Goal: Task Accomplishment & Management: Manage account settings

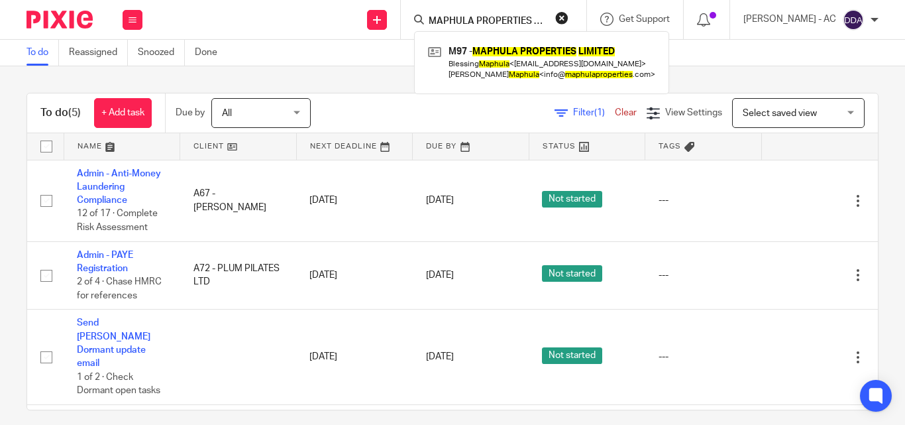
click at [568, 17] on button "reset" at bounding box center [561, 17] width 13 height 13
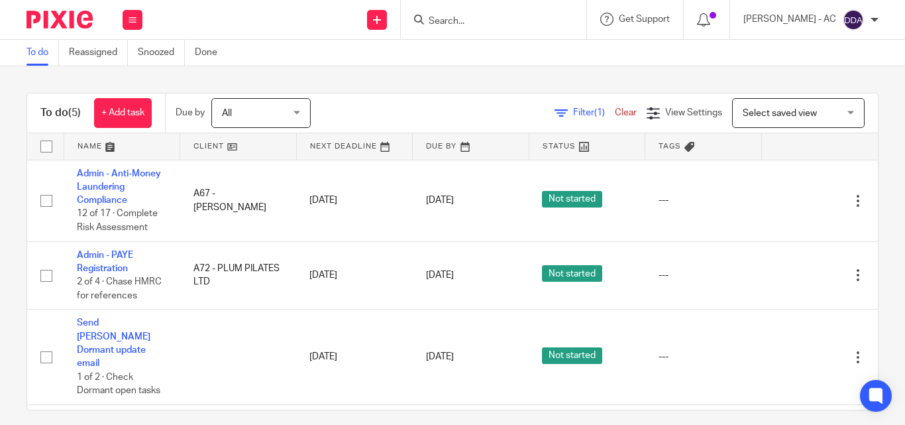
click at [494, 26] on input "Search" at bounding box center [486, 22] width 119 height 12
paste input "MYNY SALON LIMITED"
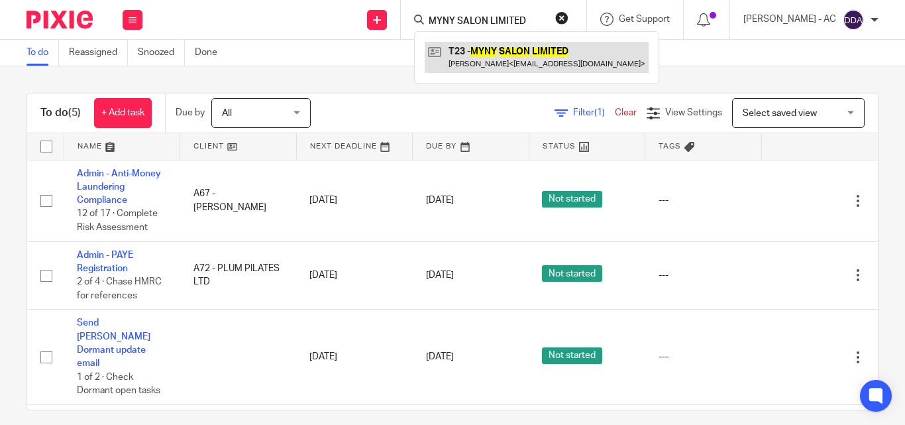
type input "MYNY SALON LIMITED"
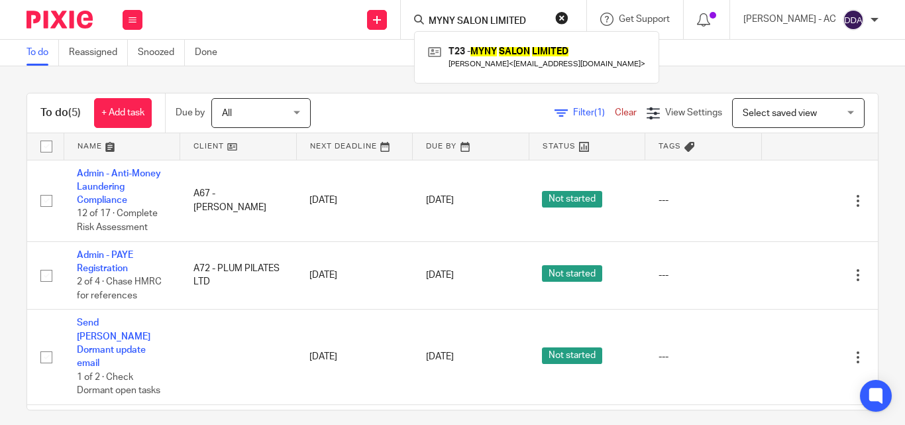
click at [568, 19] on button "reset" at bounding box center [561, 17] width 13 height 13
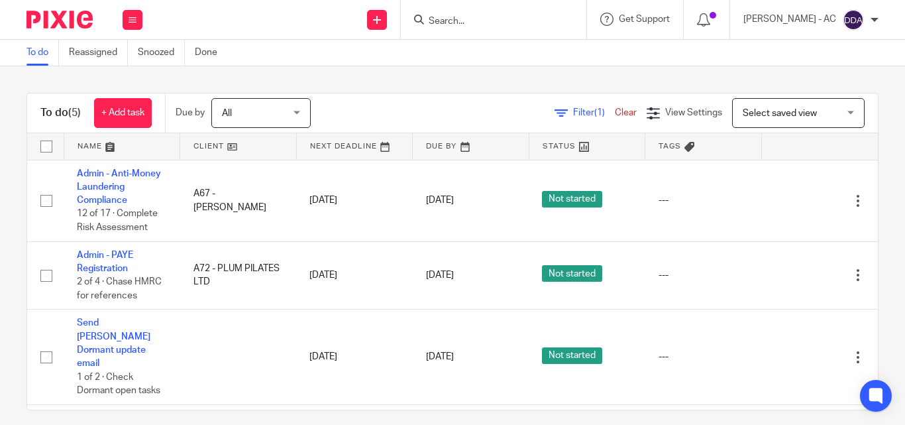
click at [521, 23] on input "Search" at bounding box center [486, 22] width 119 height 12
paste input "HOMESTEAD RELOCATION COMPANY LTD"
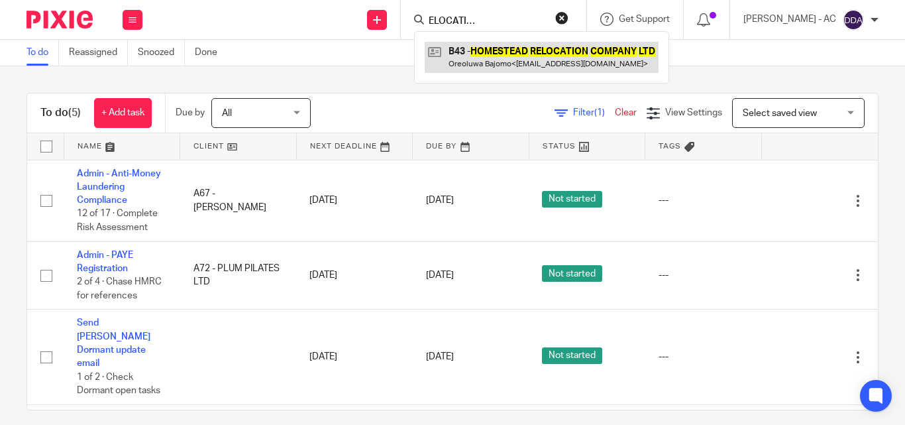
type input "HOMESTEAD RELOCATION COMPANY LTD"
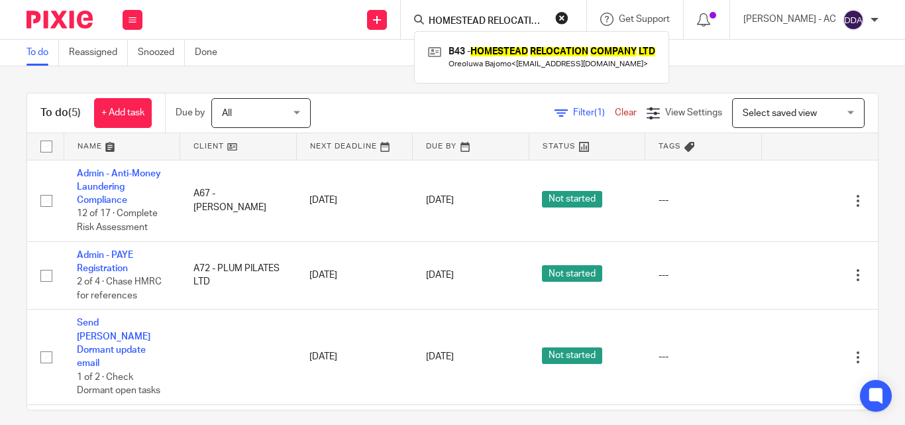
click at [568, 19] on button "reset" at bounding box center [561, 17] width 13 height 13
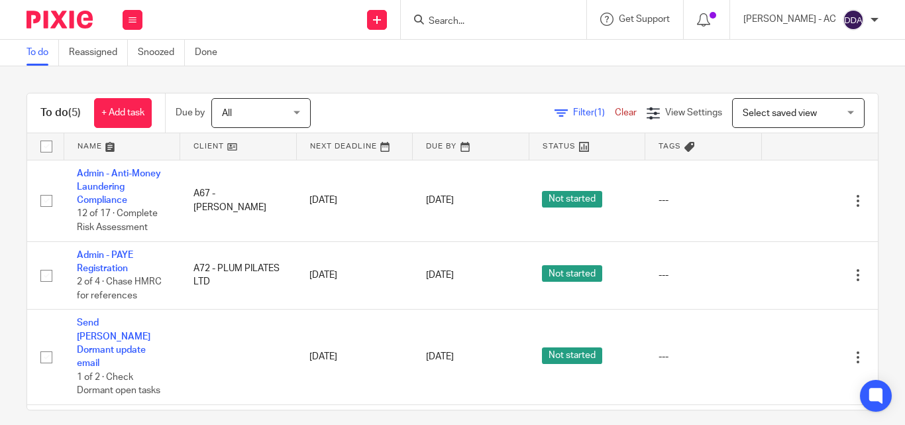
click at [495, 27] on input "Search" at bounding box center [486, 22] width 119 height 12
paste input "HV ENERGY SERVICE LTD"
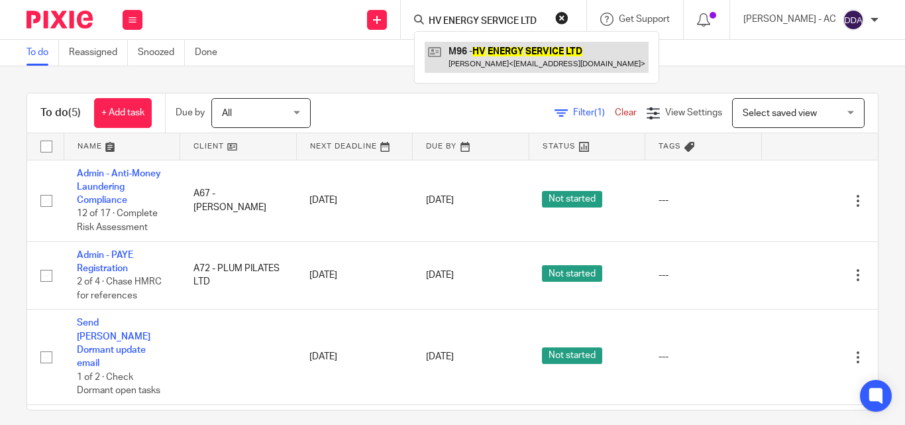
type input "HV ENERGY SERVICE LTD"
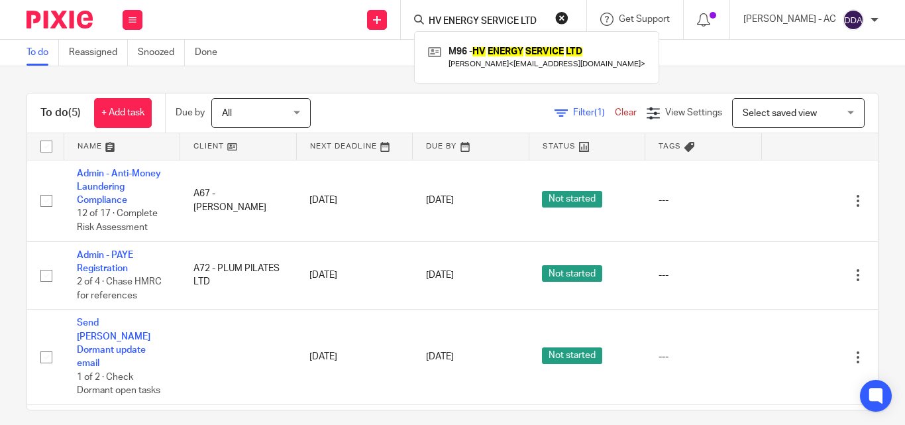
click at [568, 19] on button "reset" at bounding box center [561, 17] width 13 height 13
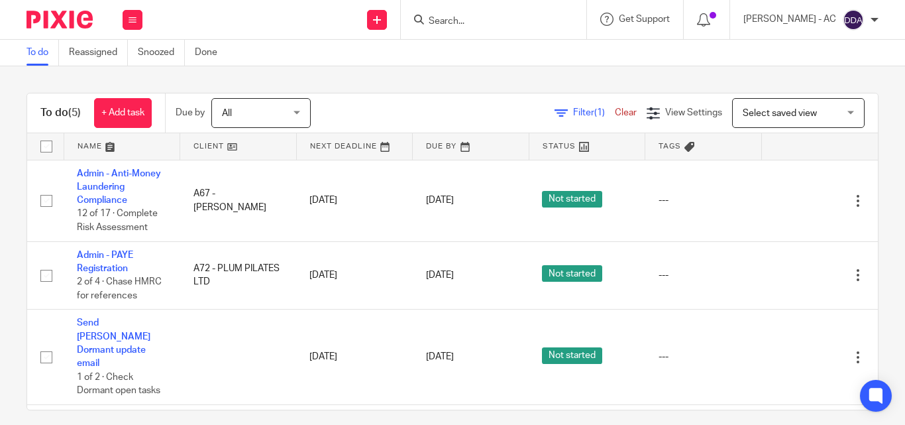
click at [547, 23] on input "Search" at bounding box center [486, 22] width 119 height 12
click at [527, 23] on input "Search" at bounding box center [486, 22] width 119 height 12
paste input "KISS DC UK LIMITED"
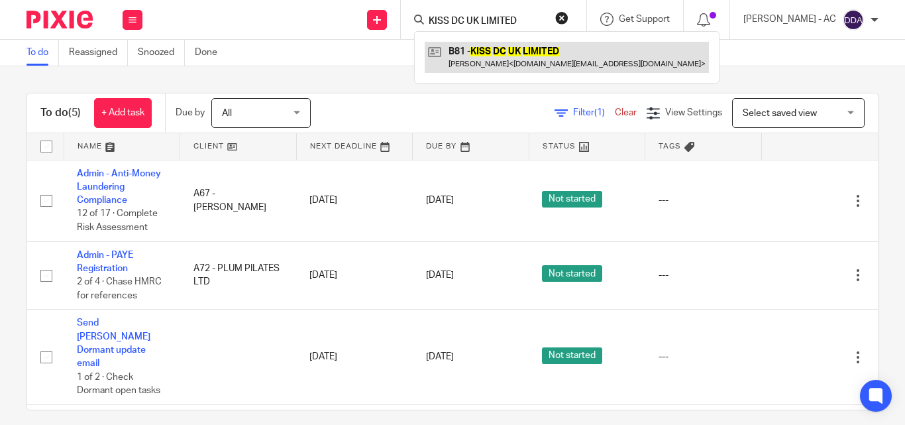
type input "KISS DC UK LIMITED"
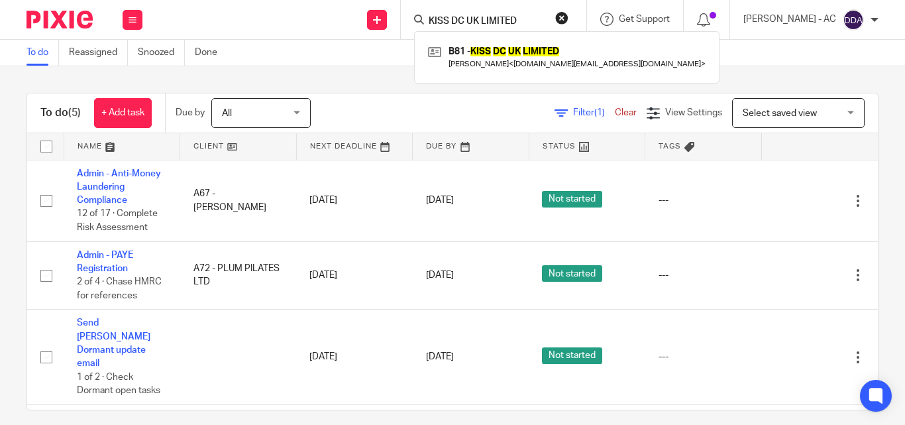
click at [568, 22] on button "reset" at bounding box center [561, 17] width 13 height 13
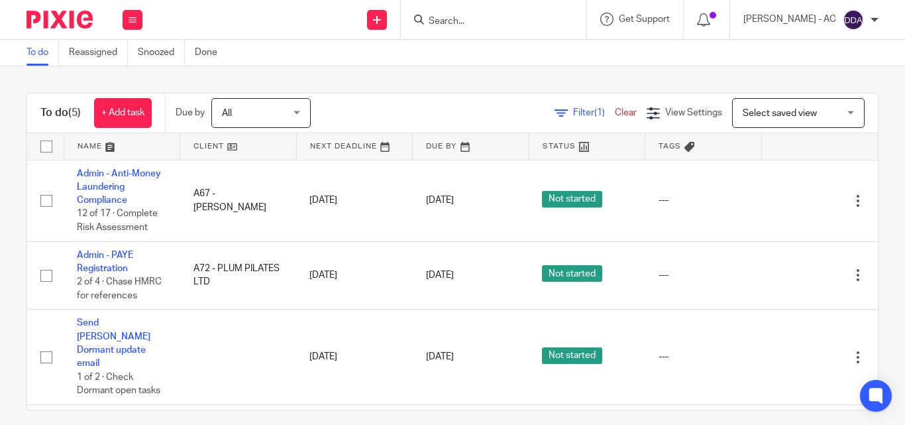
click at [487, 16] on input "Search" at bounding box center [486, 22] width 119 height 12
paste input "URBAN POSSIBILITY CIC"
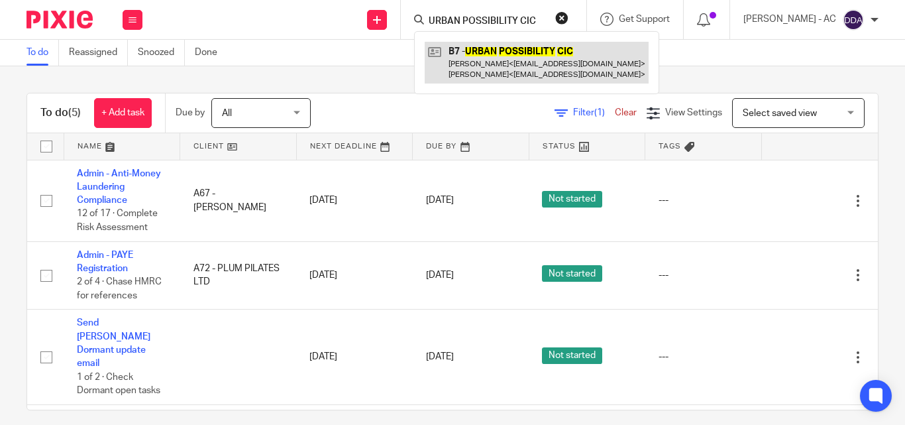
type input "URBAN POSSIBILITY CIC"
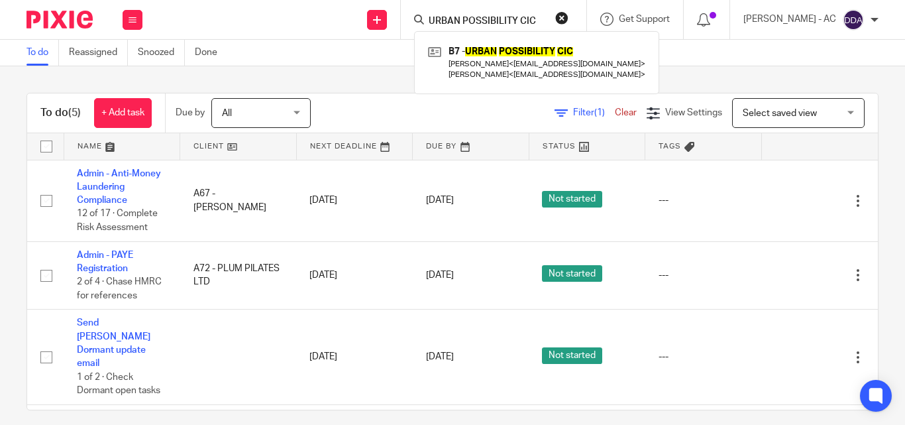
click at [568, 15] on button "reset" at bounding box center [561, 17] width 13 height 13
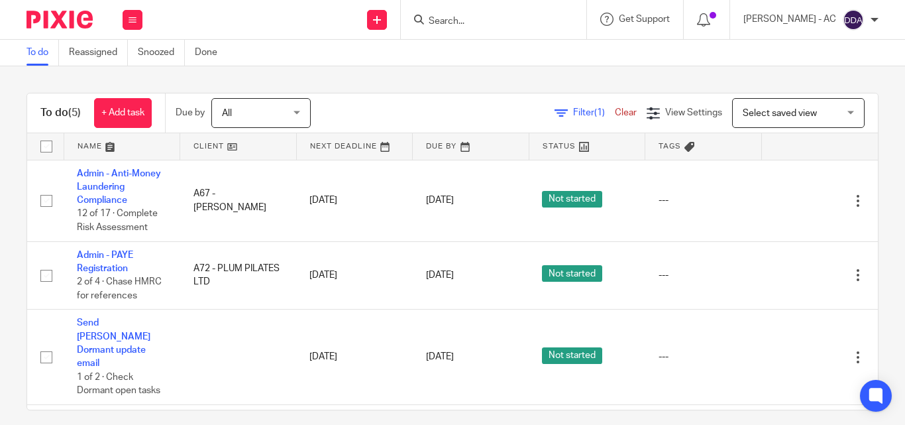
paste input "NIGEL CATTON SERVICES LIMITED"
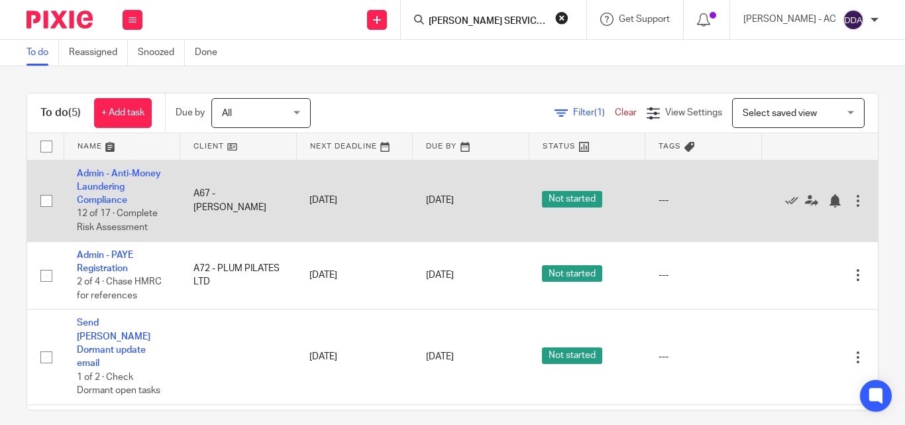
scroll to position [0, 32]
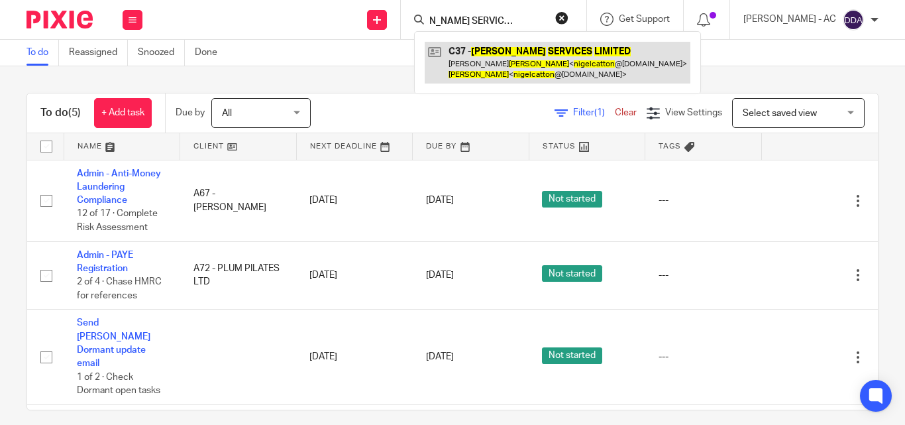
type input "NIGEL CATTON SERVICES LIMITED"
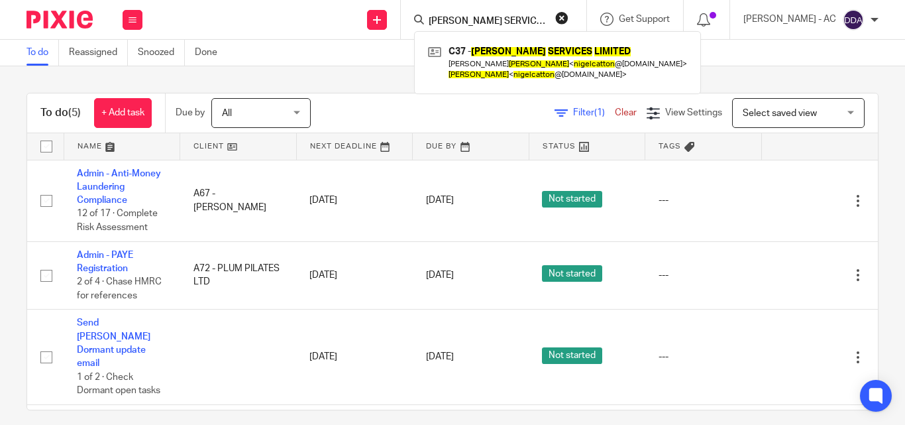
drag, startPoint x: 575, startPoint y: 15, endPoint x: 563, endPoint y: 17, distance: 12.1
click at [568, 16] on button "reset" at bounding box center [561, 17] width 13 height 13
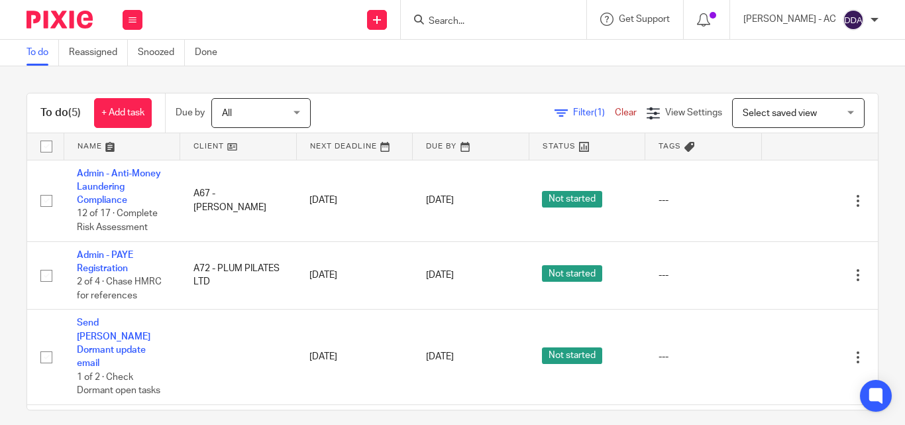
click at [502, 18] on input "Search" at bounding box center [486, 22] width 119 height 12
paste input "KLAXXON HOLDINGS LTD"
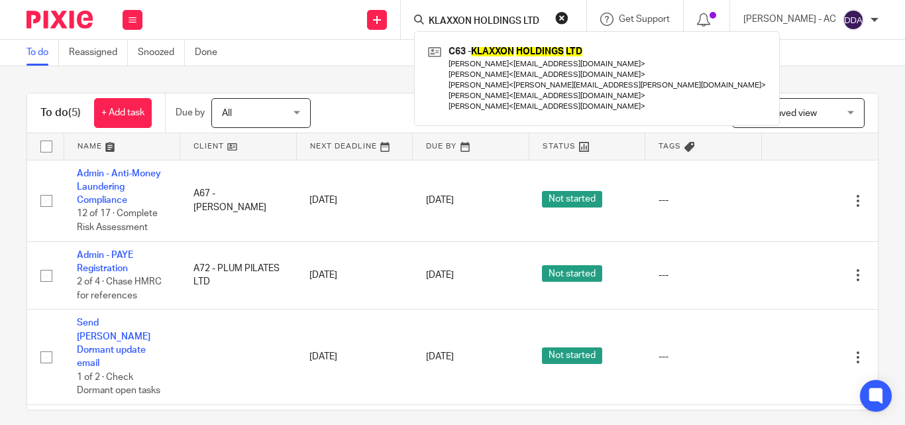
type input "KLAXXON HOLDINGS LTD"
click at [568, 21] on button "reset" at bounding box center [561, 17] width 13 height 13
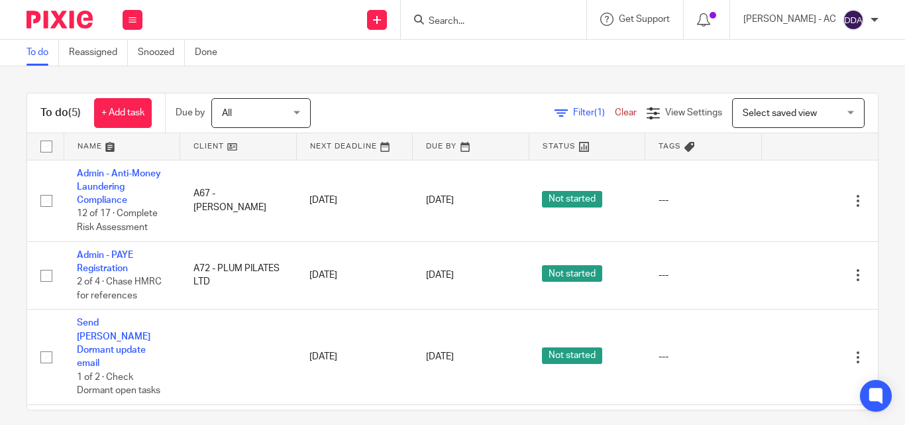
click at [496, 20] on input "Search" at bounding box center [486, 22] width 119 height 12
paste input "AMORE HOLDINGS LTD"
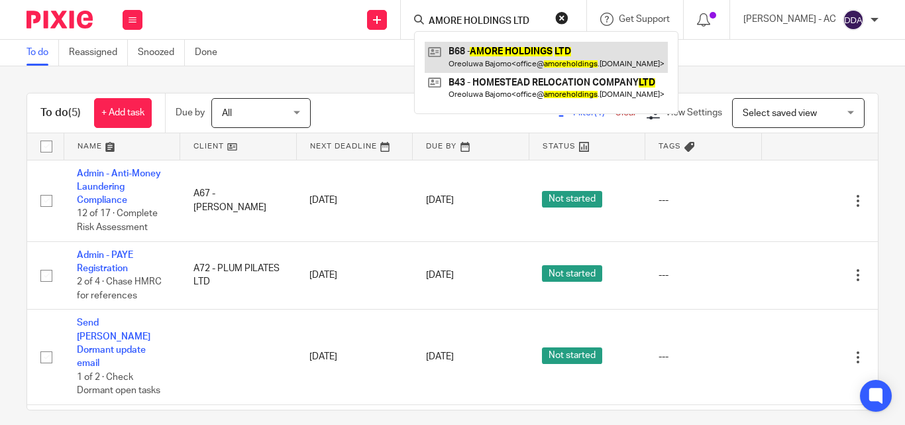
type input "AMORE HOLDINGS LTD"
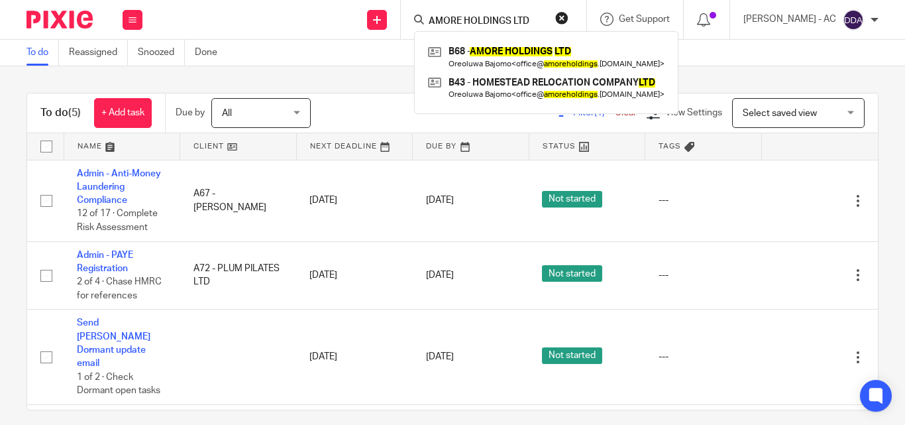
click at [568, 13] on button "reset" at bounding box center [561, 17] width 13 height 13
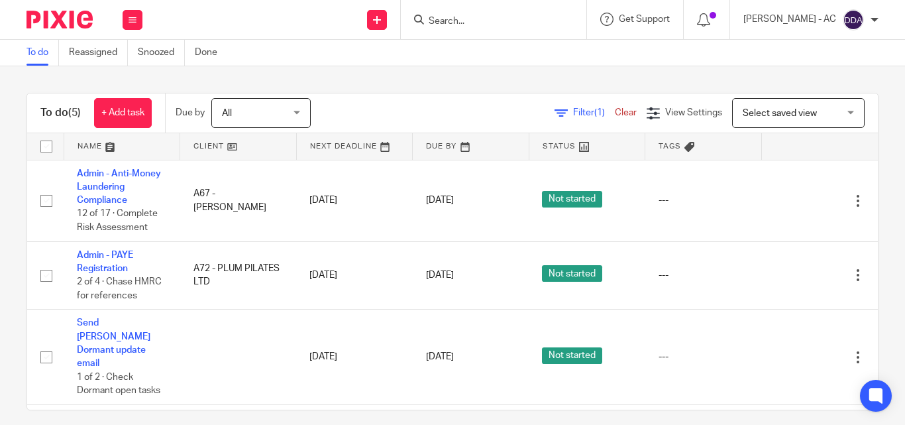
click at [497, 19] on input "Search" at bounding box center [486, 22] width 119 height 12
paste input "FREEDOM & BALANCE STUDIOS CIC"
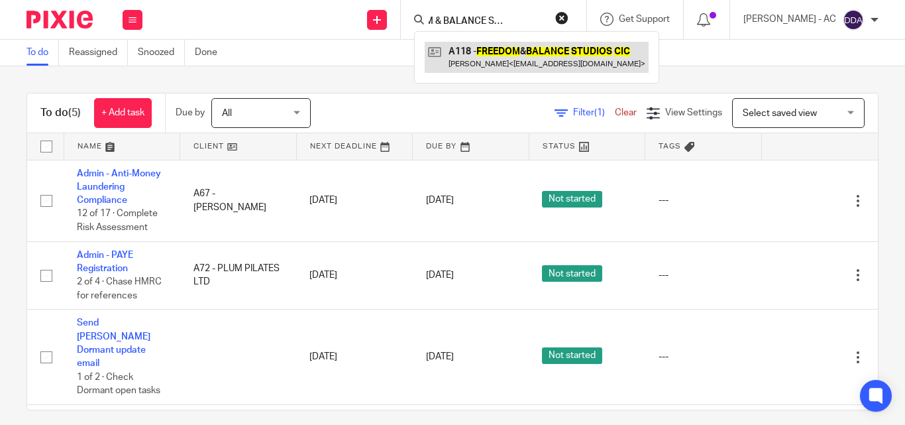
type input "FREEDOM & BALANCE STUDIOS CIC"
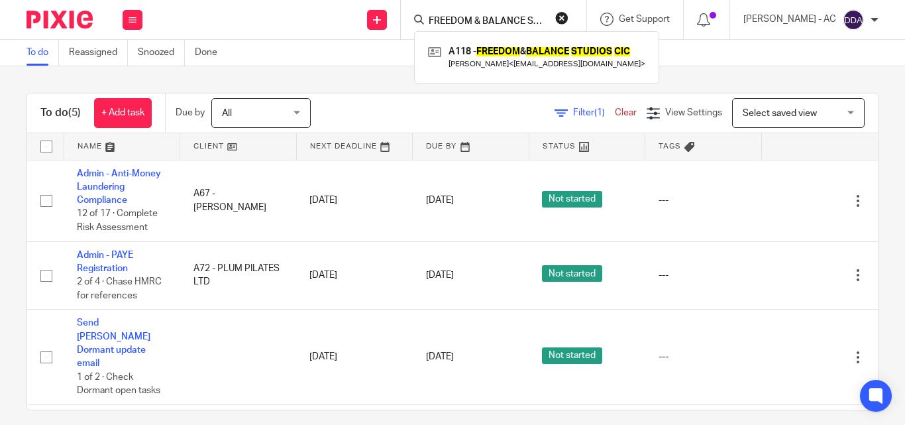
click at [568, 21] on button "reset" at bounding box center [561, 17] width 13 height 13
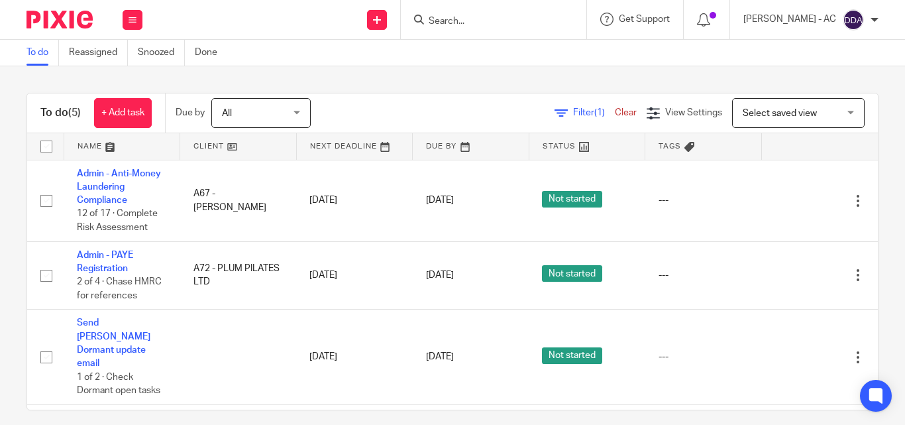
click at [518, 19] on input "Search" at bounding box center [486, 22] width 119 height 12
paste input "JJ HMO ESTATE LTD"
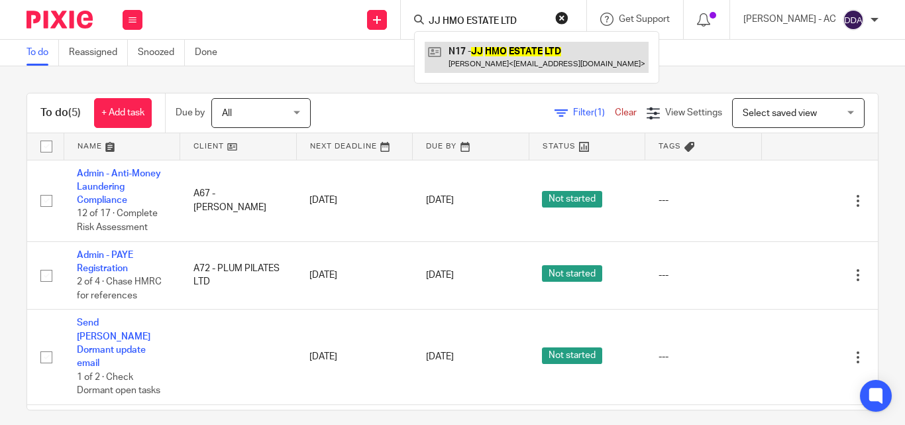
type input "JJ HMO ESTATE LTD"
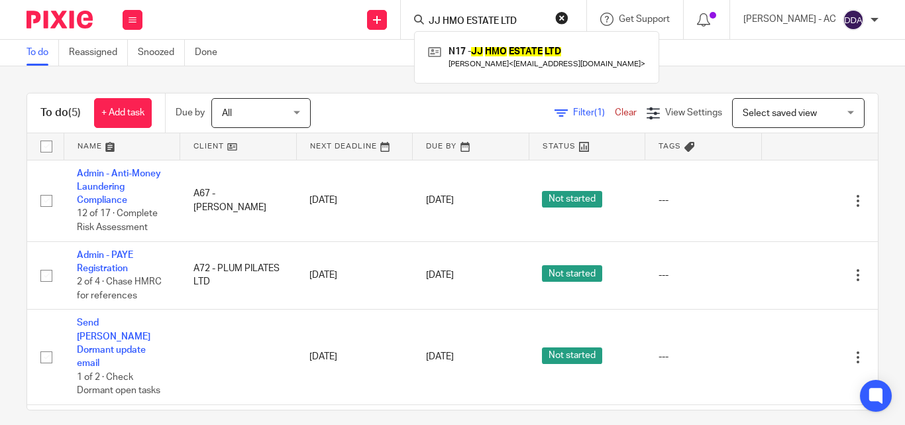
drag, startPoint x: 578, startPoint y: 17, endPoint x: 479, endPoint y: 3, distance: 99.7
click at [568, 17] on button "reset" at bounding box center [561, 17] width 13 height 13
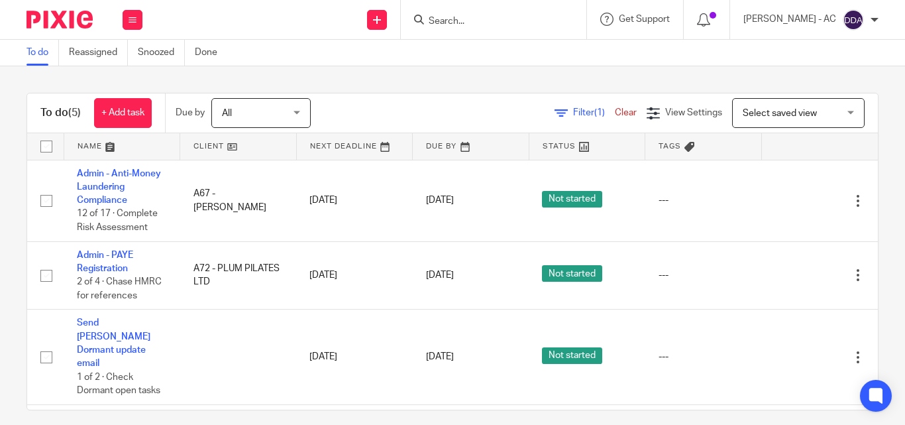
click at [479, 3] on div at bounding box center [494, 19] width 186 height 39
click at [472, 30] on div at bounding box center [494, 19] width 186 height 39
click at [472, 23] on input "Search" at bounding box center [486, 22] width 119 height 12
paste input "T R ANDREW HOLDINGS LIMITED"
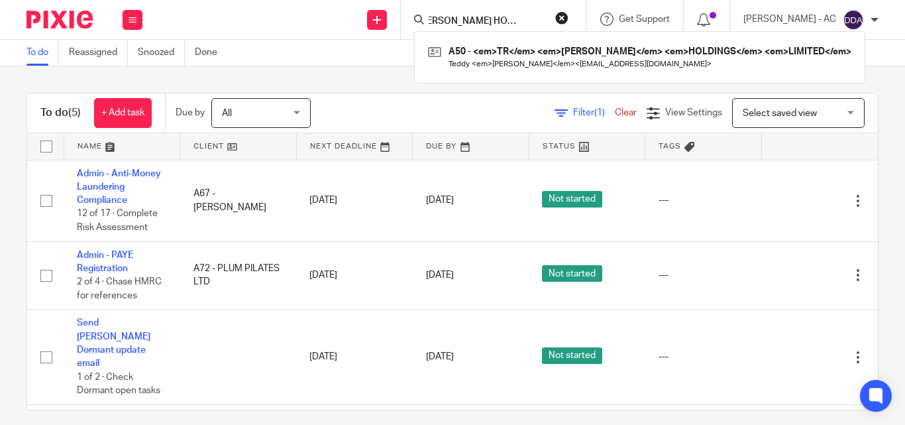
type input "T R ANDREW HOLDINGS LIMITED"
click button "submit" at bounding box center [0, 0] width 0 height 0
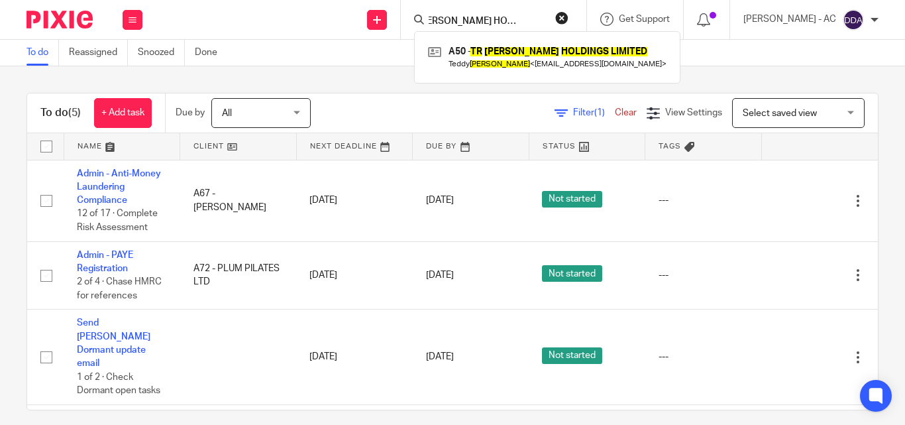
scroll to position [0, 0]
click at [568, 14] on button "reset" at bounding box center [561, 17] width 13 height 13
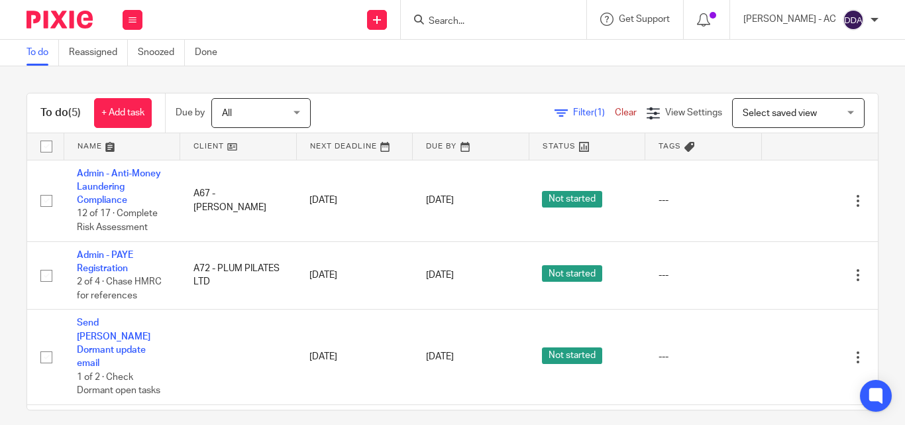
drag, startPoint x: 449, startPoint y: 11, endPoint x: 469, endPoint y: 14, distance: 20.8
click at [453, 11] on form at bounding box center [497, 19] width 141 height 17
click at [469, 14] on form at bounding box center [497, 19] width 141 height 17
click at [475, 20] on input "Search" at bounding box center [486, 22] width 119 height 12
paste input "JJ HMO ESTATE LTD"
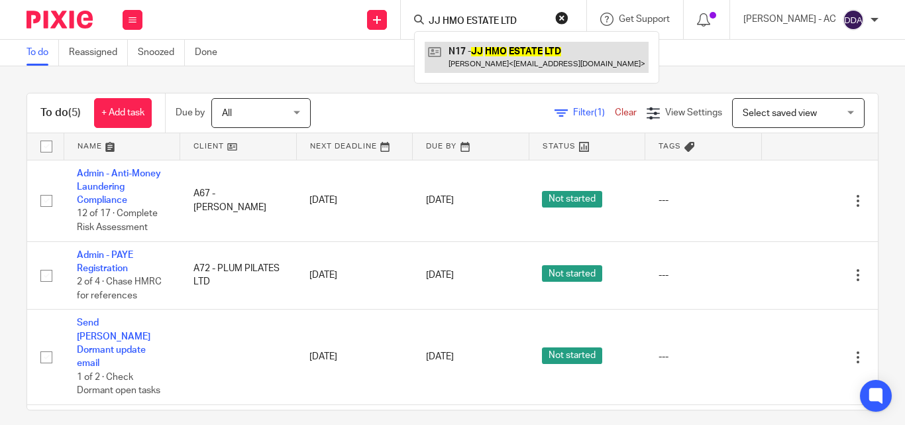
type input "JJ HMO ESTATE LTD"
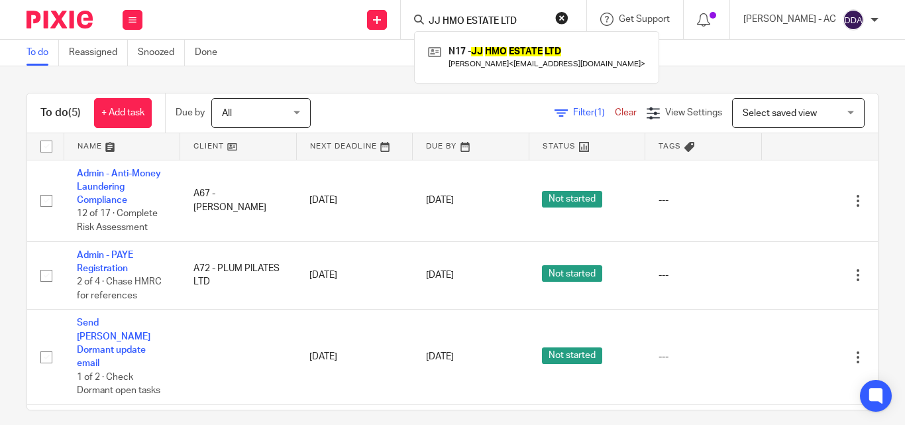
click at [568, 20] on button "reset" at bounding box center [561, 17] width 13 height 13
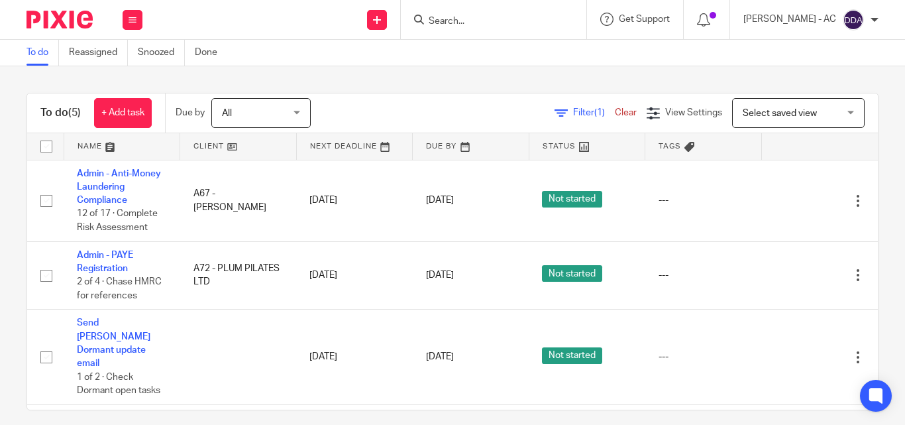
click at [512, 13] on form at bounding box center [497, 19] width 141 height 17
click at [511, 22] on input "Search" at bounding box center [486, 22] width 119 height 12
paste input "ATINA TOPPIN & KELECHI LTD"
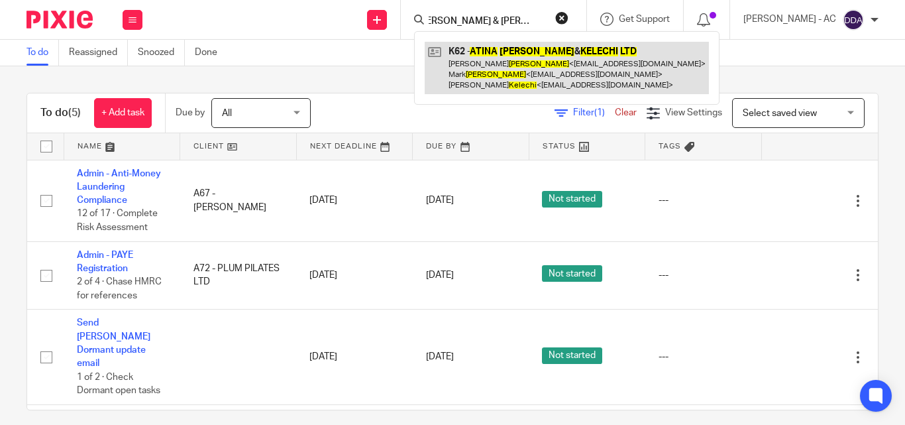
type input "ATINA TOPPIN & KELECHI LTD"
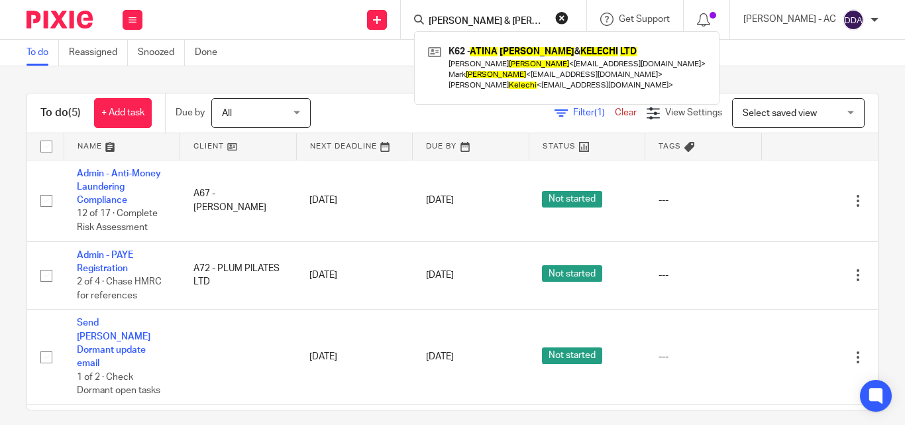
click at [568, 15] on button "reset" at bounding box center [561, 17] width 13 height 13
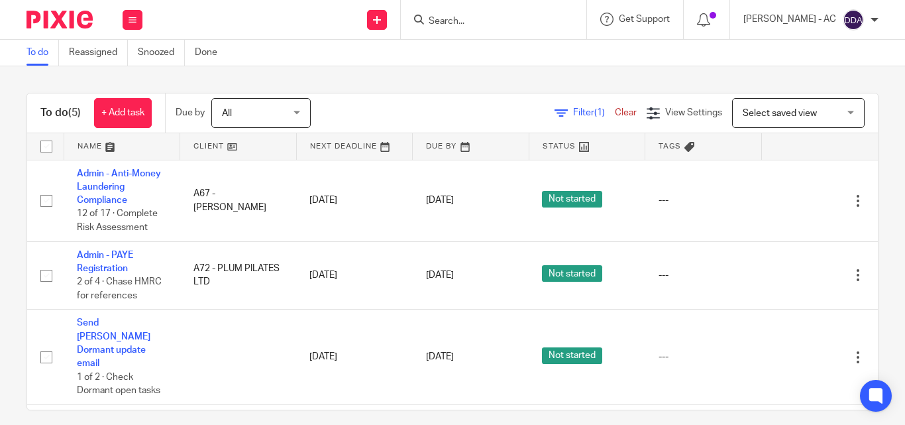
click at [505, 22] on input "Search" at bounding box center [486, 22] width 119 height 12
paste input "REGENESIS VENTURES LIMITED"
type input "REGENESIS VENTURES LIMITED"
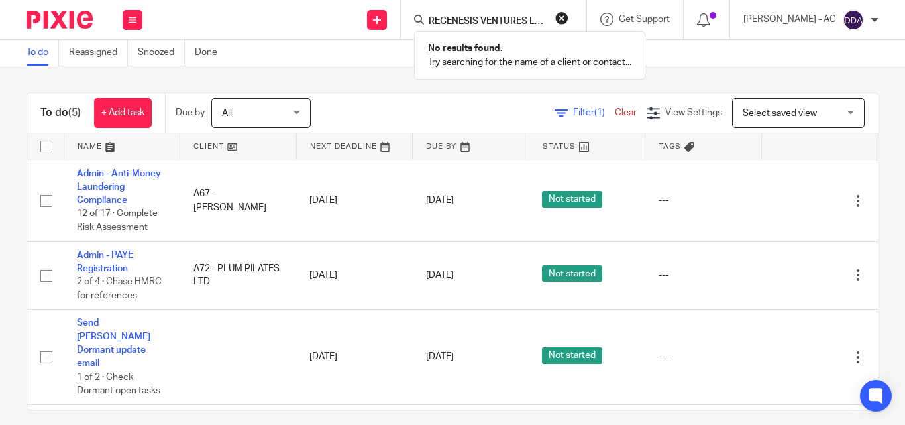
click at [568, 17] on button "reset" at bounding box center [561, 17] width 13 height 13
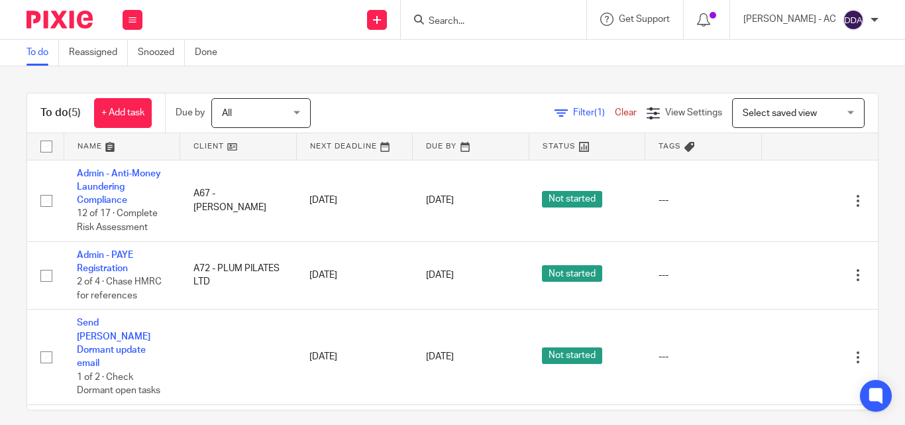
click at [490, 20] on input "Search" at bounding box center [486, 22] width 119 height 12
paste input "GENERATION-RE SERVICES LIMITED"
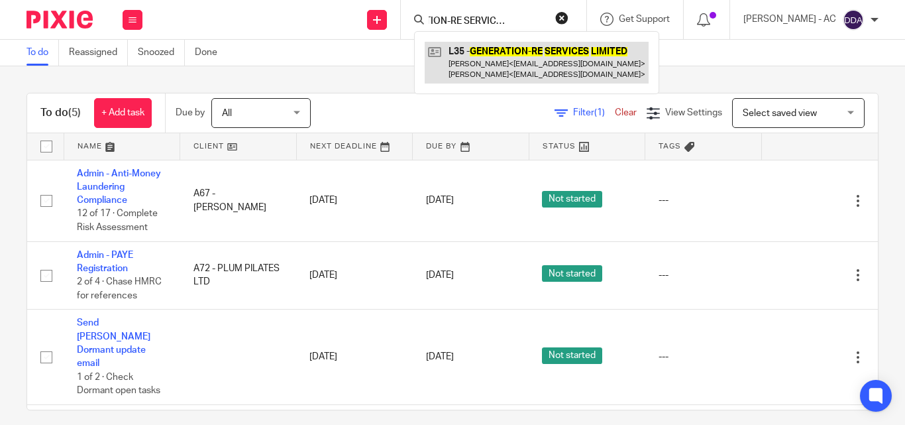
type input "GENERATION-RE SERVICES LIMITED"
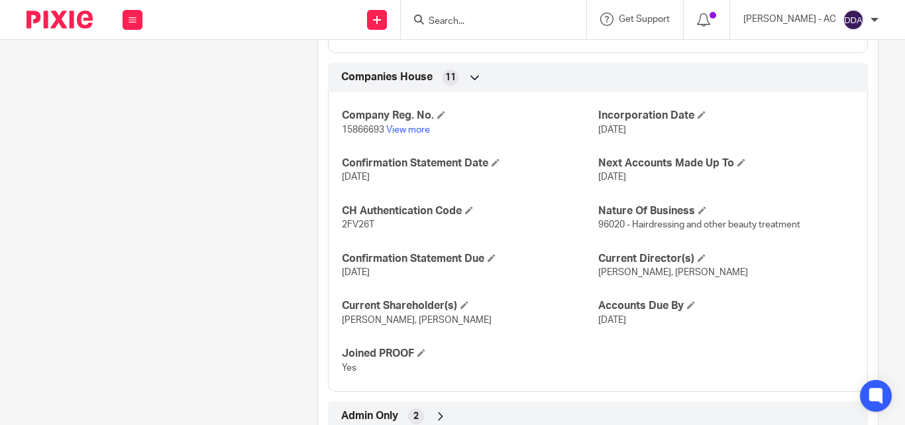
scroll to position [1155, 0]
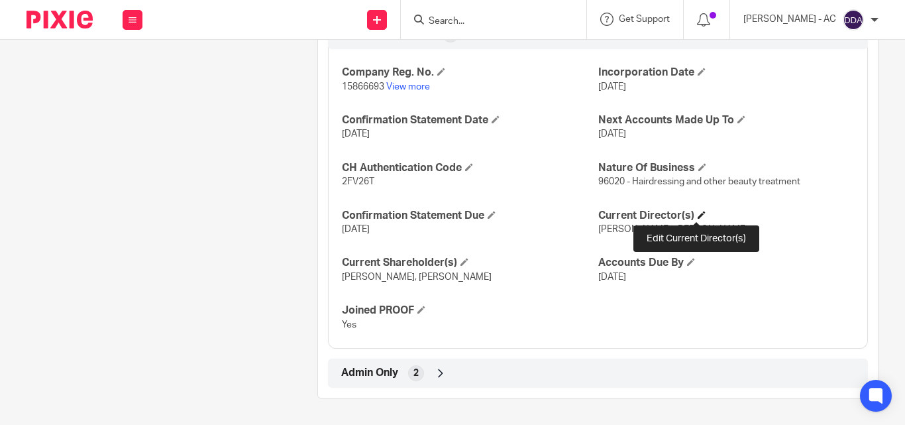
click at [698, 214] on span at bounding box center [702, 215] width 8 height 8
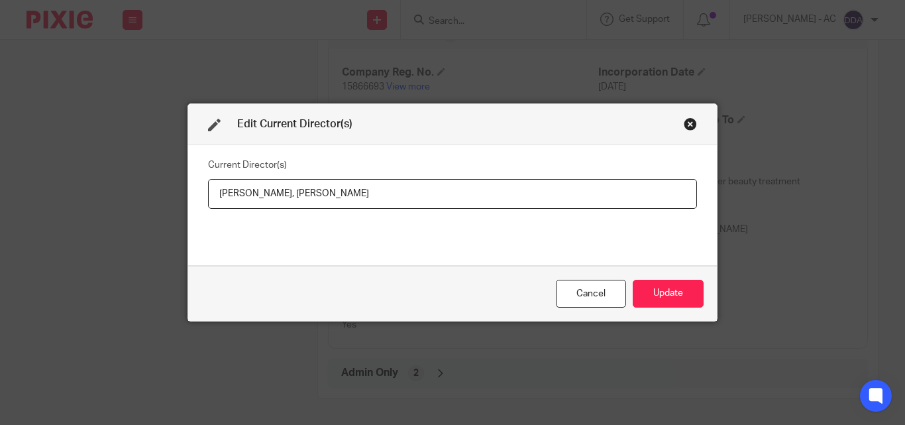
drag, startPoint x: 207, startPoint y: 198, endPoint x: 260, endPoint y: 201, distance: 53.8
click at [260, 201] on input "Vishal NAIK, Jashala Sheneka TONEY" at bounding box center [452, 194] width 489 height 30
paste input "Mr"
drag, startPoint x: 411, startPoint y: 181, endPoint x: 280, endPoint y: 193, distance: 131.1
click at [280, 193] on input "Mr Vishal NAIK, Jashala Sheneka TONEY" at bounding box center [452, 194] width 489 height 30
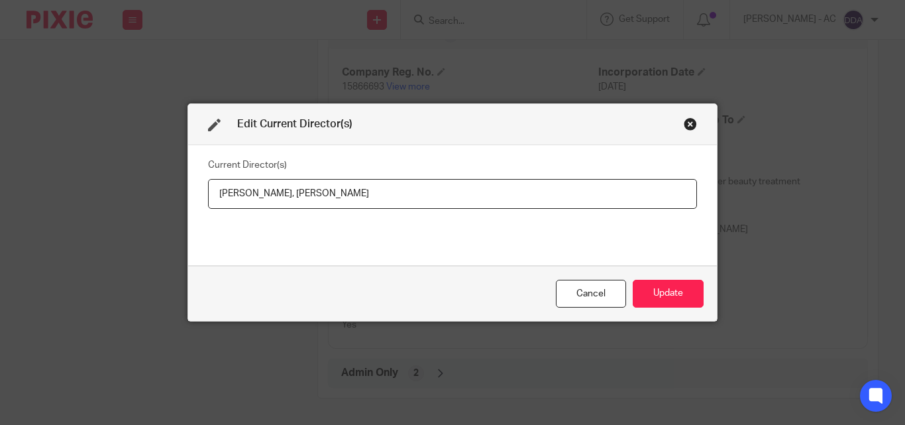
paste input "Miss"
type input "Mr Vishal NAIK, Miss Jashala Sheneka TONEY"
click at [668, 303] on button "Update" at bounding box center [668, 294] width 71 height 28
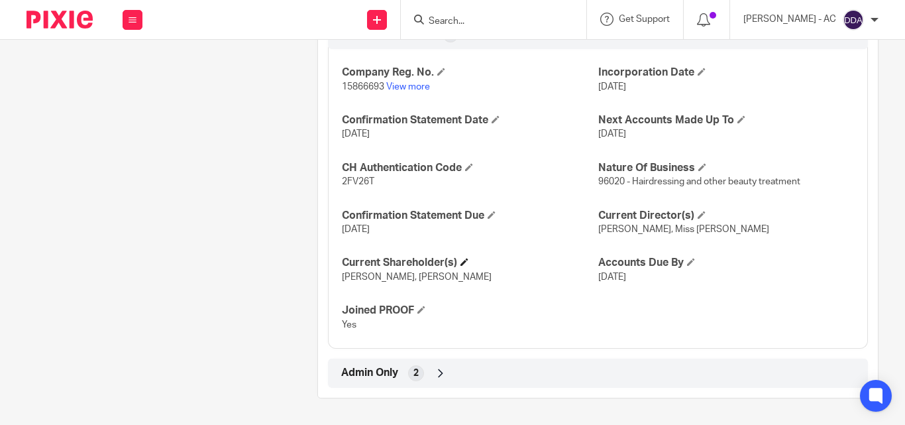
click at [468, 258] on h4 "Current Shareholder(s)" at bounding box center [470, 263] width 256 height 14
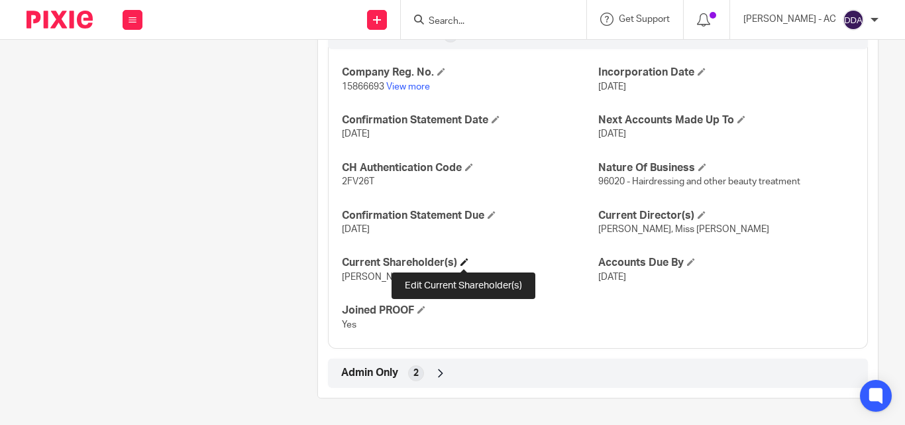
click at [468, 259] on span at bounding box center [464, 262] width 8 height 8
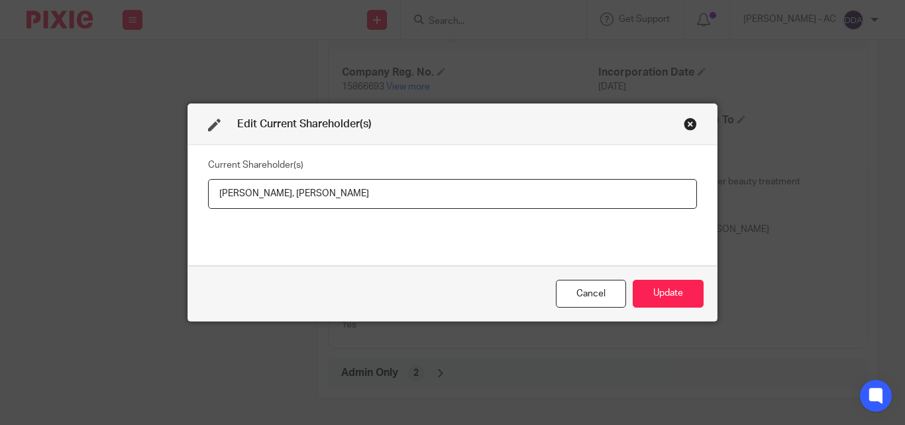
drag, startPoint x: 268, startPoint y: 193, endPoint x: 367, endPoint y: 192, distance: 98.7
click at [367, 192] on input "Vishal NAIK, Jashala Sheneka TONEY" at bounding box center [452, 194] width 489 height 30
paste input "text"
type input "Vishal NAIK, Jashala TONEY"
drag, startPoint x: 205, startPoint y: 192, endPoint x: 262, endPoint y: 203, distance: 58.1
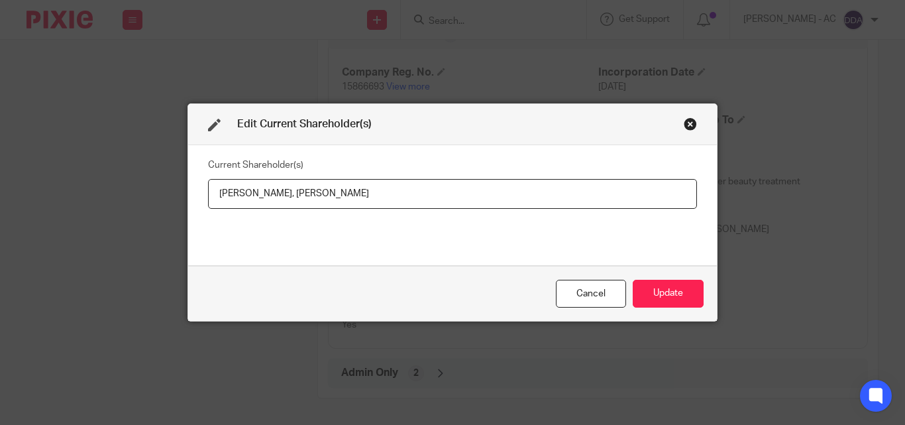
click at [262, 203] on input "Vishal NAIK, Jashala TONEY" at bounding box center [452, 194] width 489 height 30
click at [670, 305] on button "Update" at bounding box center [668, 294] width 71 height 28
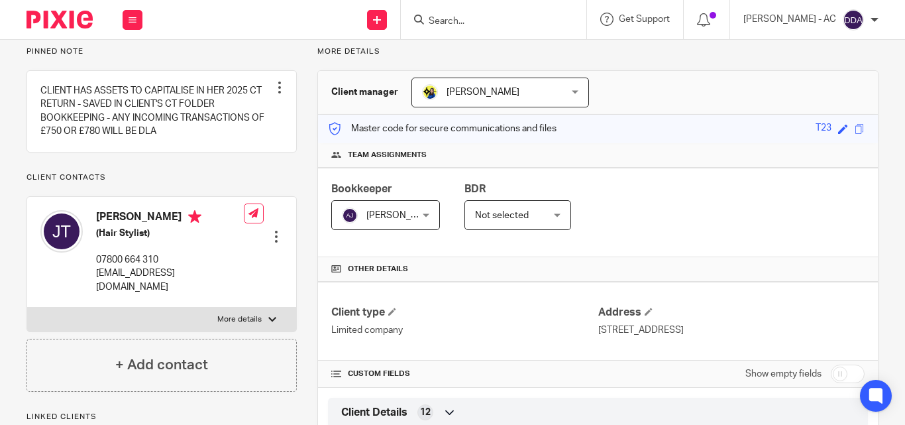
scroll to position [0, 0]
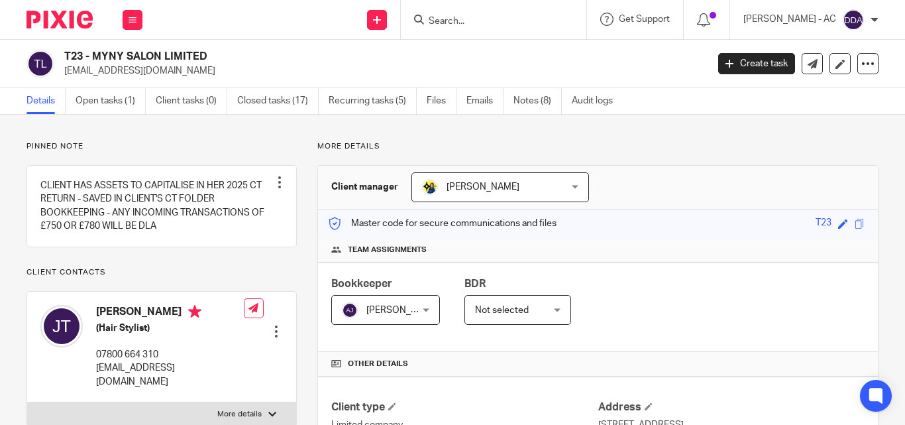
click at [688, 288] on div "Bookkeeper Abhay Jayswal Abhay Jayswal Not selected Abhay Jayswal Akhil Siby - …" at bounding box center [598, 306] width 560 height 89
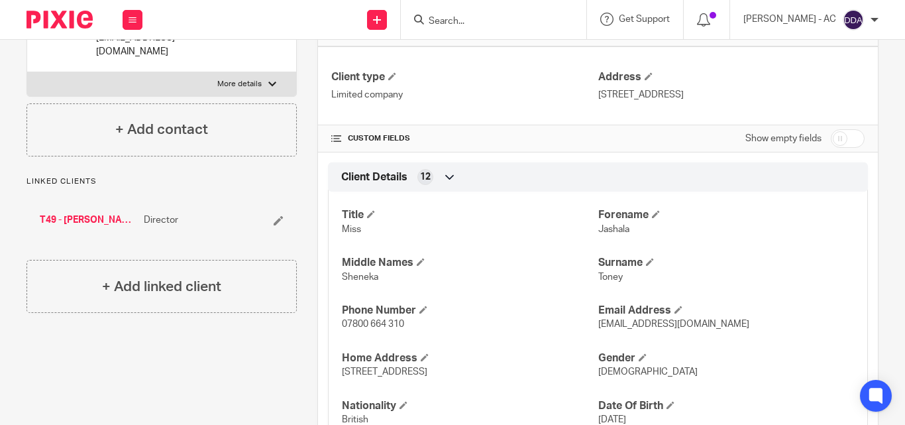
scroll to position [331, 0]
click at [271, 83] on div at bounding box center [272, 83] width 8 height 8
click at [27, 71] on input "More details" at bounding box center [27, 70] width 1 height 1
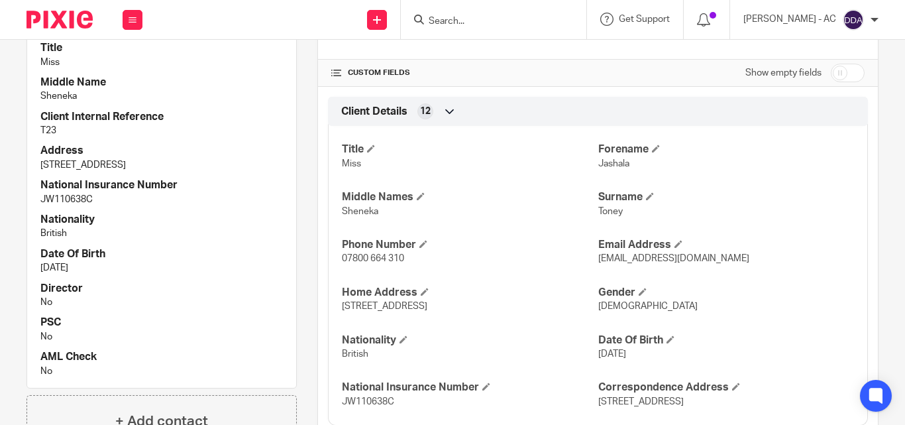
scroll to position [398, 0]
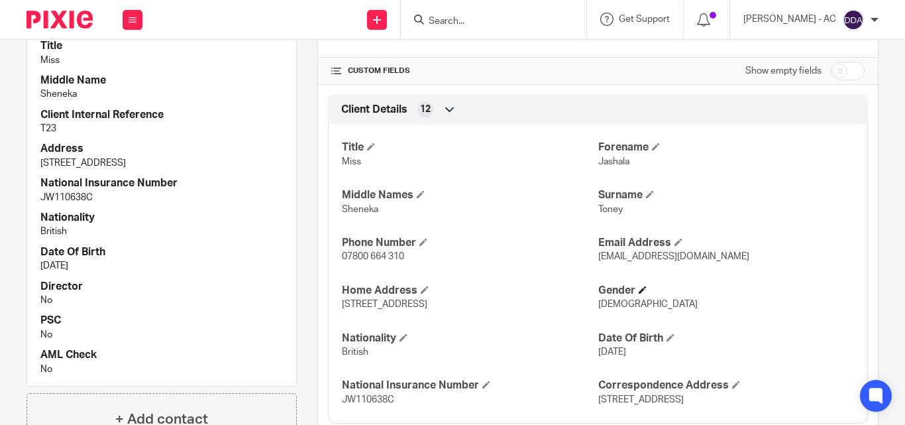
click at [746, 284] on h4 "Gender" at bounding box center [726, 291] width 256 height 14
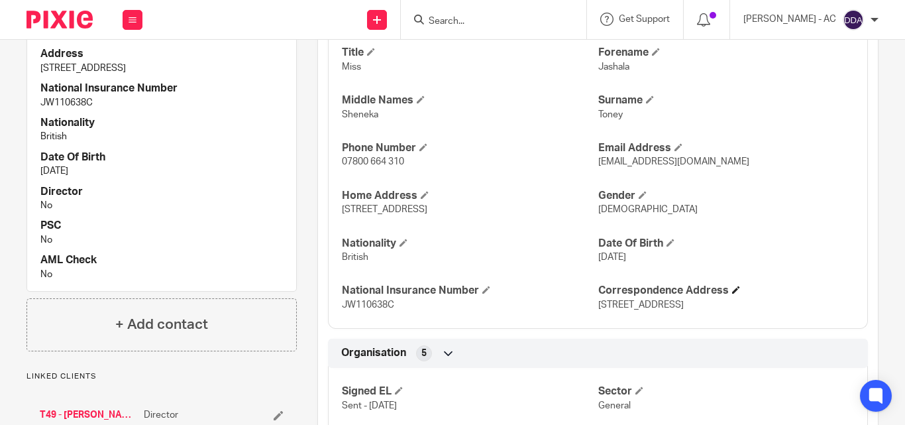
scroll to position [426, 0]
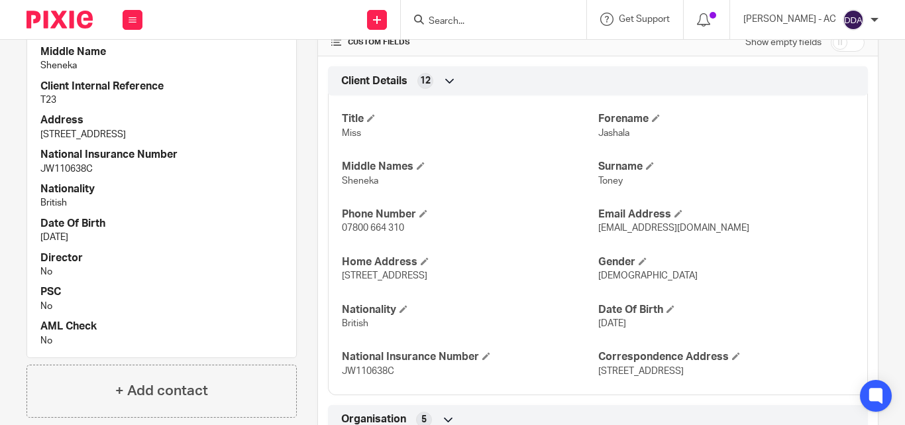
click at [533, 221] on h4 "Phone Number" at bounding box center [470, 214] width 256 height 14
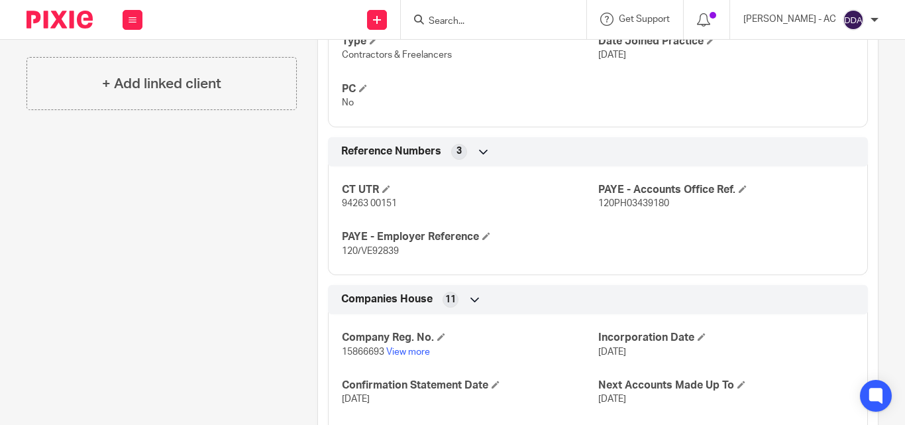
scroll to position [1155, 0]
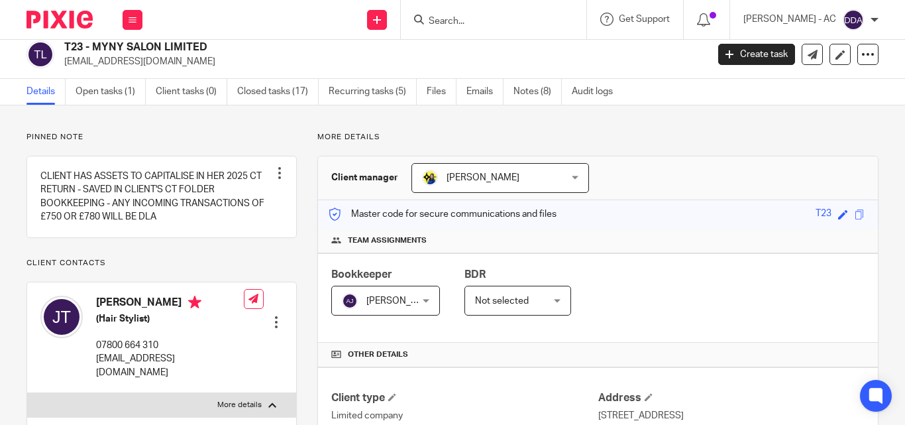
scroll to position [0, 0]
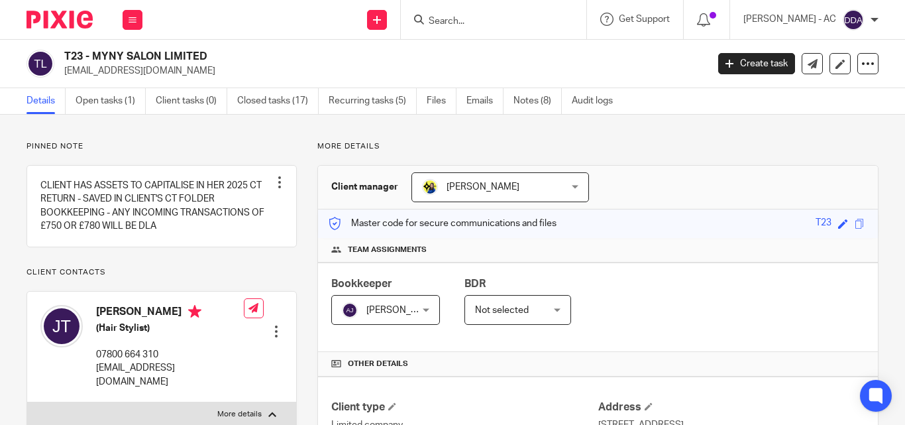
click at [204, 278] on p "Client contacts" at bounding box center [162, 272] width 270 height 11
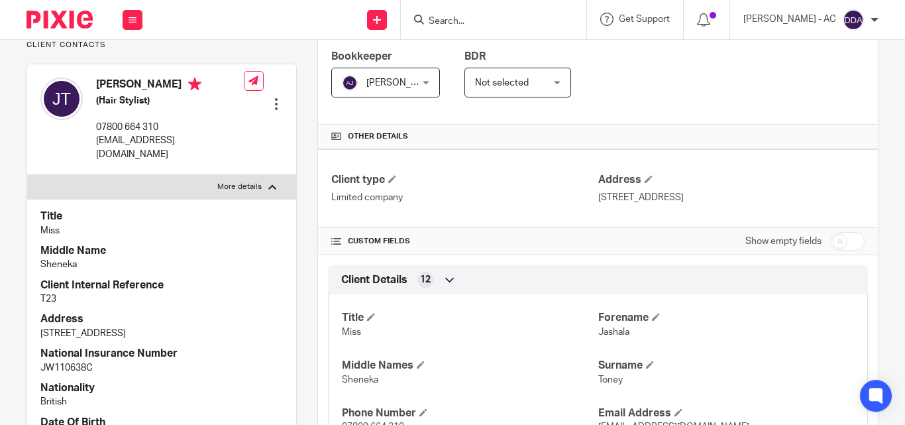
scroll to position [265, 0]
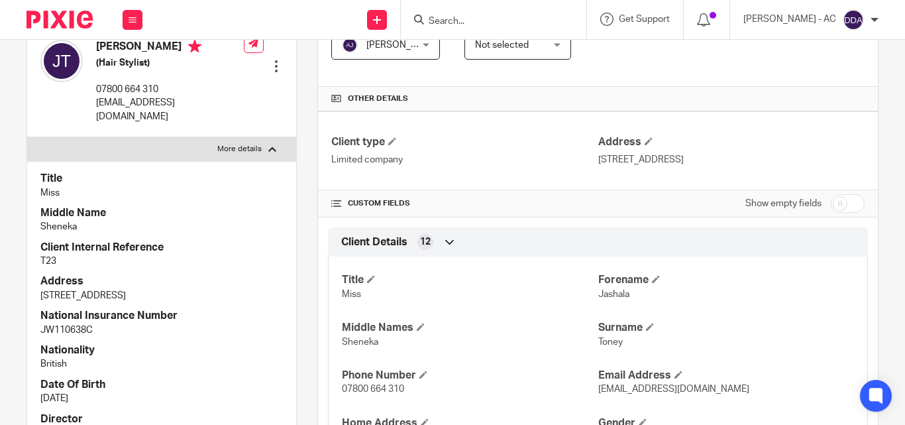
click at [551, 248] on div "Client Details 12" at bounding box center [598, 242] width 520 height 23
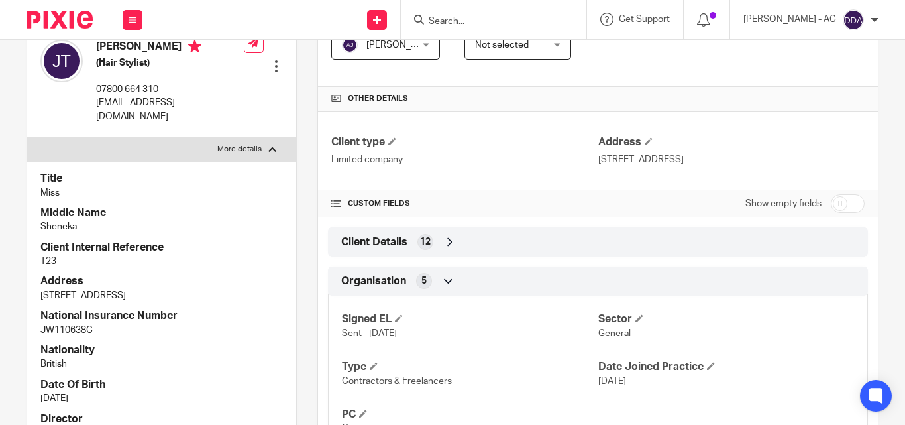
click at [417, 239] on div "12" at bounding box center [425, 242] width 16 height 16
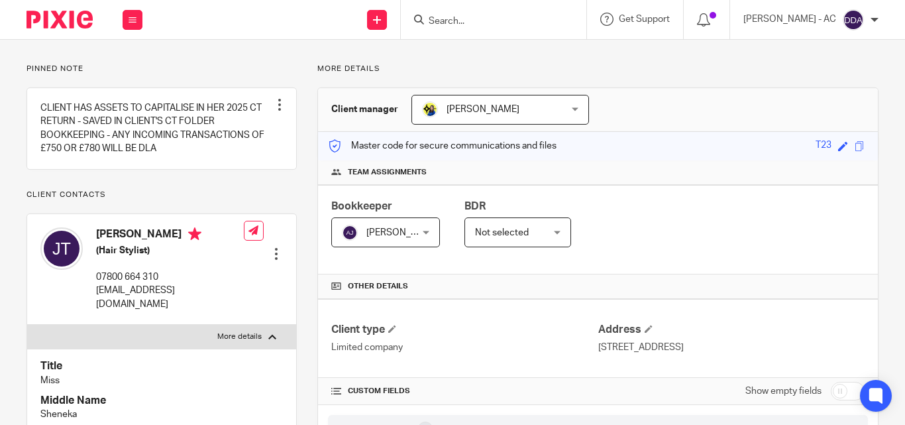
scroll to position [66, 0]
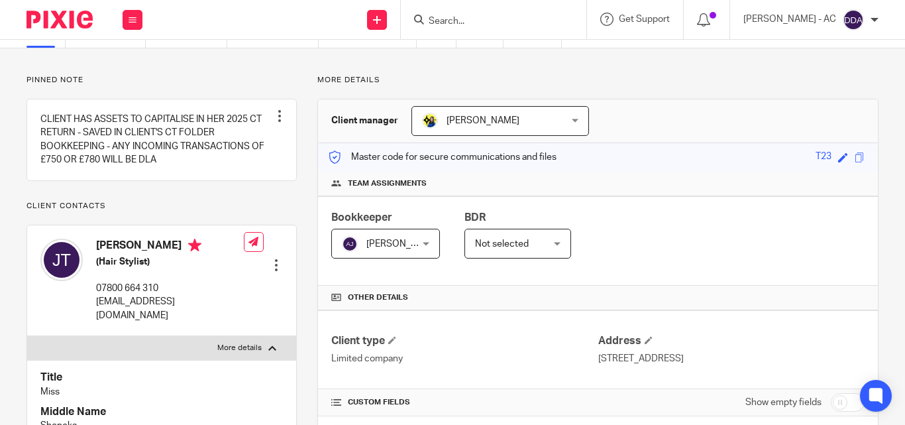
click at [489, 79] on p "More details" at bounding box center [597, 80] width 561 height 11
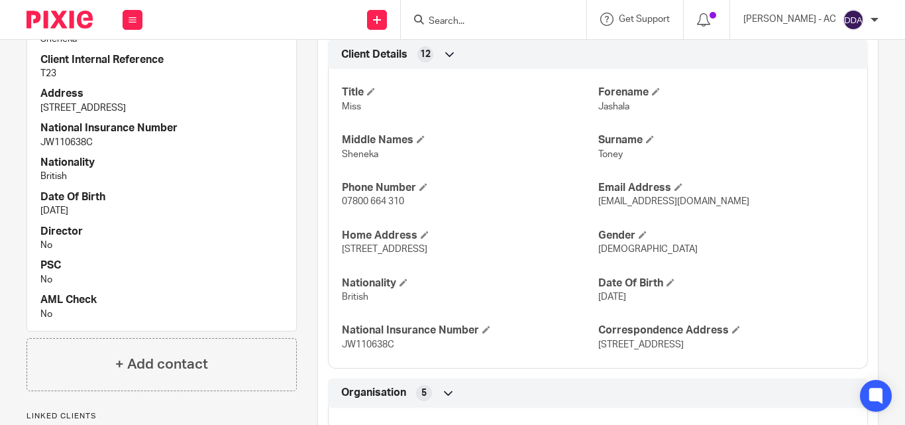
scroll to position [426, 0]
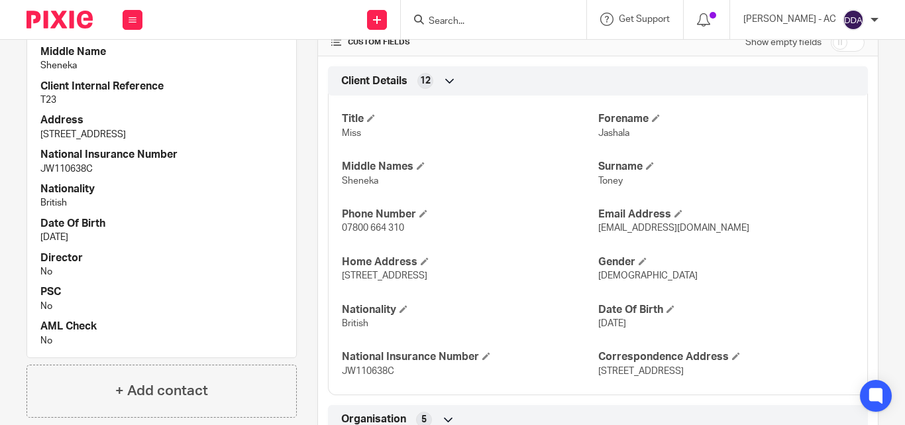
click at [172, 244] on p "19 Jun 1990" at bounding box center [161, 237] width 242 height 13
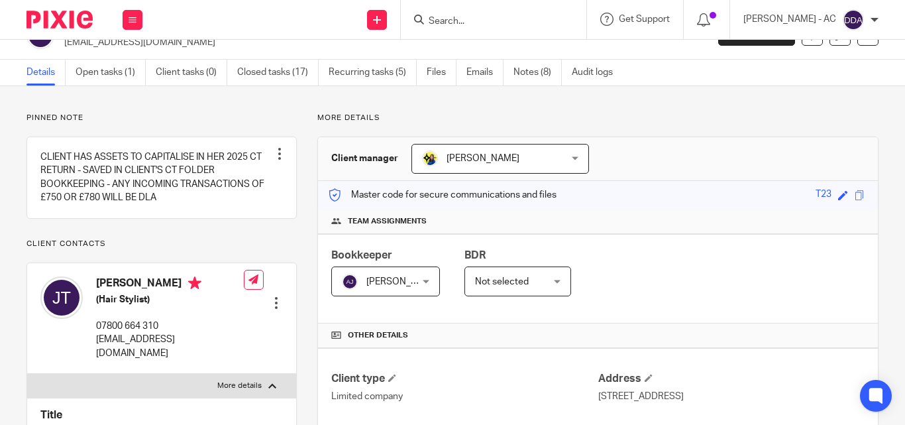
scroll to position [95, 0]
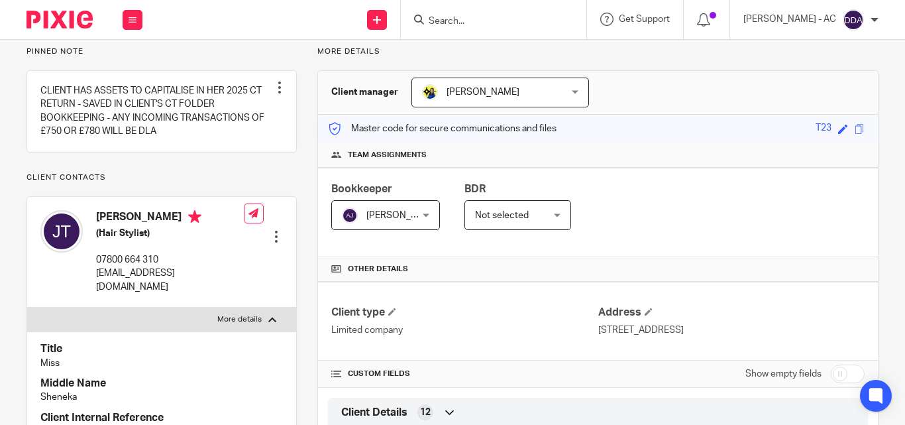
click at [229, 315] on p "More details" at bounding box center [239, 319] width 44 height 11
click at [27, 307] on input "More details" at bounding box center [27, 307] width 1 height 1
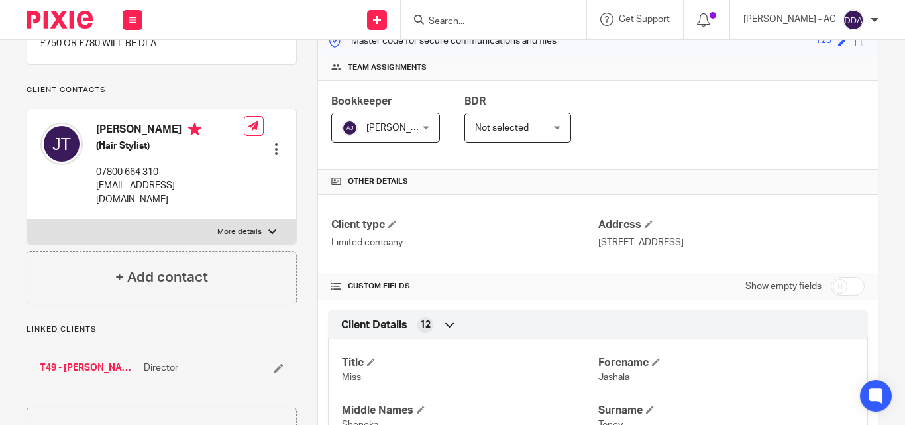
scroll to position [199, 0]
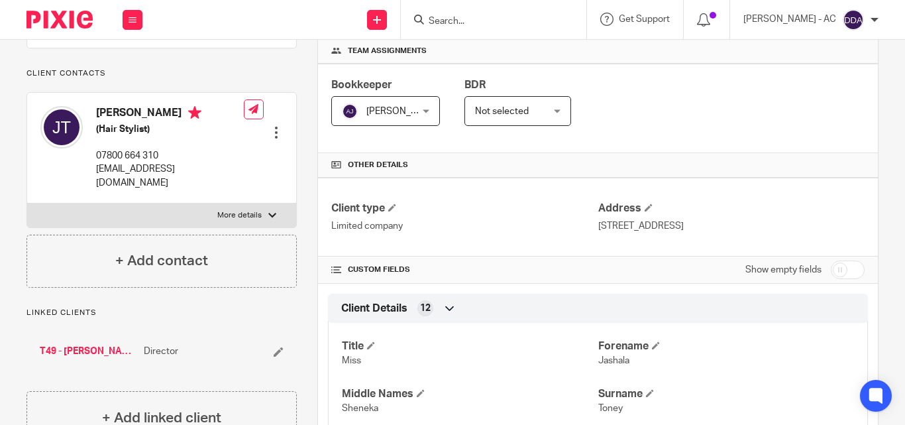
click at [268, 212] on div at bounding box center [272, 215] width 8 height 8
click at [27, 203] on input "More details" at bounding box center [27, 203] width 1 height 1
checkbox input "true"
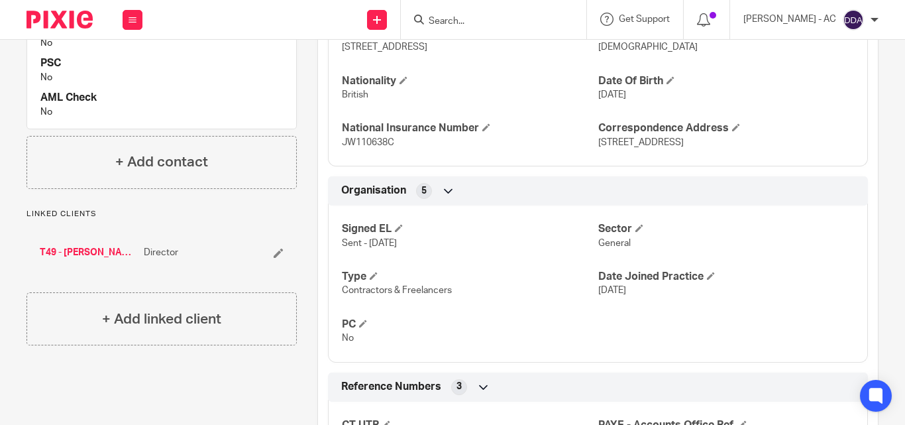
scroll to position [663, 0]
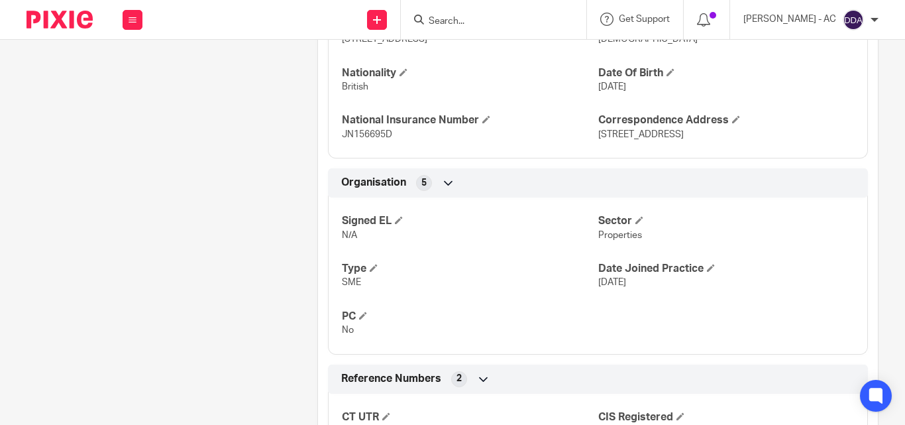
scroll to position [1107, 0]
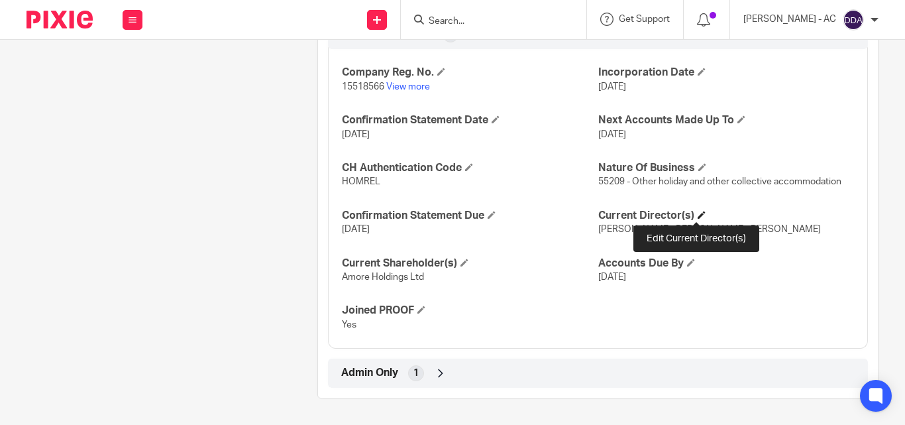
click at [698, 215] on span at bounding box center [702, 215] width 8 height 8
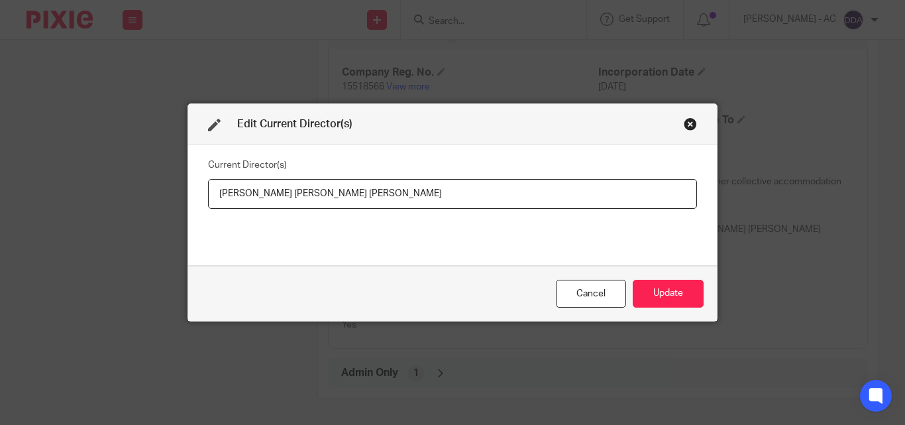
drag, startPoint x: 541, startPoint y: 200, endPoint x: 46, endPoint y: 221, distance: 495.3
click at [46, 221] on div "Edit Current Director(s) Current Director(s) [PERSON_NAME] [PERSON_NAME] [PERSO…" at bounding box center [452, 212] width 905 height 425
drag, startPoint x: 407, startPoint y: 180, endPoint x: 405, endPoint y: 189, distance: 9.0
click at [407, 185] on input "Miss Oreoluwa Moyosore BAJOMO," at bounding box center [452, 194] width 489 height 30
paste input "Mr Samuel Olorunfemi MALOMO"
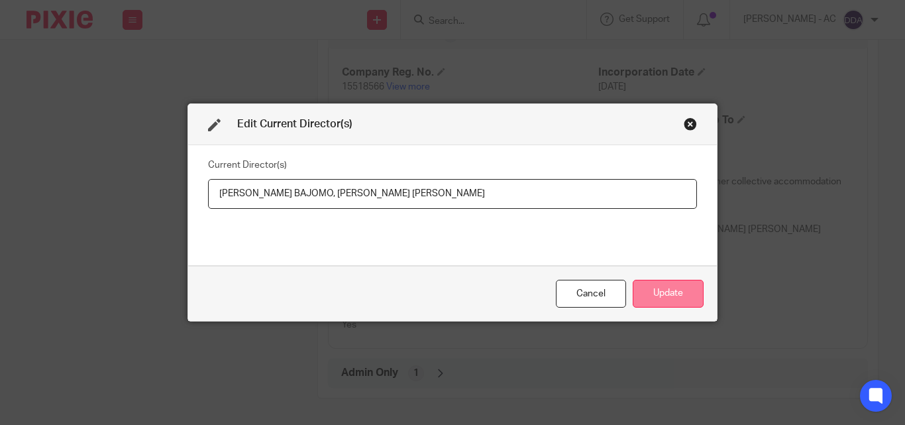
type input "Miss Oreoluwa Moyosore BAJOMO, Mr Samuel Olorunfemi MALOMO"
click at [660, 288] on button "Update" at bounding box center [668, 294] width 71 height 28
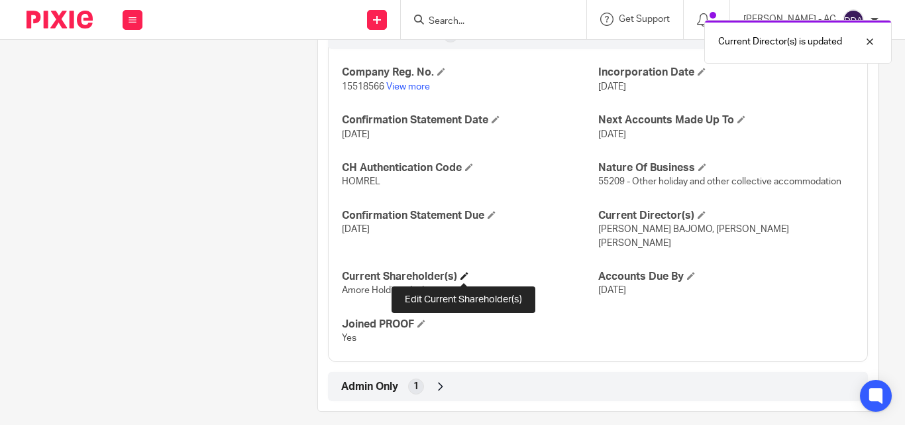
click at [466, 272] on span at bounding box center [464, 276] width 8 height 8
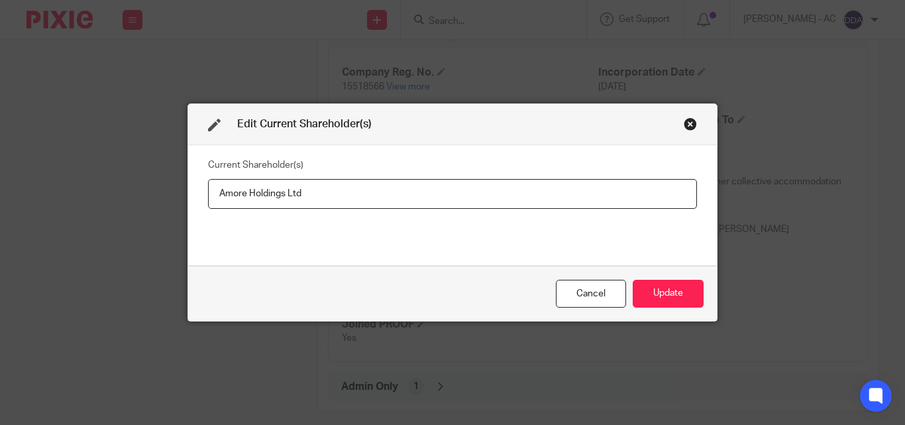
drag, startPoint x: 315, startPoint y: 195, endPoint x: 138, endPoint y: 203, distance: 177.1
click at [216, 201] on input "Amore Holdings Ltd" at bounding box center [452, 194] width 489 height 30
type input "AMORE HOLDINGS LTD"
click at [663, 292] on button "Update" at bounding box center [668, 294] width 71 height 28
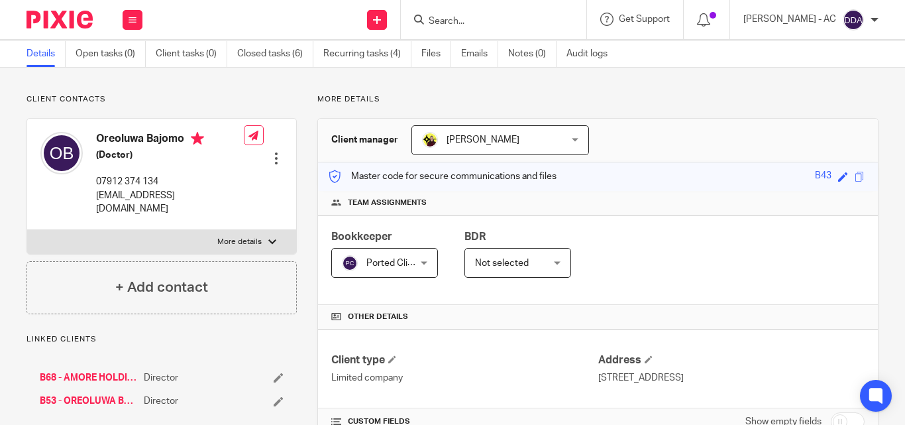
scroll to position [445, 0]
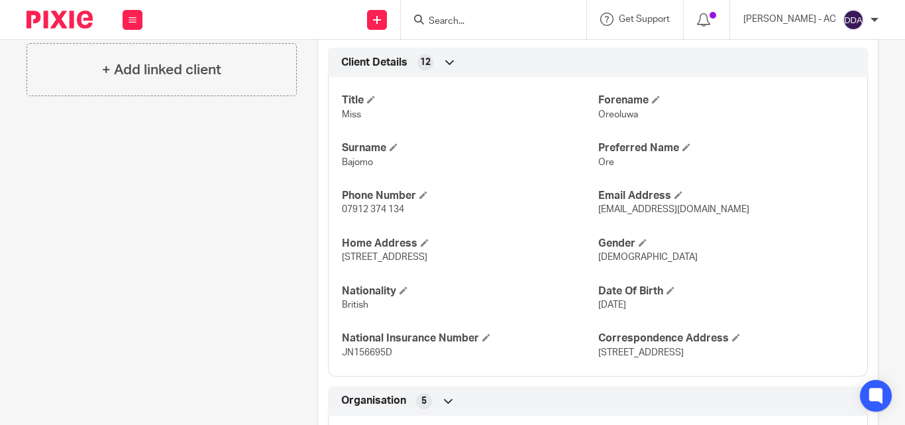
click at [169, 274] on div "Client contacts Oreoluwa Bajomo (Doctor) 07912 374 134 office@amoreholdings.co.…" at bounding box center [151, 385] width 291 height 1377
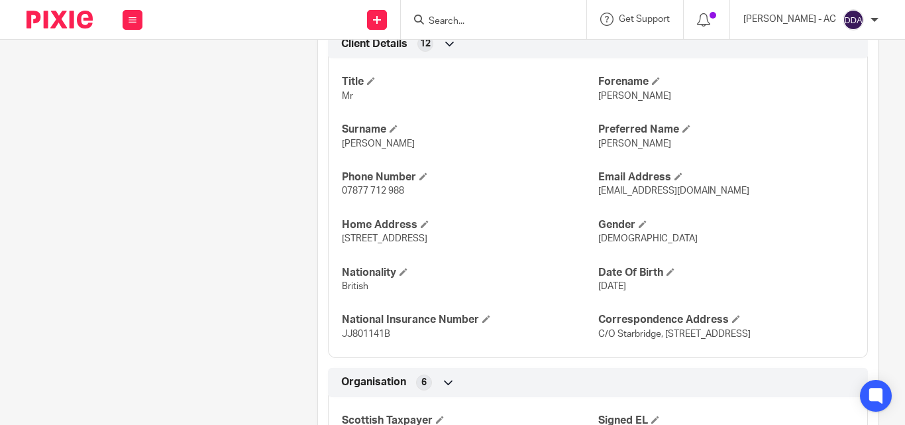
scroll to position [464, 0]
click at [182, 256] on div "Client contacts Christopher McFadden (Electrical Consultant) 07877 712 988 mcfa…" at bounding box center [151, 430] width 291 height 1507
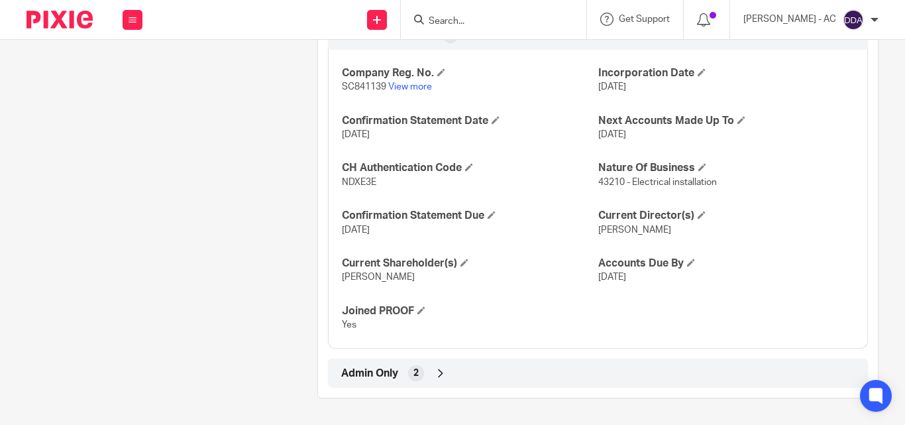
scroll to position [1277, 0]
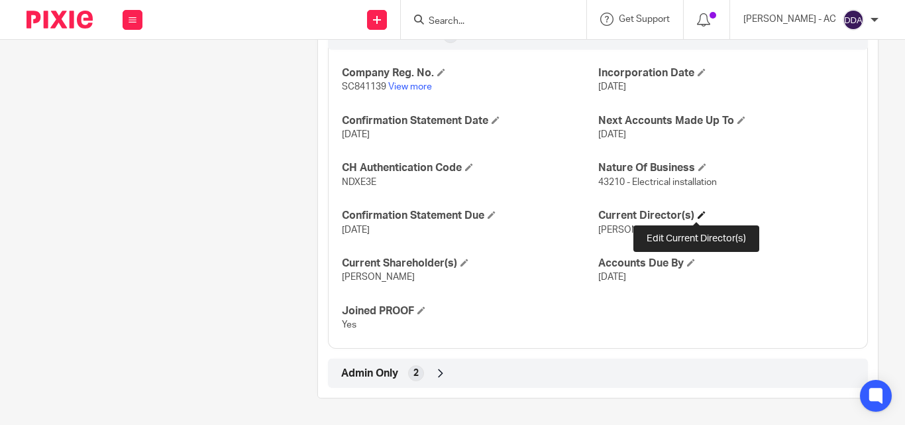
click at [698, 211] on span at bounding box center [702, 215] width 8 height 8
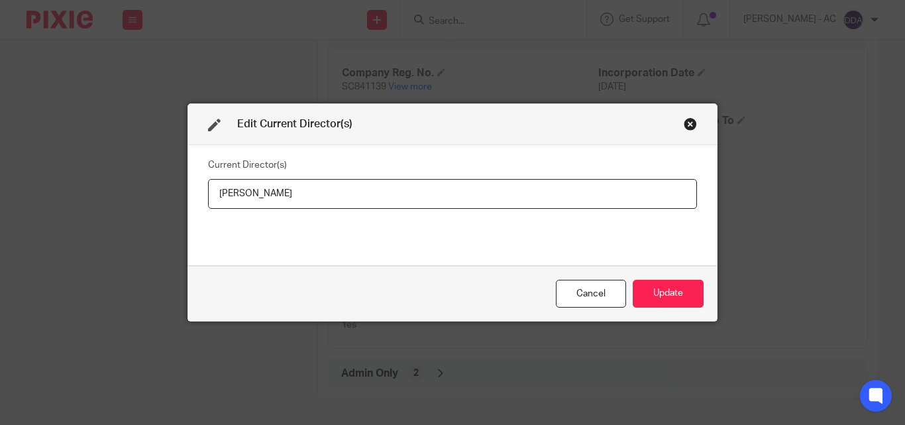
drag, startPoint x: 332, startPoint y: 199, endPoint x: -30, endPoint y: 203, distance: 362.4
click at [0, 203] on html "Work Email Clients Team Reports Settings Work Email Clients Team Reports Settin…" at bounding box center [452, 212] width 905 height 425
type input "Mr Christopher MCFADDEN"
click at [679, 290] on button "Update" at bounding box center [668, 294] width 71 height 28
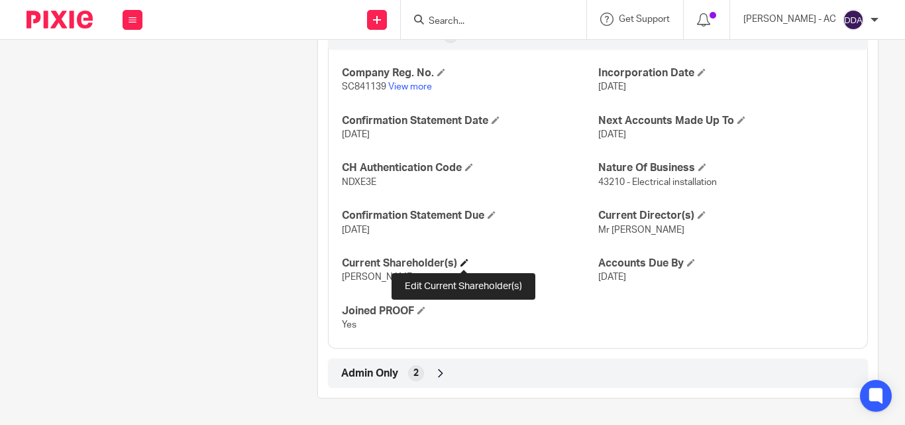
click at [462, 260] on span at bounding box center [464, 262] width 8 height 8
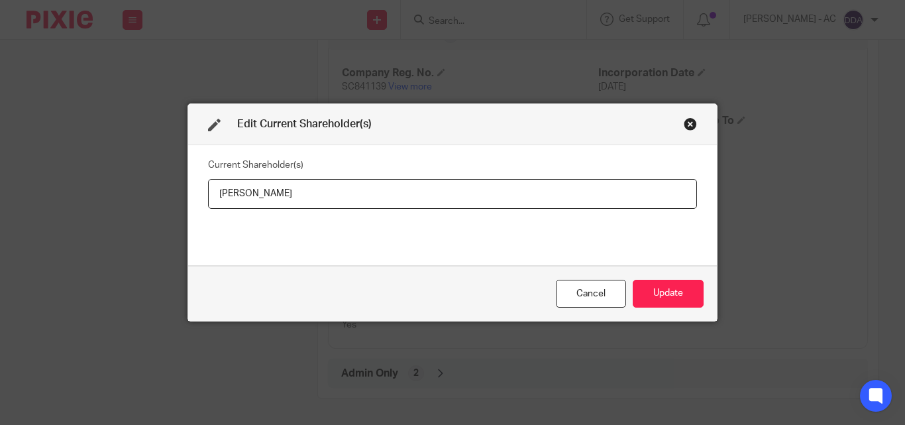
drag, startPoint x: 319, startPoint y: 193, endPoint x: 83, endPoint y: 193, distance: 235.2
click at [83, 193] on div "Edit Current Shareholder(s) Current Shareholder(s) Christopher McFadden Cancel …" at bounding box center [452, 212] width 905 height 425
type input "Christopher MCFADDEN"
click at [657, 289] on button "Update" at bounding box center [668, 294] width 71 height 28
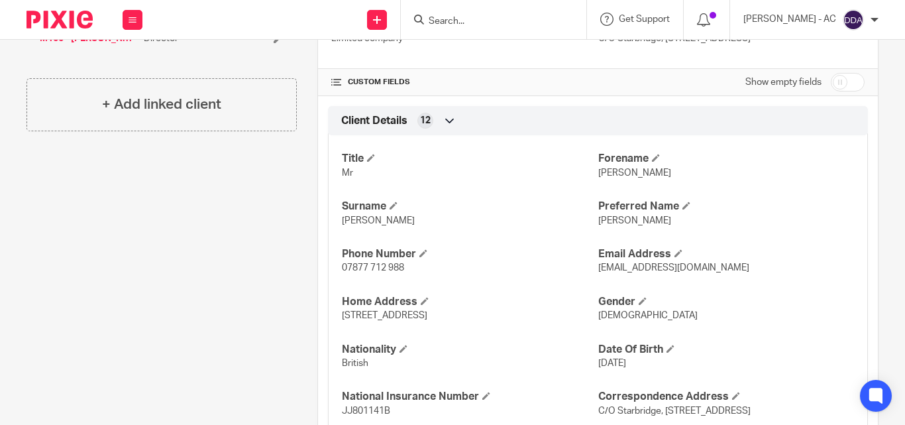
scroll to position [415, 0]
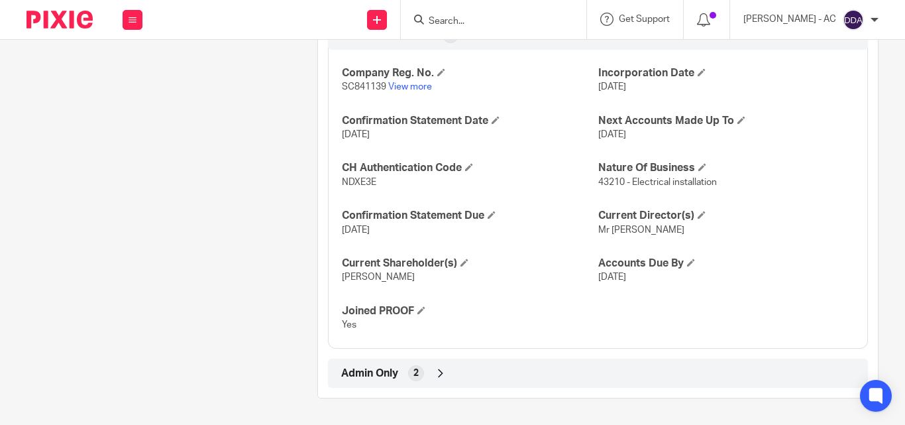
scroll to position [1277, 0]
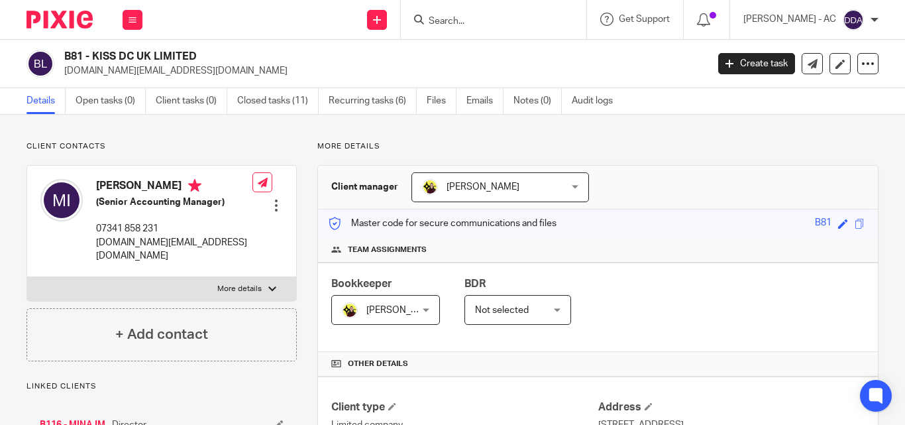
click at [766, 151] on p "More details" at bounding box center [597, 146] width 561 height 11
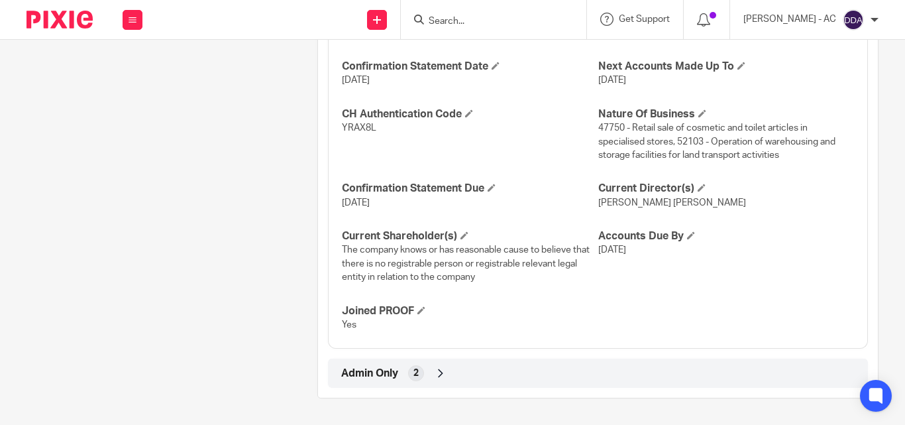
scroll to position [1249, 0]
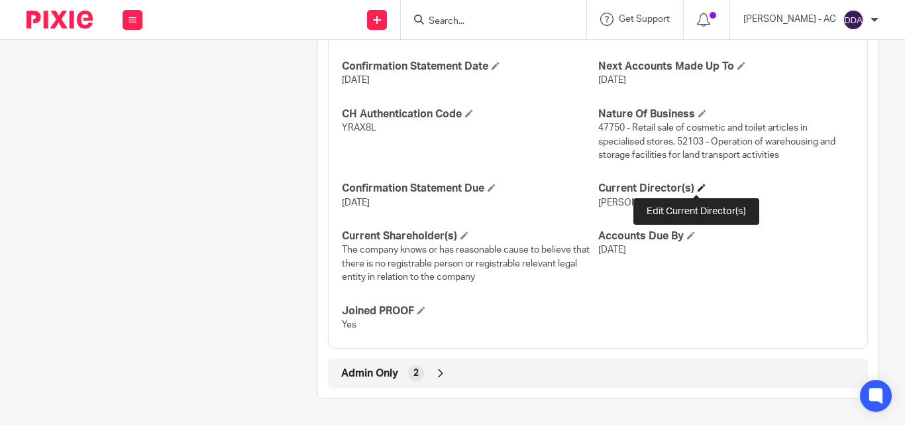
click at [698, 187] on span at bounding box center [702, 188] width 8 height 8
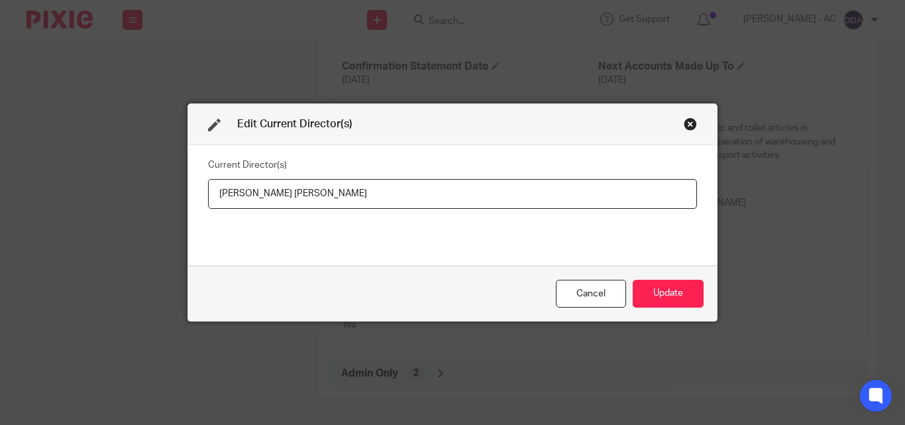
drag, startPoint x: 318, startPoint y: 189, endPoint x: 102, endPoint y: 219, distance: 218.0
click at [103, 219] on div "Edit Current Director(s) Current Director(s) [PERSON_NAME] [PERSON_NAME] Cancel…" at bounding box center [452, 212] width 905 height 425
type input "Mr [PERSON_NAME] [PERSON_NAME]"
click at [655, 296] on button "Update" at bounding box center [668, 294] width 71 height 28
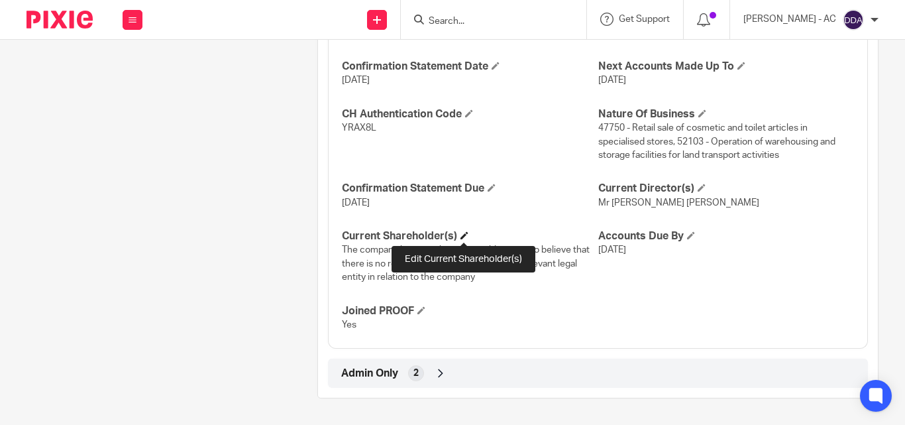
click at [464, 235] on span at bounding box center [464, 235] width 8 height 8
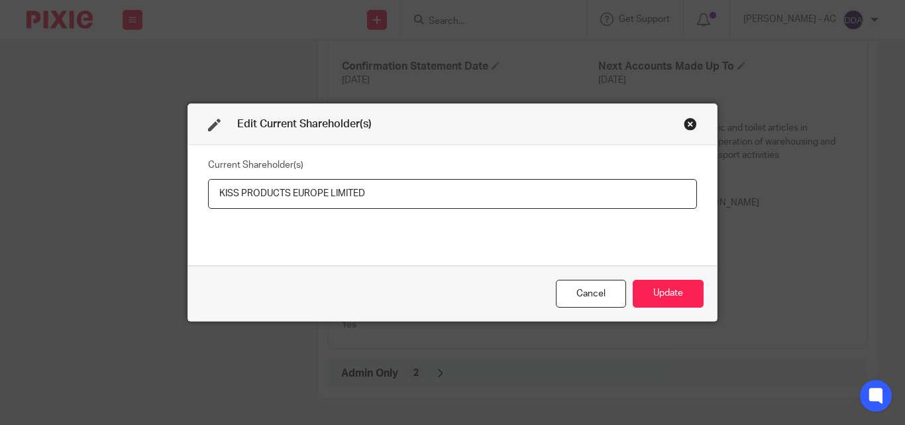
scroll to position [0, 0]
type input "KISS PRODUCTS EUROPE LIMITED"
click at [676, 288] on button "Update" at bounding box center [668, 294] width 71 height 28
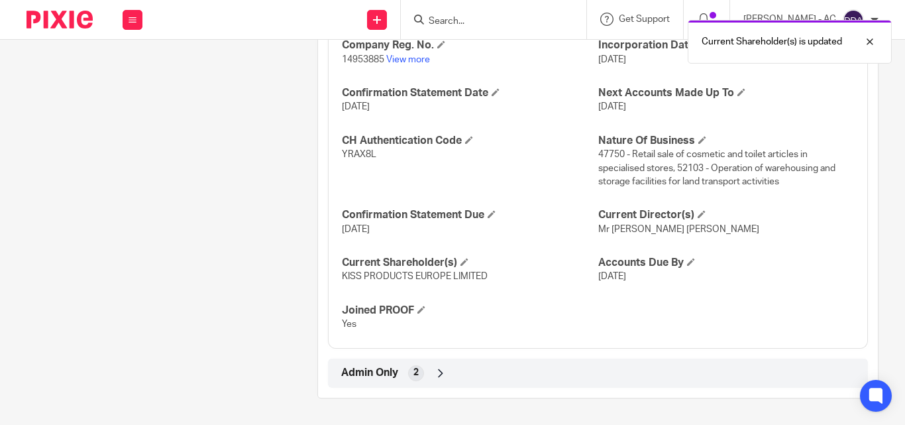
scroll to position [1222, 0]
click at [512, 323] on p "Yes" at bounding box center [470, 323] width 256 height 13
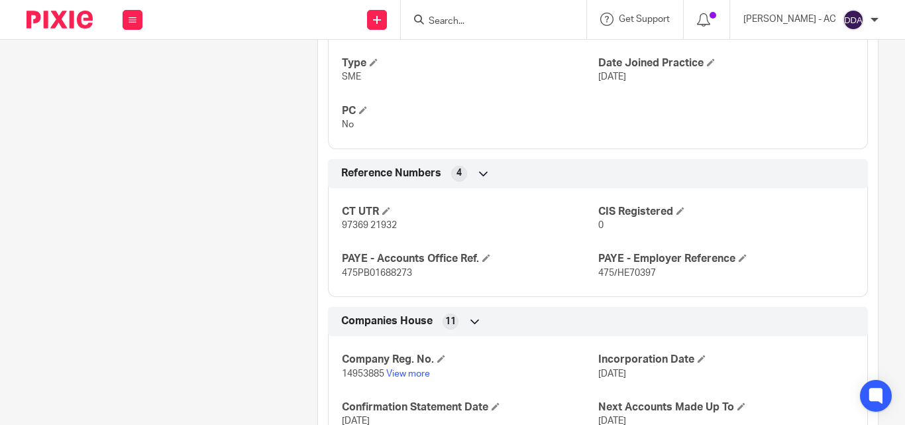
scroll to position [891, 0]
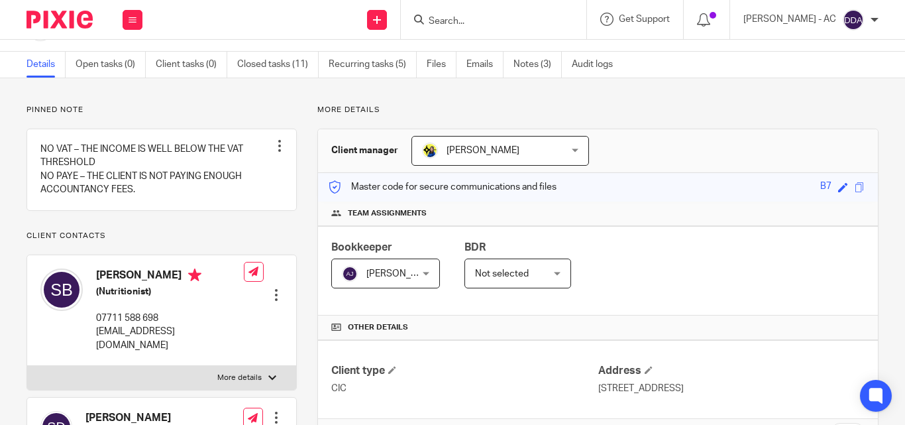
scroll to position [133, 0]
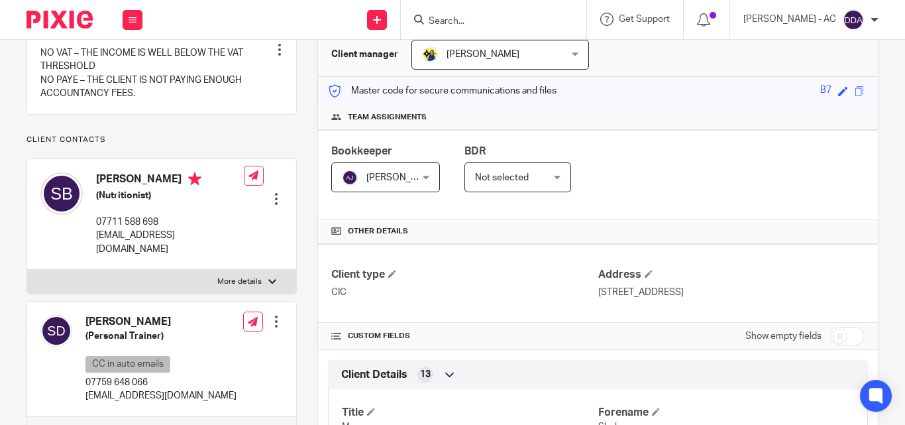
click at [237, 287] on p "More details" at bounding box center [239, 281] width 44 height 11
click at [27, 270] on input "More details" at bounding box center [27, 269] width 1 height 1
checkbox input "true"
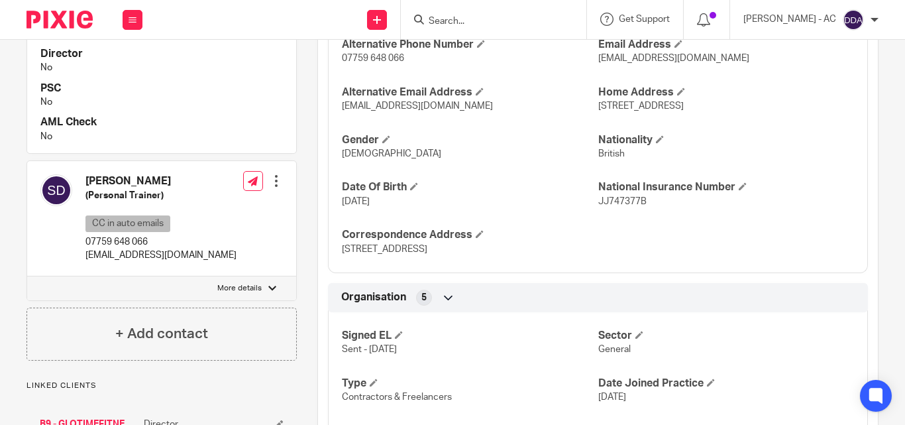
scroll to position [596, 0]
click at [262, 299] on label "More details" at bounding box center [161, 288] width 269 height 24
click at [27, 276] on input "More details" at bounding box center [27, 275] width 1 height 1
checkbox input "true"
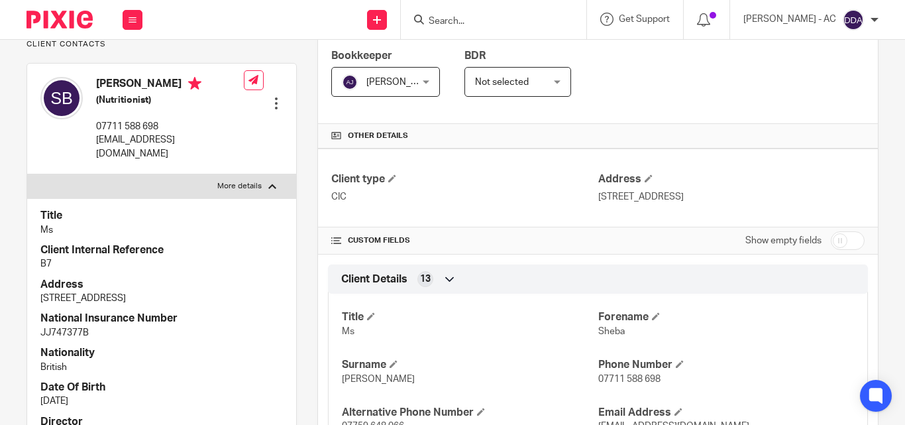
scroll to position [199, 0]
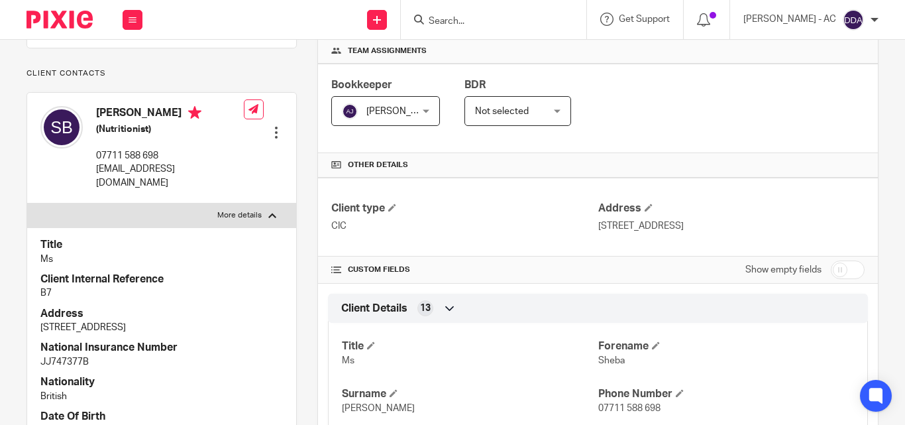
click at [214, 266] on p "Ms" at bounding box center [161, 258] width 242 height 13
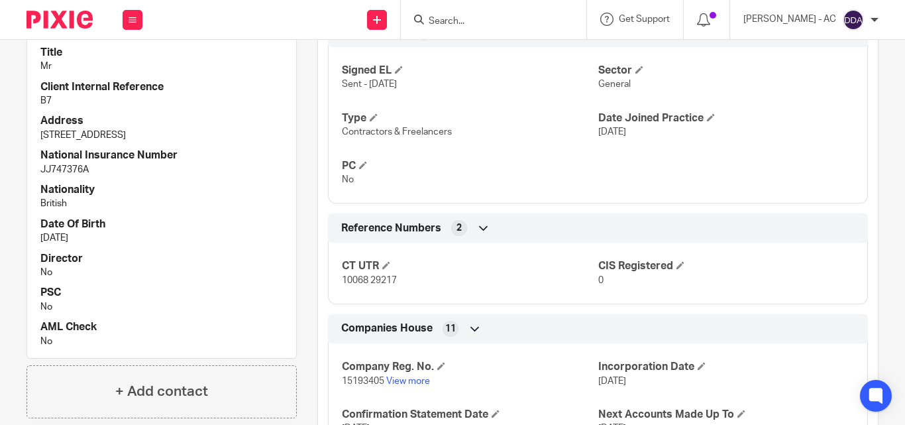
scroll to position [861, 0]
click at [178, 313] on p "No" at bounding box center [161, 305] width 242 height 13
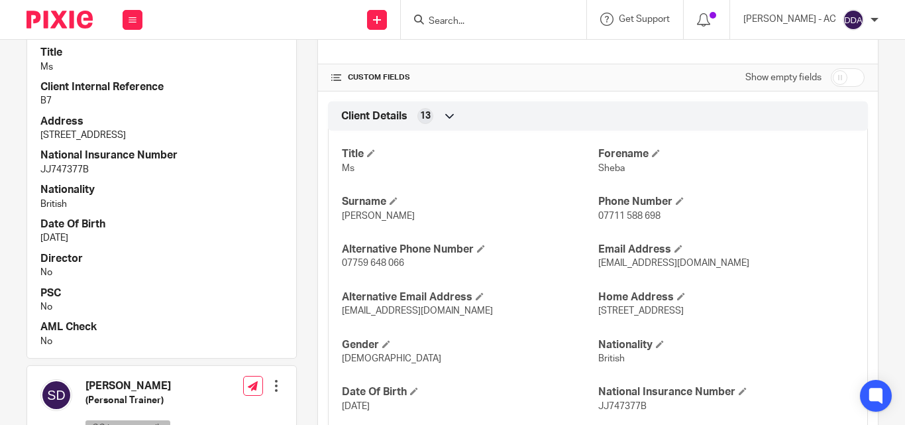
scroll to position [398, 0]
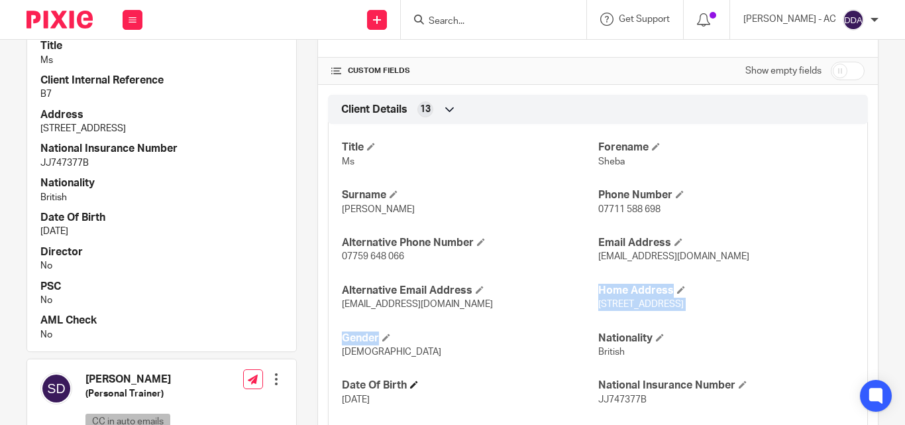
drag, startPoint x: 562, startPoint y: 317, endPoint x: 350, endPoint y: 385, distance: 222.5
click at [424, 364] on div "Title Ms Forename Sheba Surname Boakye-Duah Phone Number 07711 588 698 Alternat…" at bounding box center [598, 292] width 540 height 357
click at [224, 327] on h4 "AML Check" at bounding box center [161, 320] width 242 height 14
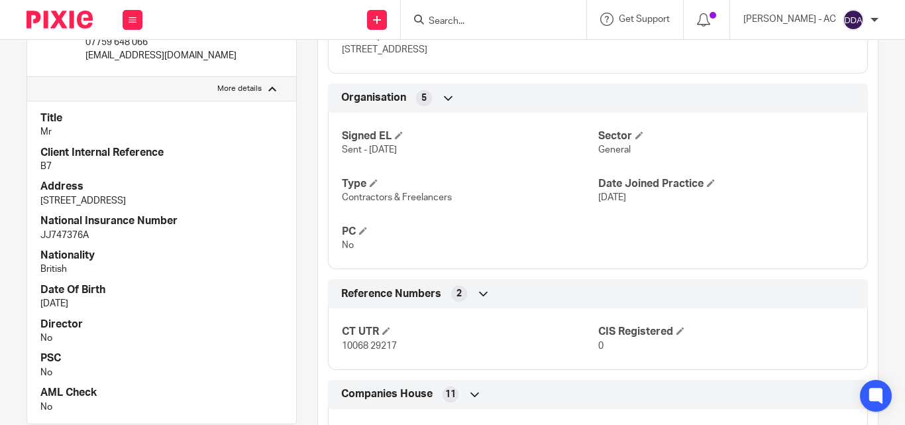
scroll to position [1195, 0]
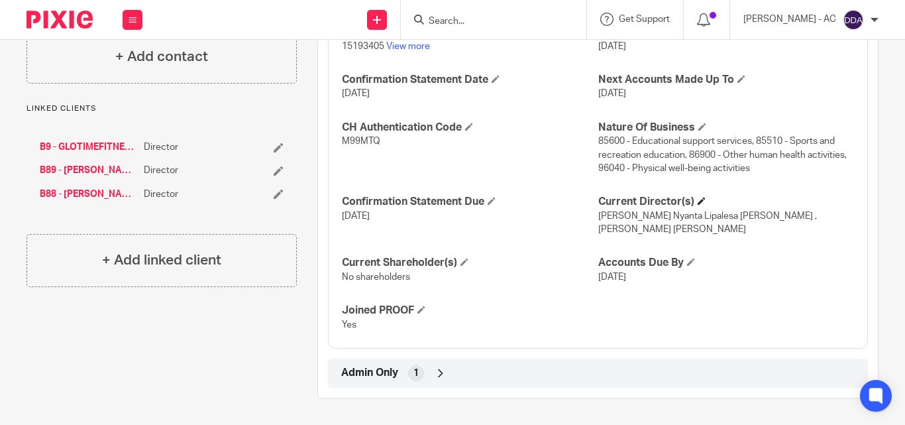
click at [701, 197] on h4 "Current Director(s)" at bounding box center [726, 202] width 256 height 14
click at [698, 201] on span at bounding box center [702, 201] width 8 height 8
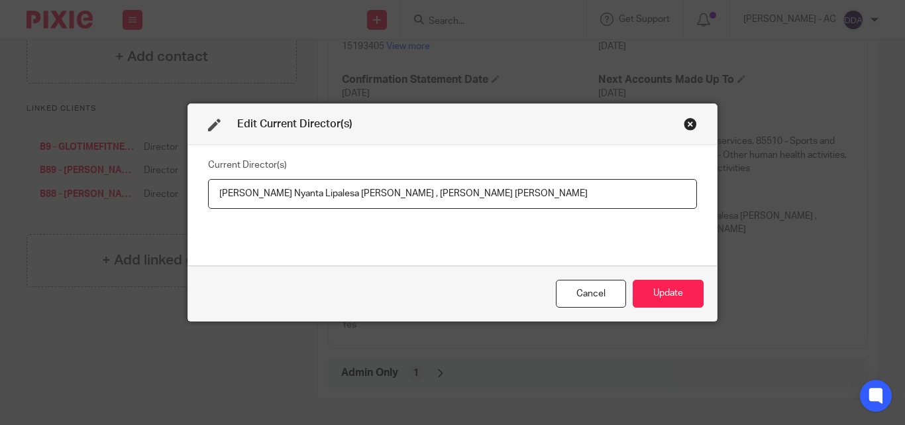
drag, startPoint x: 207, startPoint y: 195, endPoint x: 405, endPoint y: 190, distance: 198.1
click at [405, 190] on input "Ms Sheba Akua Nyanta Lipalesa Boakye-Duah , Solomon Yaw Teboho Boakye-Duah" at bounding box center [452, 194] width 489 height 30
paste input "OAKYE-DUAH"
drag, startPoint x: 594, startPoint y: 191, endPoint x: 421, endPoint y: 193, distance: 173.6
click at [421, 193] on input "Ms Sheba Akua Nyanta Lipalesa BOAKYE-DUAH , Solomon Yaw Teboho Boakye-Duah" at bounding box center [452, 194] width 489 height 30
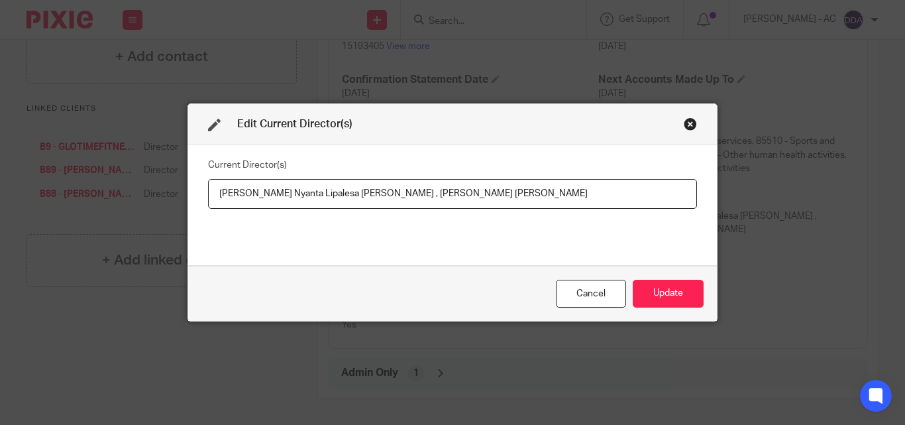
paste input "Mr Solomon Yaw Teboho BOAKYE-DUAH"
type input "Ms Sheba Akua Nyanta Lipalesa BOAKYE-DUAH , Mr Solomon Yaw Teboho BOAKYE-DUAH"
click at [678, 294] on button "Update" at bounding box center [668, 294] width 71 height 28
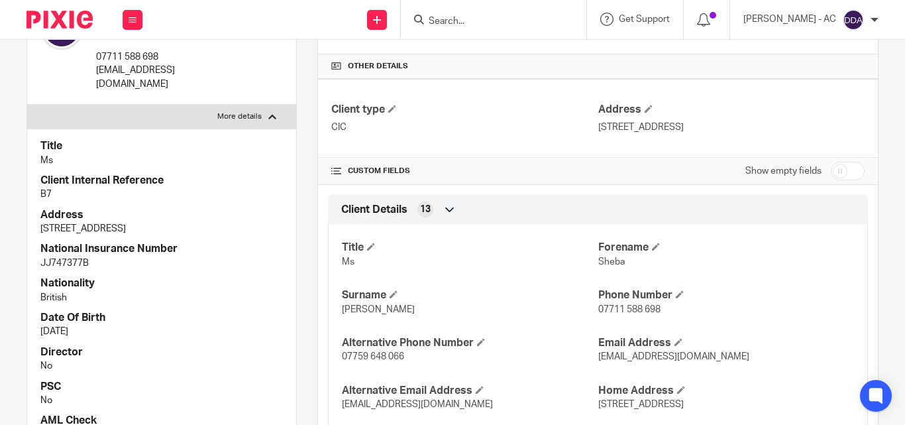
scroll to position [201, 0]
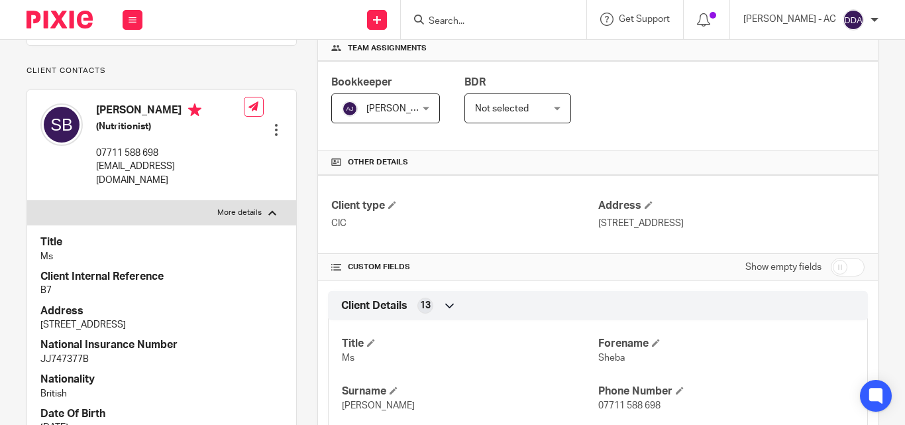
click at [266, 380] on div "Title Ms Client Internal Reference B7 Address 8 Bletsoe Walk, London, N1 7HZ Na…" at bounding box center [161, 386] width 269 height 323
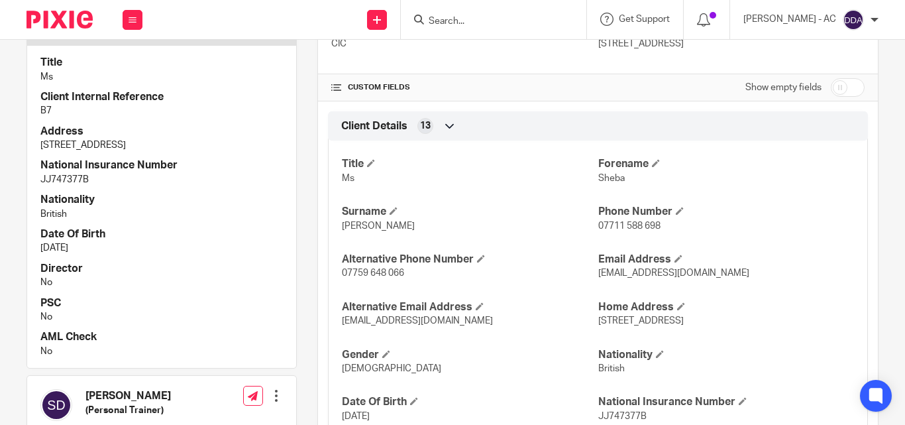
scroll to position [400, 0]
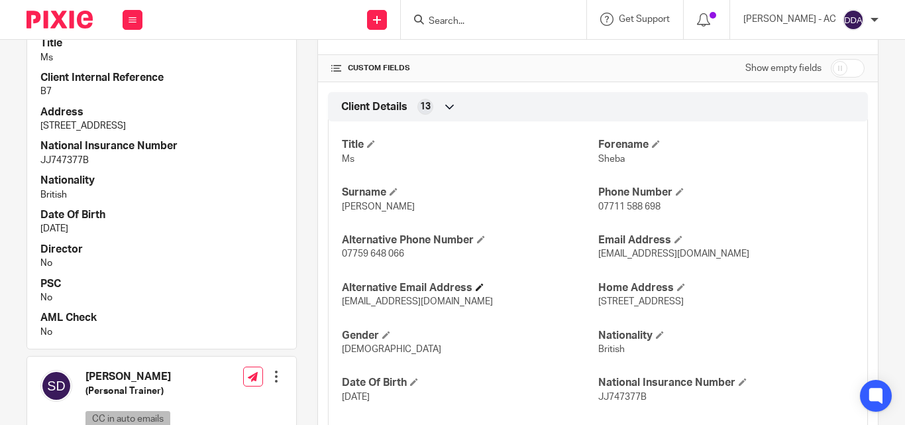
click at [558, 292] on h4 "Alternative Email Address" at bounding box center [470, 288] width 256 height 14
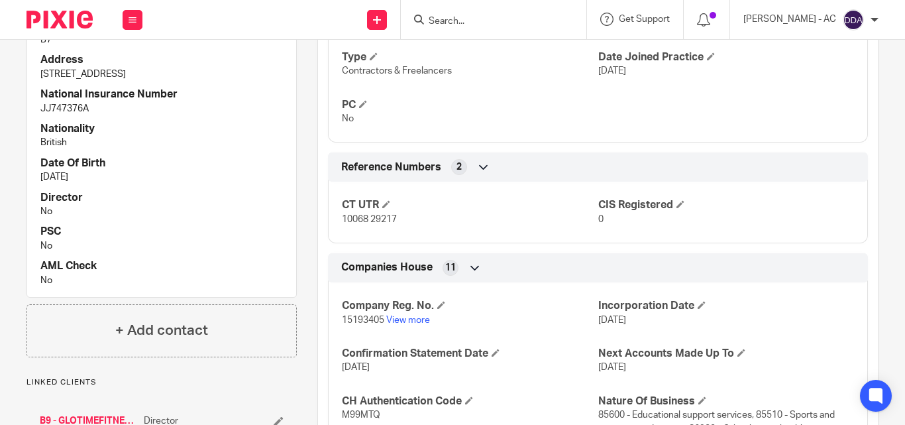
scroll to position [930, 0]
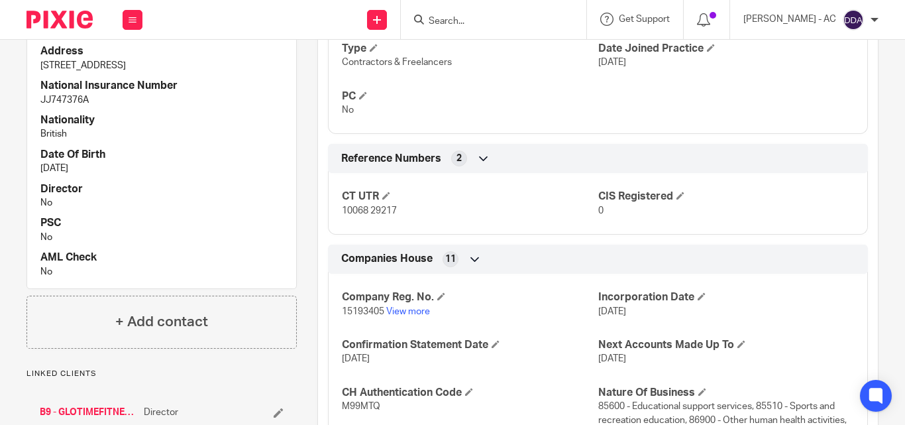
click at [596, 266] on div "Companies House 11" at bounding box center [598, 259] width 520 height 23
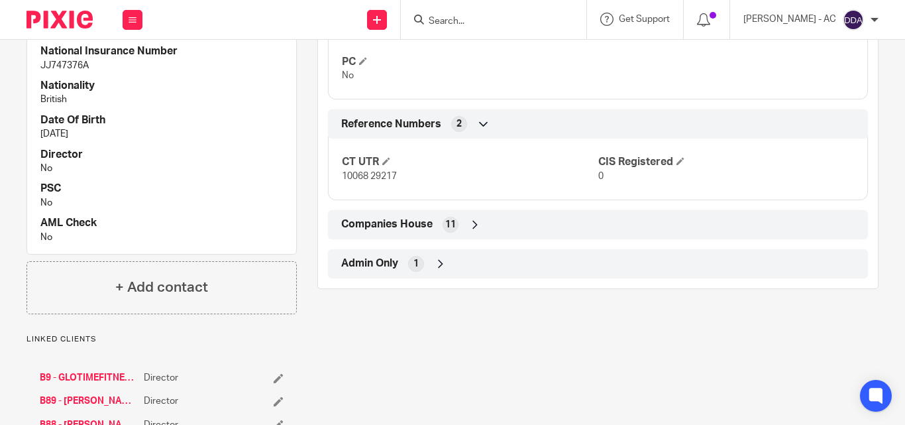
scroll to position [996, 0]
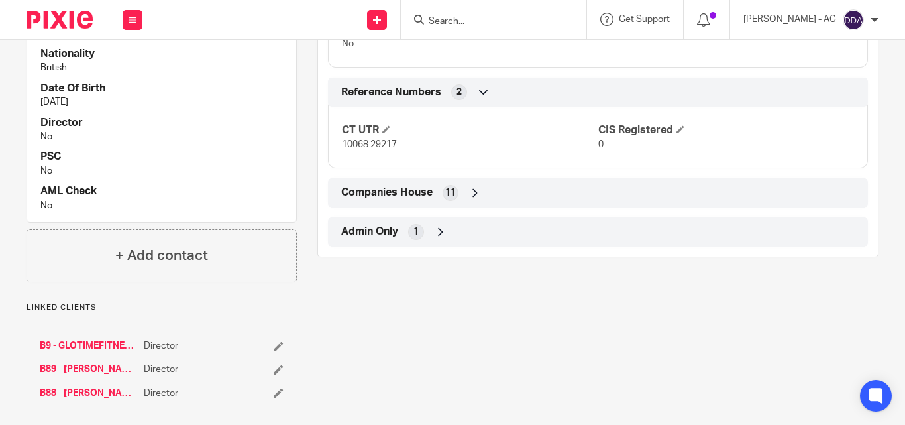
click at [463, 191] on div "Companies House 11" at bounding box center [598, 193] width 520 height 23
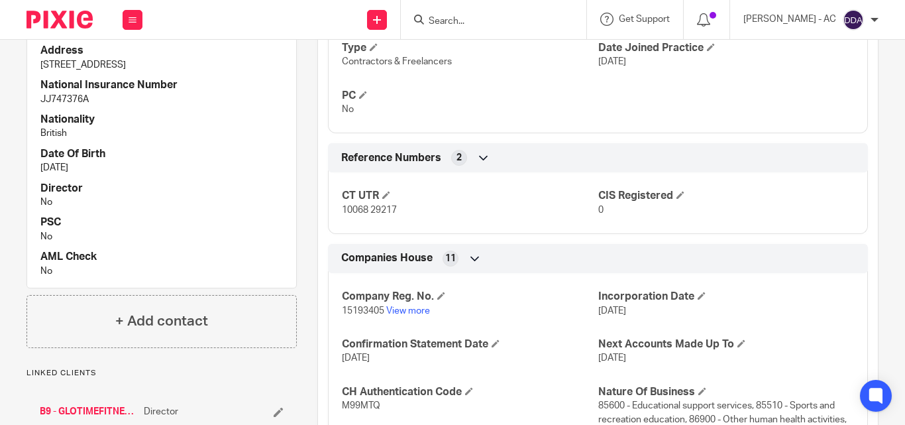
scroll to position [930, 0]
click at [454, 256] on div "11" at bounding box center [451, 259] width 16 height 16
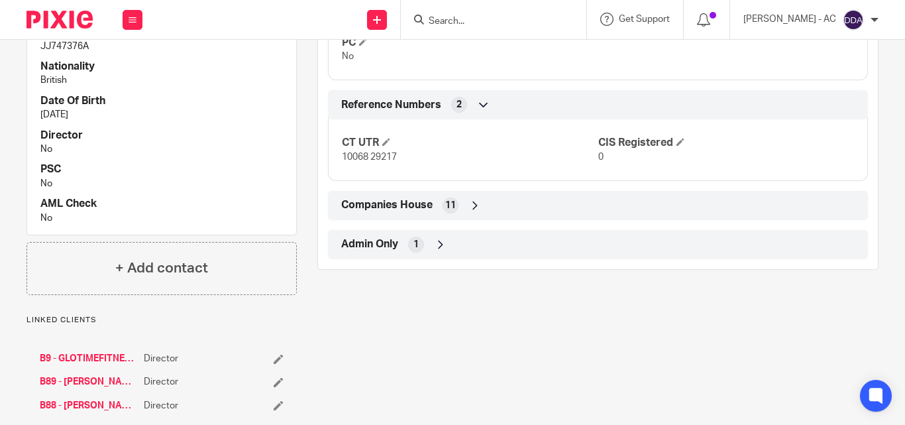
scroll to position [1097, 0]
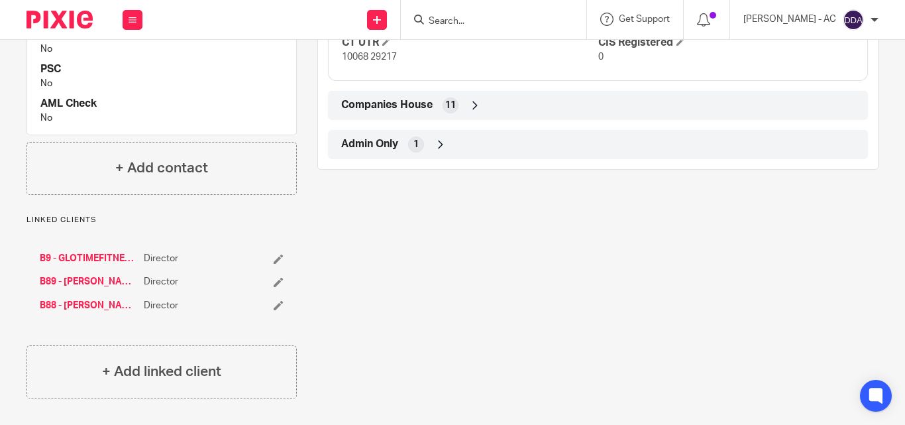
click at [468, 99] on icon at bounding box center [474, 105] width 13 height 13
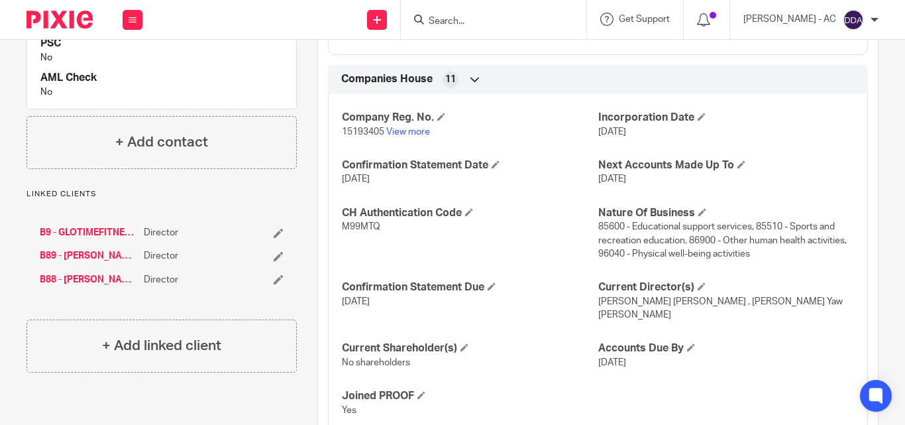
scroll to position [1031, 0]
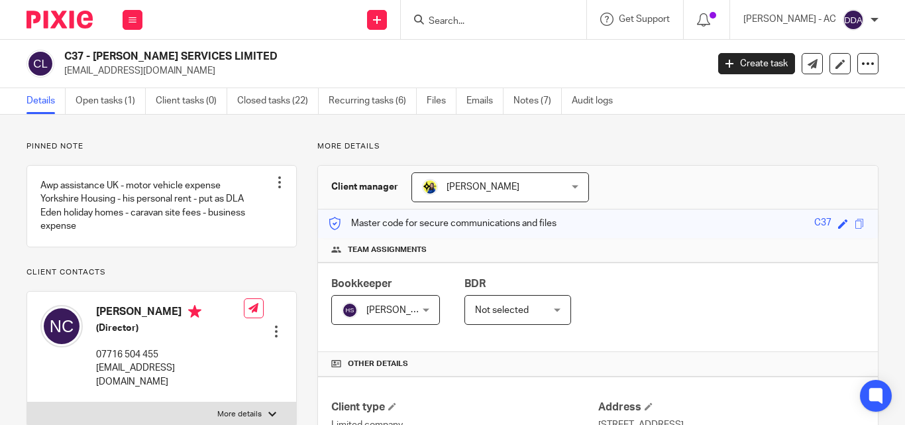
click at [161, 146] on p "Pinned note" at bounding box center [162, 146] width 270 height 11
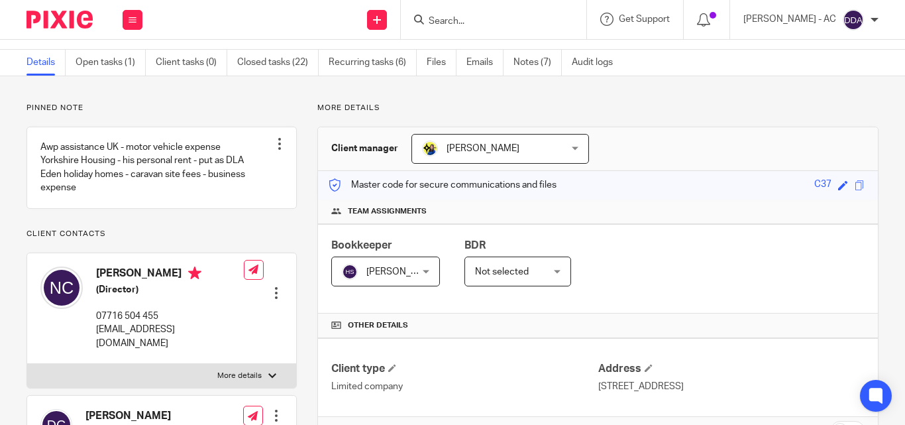
scroll to position [133, 0]
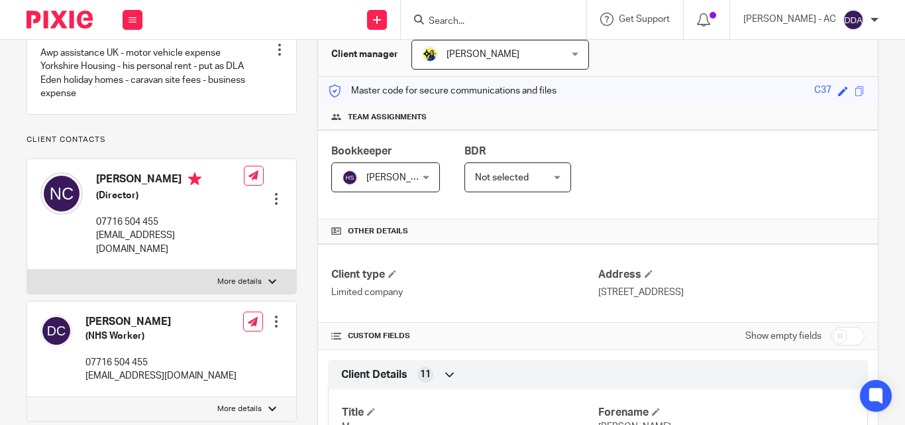
click at [249, 282] on p "More details" at bounding box center [239, 281] width 44 height 11
click at [27, 270] on input "More details" at bounding box center [27, 269] width 1 height 1
checkbox input "true"
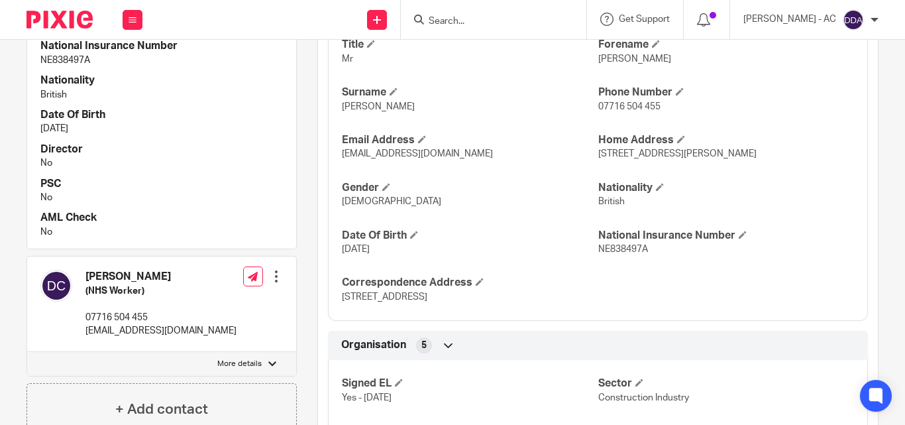
scroll to position [530, 0]
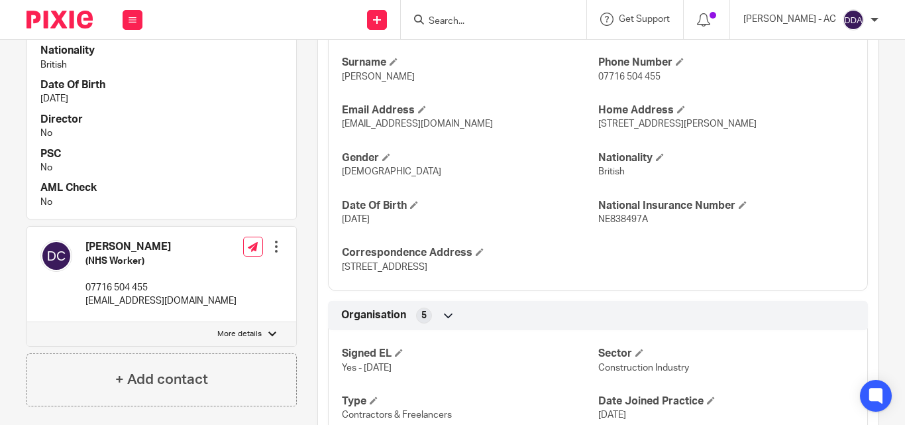
click at [254, 329] on p "More details" at bounding box center [239, 334] width 44 height 11
click at [27, 322] on input "More details" at bounding box center [27, 321] width 1 height 1
checkbox input "true"
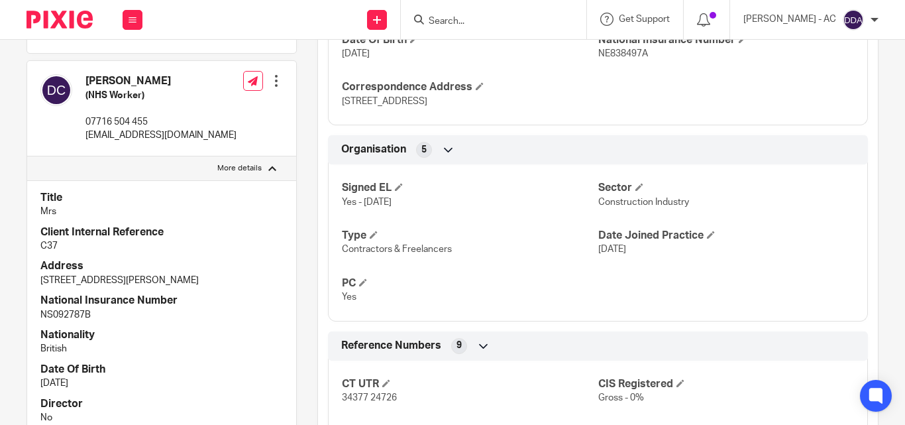
scroll to position [729, 0]
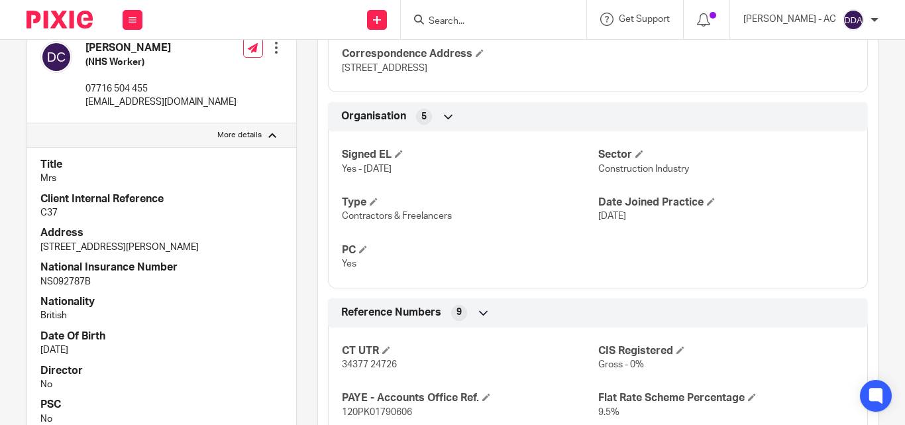
click at [256, 249] on p "4 Benny Parr Close, Soothill, Batley, WF17 0PW" at bounding box center [161, 246] width 242 height 13
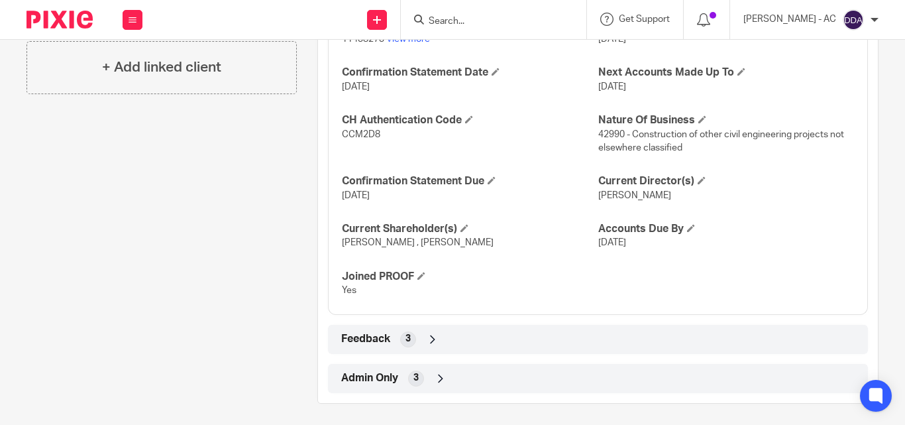
scroll to position [1350, 0]
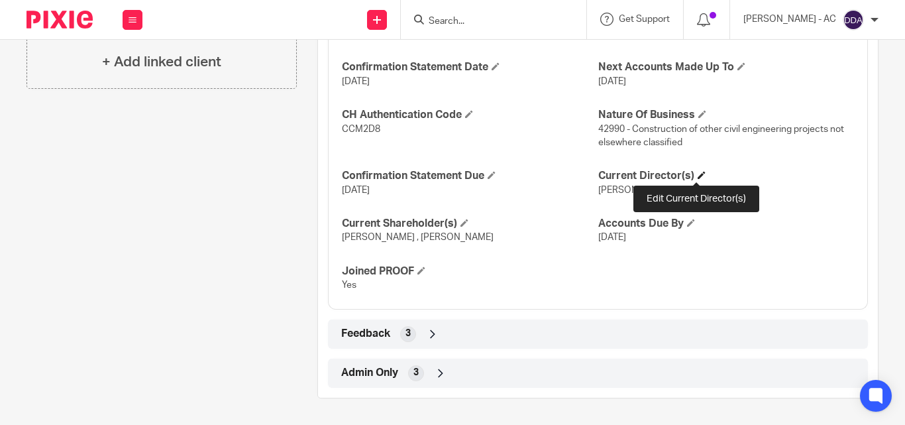
click at [698, 174] on span at bounding box center [702, 175] width 8 height 8
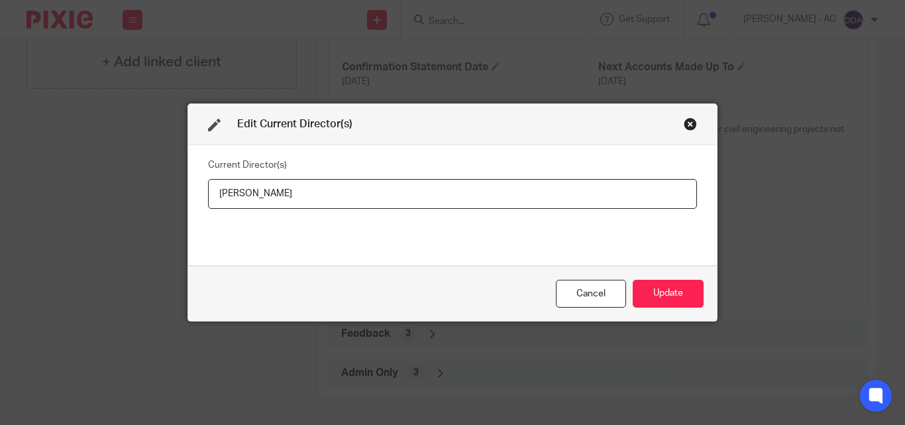
drag, startPoint x: 280, startPoint y: 189, endPoint x: 195, endPoint y: 198, distance: 84.6
click at [191, 199] on div "Current Director(s) Nigel CATTON" at bounding box center [452, 205] width 529 height 120
click at [657, 296] on button "Update" at bounding box center [668, 294] width 71 height 28
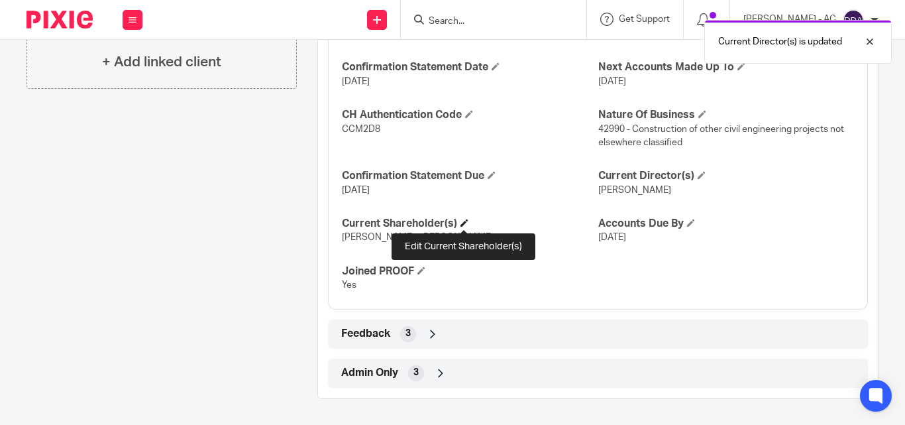
click at [468, 223] on span at bounding box center [464, 223] width 8 height 8
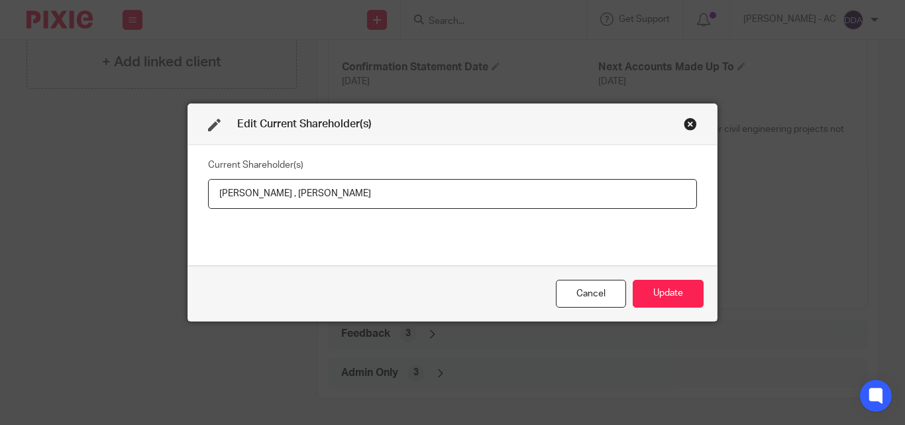
drag, startPoint x: 211, startPoint y: 192, endPoint x: 273, endPoint y: 194, distance: 61.6
click at [273, 194] on input "Nigel CATTON , Dennie Suzanne CATTON" at bounding box center [452, 194] width 489 height 30
drag, startPoint x: 399, startPoint y: 191, endPoint x: 280, endPoint y: 200, distance: 119.6
click at [280, 200] on input "Nigel CATTON , Dennie Suzanne CATTON" at bounding box center [452, 194] width 489 height 30
click at [672, 293] on button "Update" at bounding box center [668, 294] width 71 height 28
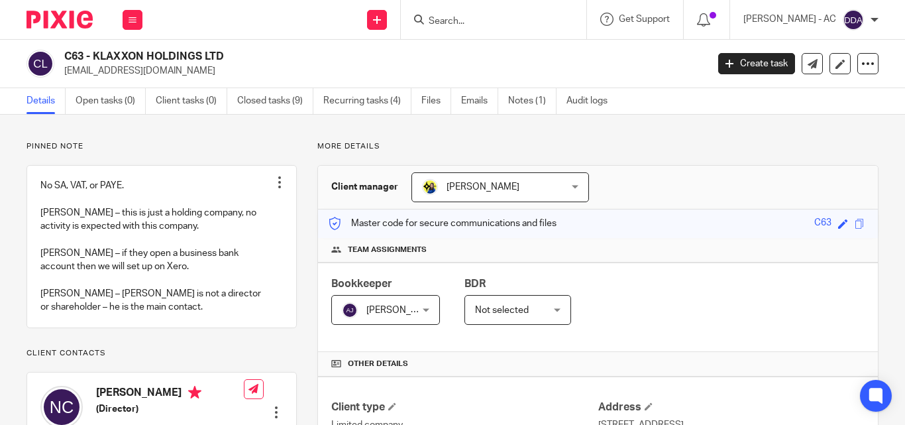
click at [216, 142] on p "Pinned note" at bounding box center [162, 146] width 270 height 11
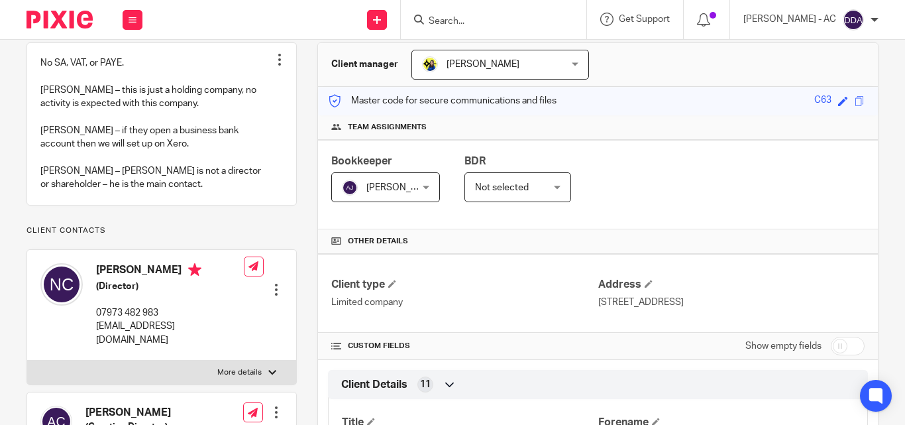
scroll to position [133, 0]
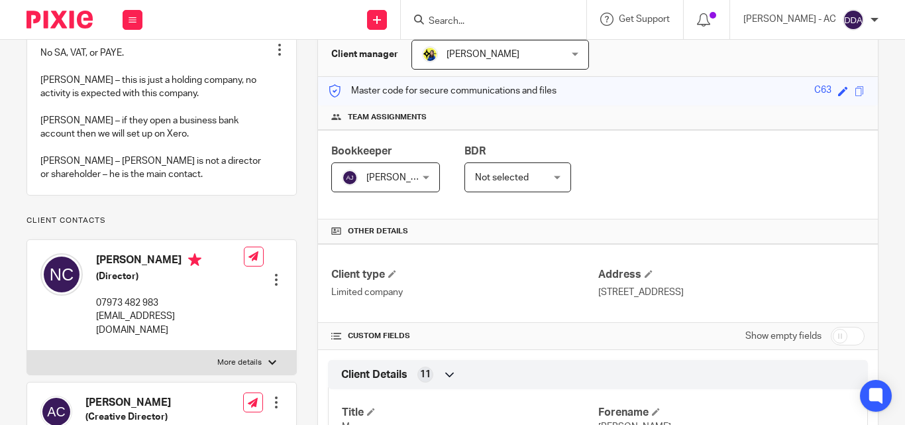
click at [234, 365] on p "More details" at bounding box center [239, 362] width 44 height 11
click at [27, 350] on input "More details" at bounding box center [27, 350] width 1 height 1
checkbox input "true"
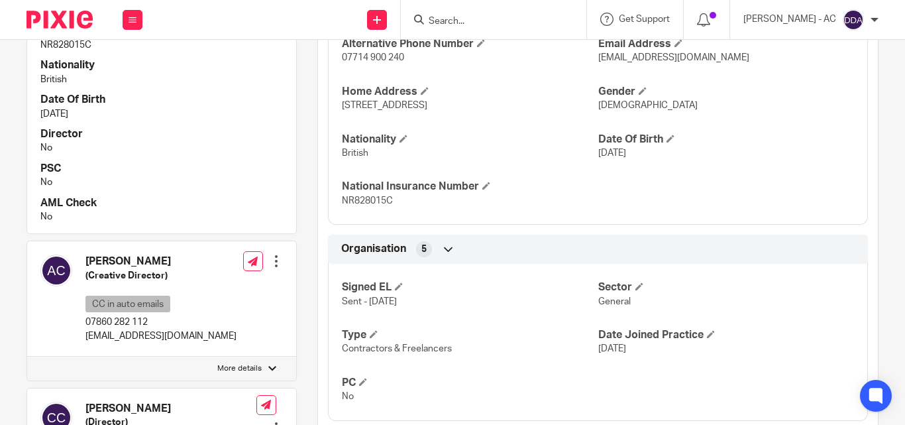
scroll to position [663, 0]
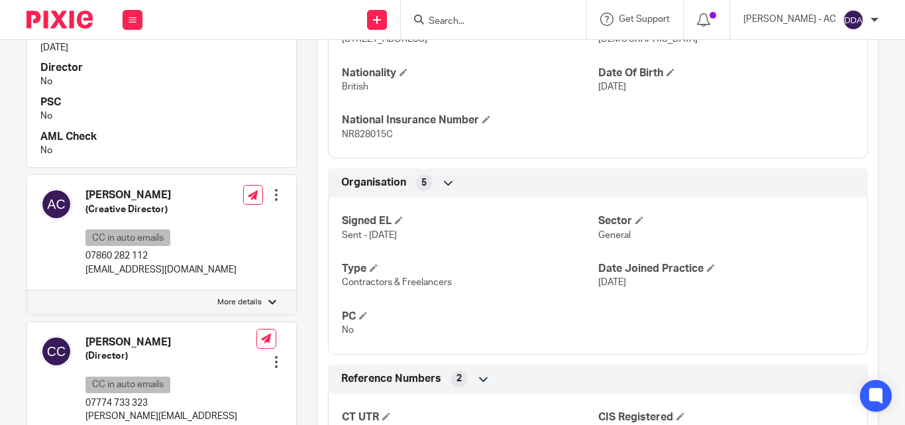
click at [237, 306] on p "More details" at bounding box center [239, 302] width 44 height 11
click at [27, 290] on input "More details" at bounding box center [27, 290] width 1 height 1
checkbox input "true"
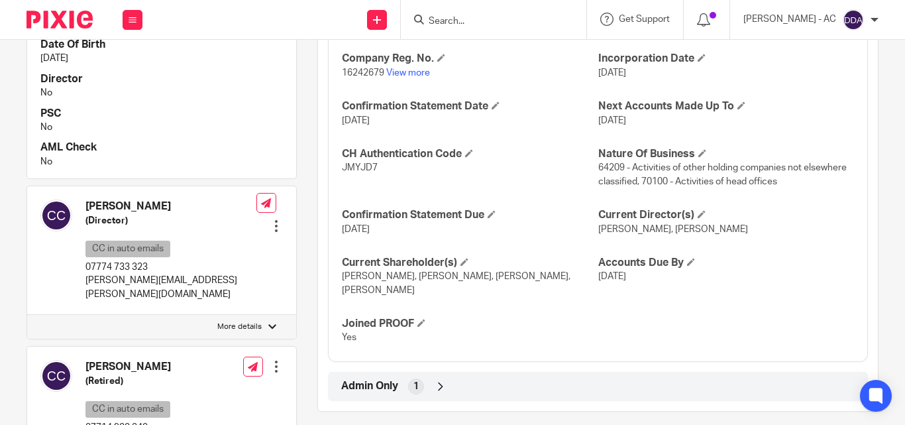
scroll to position [1126, 0]
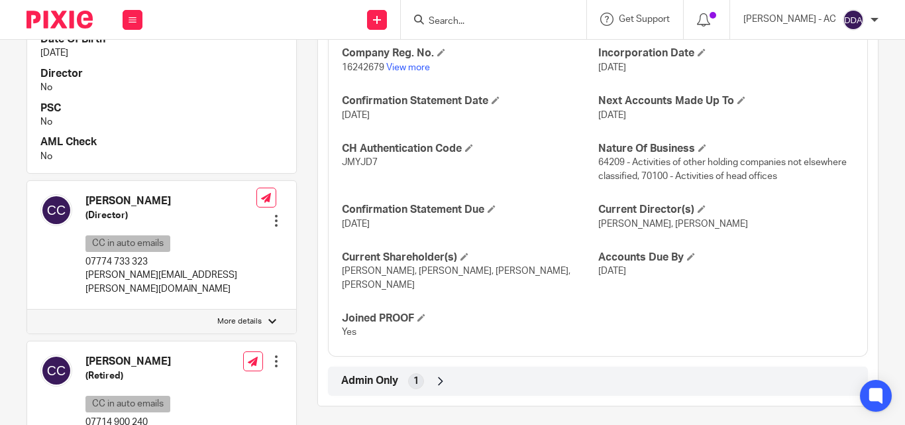
click at [225, 316] on p "More details" at bounding box center [239, 321] width 44 height 11
click at [27, 309] on input "More details" at bounding box center [27, 309] width 1 height 1
checkbox input "true"
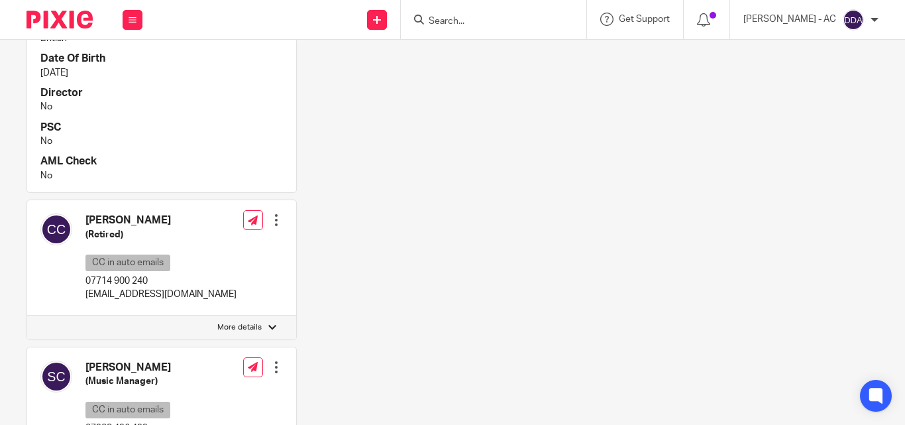
click at [259, 315] on label "More details" at bounding box center [161, 327] width 269 height 24
click at [27, 315] on input "More details" at bounding box center [27, 315] width 1 height 1
checkbox input "true"
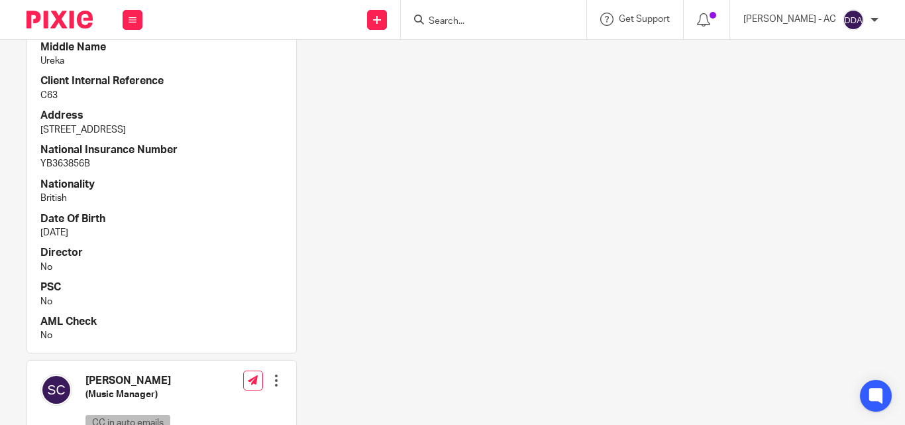
scroll to position [2054, 0]
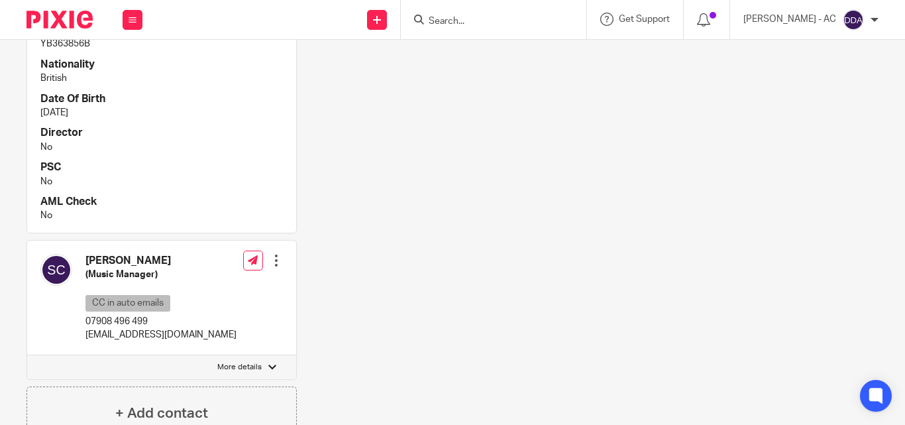
click at [268, 355] on label "More details" at bounding box center [161, 367] width 269 height 24
click at [27, 354] on input "More details" at bounding box center [27, 354] width 1 height 1
checkbox input "true"
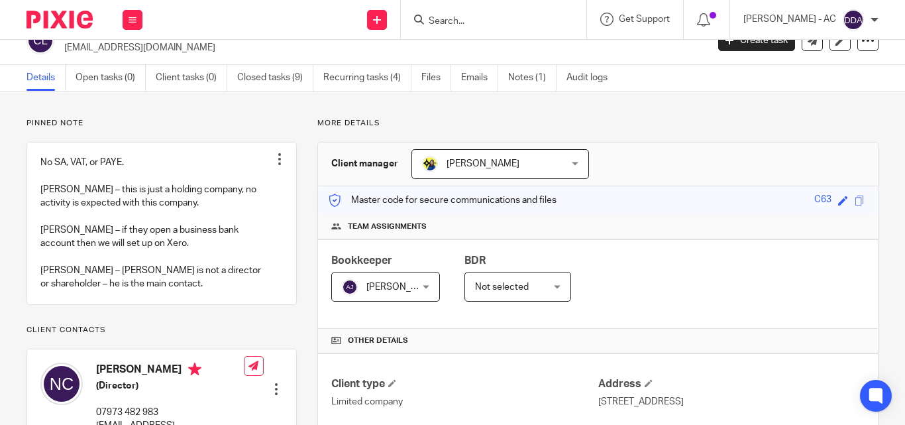
scroll to position [0, 0]
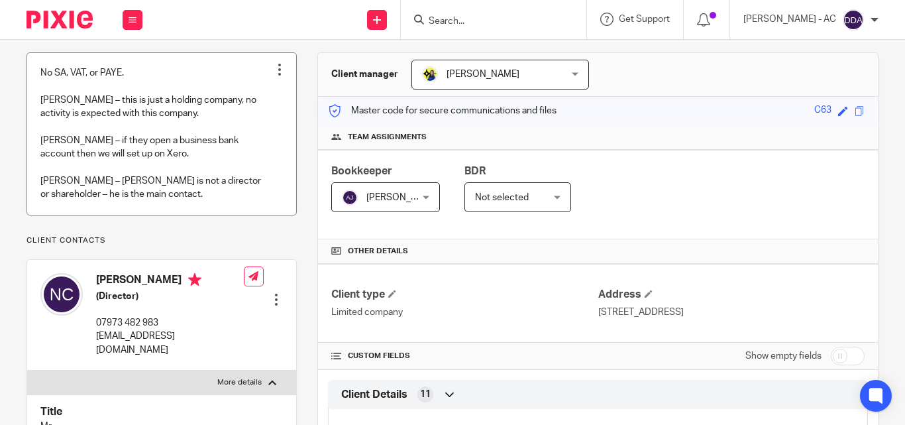
scroll to position [133, 0]
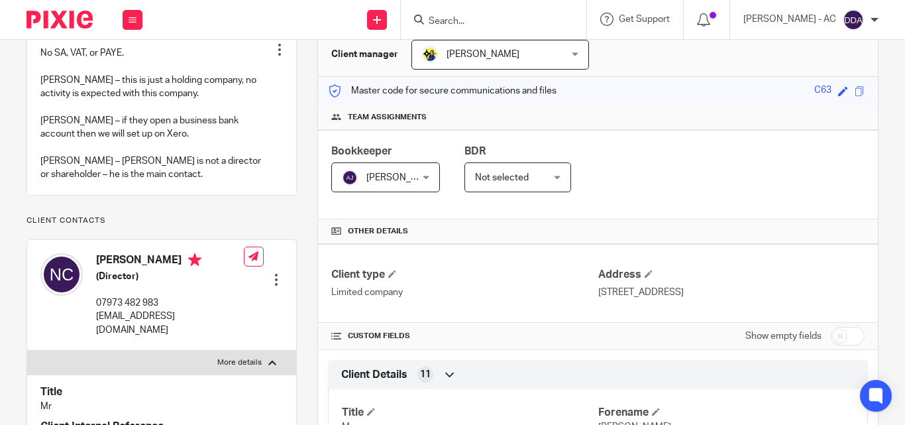
click at [154, 226] on p "Client contacts" at bounding box center [162, 220] width 270 height 11
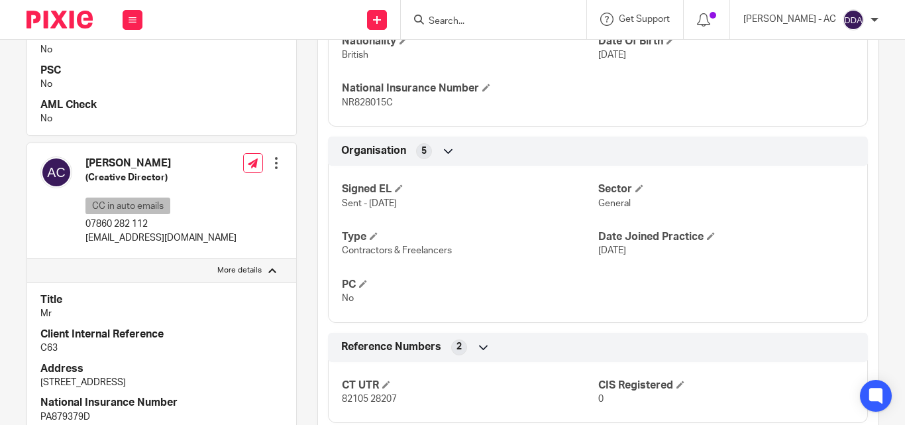
scroll to position [729, 0]
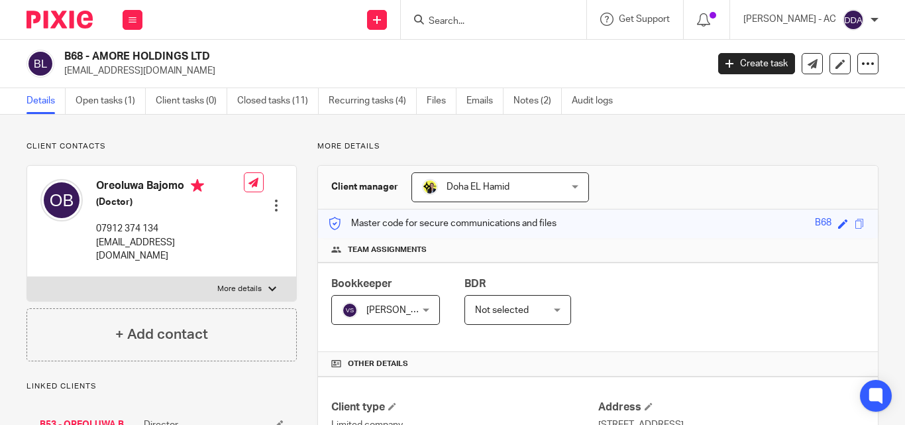
click at [252, 284] on p "More details" at bounding box center [239, 289] width 44 height 11
click at [27, 276] on input "More details" at bounding box center [27, 276] width 1 height 1
checkbox input "true"
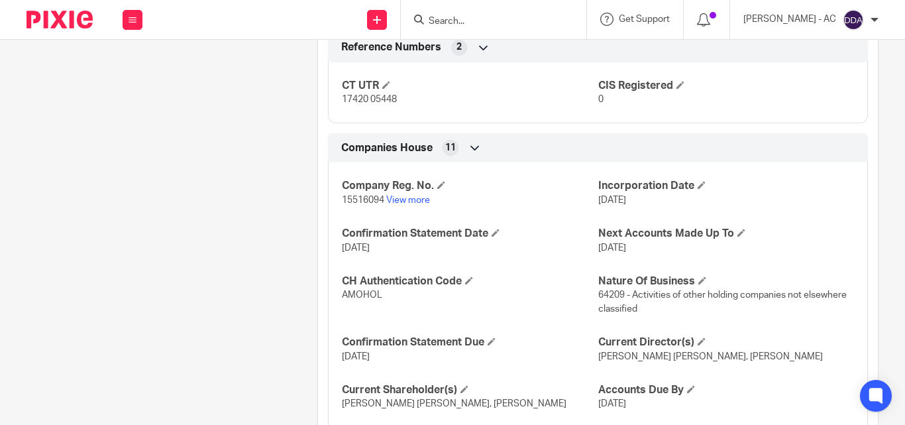
scroll to position [1147, 0]
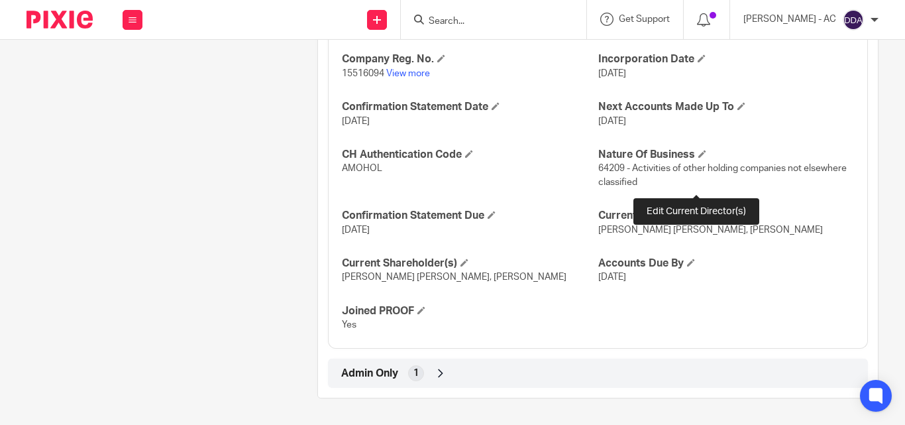
click at [698, 211] on span at bounding box center [702, 215] width 8 height 8
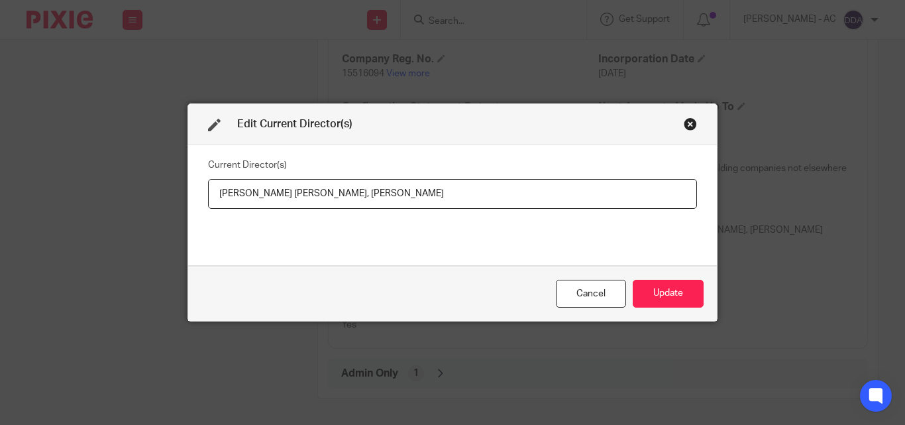
drag, startPoint x: 510, startPoint y: 184, endPoint x: 75, endPoint y: 196, distance: 435.4
click at [75, 196] on div "Edit Current Director(s) Current Director(s) Mr Samuel Olorunfemi Malomo, Miss …" at bounding box center [452, 212] width 905 height 425
paste input "iss Oreoluwa Moyosore BAJOMO"
click at [414, 192] on input "Miss Oreoluwa Moyosore BAJOMO," at bounding box center [452, 194] width 489 height 30
paste input "Mr Samuel Olorunfemi MALOMO"
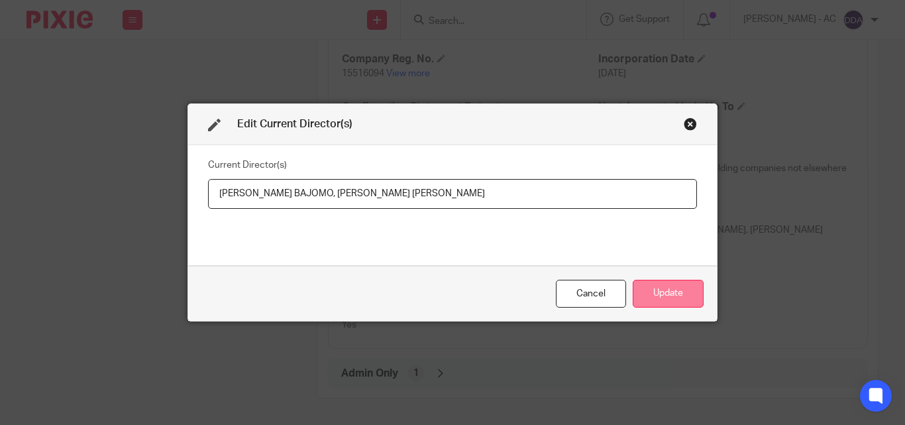
type input "Miss Oreoluwa Moyosore BAJOMO, Mr Samuel Olorunfemi MALOMO"
click at [657, 294] on button "Update" at bounding box center [668, 294] width 71 height 28
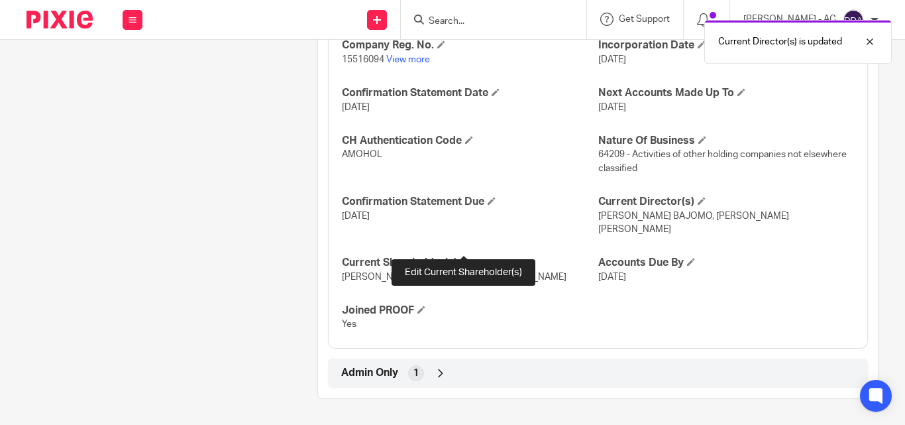
click at [464, 258] on span at bounding box center [464, 262] width 8 height 8
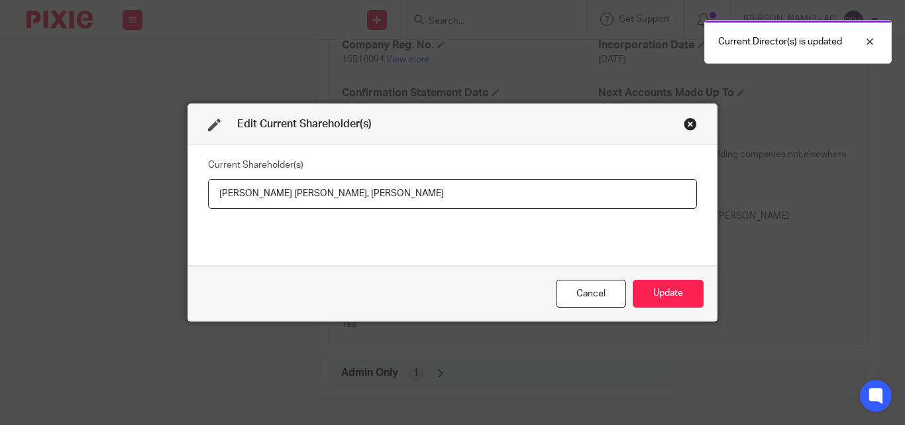
drag, startPoint x: 500, startPoint y: 197, endPoint x: 152, endPoint y: 211, distance: 348.8
click at [152, 211] on div "Edit Current Shareholder(s) Current Shareholder(s) Mr Samuel Olorunfemi Malomo,…" at bounding box center [452, 212] width 905 height 425
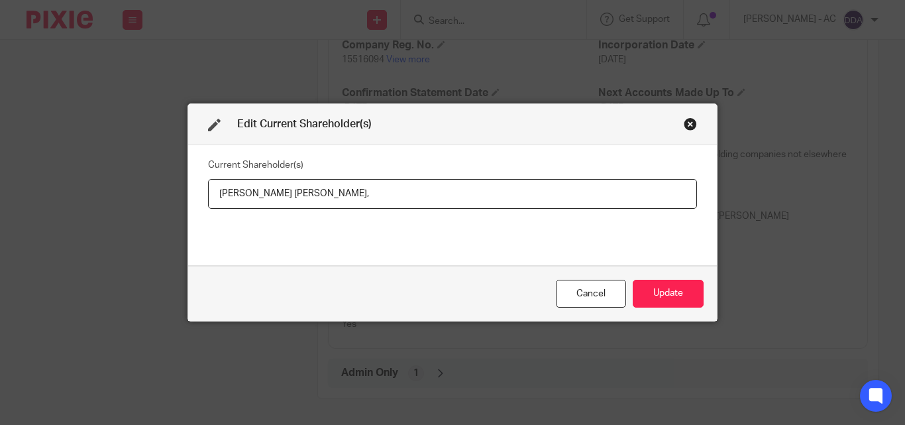
paste input "Oreoluwa Moyosore BAJOMO"
type input "Samuel Olorunfemi MALOMO, Oreoluwa Moyosore BAJOMO"
click at [663, 291] on button "Update" at bounding box center [668, 294] width 71 height 28
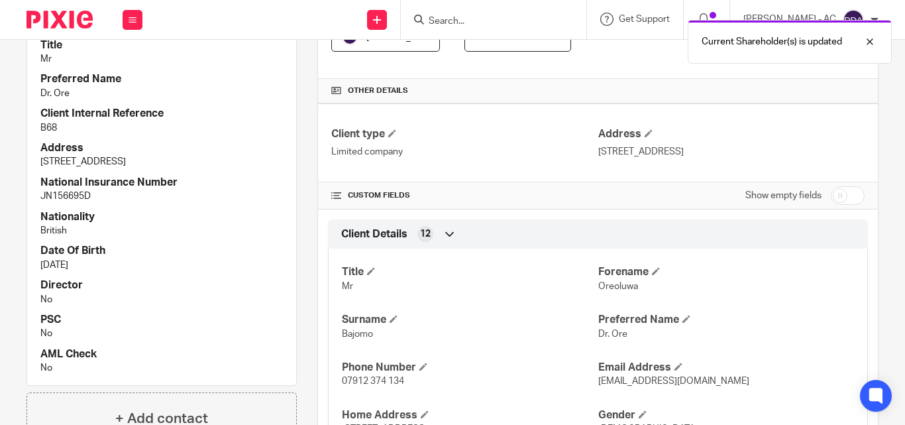
scroll to position [339, 0]
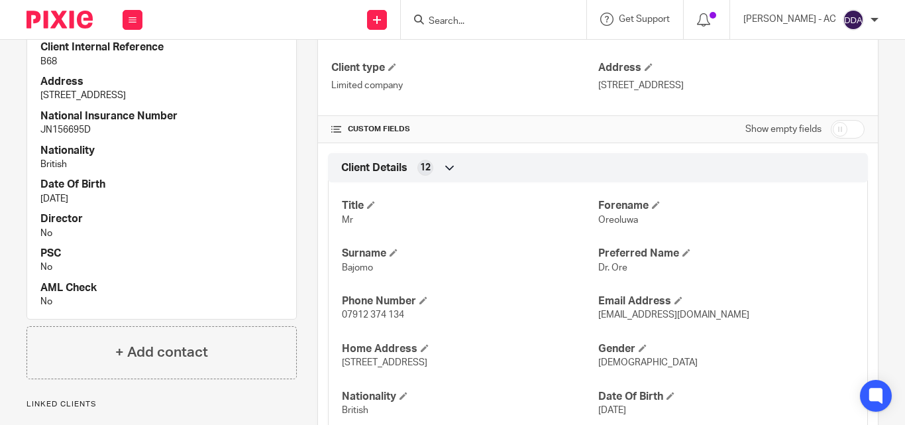
click at [501, 219] on p "Mr" at bounding box center [470, 219] width 256 height 13
click at [551, 250] on h4 "Surname" at bounding box center [470, 253] width 256 height 14
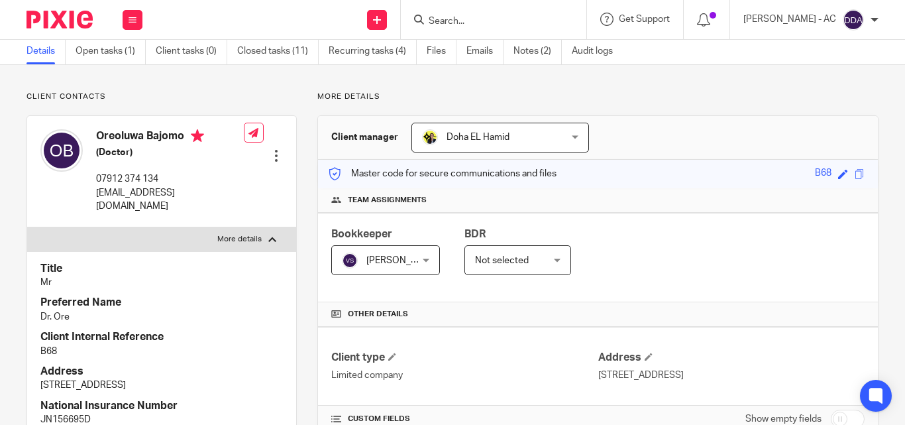
scroll to position [8, 0]
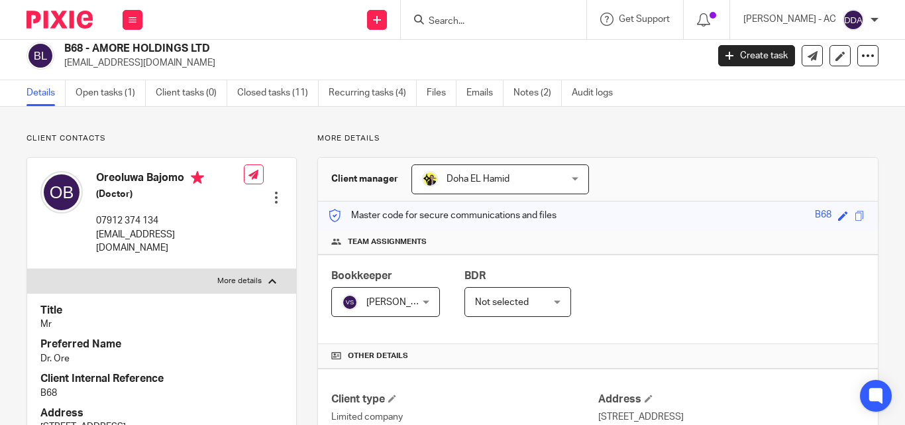
click at [243, 276] on p "More details" at bounding box center [239, 281] width 44 height 11
click at [27, 268] on input "More details" at bounding box center [27, 268] width 1 height 1
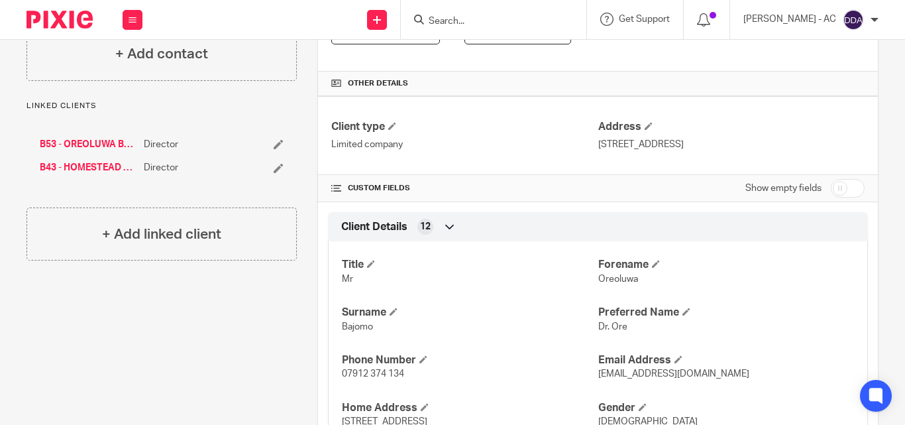
scroll to position [464, 0]
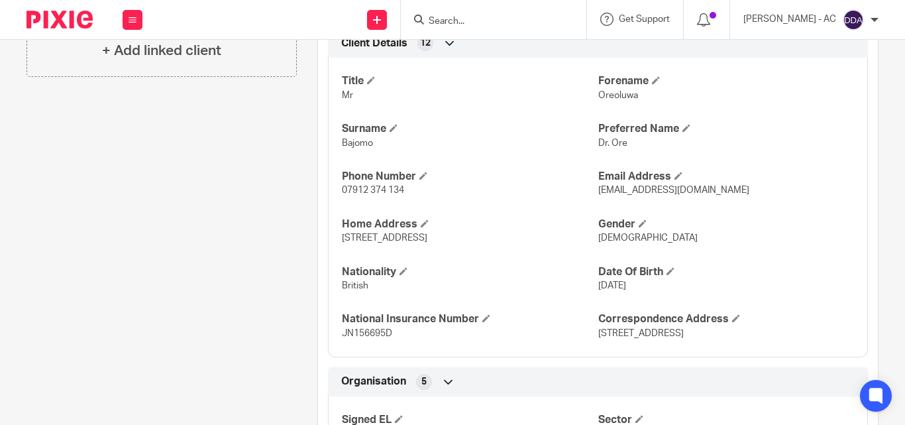
click at [182, 274] on div "Client contacts Oreoluwa Bajomo (Doctor) 07912 374 134 office@amoreholdings.co.…" at bounding box center [151, 372] width 291 height 1391
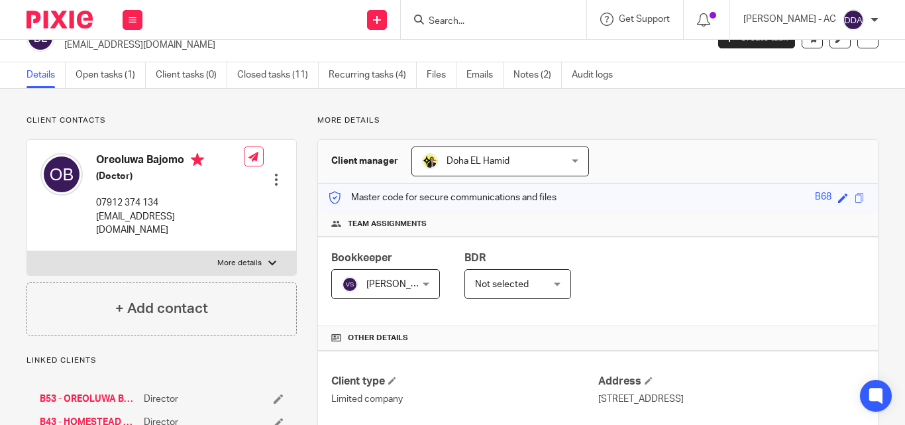
scroll to position [0, 0]
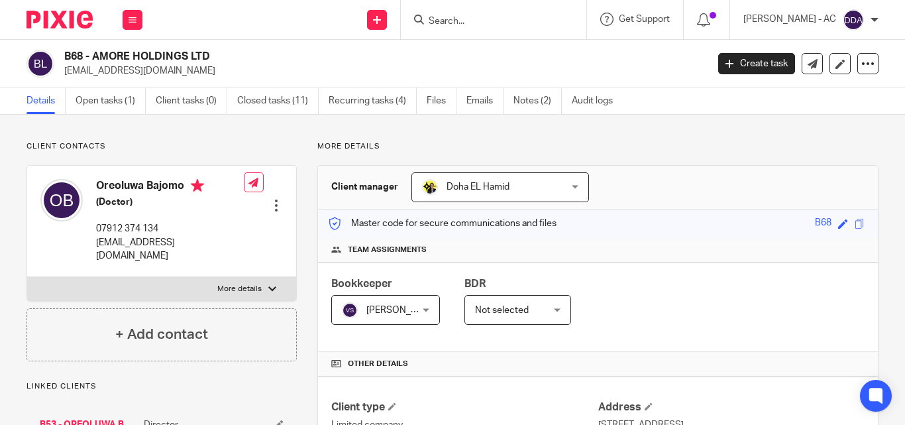
click at [251, 284] on p "More details" at bounding box center [239, 289] width 44 height 11
click at [27, 276] on input "More details" at bounding box center [27, 276] width 1 height 1
checkbox input "true"
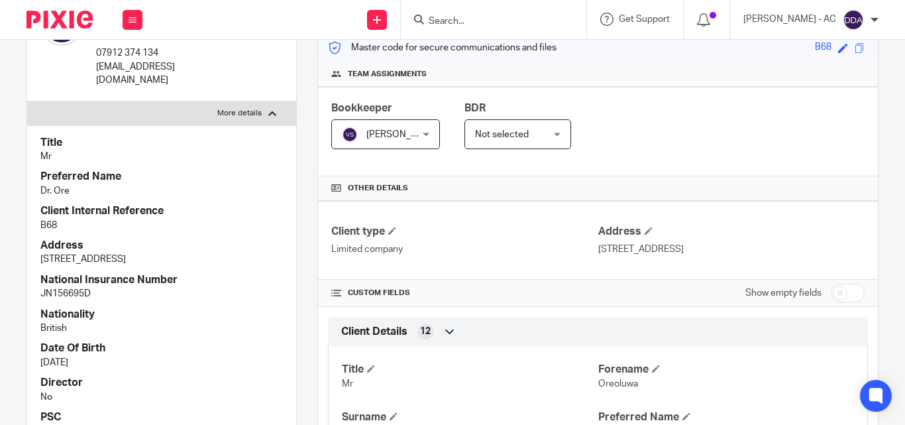
scroll to position [199, 0]
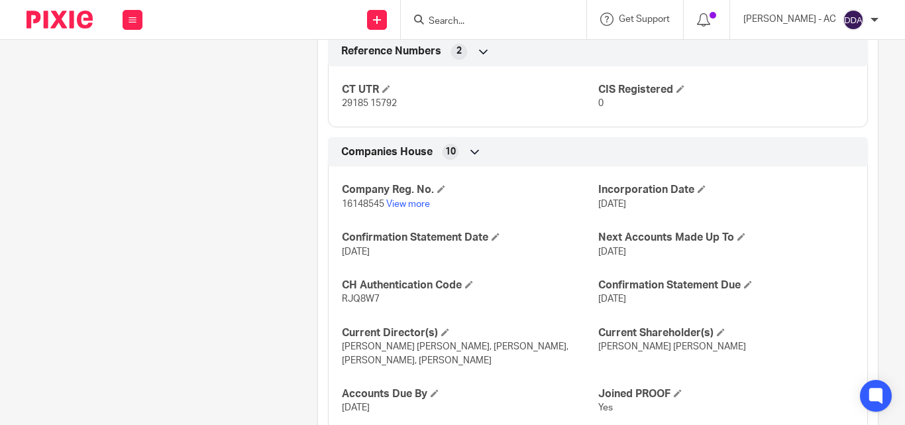
scroll to position [1073, 0]
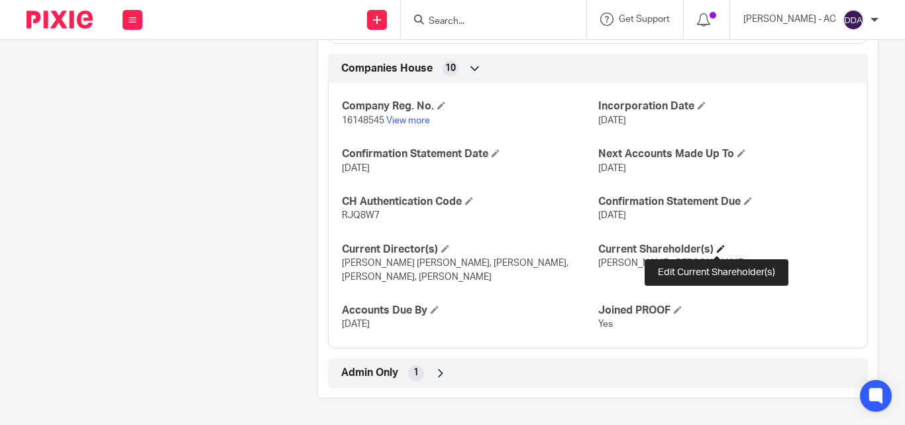
click at [719, 246] on span at bounding box center [721, 248] width 8 height 8
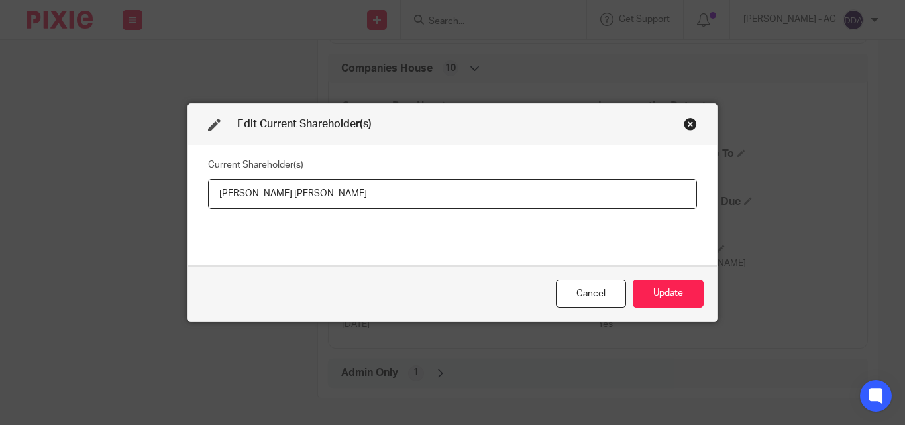
click at [111, 286] on div "Edit Current Shareholder(s) Current Shareholder(s) [PERSON_NAME] [PERSON_NAME] …" at bounding box center [452, 212] width 905 height 425
click at [684, 119] on div "Close this dialog window" at bounding box center [690, 123] width 13 height 13
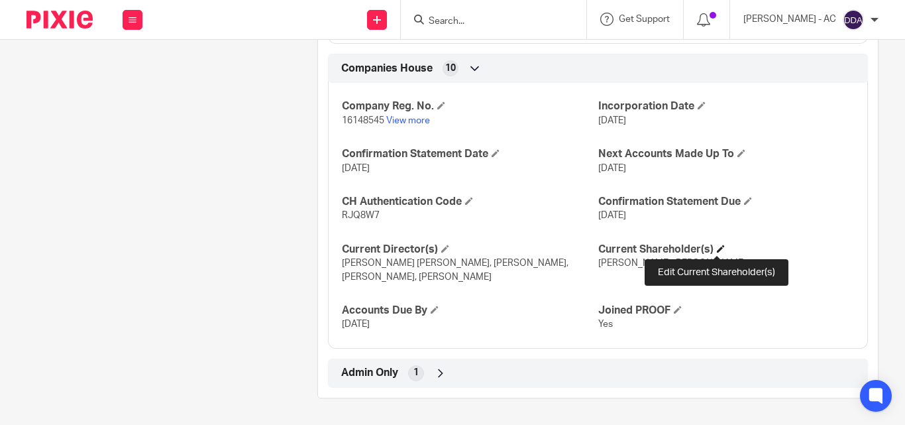
click at [717, 249] on span at bounding box center [721, 248] width 8 height 8
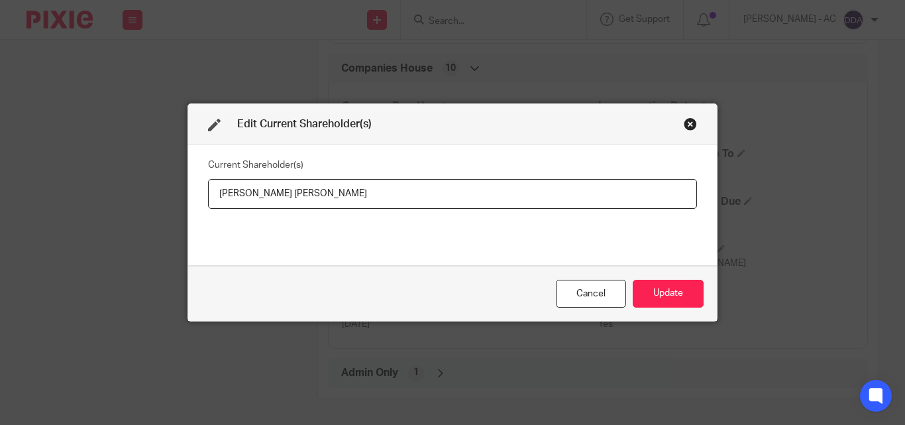
drag, startPoint x: 325, startPoint y: 201, endPoint x: 20, endPoint y: 231, distance: 306.2
click at [20, 231] on div "Edit Current Shareholder(s) Current Shareholder(s) [PERSON_NAME] [PERSON_NAME] …" at bounding box center [452, 212] width 905 height 425
click at [641, 285] on button "Update" at bounding box center [668, 294] width 71 height 28
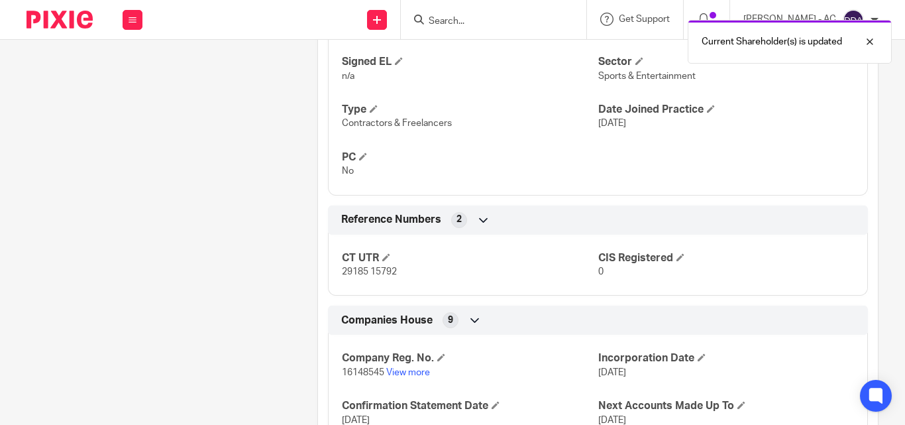
scroll to position [1060, 0]
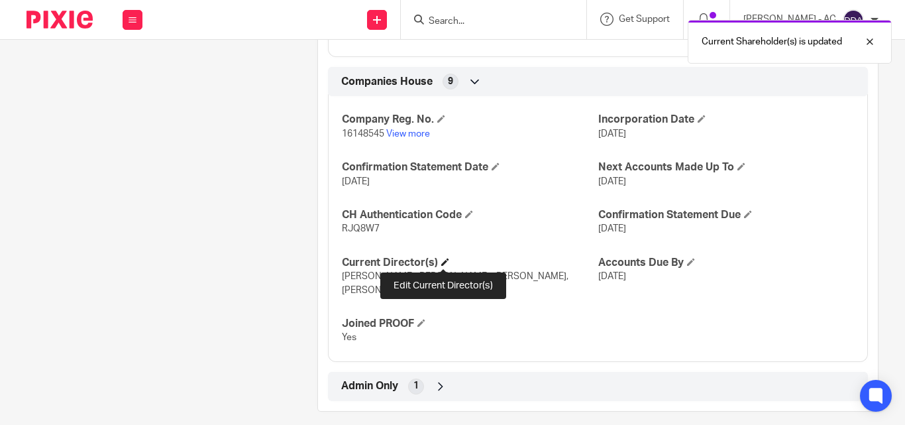
click at [442, 262] on span at bounding box center [445, 262] width 8 height 8
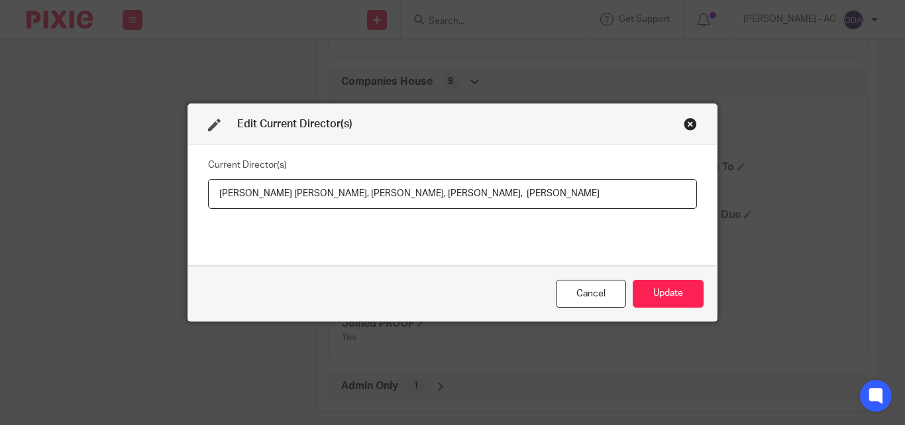
drag, startPoint x: 383, startPoint y: 193, endPoint x: 318, endPoint y: 191, distance: 65.0
click at [318, 191] on input "[PERSON_NAME] [PERSON_NAME], [PERSON_NAME], [PERSON_NAME], [PERSON_NAME]" at bounding box center [452, 194] width 489 height 30
drag, startPoint x: 310, startPoint y: 191, endPoint x: 209, endPoint y: 195, distance: 100.8
click at [209, 195] on input "[PERSON_NAME] [PERSON_NAME], [PERSON_NAME], [PERSON_NAME], [PERSON_NAME]" at bounding box center [452, 194] width 489 height 30
paste input "Mr"
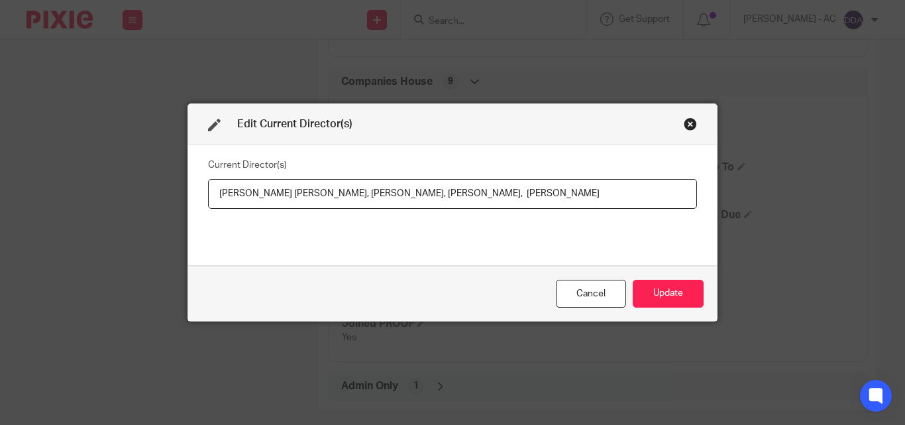
drag, startPoint x: 413, startPoint y: 191, endPoint x: 513, endPoint y: 192, distance: 99.4
click at [513, 192] on input "[PERSON_NAME] [PERSON_NAME], [PERSON_NAME], [PERSON_NAME], [PERSON_NAME]" at bounding box center [452, 194] width 489 height 30
paste input "Miss"
drag, startPoint x: 543, startPoint y: 190, endPoint x: 706, endPoint y: 191, distance: 163.6
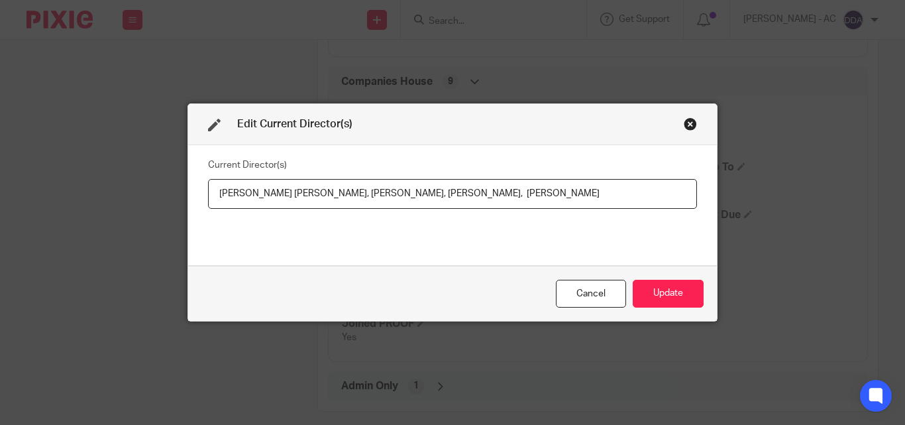
click at [706, 191] on div "Current Director(s) [PERSON_NAME] [PERSON_NAME], [PERSON_NAME], [PERSON_NAME], …" at bounding box center [452, 205] width 529 height 120
paste input "Mrs"
type input "[PERSON_NAME] [PERSON_NAME], [PERSON_NAME], [PERSON_NAME], Mrs [PERSON_NAME][GE…"
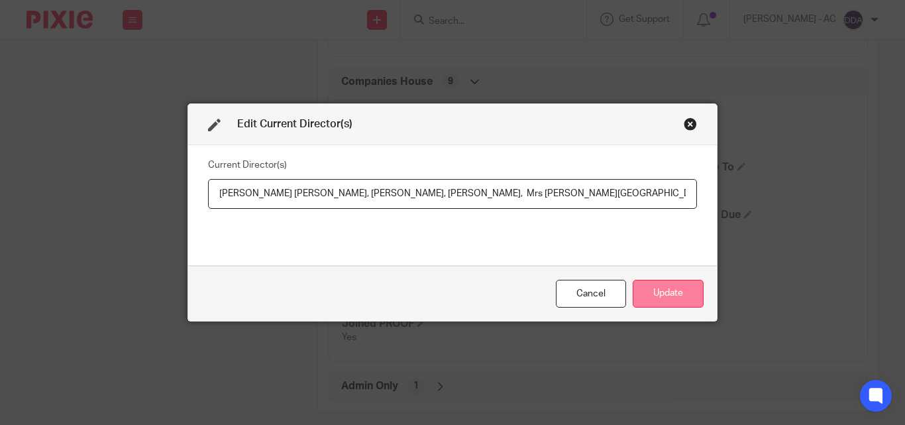
click at [676, 288] on button "Update" at bounding box center [668, 294] width 71 height 28
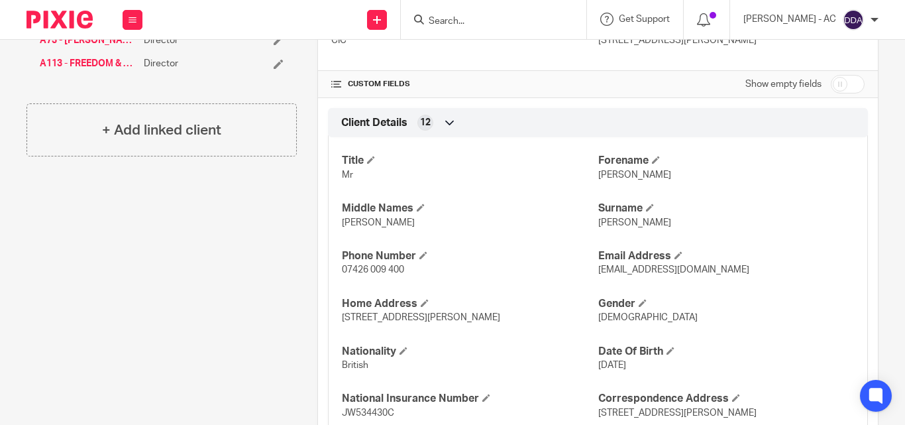
scroll to position [398, 0]
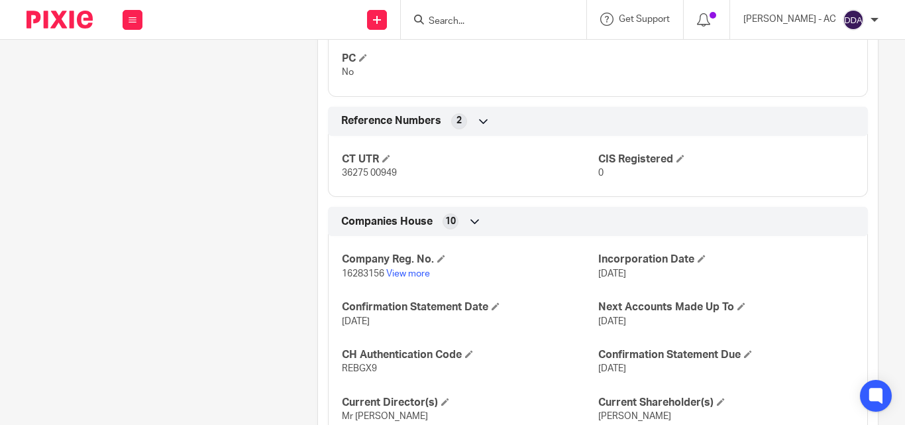
scroll to position [994, 0]
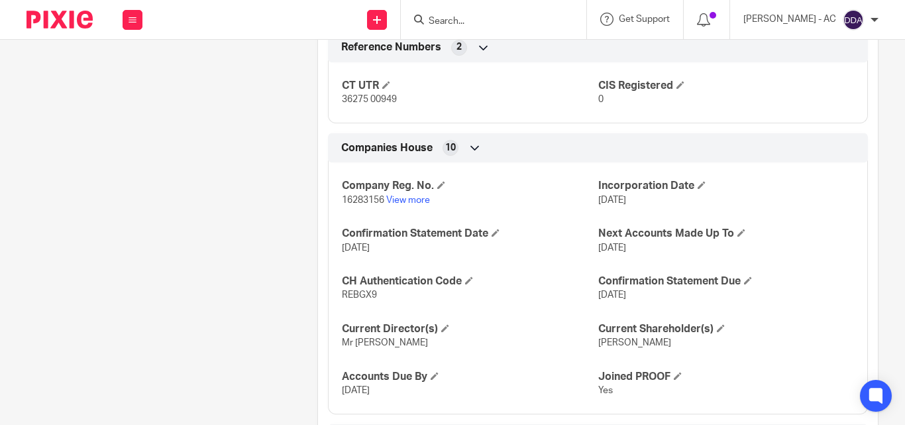
click at [359, 196] on span "16283156" at bounding box center [363, 199] width 42 height 9
copy p "16283156"
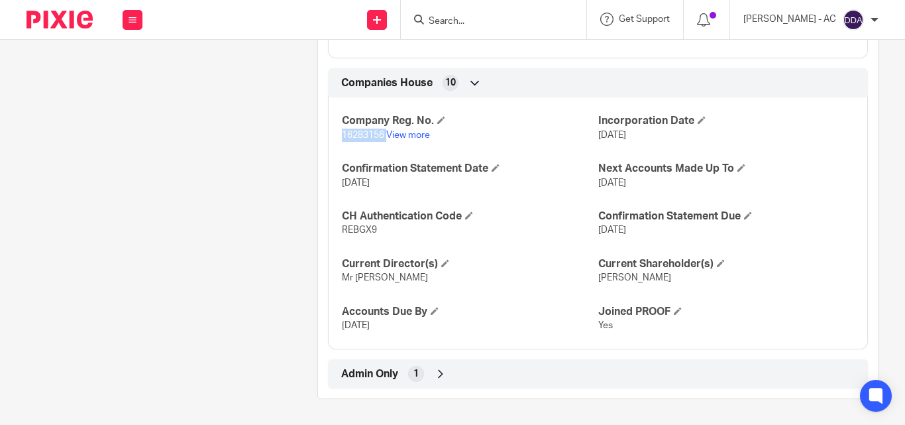
scroll to position [1059, 0]
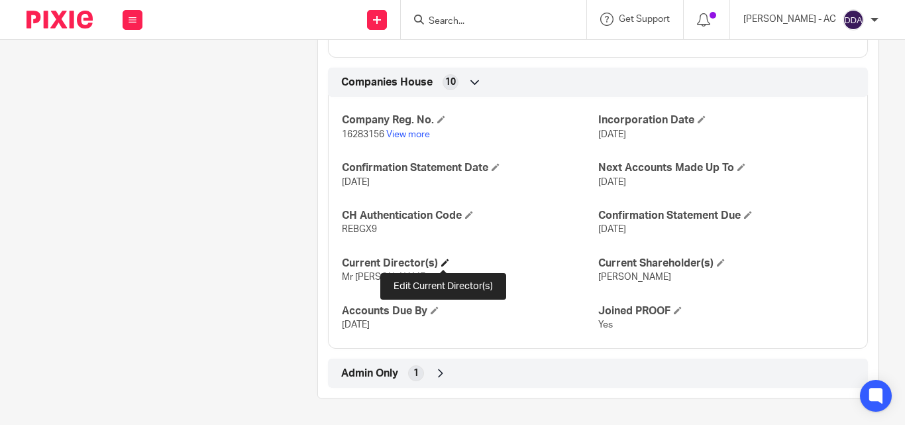
click at [443, 258] on span at bounding box center [445, 262] width 8 height 8
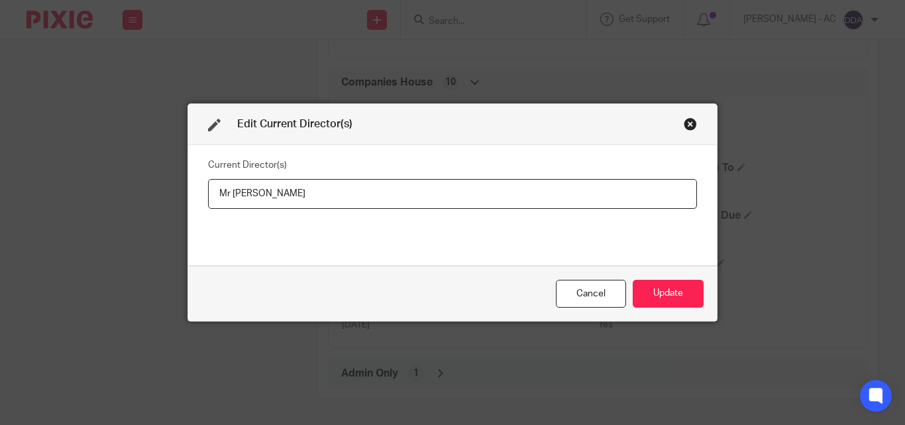
drag, startPoint x: 327, startPoint y: 194, endPoint x: -128, endPoint y: 201, distance: 455.2
click at [0, 201] on html "Work Email Clients Team Reports Settings Work Email Clients Team Reports Settin…" at bounding box center [452, 212] width 905 height 425
type input "Mr Teddy Richard ANDREW"
click at [676, 292] on button "Update" at bounding box center [668, 294] width 71 height 28
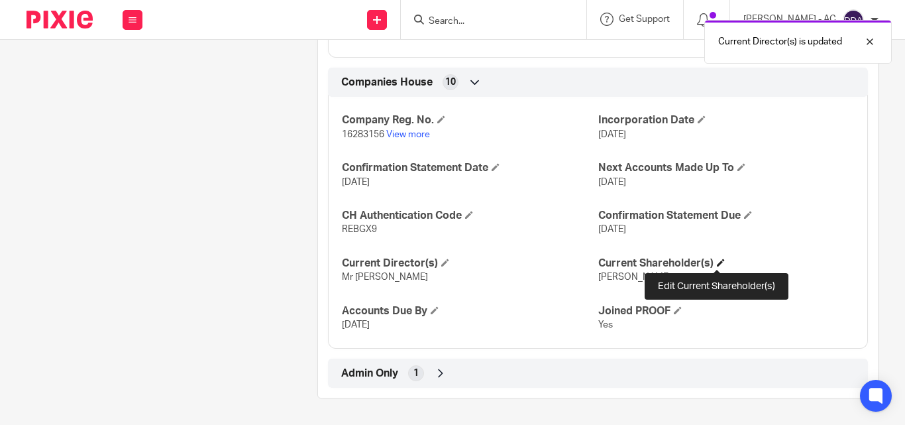
click at [717, 260] on span at bounding box center [721, 262] width 8 height 8
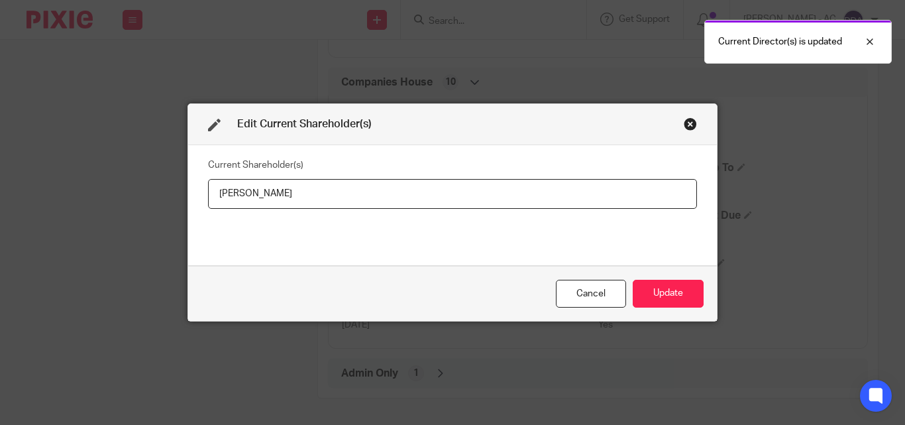
drag, startPoint x: 307, startPoint y: 191, endPoint x: 152, endPoint y: 200, distance: 156.0
click at [152, 200] on div "Edit Current Shareholder(s) Current Shareholder(s) Teddy Richard Andrew Cancel …" at bounding box center [452, 212] width 905 height 425
type input "Teddy ANDREW"
click at [651, 284] on button "Update" at bounding box center [668, 294] width 71 height 28
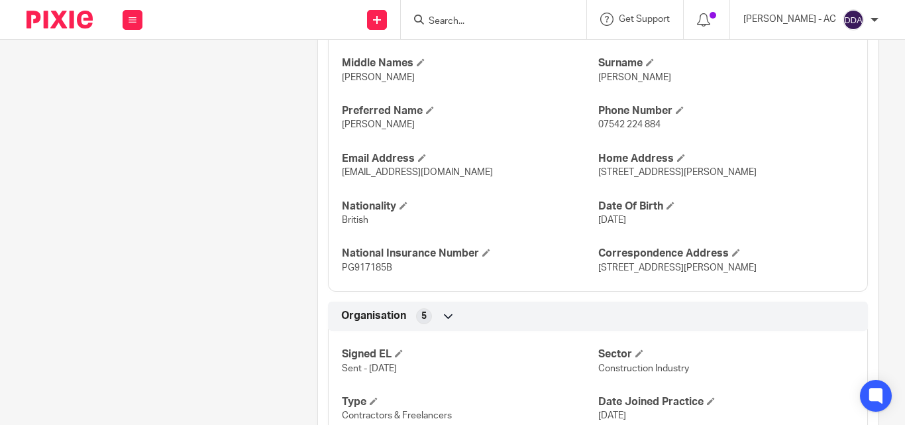
scroll to position [596, 0]
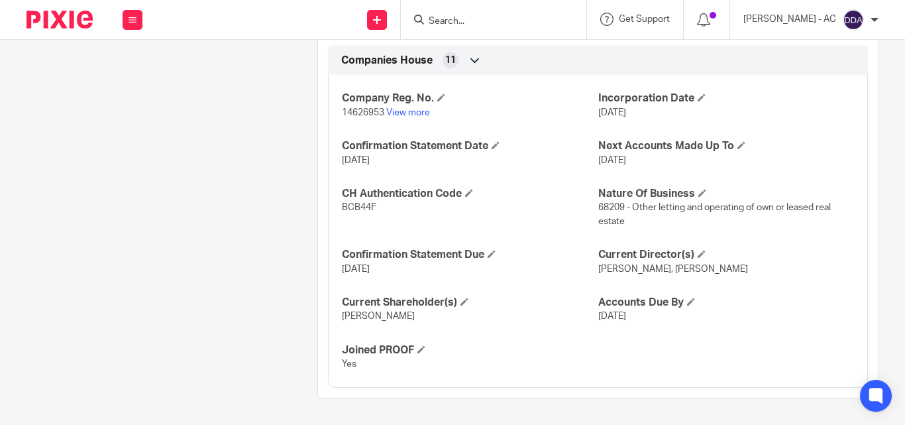
scroll to position [1108, 0]
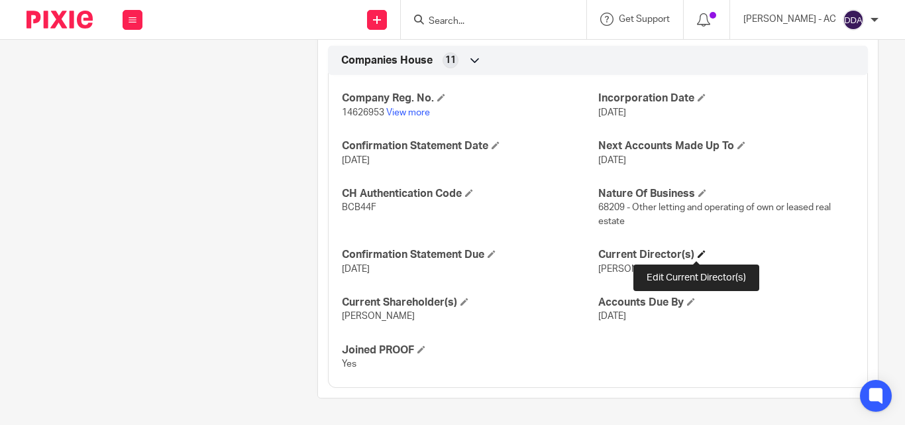
click at [698, 253] on span at bounding box center [702, 254] width 8 height 8
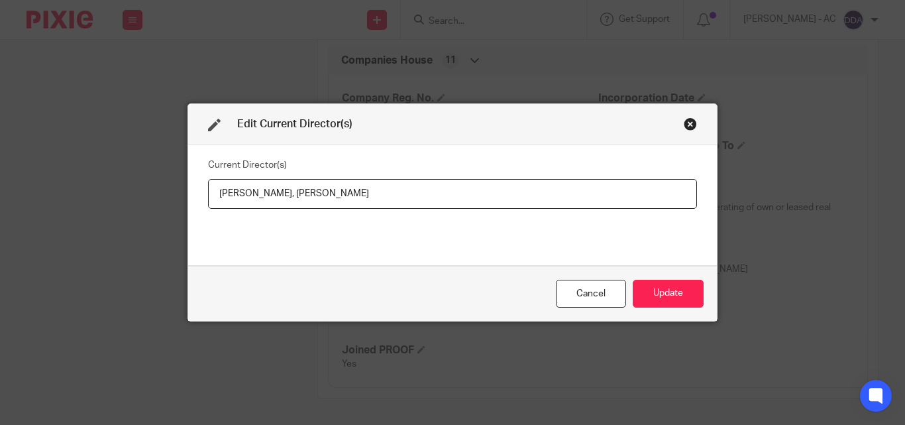
drag, startPoint x: 332, startPoint y: 194, endPoint x: -106, endPoint y: 162, distance: 439.1
click at [0, 162] on html "Work Email Clients Team Reports Settings Work Email Clients Team Reports Settin…" at bounding box center [452, 212] width 905 height 425
click at [343, 197] on input "[PERSON_NAME]," at bounding box center [452, 194] width 489 height 30
paste input "[PERSON_NAME]"
type input "[PERSON_NAME], [PERSON_NAME]"
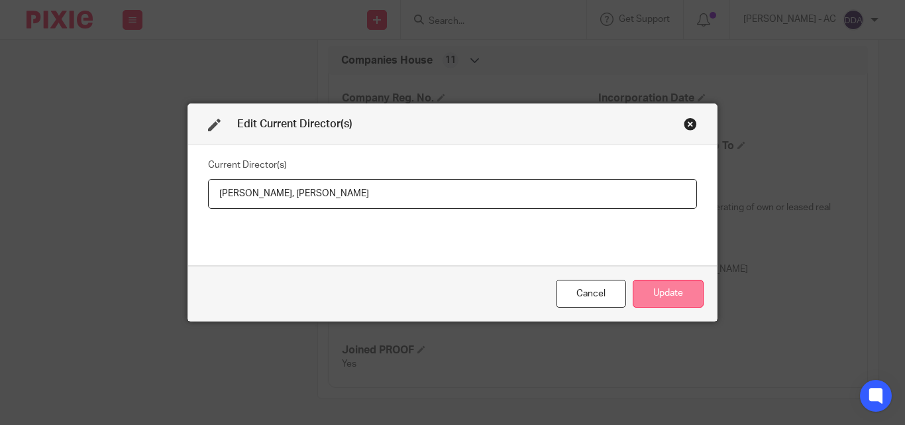
click at [645, 286] on button "Update" at bounding box center [668, 294] width 71 height 28
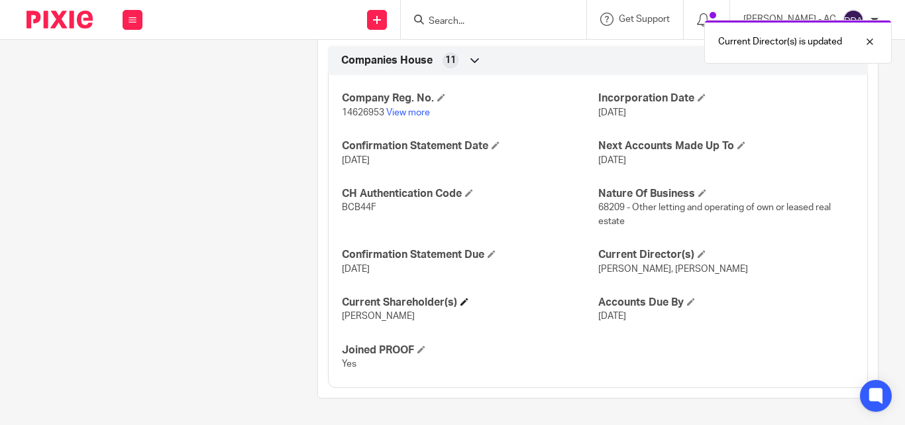
click at [468, 297] on h4 "Current Shareholder(s)" at bounding box center [470, 302] width 256 height 14
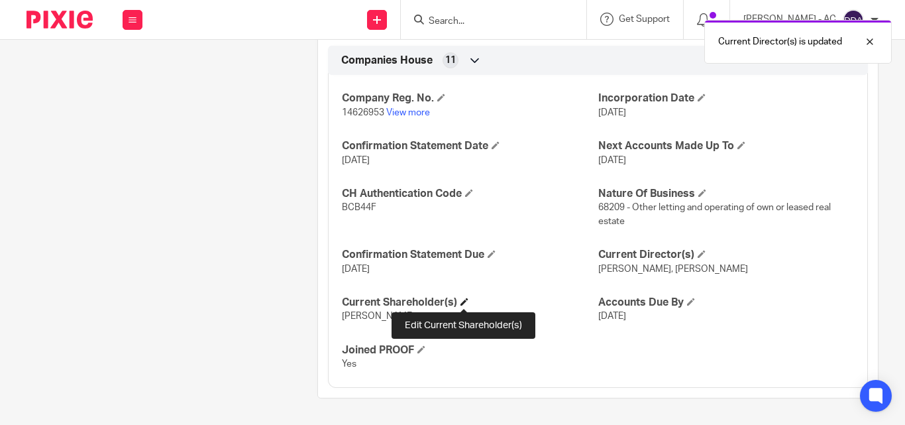
click at [467, 300] on span at bounding box center [464, 301] width 8 height 8
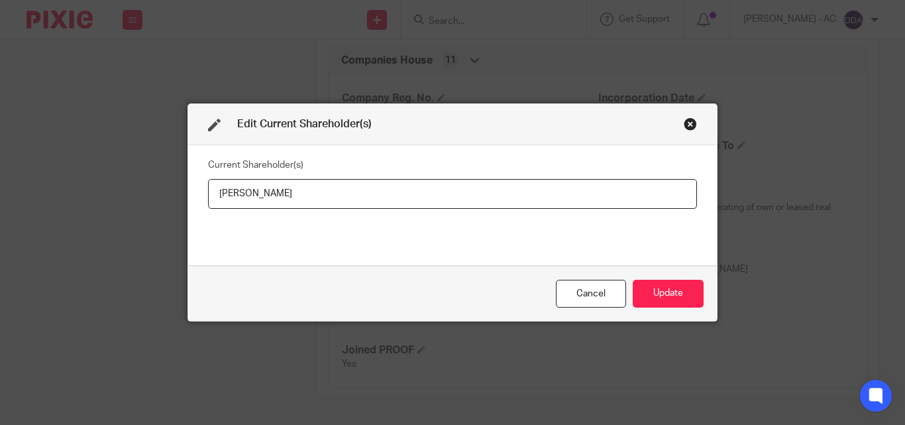
drag, startPoint x: 217, startPoint y: 197, endPoint x: 101, endPoint y: 186, distance: 116.5
click at [101, 186] on div "Edit Current Shareholder(s) Current Shareholder(s) [PERSON_NAME] Update" at bounding box center [452, 212] width 905 height 425
type input "[PERSON_NAME]"
click at [666, 295] on button "Update" at bounding box center [668, 294] width 71 height 28
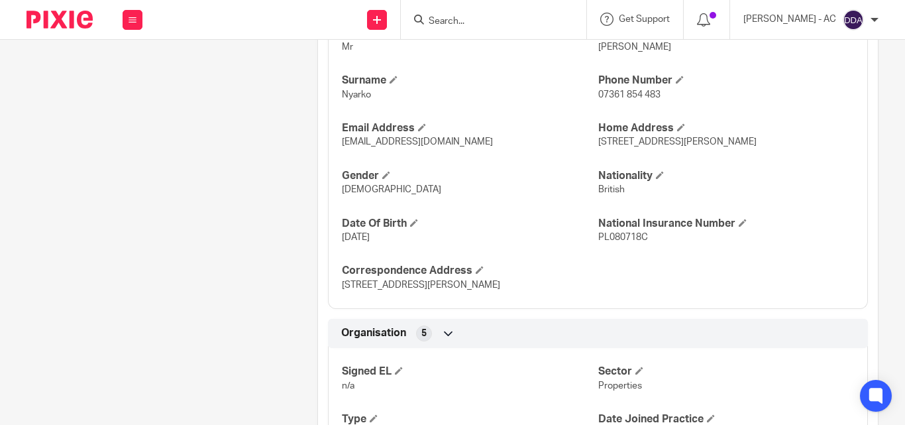
scroll to position [578, 0]
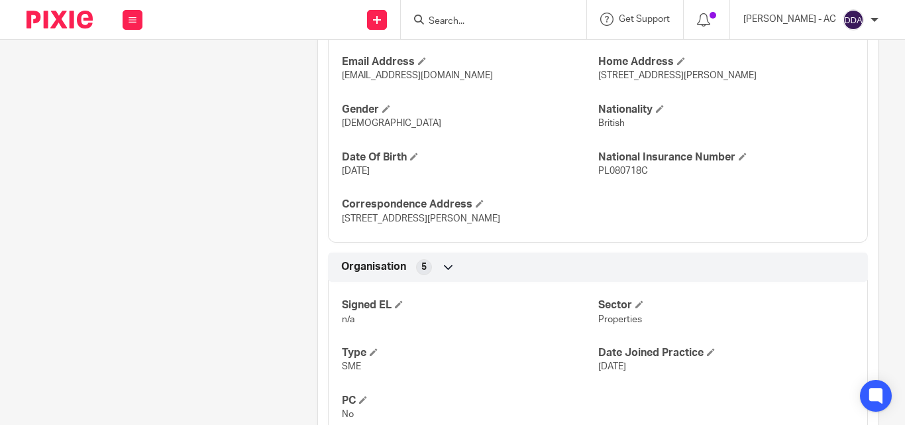
click at [88, 206] on div "Client contacts [PERSON_NAME] (Property Consultant) 07361 854 483 [EMAIL_ADDRES…" at bounding box center [151, 232] width 291 height 1338
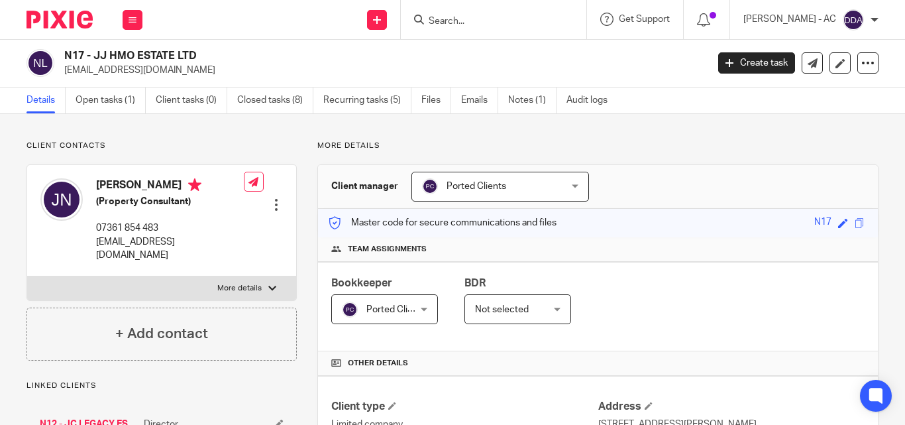
scroll to position [0, 0]
click at [228, 284] on p "More details" at bounding box center [239, 289] width 44 height 11
click at [27, 277] on input "More details" at bounding box center [27, 276] width 1 height 1
checkbox input "true"
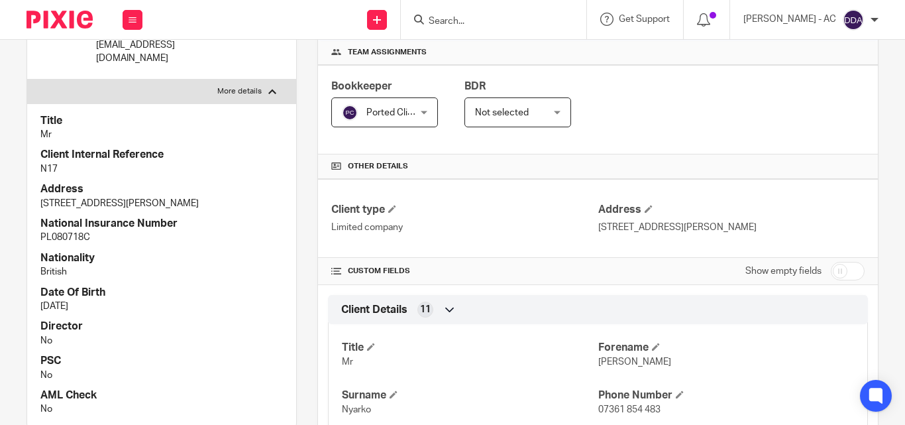
scroll to position [199, 0]
click at [207, 274] on p "British" at bounding box center [161, 270] width 242 height 13
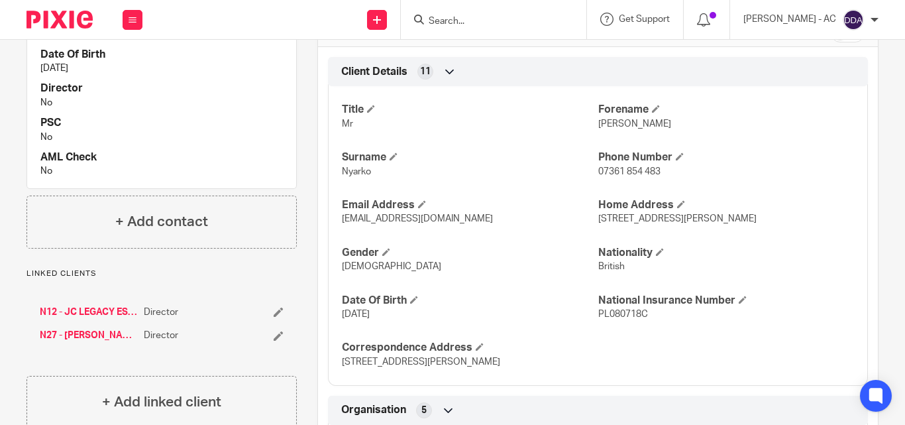
scroll to position [464, 0]
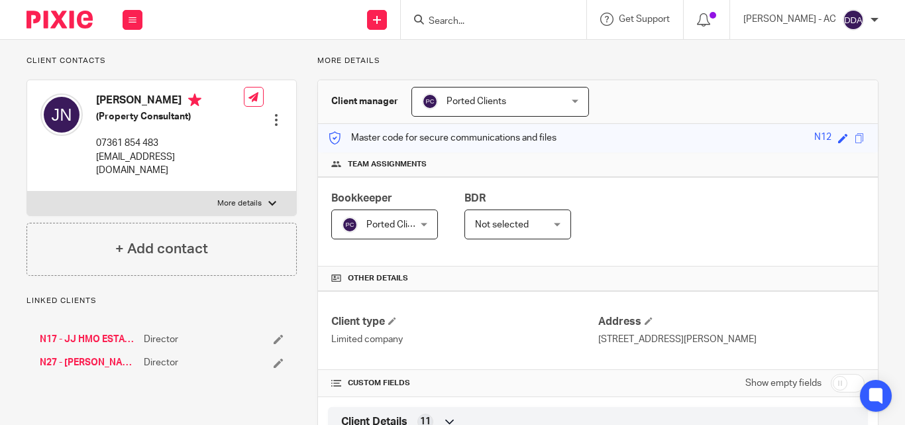
scroll to position [66, 0]
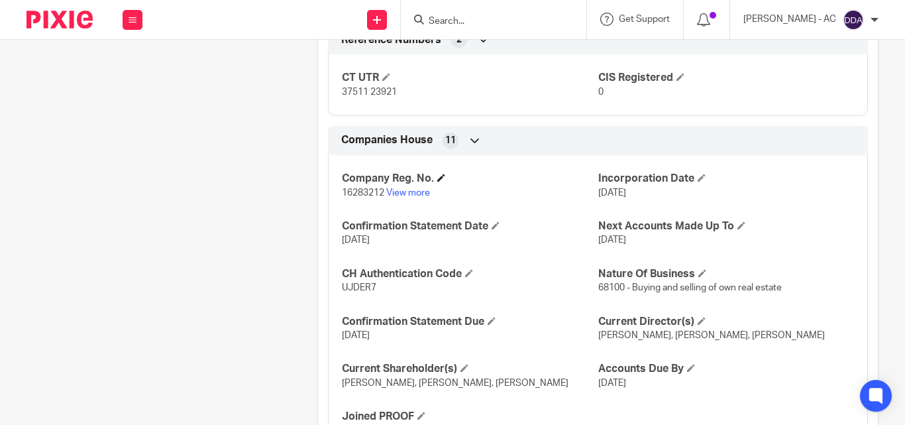
scroll to position [1155, 0]
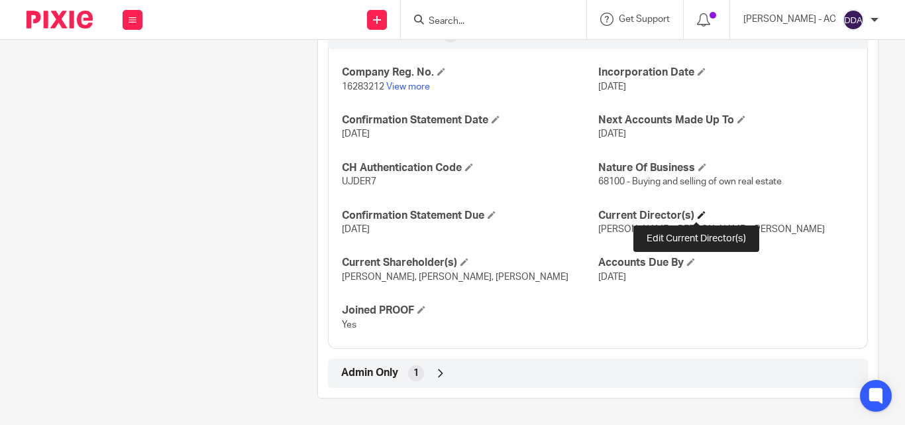
click at [700, 213] on span at bounding box center [702, 215] width 8 height 8
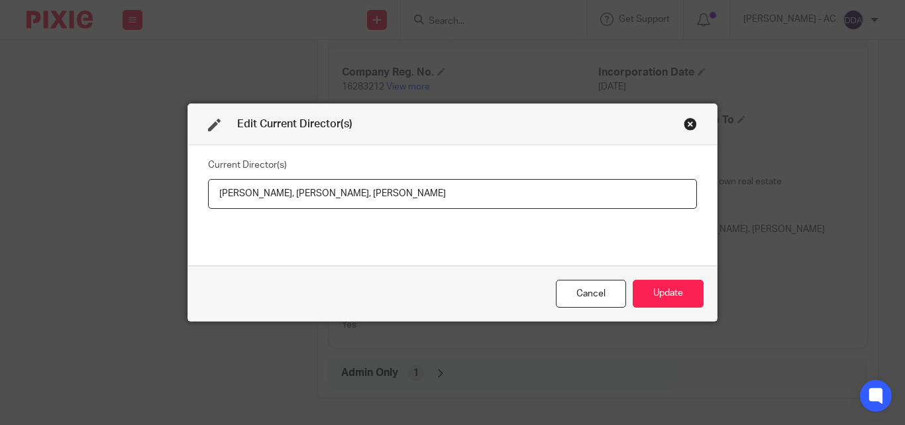
drag, startPoint x: 269, startPoint y: 195, endPoint x: 199, endPoint y: 193, distance: 70.3
click at [199, 193] on div "Current Director(s) Leon Kelechi, Mark Toppin, Shelley Toppin" at bounding box center [452, 205] width 529 height 120
drag, startPoint x: 341, startPoint y: 194, endPoint x: 293, endPoint y: 199, distance: 47.9
click at [293, 199] on input "Mr Leon KELECHI, Mark Toppin, Shelley Toppin" at bounding box center [452, 194] width 489 height 30
paste input "r Mark TOPPIN"
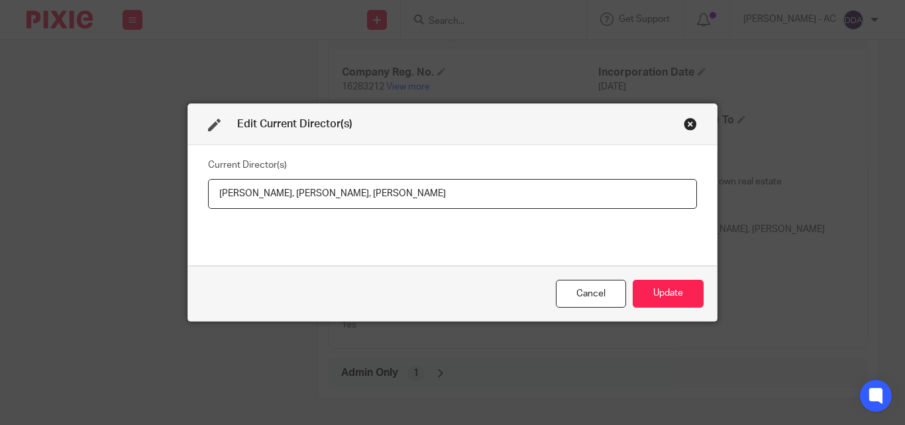
drag, startPoint x: 364, startPoint y: 197, endPoint x: 435, endPoint y: 192, distance: 71.7
click at [435, 192] on input "Mr Leon KELECHI, Mr Mark TOPPIN, Shelley Toppin" at bounding box center [452, 194] width 489 height 30
paste input "Mrs Shelley TOPPIN"
type input "Mr Leon KELECHI, Mr Mark TOPPIN, Mrs Shelley TOPPIN"
click at [672, 293] on button "Update" at bounding box center [668, 294] width 71 height 28
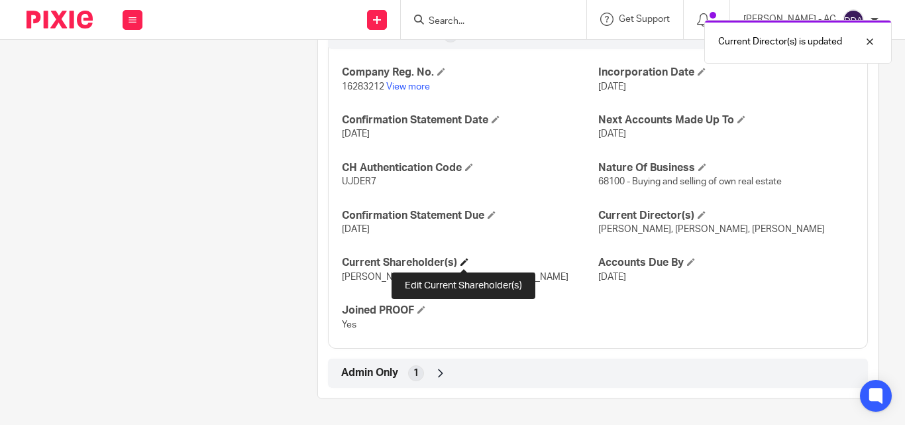
click at [464, 262] on span at bounding box center [464, 262] width 8 height 8
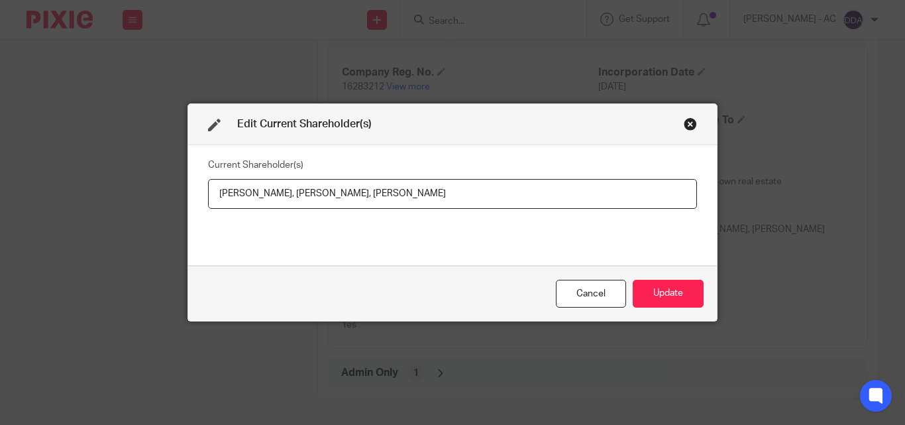
drag, startPoint x: 266, startPoint y: 190, endPoint x: 213, endPoint y: 195, distance: 53.2
click at [213, 195] on input "Leon Kelechi, Mark Toppin, Shelley Toppin" at bounding box center [452, 194] width 489 height 30
drag, startPoint x: 268, startPoint y: 195, endPoint x: 205, endPoint y: 193, distance: 63.0
click at [208, 193] on input "Leon Kelechi, Mark Toppin, Shelley Toppin" at bounding box center [452, 194] width 489 height 30
paste input "ELECHI"
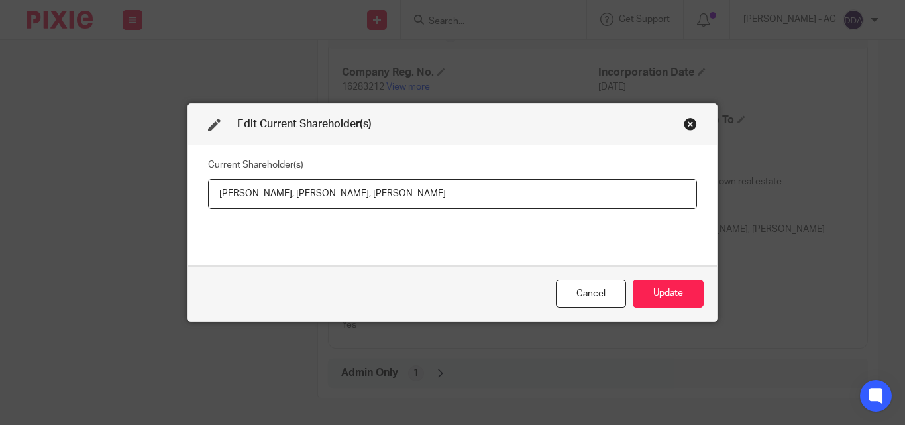
drag, startPoint x: 331, startPoint y: 190, endPoint x: 279, endPoint y: 193, distance: 51.7
click at [279, 193] on input "Leon KELECHI, Mark Toppin, Shelley Toppin" at bounding box center [452, 194] width 489 height 30
paste input "OPPIN"
drag, startPoint x: 339, startPoint y: 189, endPoint x: 419, endPoint y: 191, distance: 80.2
click at [419, 191] on input "Leon KELECHI, Mark TOPPIN, Shelley Toppin" at bounding box center [452, 194] width 489 height 30
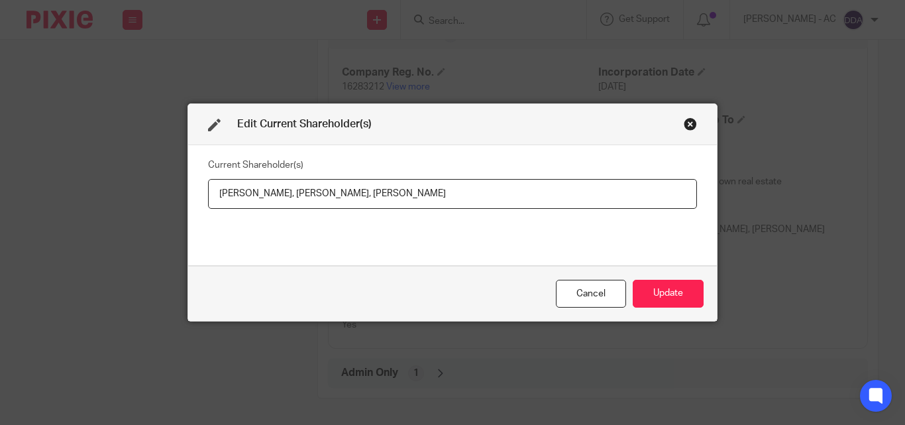
paste input "OPPIN"
type input "Leon KELECHI, Mark TOPPIN, Shelley TOPPIN"
click at [647, 296] on button "Update" at bounding box center [668, 294] width 71 height 28
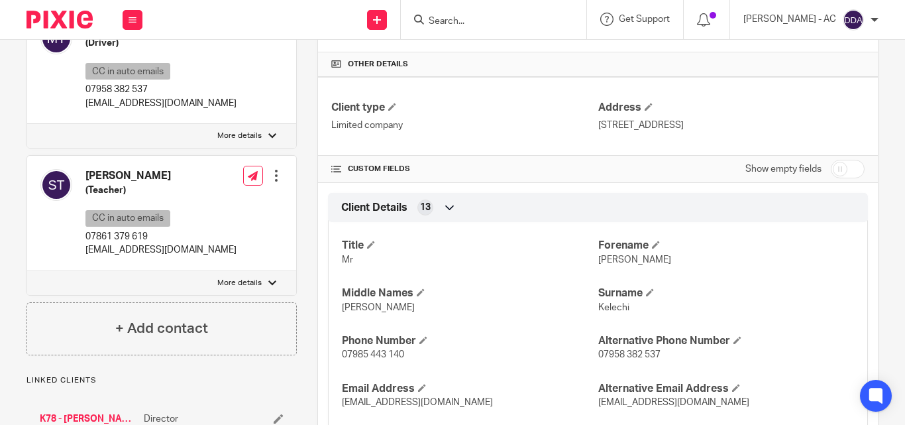
scroll to position [360, 0]
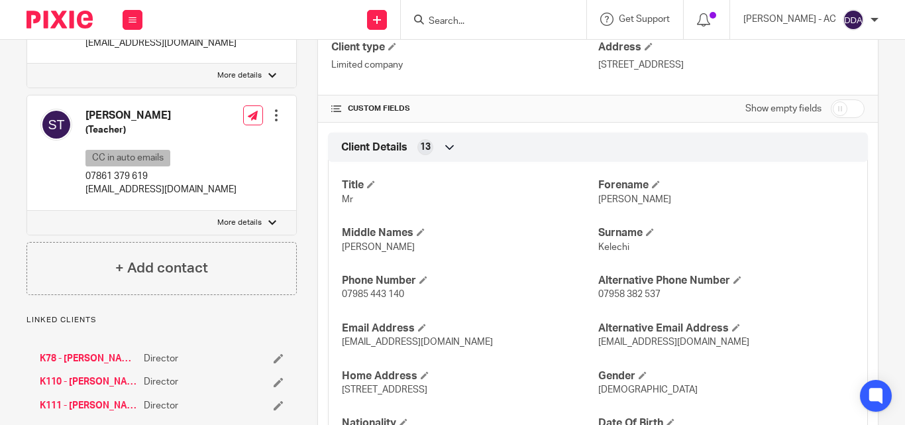
click at [233, 217] on p "More details" at bounding box center [239, 222] width 44 height 11
click at [27, 210] on input "More details" at bounding box center [27, 210] width 1 height 1
checkbox input "true"
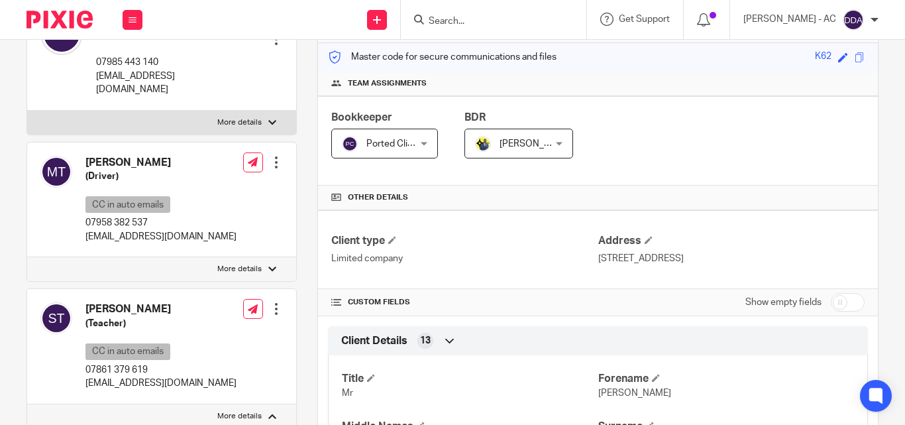
scroll to position [161, 0]
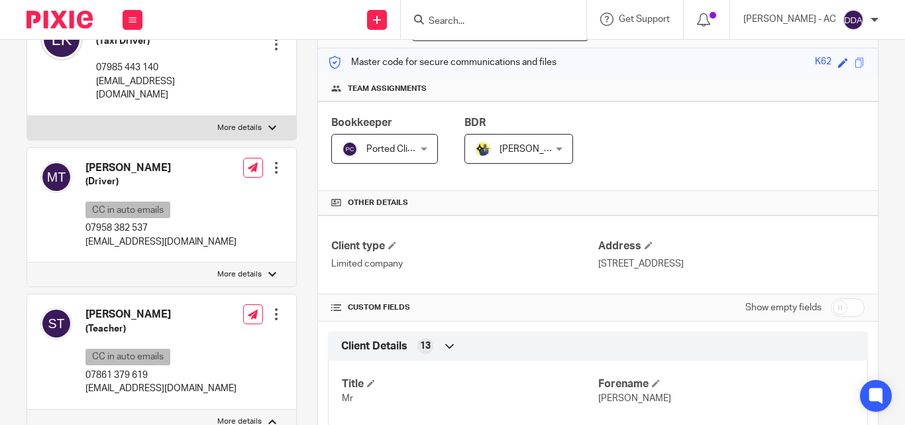
click at [230, 262] on label "More details" at bounding box center [161, 274] width 269 height 24
click at [27, 262] on input "More details" at bounding box center [27, 262] width 1 height 1
checkbox input "true"
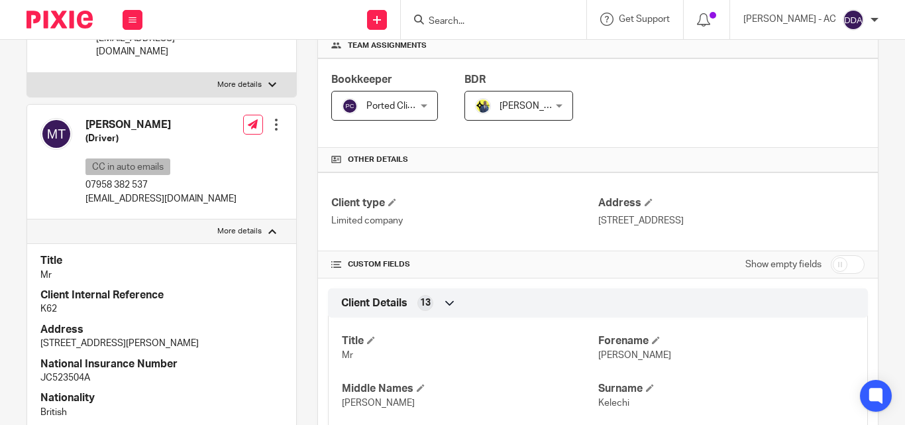
scroll to position [227, 0]
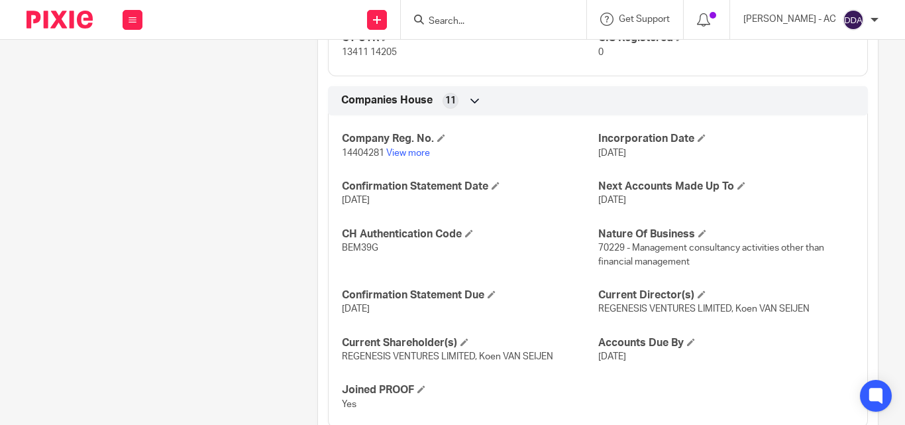
scroll to position [1182, 0]
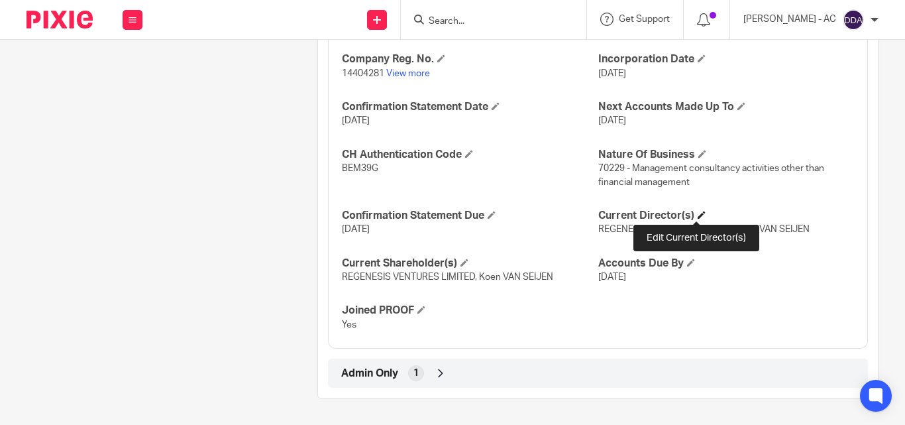
click at [698, 213] on span at bounding box center [702, 215] width 8 height 8
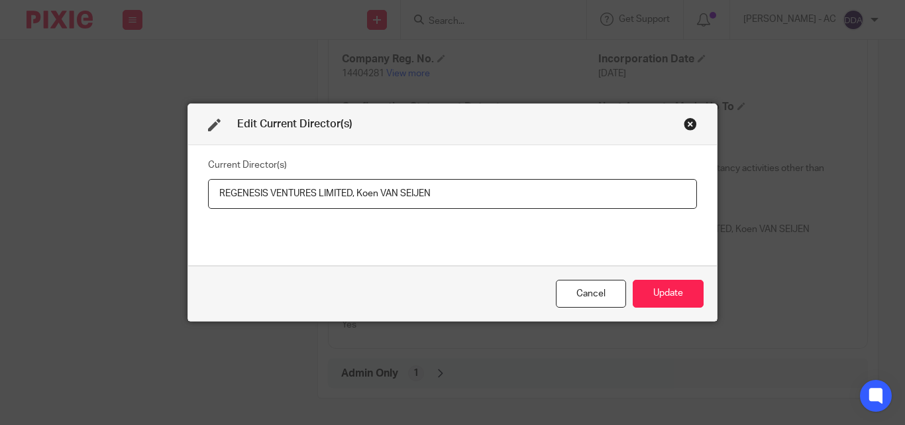
drag, startPoint x: 348, startPoint y: 192, endPoint x: 197, endPoint y: 197, distance: 150.5
click at [197, 197] on div "Current Director(s) REGENESIS VENTURES LIMITED, Koen VAN SEIJEN" at bounding box center [452, 205] width 529 height 120
drag, startPoint x: 353, startPoint y: 191, endPoint x: 441, endPoint y: 189, distance: 88.1
click at [441, 189] on input "REGENESIS VENTURES LIMITED, Koen VAN SEIJEN" at bounding box center [452, 194] width 489 height 30
paste input "Mr."
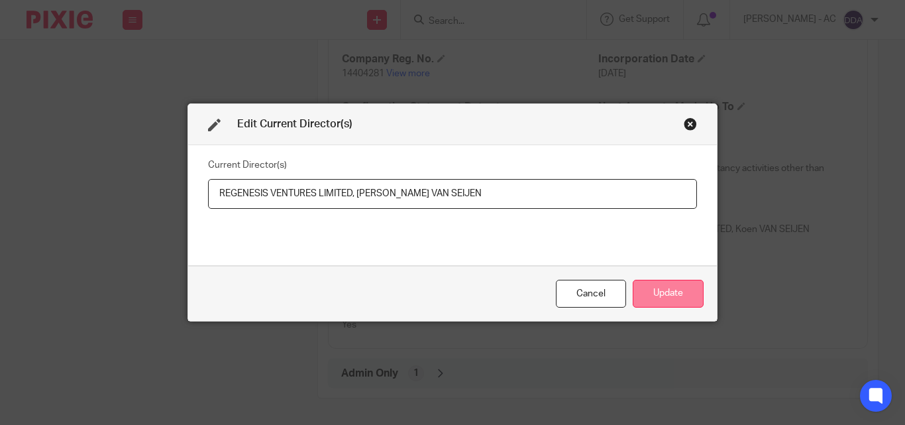
type input "REGENESIS VENTURES LIMITED, [PERSON_NAME] VAN SEIJEN"
click at [639, 294] on button "Update" at bounding box center [668, 294] width 71 height 28
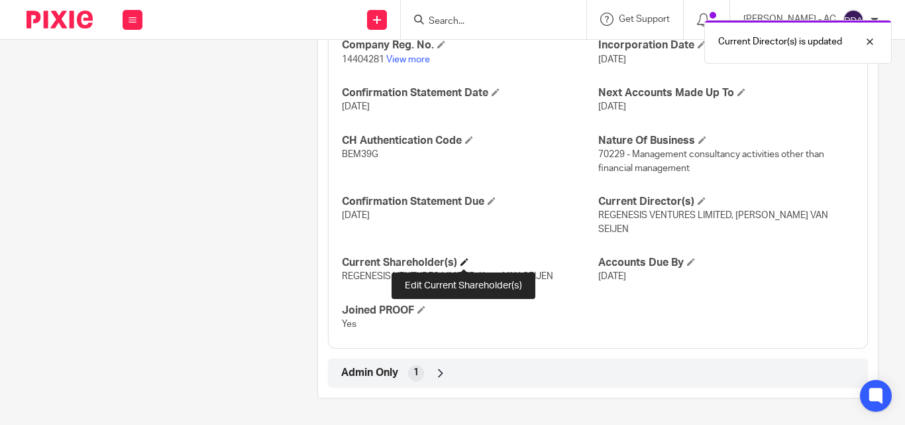
click at [465, 262] on span at bounding box center [464, 262] width 8 height 8
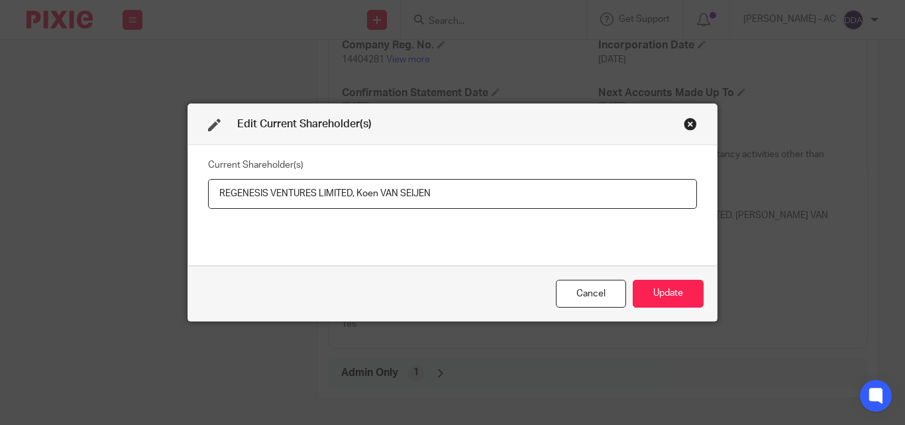
drag, startPoint x: 347, startPoint y: 194, endPoint x: 190, endPoint y: 195, distance: 157.0
click at [190, 195] on div "Current Shareholder(s) REGENESIS VENTURES LIMITED, Koen VAN SEIJEN" at bounding box center [452, 205] width 529 height 120
drag, startPoint x: 355, startPoint y: 195, endPoint x: 454, endPoint y: 195, distance: 98.7
click at [454, 195] on input "REGENESIS VENTURES LIMITED, Koen VAN SEIJEN" at bounding box center [452, 194] width 489 height 30
click at [663, 292] on button "Update" at bounding box center [668, 294] width 71 height 28
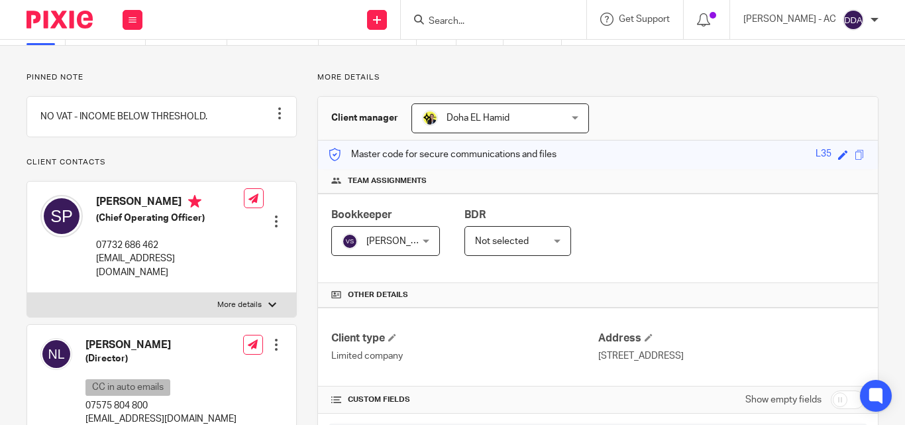
scroll to position [66, 0]
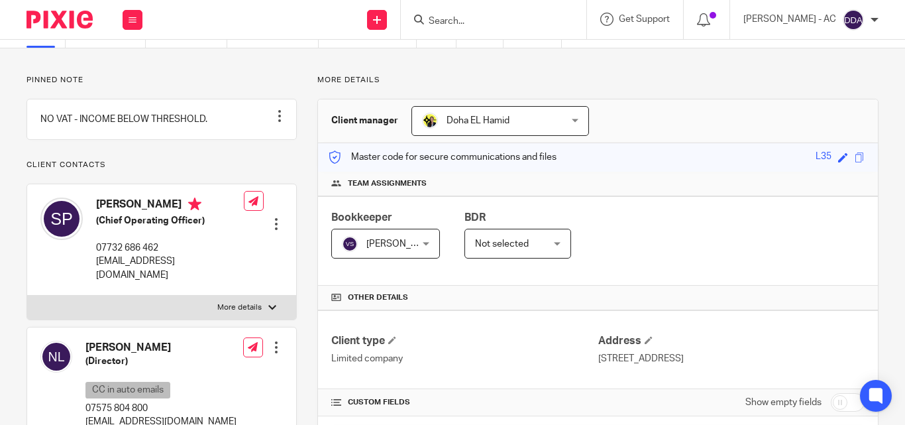
click at [492, 17] on input "Search" at bounding box center [486, 22] width 119 height 12
paste input "GREEN CHAIR PRODUCTIONS LTD"
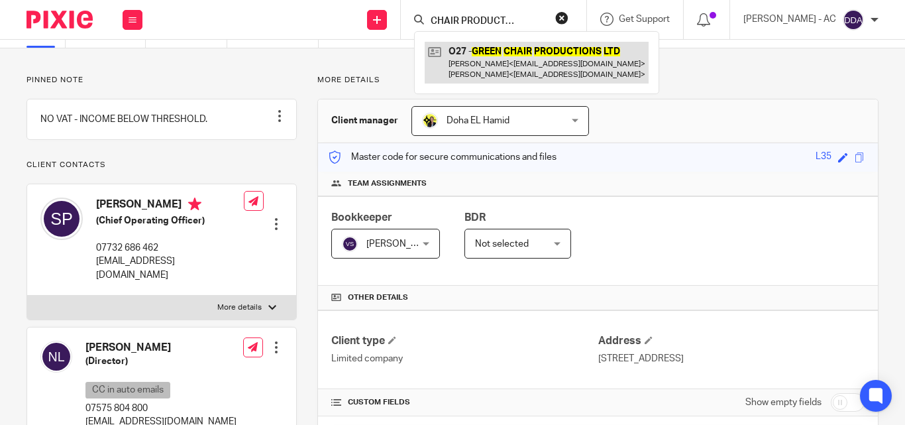
type input "GREEN CHAIR PRODUCTIONS LTD"
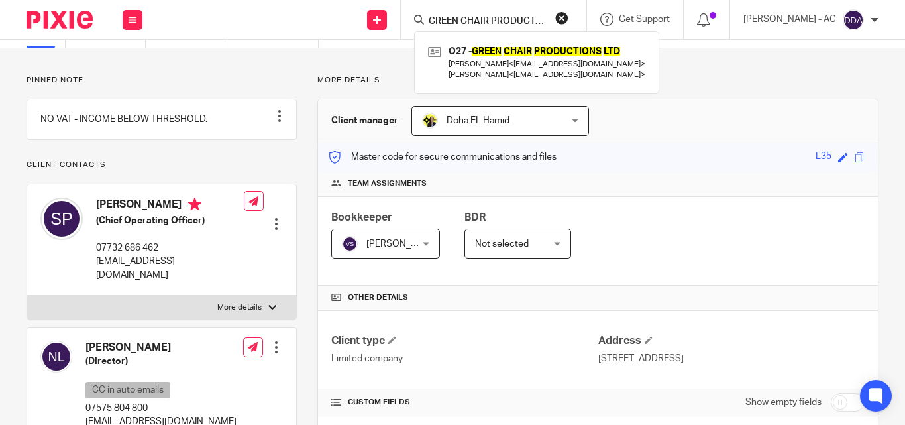
click at [568, 23] on button "reset" at bounding box center [561, 17] width 13 height 13
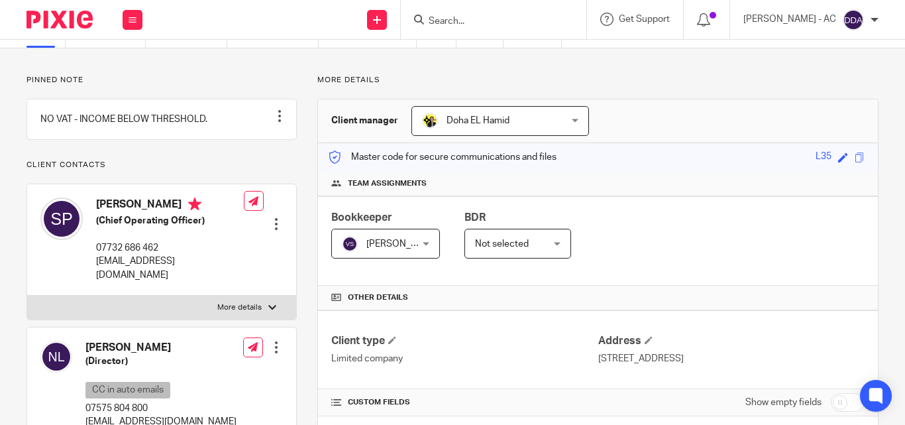
click at [450, 9] on div at bounding box center [494, 19] width 186 height 39
click at [453, 20] on input "Search" at bounding box center [486, 22] width 119 height 12
paste input "ZEENIUS LTD"
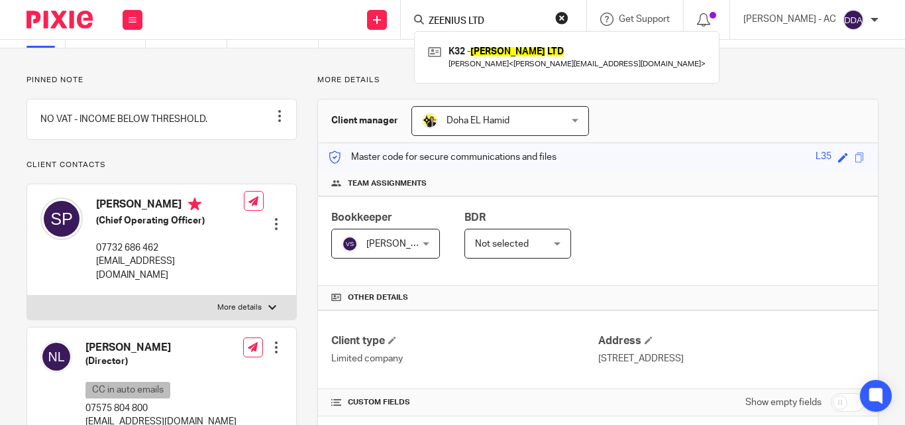
drag, startPoint x: 507, startPoint y: 25, endPoint x: 414, endPoint y: 25, distance: 92.8
click at [427, 23] on div "ZEENIUS LTD" at bounding box center [491, 19] width 154 height 17
paste input "KLAXXON HOLDING"
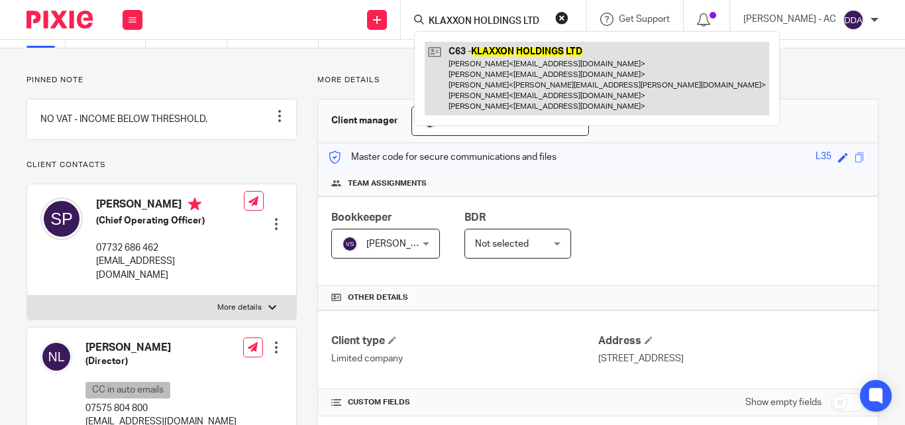
type input "KLAXXON HOLDINGS LTD"
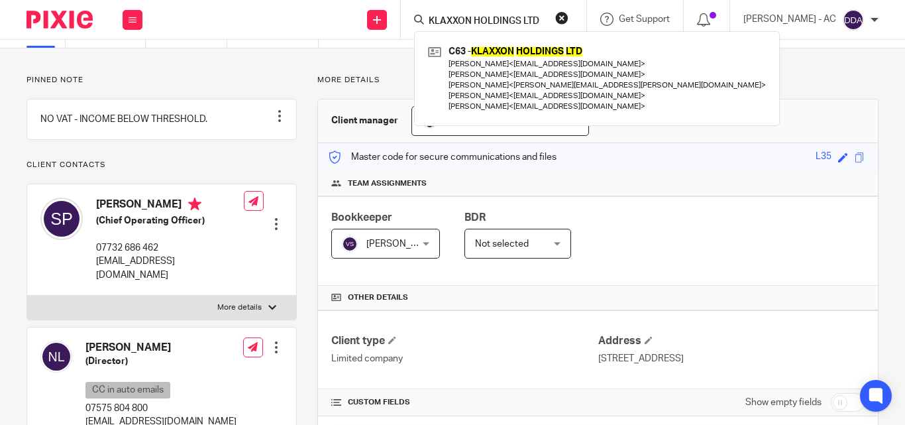
click at [568, 16] on button "reset" at bounding box center [561, 17] width 13 height 13
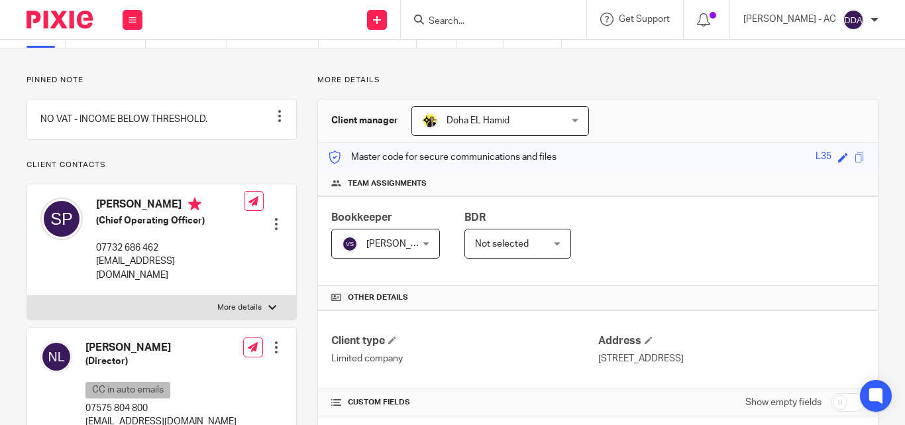
click at [488, 27] on input "Search" at bounding box center [486, 22] width 119 height 12
paste input "CLASS A AUDIOVIDEO SOLUTIONS LTD"
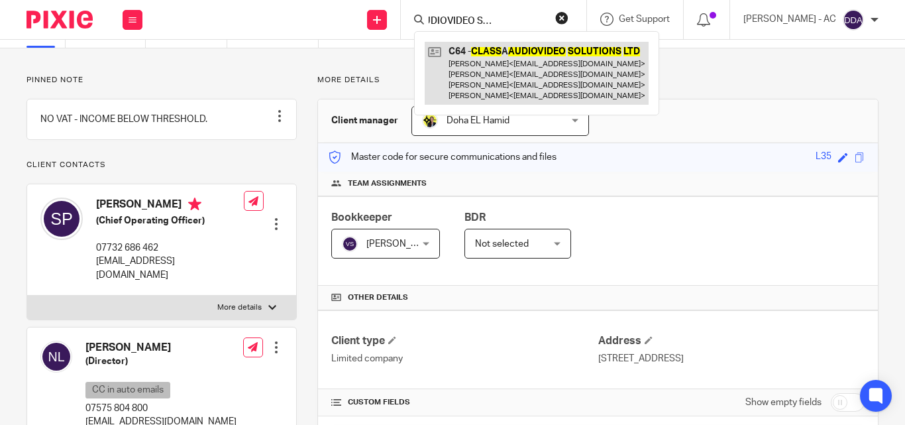
type input "CLASS A AUDIOVIDEO SOLUTIONS LTD"
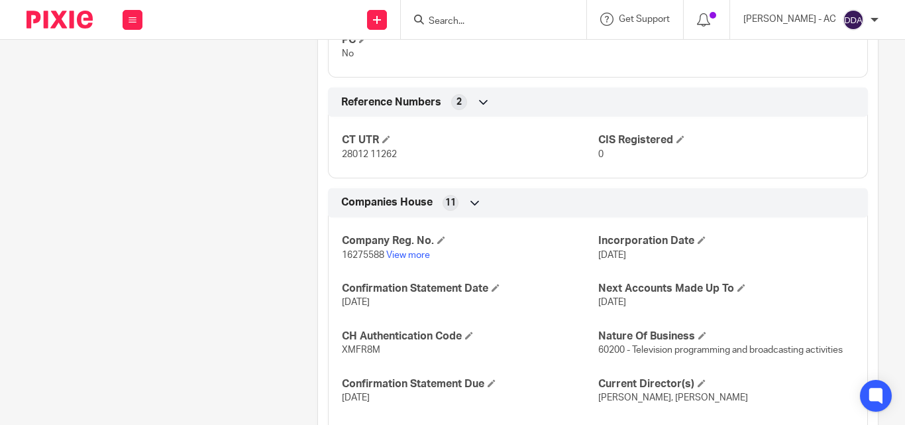
scroll to position [1155, 0]
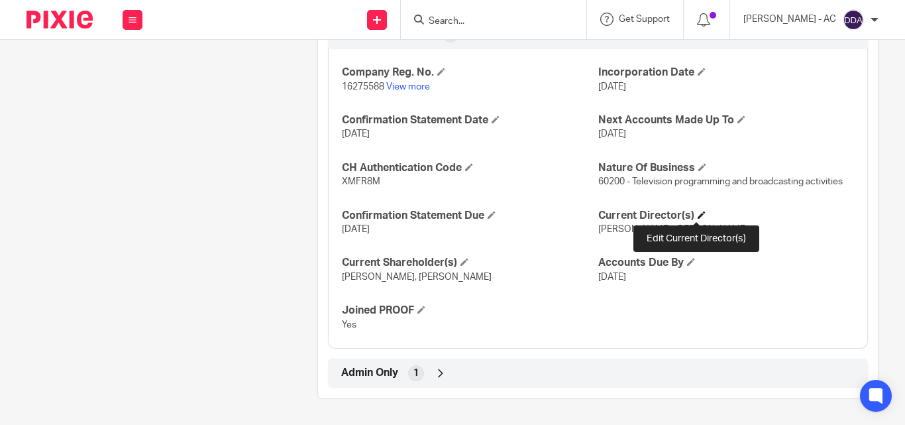
click at [698, 211] on span at bounding box center [702, 215] width 8 height 8
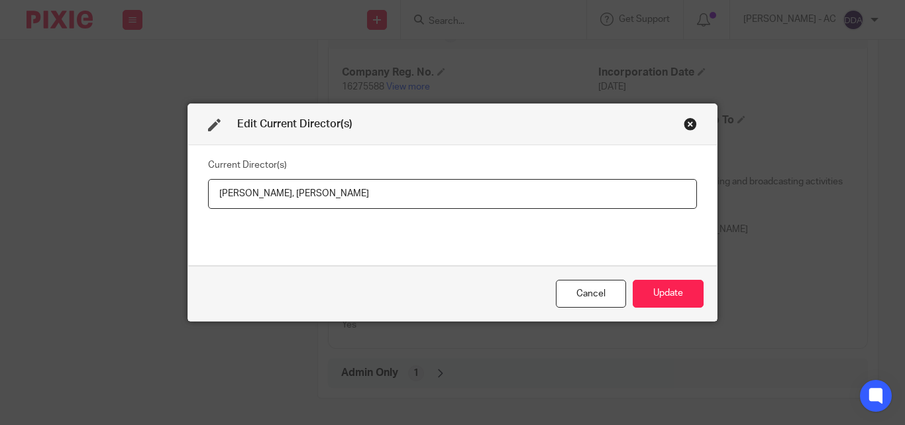
drag, startPoint x: 300, startPoint y: 197, endPoint x: 147, endPoint y: 197, distance: 153.0
click at [147, 197] on div "Edit Current Director(s) Current Director(s) Adetokunbo Oladipo, Andrew Spence …" at bounding box center [452, 212] width 905 height 425
drag, startPoint x: 325, startPoint y: 198, endPoint x: 426, endPoint y: 197, distance: 101.4
click at [426, 197] on input "Mr Adetokunbo OLADIPO, Andrew Spence" at bounding box center [452, 194] width 489 height 30
paste input "Mr Andrew Lee SPENCE"
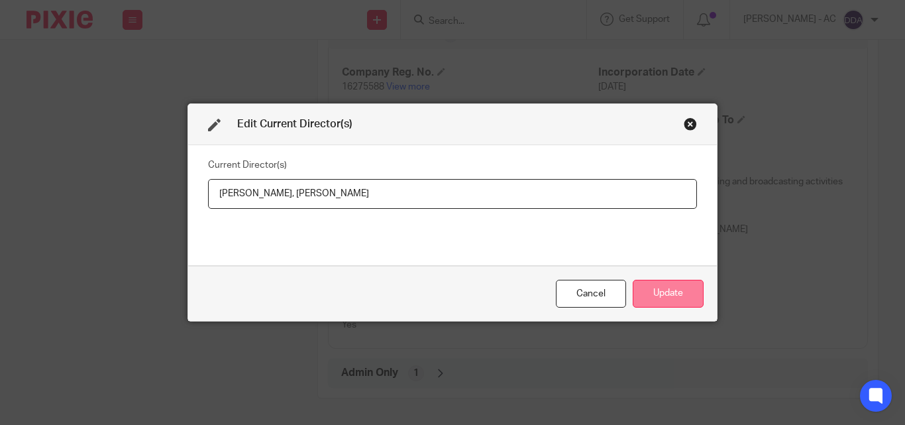
type input "Mr Adetokunbo OLADIPO, Mr Andrew Lee SPENCE"
click at [663, 282] on button "Update" at bounding box center [668, 294] width 71 height 28
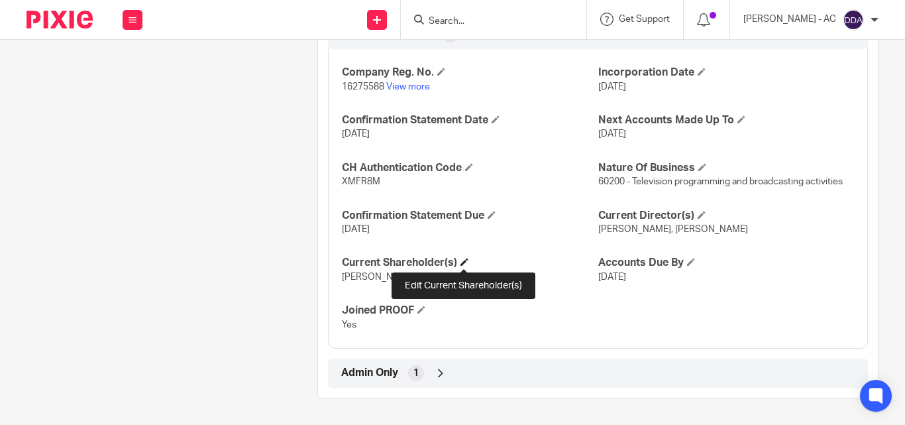
click at [464, 258] on span at bounding box center [464, 262] width 8 height 8
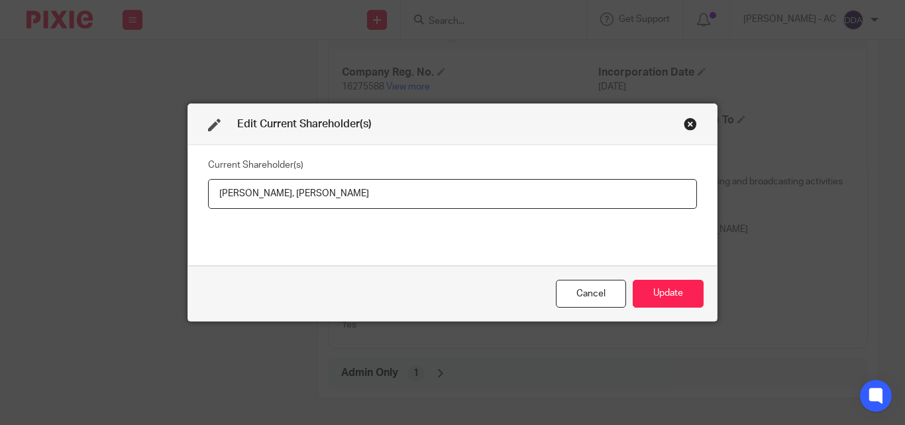
drag, startPoint x: 299, startPoint y: 190, endPoint x: 186, endPoint y: 193, distance: 113.3
click at [188, 193] on div "Current Shareholder(s) Adetokunbo Oladipo, Andrew Spence" at bounding box center [452, 205] width 529 height 120
drag, startPoint x: 313, startPoint y: 191, endPoint x: 464, endPoint y: 193, distance: 151.1
click at [464, 193] on input "Adetokunbo OLADIPO, Andrew Spence" at bounding box center [452, 194] width 489 height 30
paste input "PENCE"
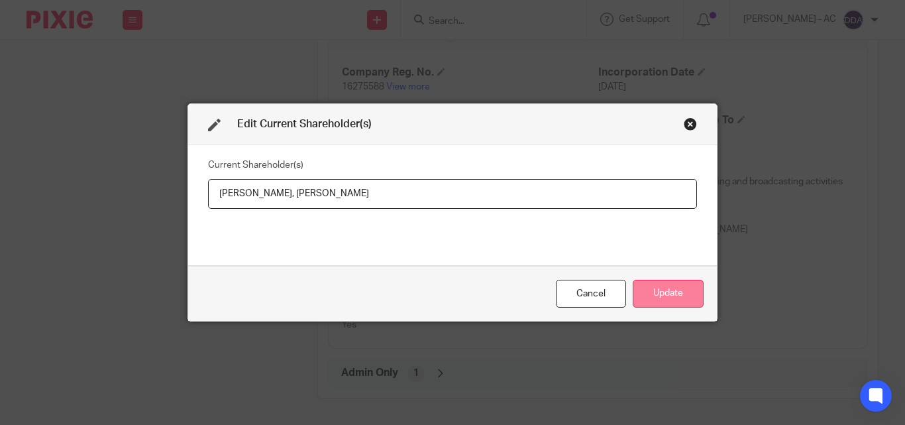
type input "Adetokunbo OLADIPO, Andrew SPENCE"
click at [645, 288] on button "Update" at bounding box center [668, 294] width 71 height 28
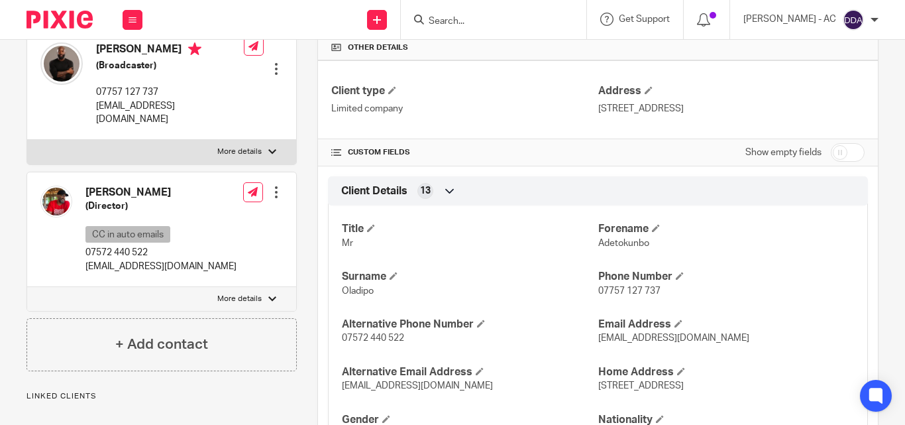
scroll to position [293, 0]
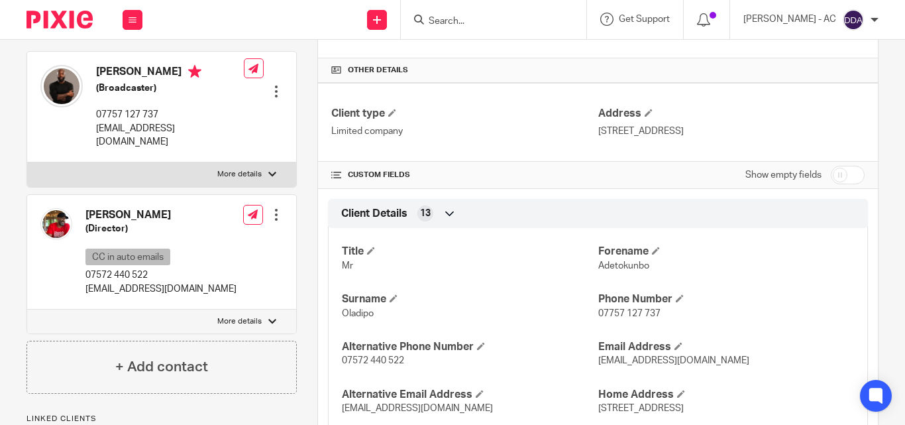
click at [240, 172] on p "More details" at bounding box center [239, 174] width 44 height 11
click at [27, 162] on input "More details" at bounding box center [27, 162] width 1 height 1
checkbox input "true"
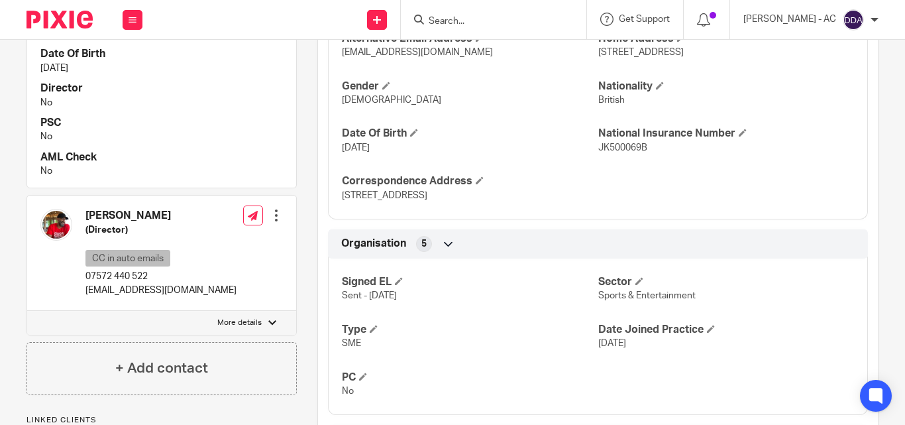
scroll to position [757, 0]
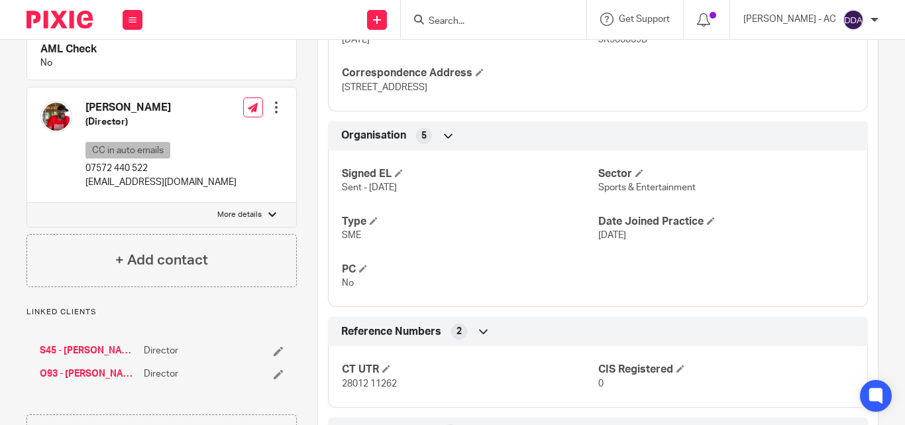
click at [217, 213] on p "More details" at bounding box center [239, 214] width 44 height 11
click at [27, 203] on input "More details" at bounding box center [27, 202] width 1 height 1
checkbox input "true"
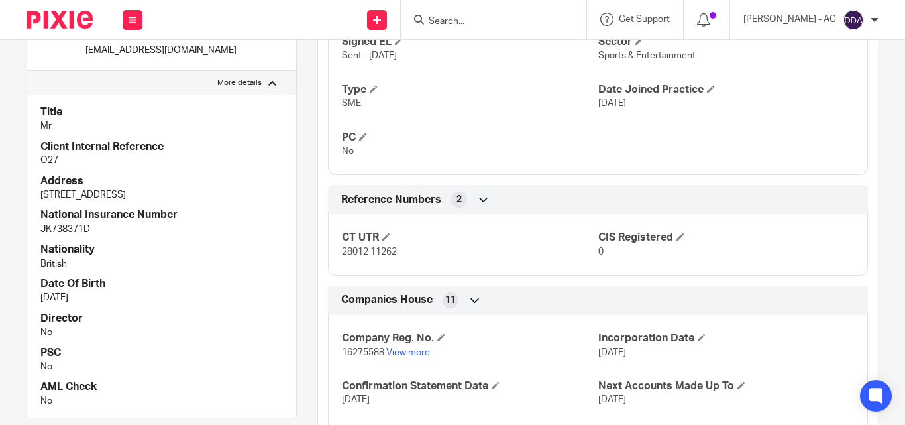
scroll to position [890, 0]
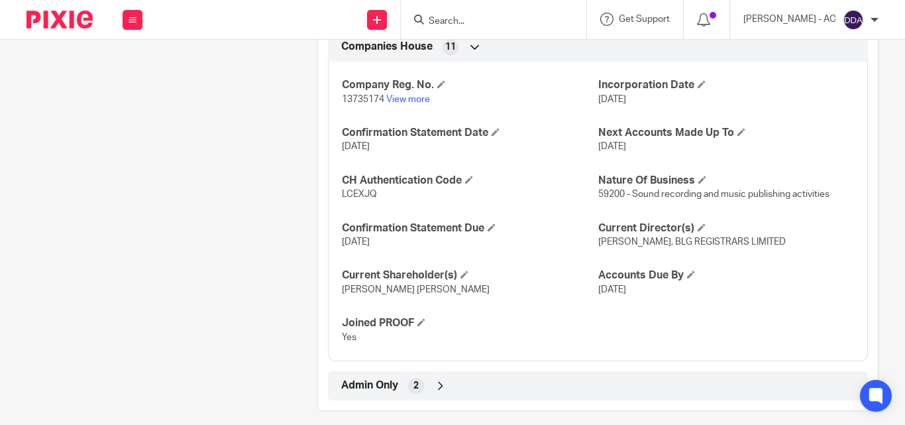
scroll to position [1155, 0]
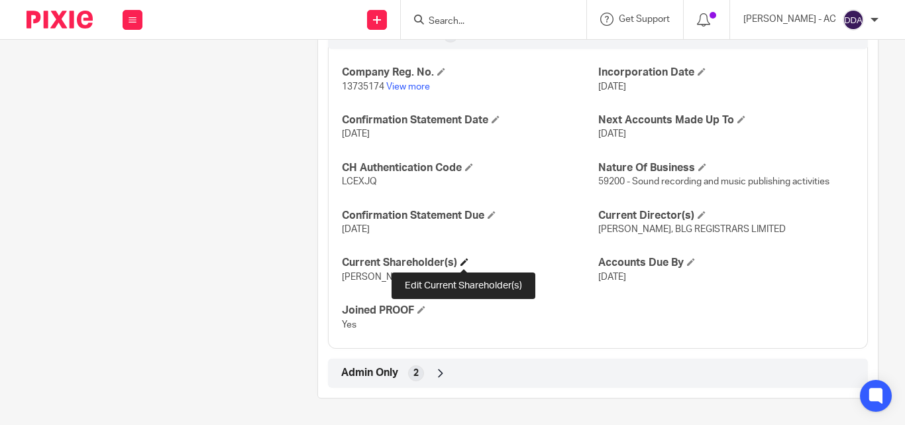
click at [464, 259] on span at bounding box center [464, 262] width 8 height 8
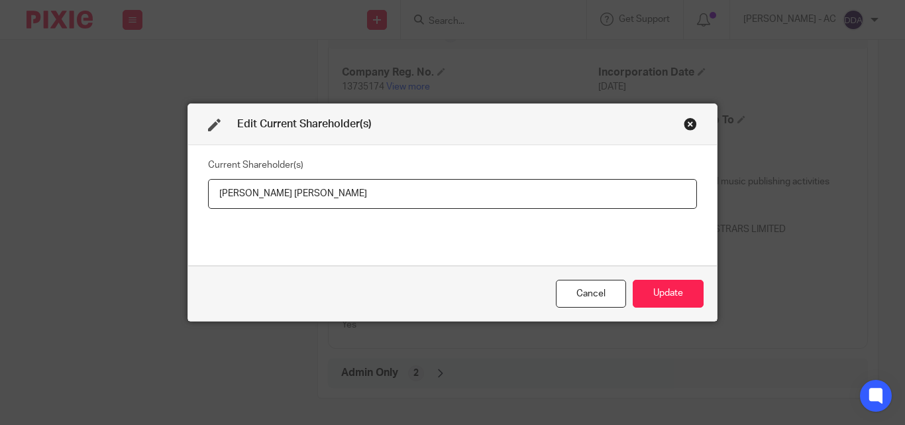
drag, startPoint x: 386, startPoint y: 196, endPoint x: 69, endPoint y: 196, distance: 316.7
click at [69, 196] on div "Edit Current Shareholder(s) Current Shareholder(s) [PERSON_NAME] [PERSON_NAME] …" at bounding box center [452, 212] width 905 height 425
type input "[PERSON_NAME] [PERSON_NAME]"
click at [657, 290] on button "Update" at bounding box center [668, 294] width 71 height 28
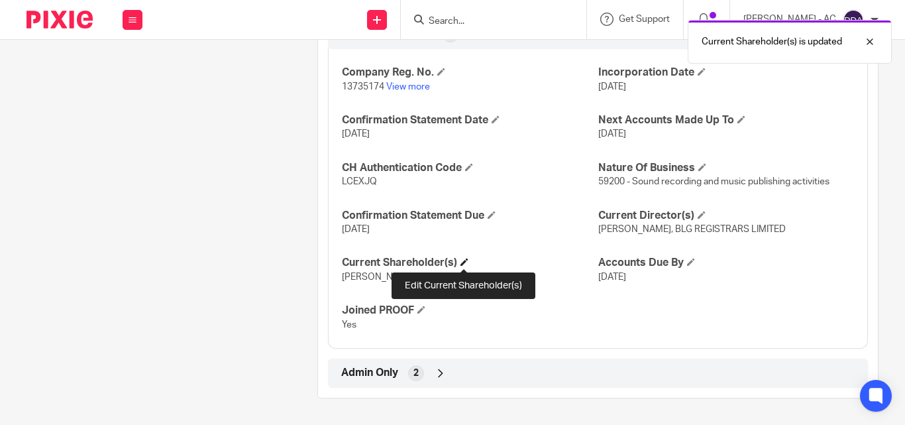
click at [466, 259] on span at bounding box center [464, 262] width 8 height 8
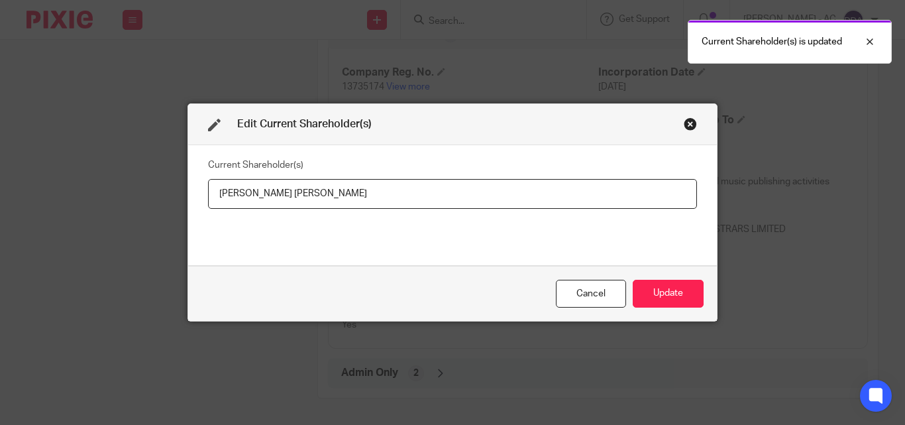
drag, startPoint x: 186, startPoint y: 195, endPoint x: -40, endPoint y: 167, distance: 227.0
click at [0, 167] on html "Work Email Clients Team Reports Settings Work Email Clients Team Reports Settin…" at bounding box center [452, 212] width 905 height 425
type input "[PERSON_NAME]"
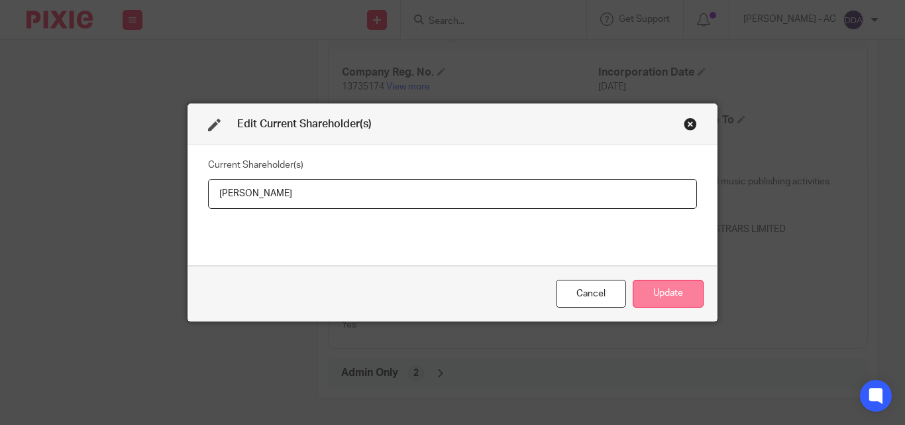
click at [635, 296] on button "Update" at bounding box center [668, 294] width 71 height 28
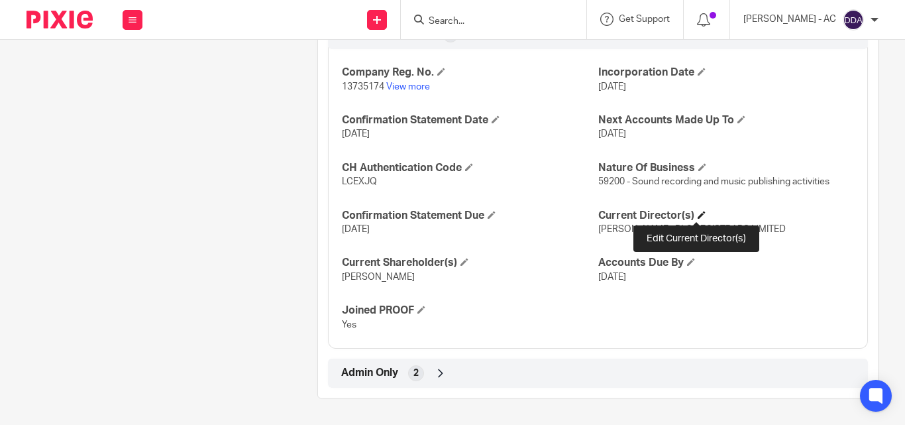
click at [698, 214] on span at bounding box center [702, 215] width 8 height 8
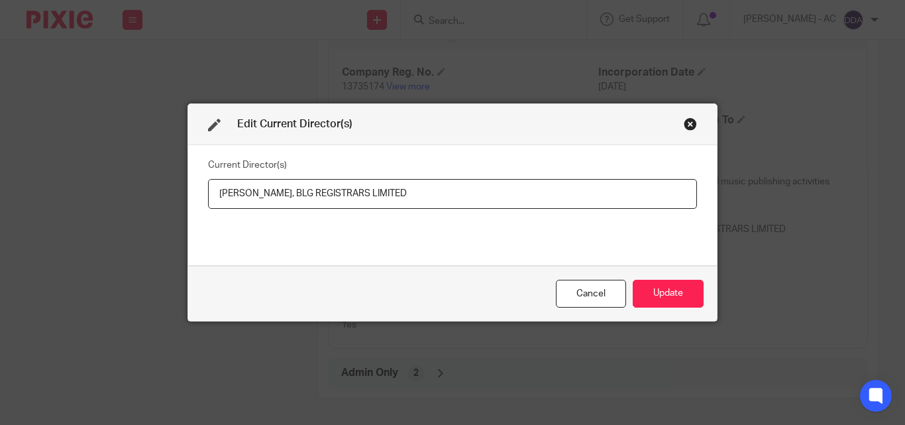
drag, startPoint x: 294, startPoint y: 192, endPoint x: 34, endPoint y: 195, distance: 259.7
click at [34, 195] on div "Edit Current Director(s) Current Director(s) [PERSON_NAME], BLG REGISTRARS LIMI…" at bounding box center [452, 212] width 905 height 425
type input "[PERSON_NAME] [PERSON_NAME]"
click at [659, 292] on button "Update" at bounding box center [668, 294] width 71 height 28
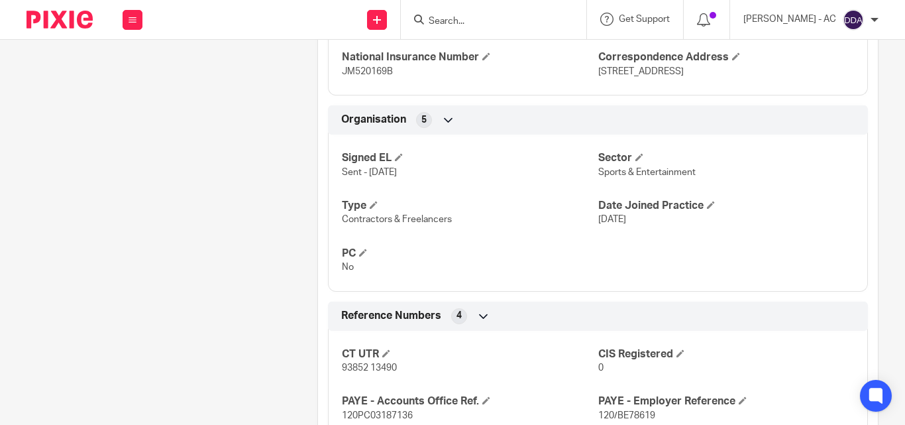
scroll to position [559, 0]
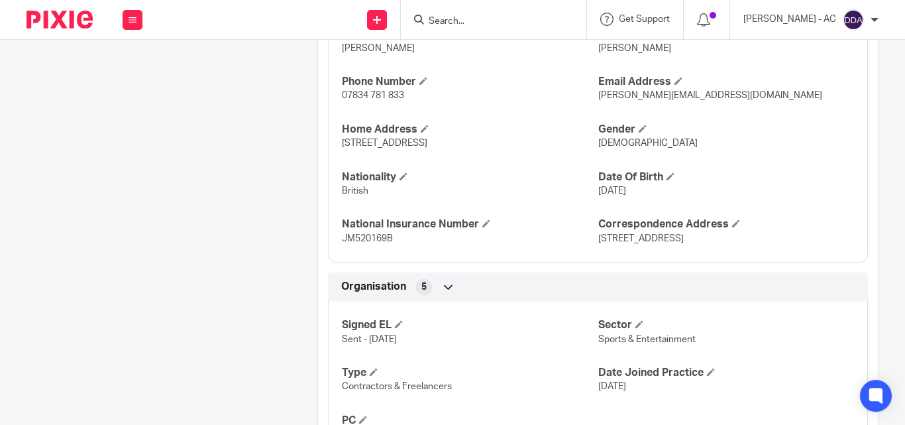
drag, startPoint x: 642, startPoint y: 200, endPoint x: 598, endPoint y: 201, distance: 44.4
click at [598, 201] on div "Title Mr [PERSON_NAME] Middle Names [PERSON_NAME] Surname [PERSON_NAME] Phone N…" at bounding box center [598, 107] width 540 height 309
click at [242, 219] on div "Client contacts [PERSON_NAME] (Record Producer/Publisher) 07834 781 833 [PERSON…" at bounding box center [151, 289] width 291 height 1412
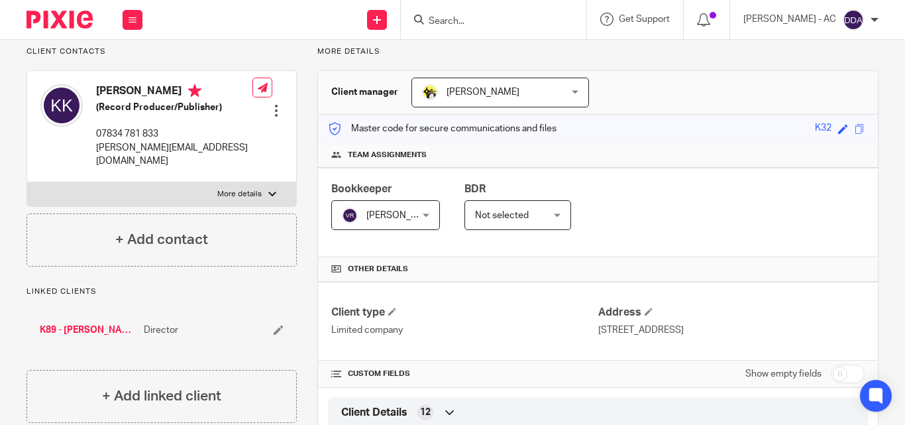
scroll to position [28, 0]
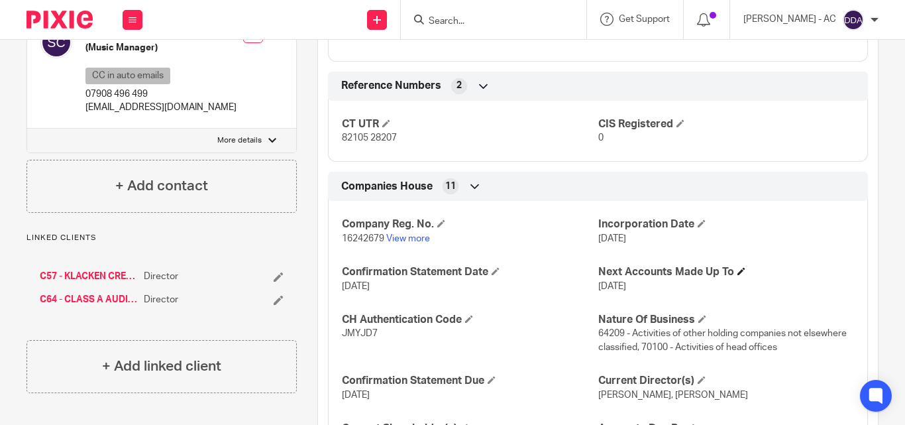
scroll to position [1134, 0]
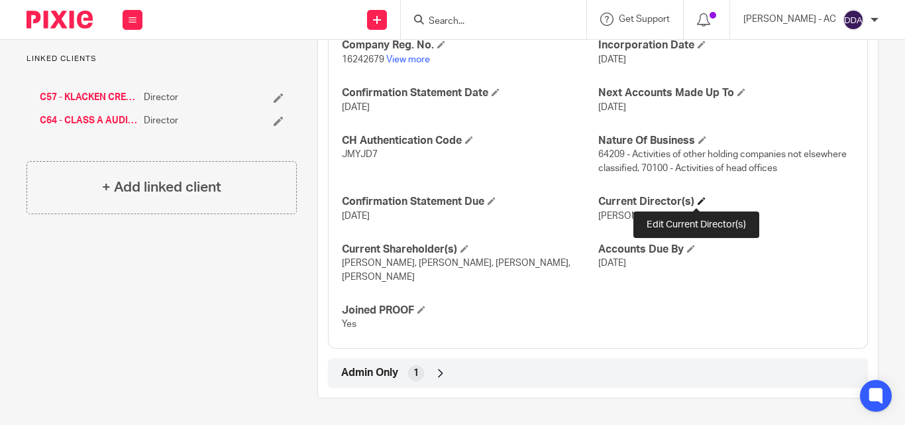
click at [698, 200] on span at bounding box center [702, 201] width 8 height 8
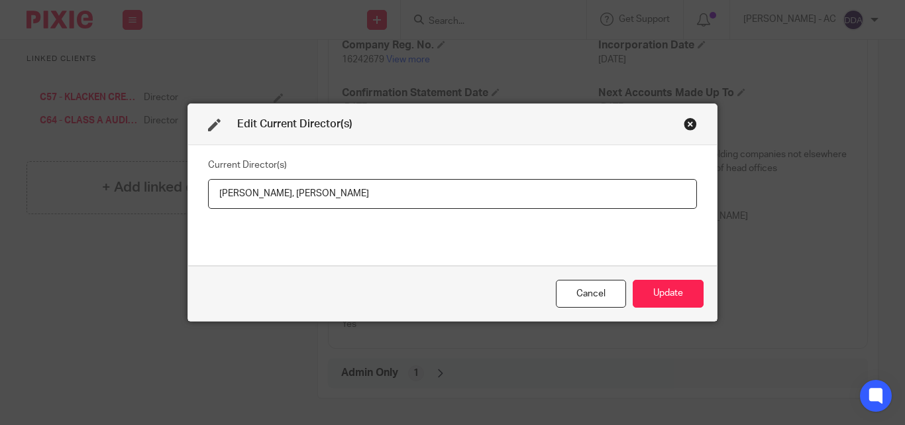
drag, startPoint x: 423, startPoint y: 199, endPoint x: 152, endPoint y: 177, distance: 272.6
click at [152, 177] on div "Edit Current Director(s) Current Director(s) [PERSON_NAME], [PERSON_NAME] Cance…" at bounding box center [452, 212] width 905 height 425
click at [303, 195] on input "[PERSON_NAME], [PERSON_NAME]" at bounding box center [452, 194] width 489 height 30
drag, startPoint x: 303, startPoint y: 195, endPoint x: 195, endPoint y: 196, distance: 108.0
click at [195, 196] on div "Current Director(s) [PERSON_NAME], [PERSON_NAME]" at bounding box center [452, 205] width 529 height 120
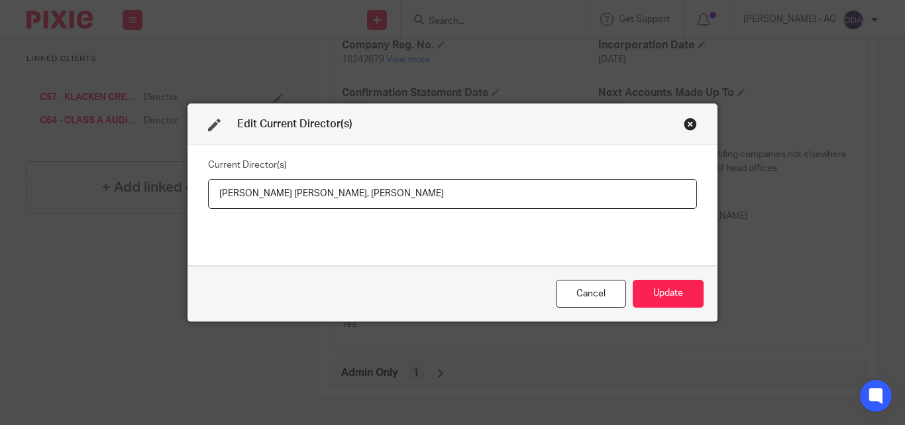
drag, startPoint x: 357, startPoint y: 189, endPoint x: 464, endPoint y: 193, distance: 107.4
click at [464, 193] on input "[PERSON_NAME] [PERSON_NAME], [PERSON_NAME]" at bounding box center [452, 194] width 489 height 30
paste input "Miss [PERSON_NAME] [PERSON_NAME]"
type input "[PERSON_NAME] [PERSON_NAME], Miss Shikala [PERSON_NAME]"
click at [657, 290] on button "Update" at bounding box center [668, 294] width 71 height 28
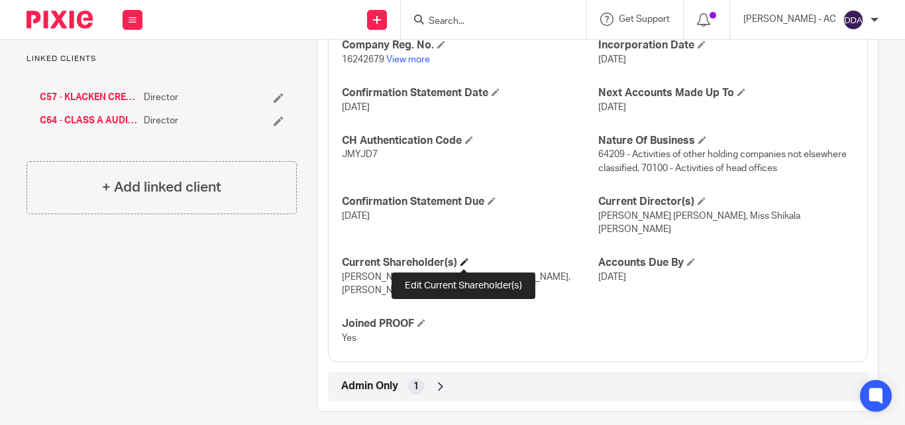
click at [466, 262] on span at bounding box center [464, 262] width 8 height 8
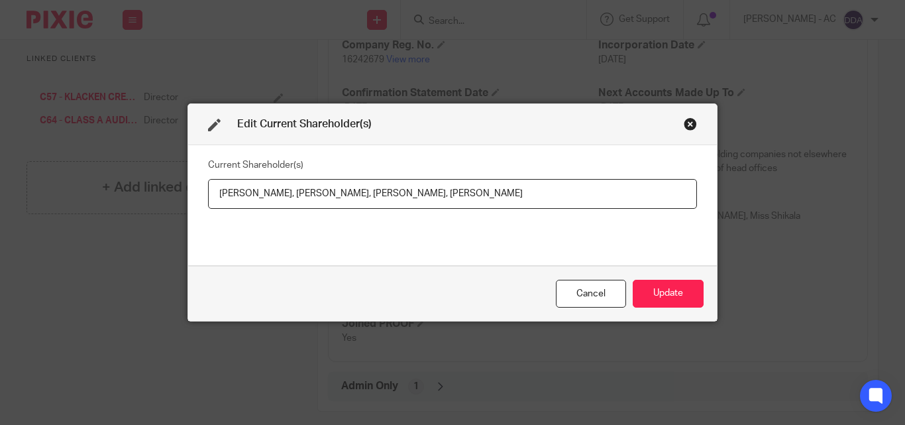
drag, startPoint x: 302, startPoint y: 191, endPoint x: 203, endPoint y: 192, distance: 99.4
click at [208, 192] on input "[PERSON_NAME], [PERSON_NAME], [PERSON_NAME], [PERSON_NAME]" at bounding box center [452, 194] width 489 height 30
drag, startPoint x: 399, startPoint y: 190, endPoint x: 310, endPoint y: 194, distance: 88.9
click at [310, 194] on input "[PERSON_NAME], [PERSON_NAME], [PERSON_NAME], [PERSON_NAME]" at bounding box center [452, 194] width 489 height 30
drag, startPoint x: 301, startPoint y: 191, endPoint x: 186, endPoint y: 191, distance: 115.9
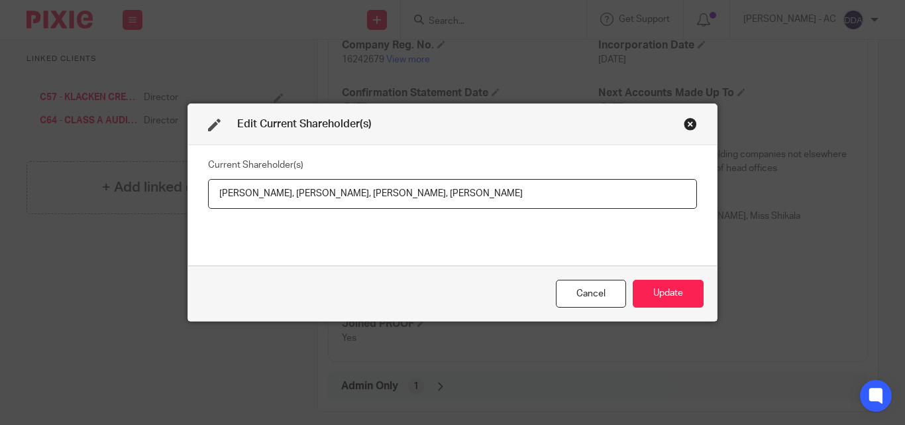
click at [188, 191] on div "Current Shareholder(s) [PERSON_NAME], [PERSON_NAME], [PERSON_NAME], [PERSON_NAM…" at bounding box center [452, 205] width 529 height 120
paste input "[PERSON_NAME]"
drag, startPoint x: 431, startPoint y: 192, endPoint x: 515, endPoint y: 189, distance: 84.2
click at [515, 189] on input "[PERSON_NAME], [PERSON_NAME], [PERSON_NAME], [PERSON_NAME]" at bounding box center [452, 194] width 489 height 30
paste input "LACKEN"
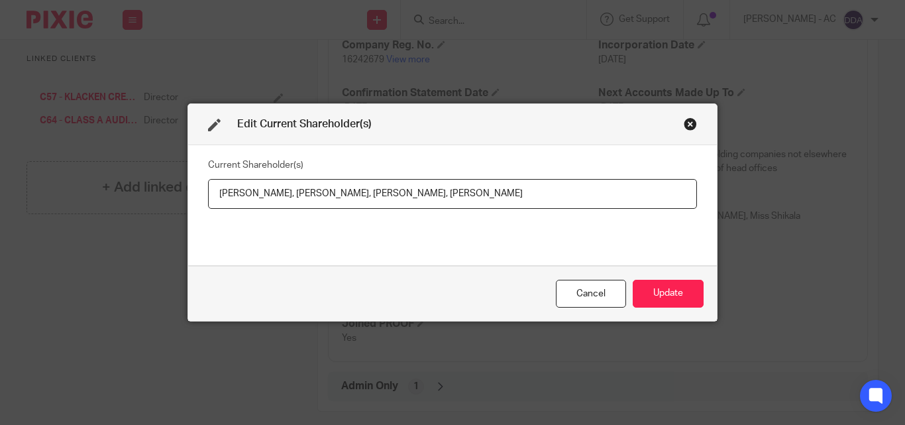
drag, startPoint x: 529, startPoint y: 189, endPoint x: 617, endPoint y: 190, distance: 88.1
click at [610, 189] on input "[PERSON_NAME], [PERSON_NAME], [PERSON_NAME], [PERSON_NAME]" at bounding box center [452, 194] width 489 height 30
paste input "HAMBERS"
type input "[PERSON_NAME], [PERSON_NAME], [PERSON_NAME], [PERSON_NAME]"
click at [654, 290] on button "Update" at bounding box center [668, 294] width 71 height 28
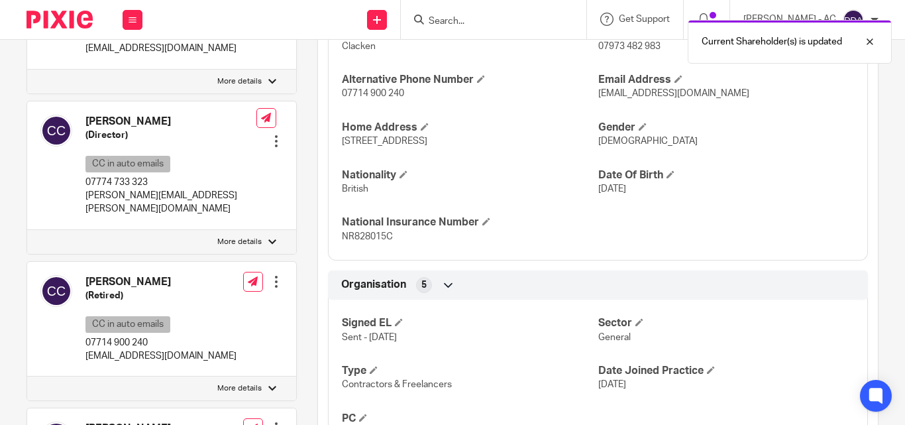
scroll to position [538, 0]
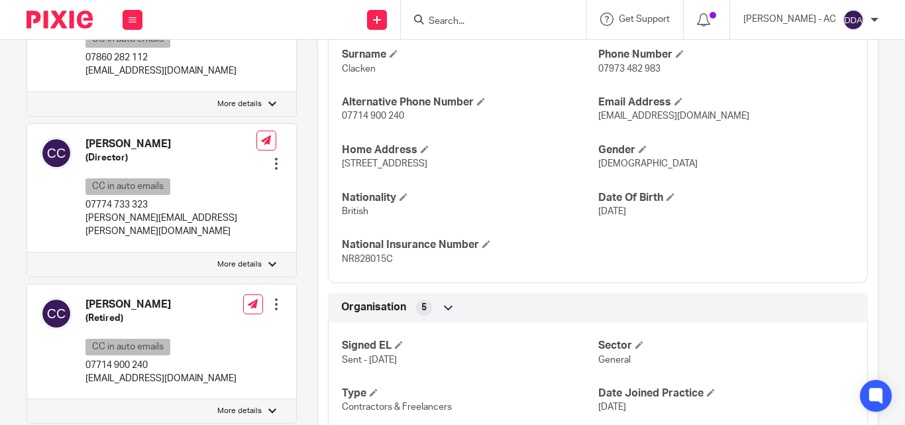
click at [300, 203] on div "More details Client manager [PERSON_NAME] [PERSON_NAME] [PERSON_NAME] [PERSON_N…" at bounding box center [588, 305] width 582 height 1405
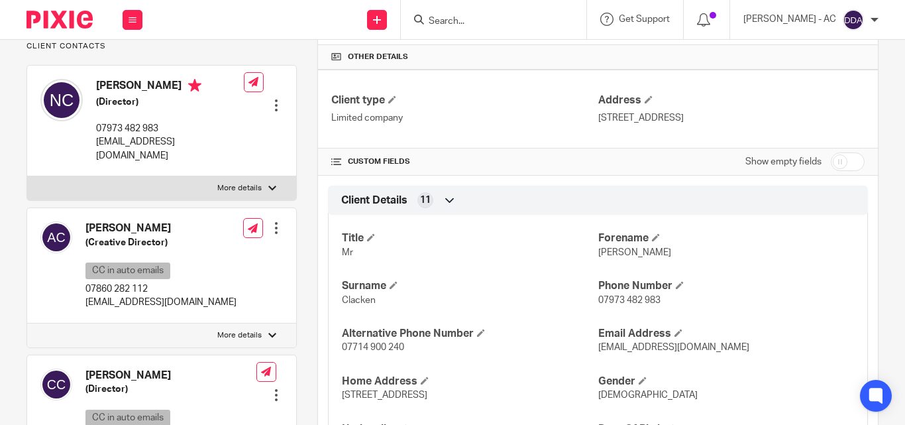
scroll to position [339, 0]
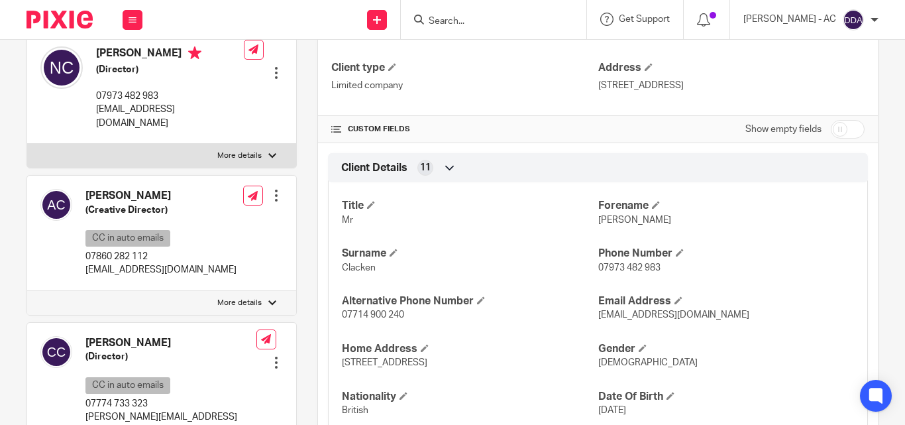
click at [226, 268] on div "[PERSON_NAME] (Creative Director) CC in auto emails 07860 282 112 [EMAIL_ADDRES…" at bounding box center [161, 233] width 269 height 115
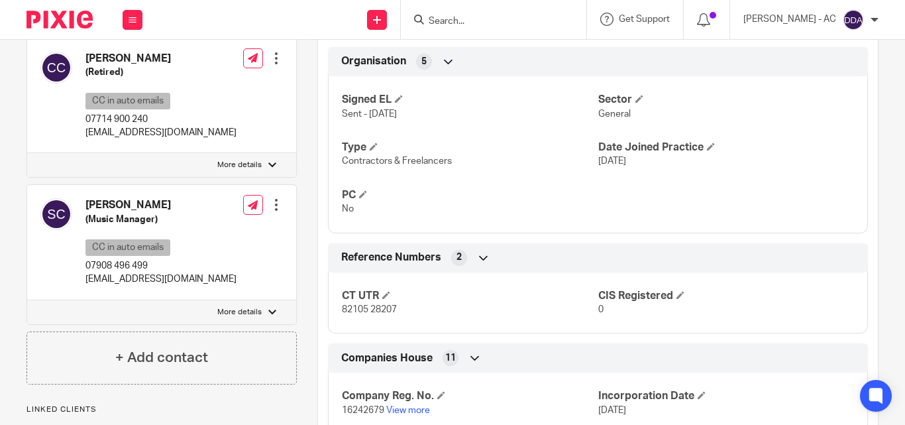
scroll to position [803, 0]
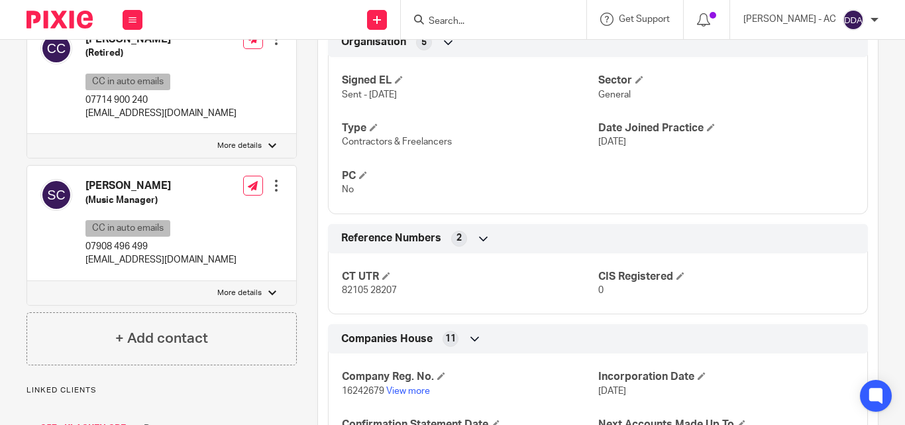
click at [221, 288] on p "More details" at bounding box center [239, 293] width 44 height 11
click at [27, 281] on input "More details" at bounding box center [27, 280] width 1 height 1
checkbox input "true"
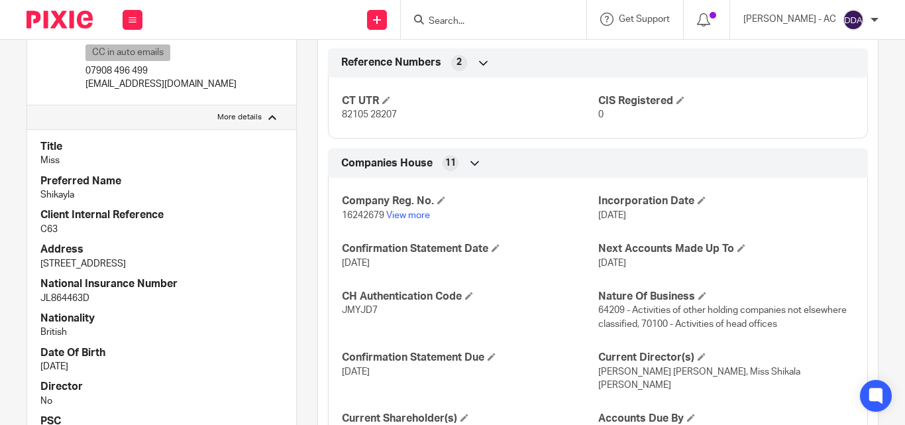
scroll to position [1002, 0]
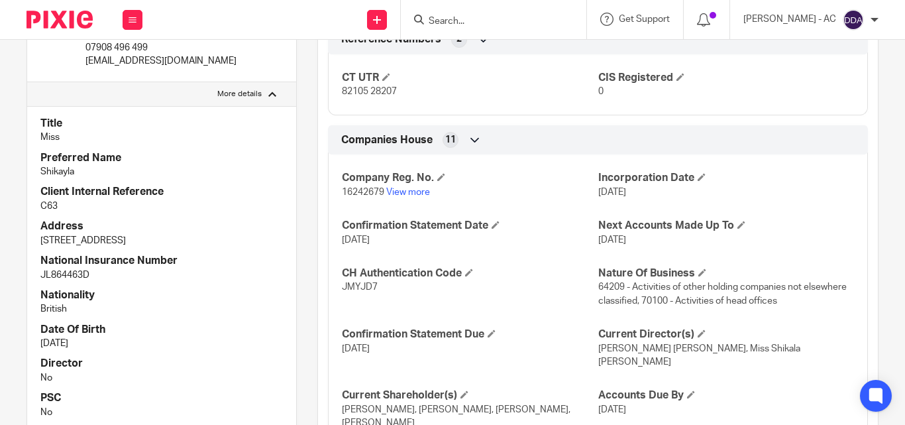
drag, startPoint x: 93, startPoint y: 329, endPoint x: 44, endPoint y: 335, distance: 50.1
click at [44, 337] on p "[DATE]" at bounding box center [161, 343] width 242 height 13
drag, startPoint x: 124, startPoint y: 292, endPoint x: 134, endPoint y: 307, distance: 18.0
click at [124, 302] on p "British" at bounding box center [161, 308] width 242 height 13
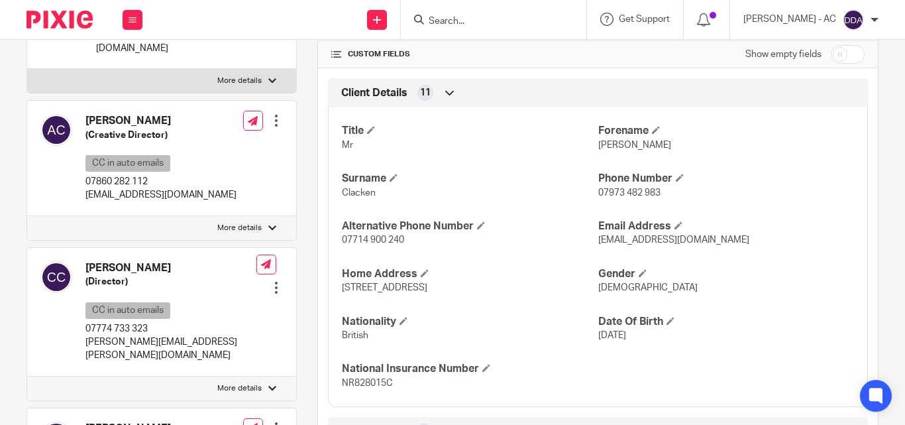
scroll to position [405, 0]
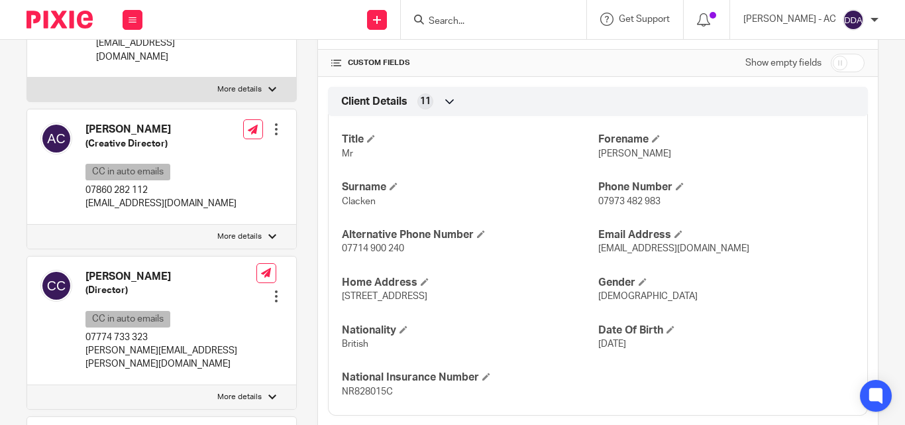
click at [221, 236] on p "More details" at bounding box center [239, 236] width 44 height 11
click at [27, 225] on input "More details" at bounding box center [27, 224] width 1 height 1
checkbox input "true"
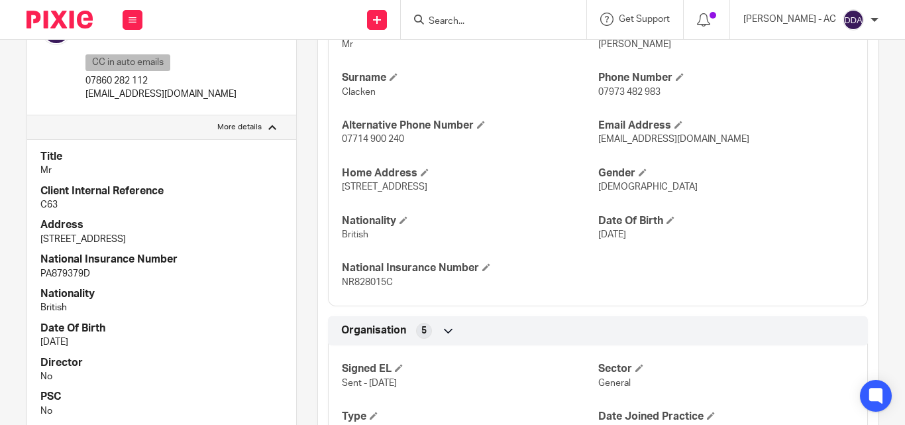
scroll to position [538, 0]
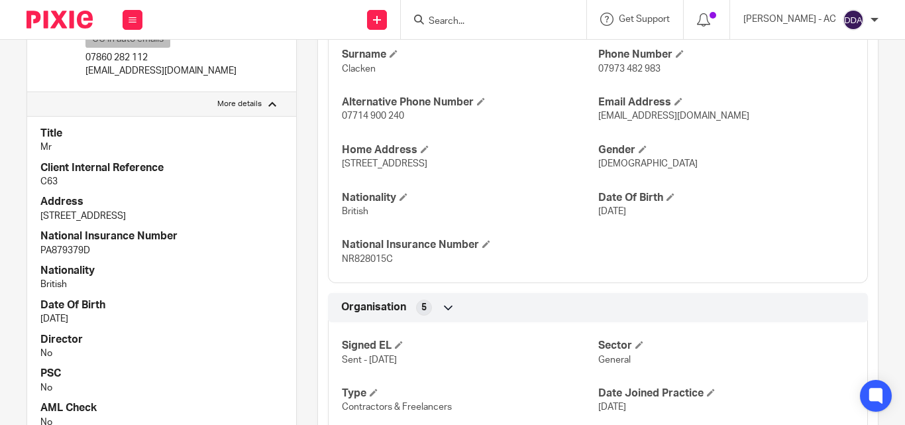
click at [207, 254] on p "PA879379D" at bounding box center [161, 250] width 242 height 13
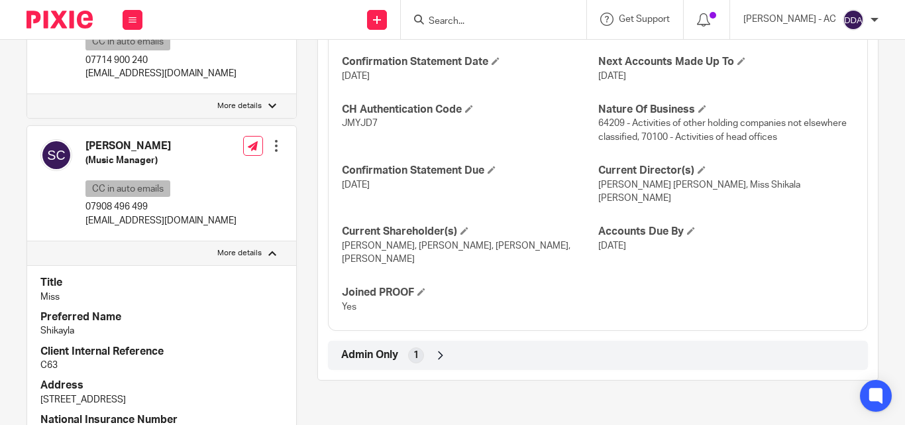
scroll to position [1134, 0]
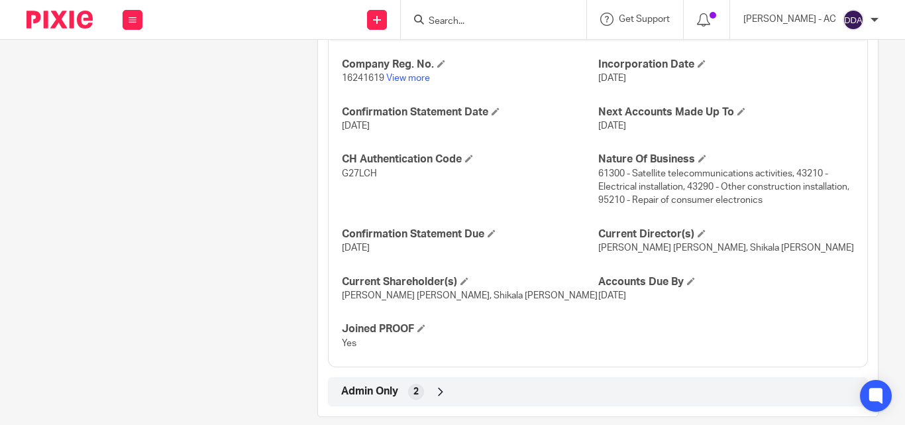
scroll to position [1259, 0]
click at [698, 232] on span at bounding box center [702, 233] width 8 height 8
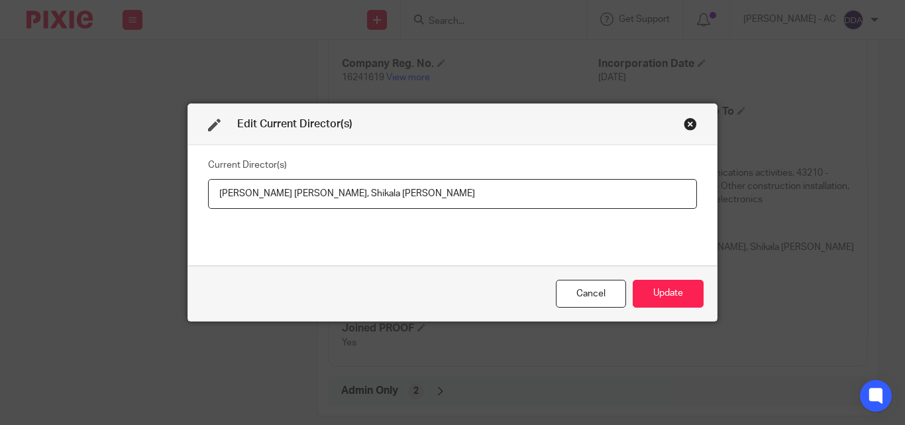
drag, startPoint x: 339, startPoint y: 192, endPoint x: 195, endPoint y: 179, distance: 143.7
click at [195, 179] on div "Current Director(s) Andre Ryan CLACKEN-LEWIN, Shikala Nadine CLACKEN-LEWIN" at bounding box center [452, 205] width 529 height 120
paste input "Mr"
drag, startPoint x: 356, startPoint y: 196, endPoint x: 509, endPoint y: 197, distance: 152.4
click at [509, 197] on input "Mr Andre Ryan CLACKEN-LEWIN, Shikala Nadine CLACKEN-LEWIN" at bounding box center [452, 194] width 489 height 30
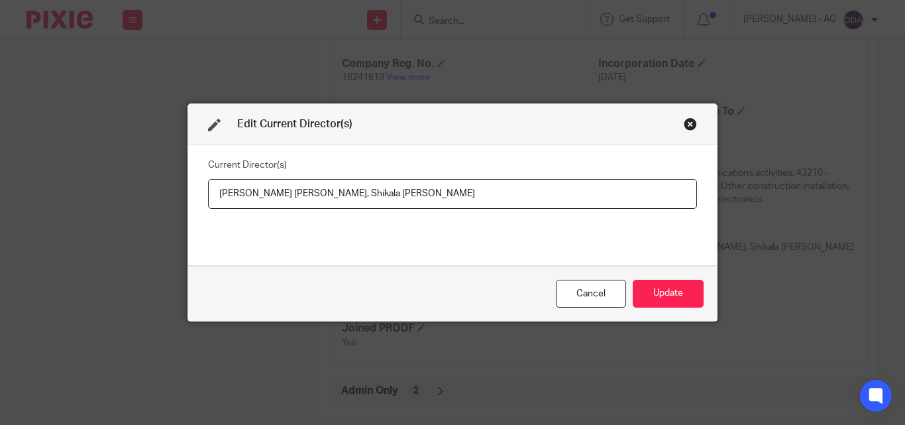
paste input "Miss"
type input "Mr Andre Ryan CLACKEN-LEWIN, Miss Shikala Nadine CLACKEN-LEWIN"
click at [649, 295] on button "Update" at bounding box center [668, 294] width 71 height 28
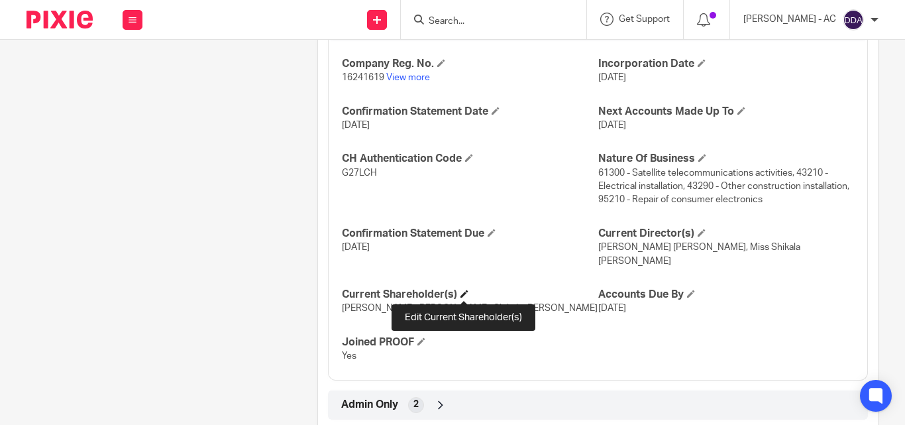
click at [465, 290] on span at bounding box center [464, 294] width 8 height 8
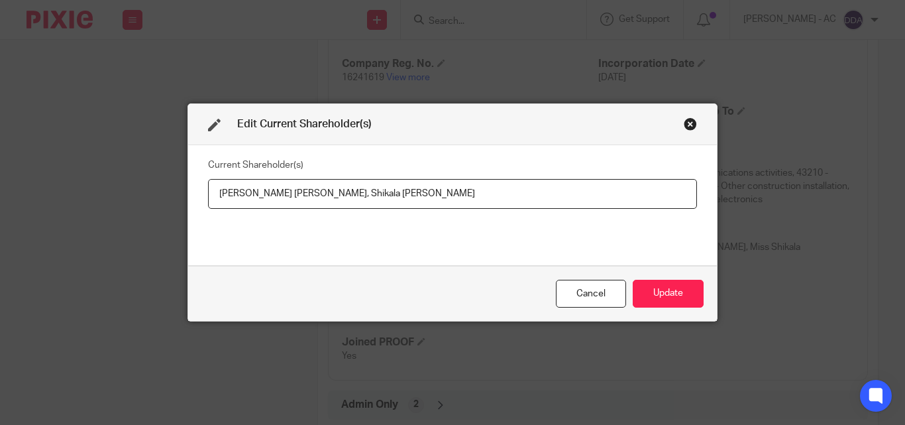
drag, startPoint x: 337, startPoint y: 190, endPoint x: 170, endPoint y: 184, distance: 167.1
click at [170, 184] on div "Edit Current Shareholder(s) Current Shareholder(s) Andre Ryan CLACKEN-LEWIN, Sh…" at bounding box center [452, 212] width 905 height 425
drag, startPoint x: 322, startPoint y: 195, endPoint x: 476, endPoint y: 188, distance: 153.8
click at [476, 188] on input "Andre CLACKEN-LEWIN, Shikala Nadine CLACKEN-LEWIN" at bounding box center [452, 194] width 489 height 30
paste input "text"
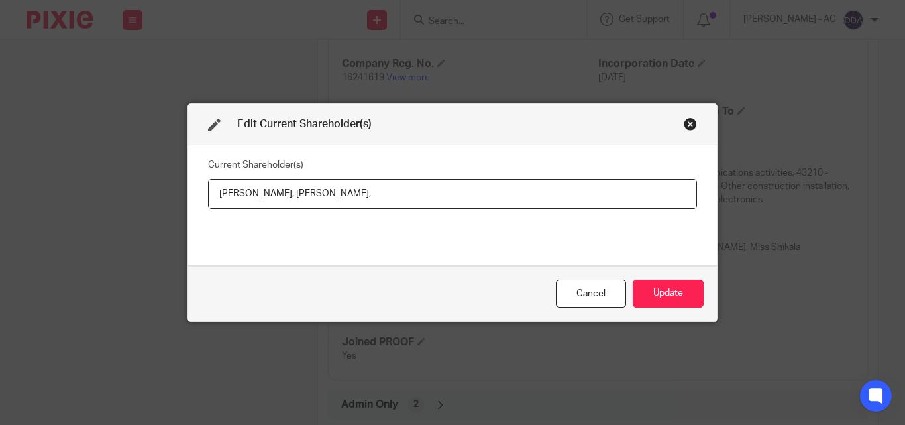
click at [454, 195] on input "Andre CLACKEN-LEWIN, Shikala CLACKEN-LEWIN," at bounding box center [452, 194] width 489 height 30
paste input "KLAXXON HOLDINGS LTD"
click at [575, 197] on input "Andre CLACKEN-LEWIN, Shikala CLACKEN-LEWIN, KLAXXON HOLDINGS LTD," at bounding box center [452, 194] width 489 height 30
paste input "Cynthia CHAMBERS"
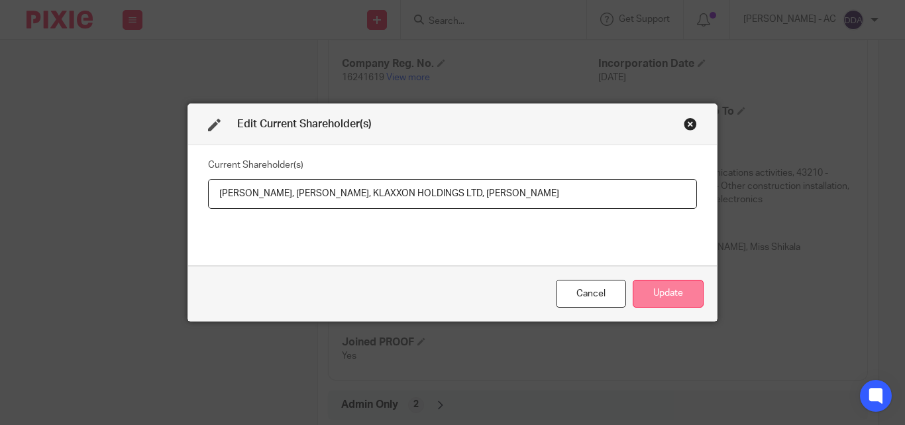
type input "Andre CLACKEN-LEWIN, Shikala CLACKEN-LEWIN, KLAXXON HOLDINGS LTD, Cynthia CHAMB…"
click at [659, 289] on button "Update" at bounding box center [668, 294] width 71 height 28
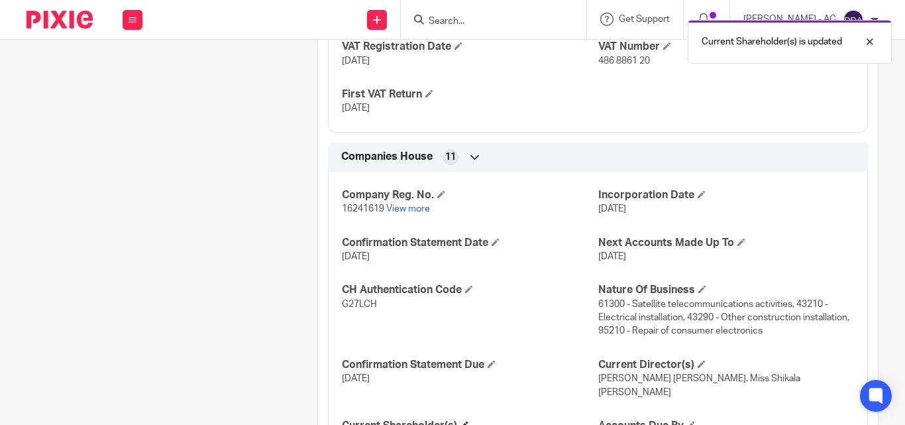
scroll to position [1060, 0]
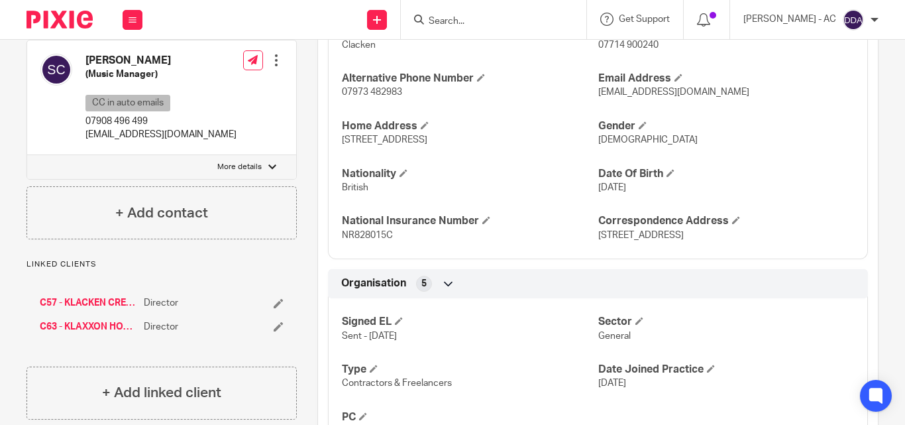
scroll to position [530, 0]
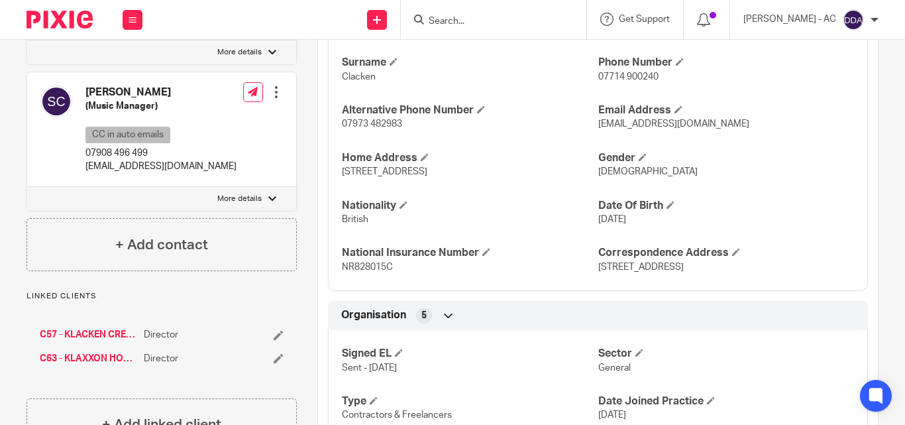
click at [569, 237] on div "Title Mr Forename Neil Surname Clacken Phone Number 07714 900240 Alternative Ph…" at bounding box center [598, 135] width 540 height 309
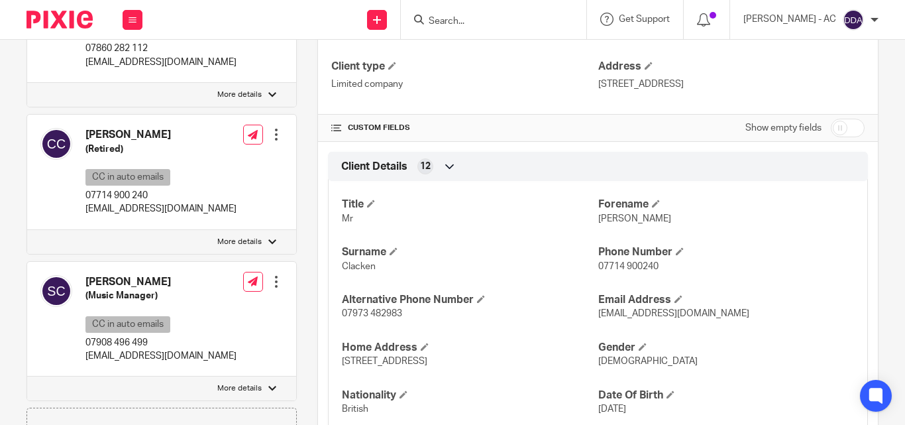
scroll to position [398, 0]
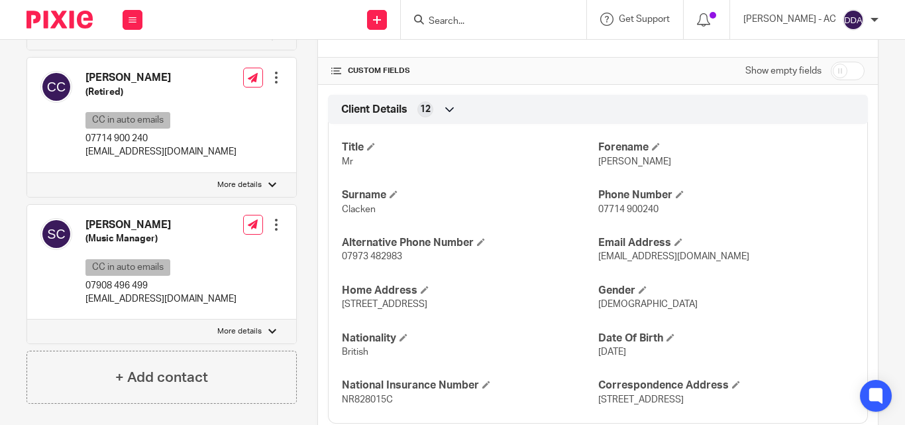
click at [197, 319] on label "More details" at bounding box center [161, 331] width 269 height 24
click at [27, 319] on input "More details" at bounding box center [27, 319] width 1 height 1
checkbox input "true"
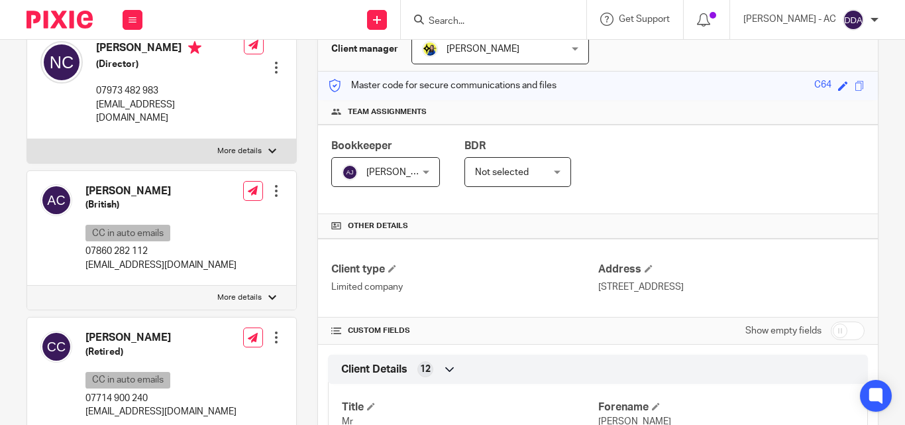
scroll to position [133, 0]
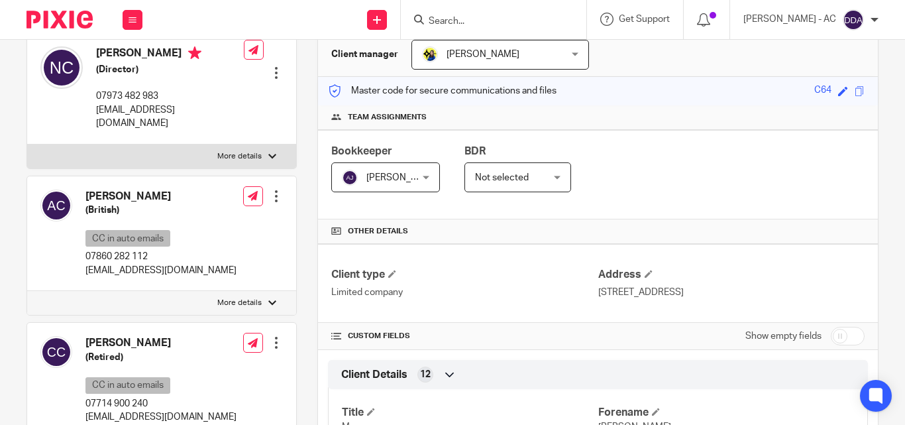
click at [191, 291] on label "More details" at bounding box center [161, 303] width 269 height 24
click at [27, 290] on input "More details" at bounding box center [27, 290] width 1 height 1
checkbox input "true"
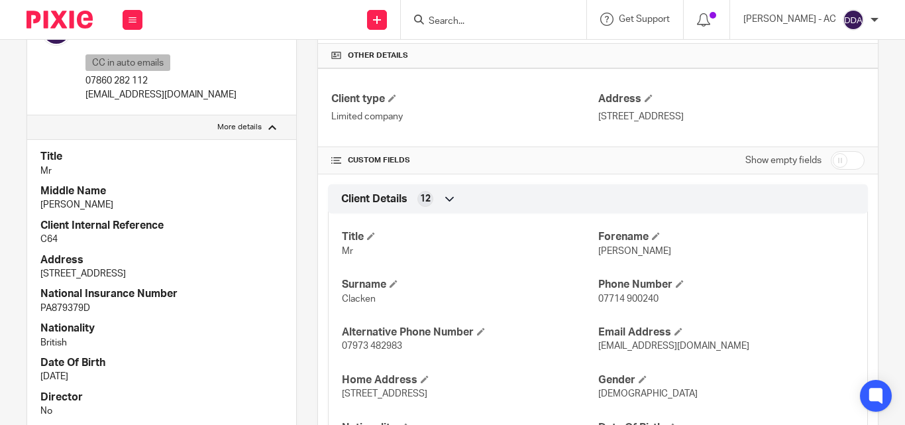
scroll to position [331, 0]
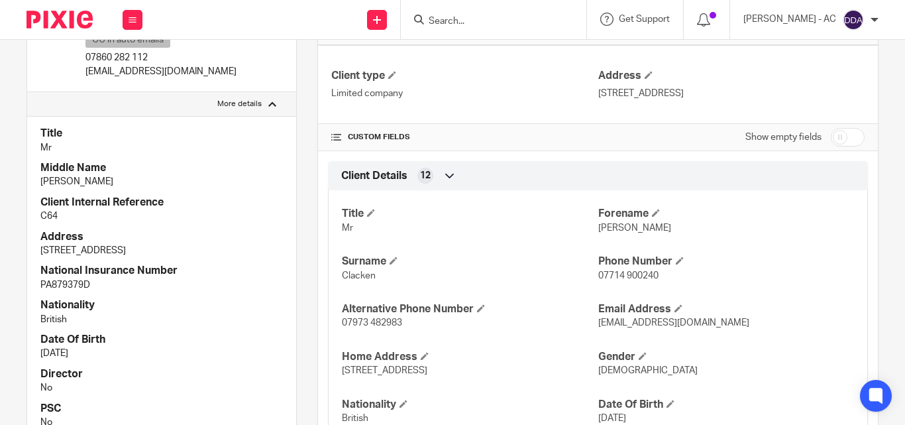
click at [453, 23] on input "Search" at bounding box center [486, 22] width 119 height 12
paste input "MYIVISTA LTD"
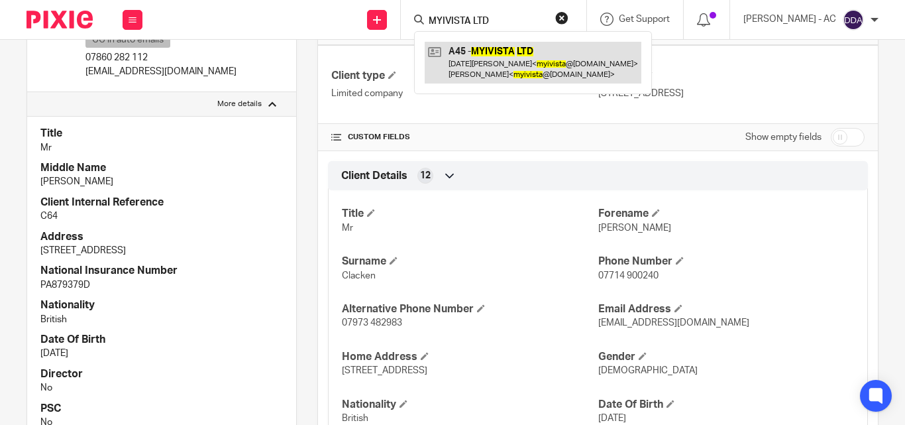
type input "MYIVISTA LTD"
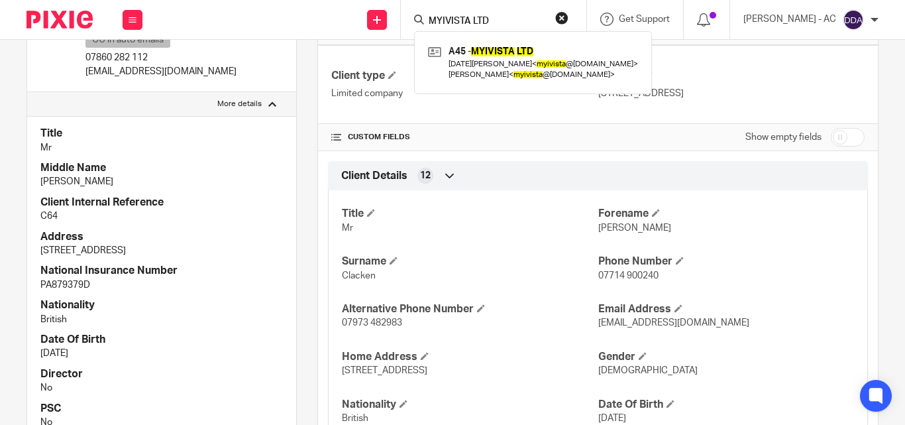
drag, startPoint x: 523, startPoint y: 15, endPoint x: 466, endPoint y: 15, distance: 57.0
click at [466, 15] on form "MYIVISTA LTD" at bounding box center [497, 19] width 141 height 17
drag, startPoint x: 510, startPoint y: 20, endPoint x: 338, endPoint y: 22, distance: 172.3
click at [338, 22] on div "Send new email Create task Add client Request signature MYIVISTA LTD A45 - MYIV…" at bounding box center [530, 19] width 749 height 39
paste input "ENABLING SUPPORT SERVICES PVT LTD"
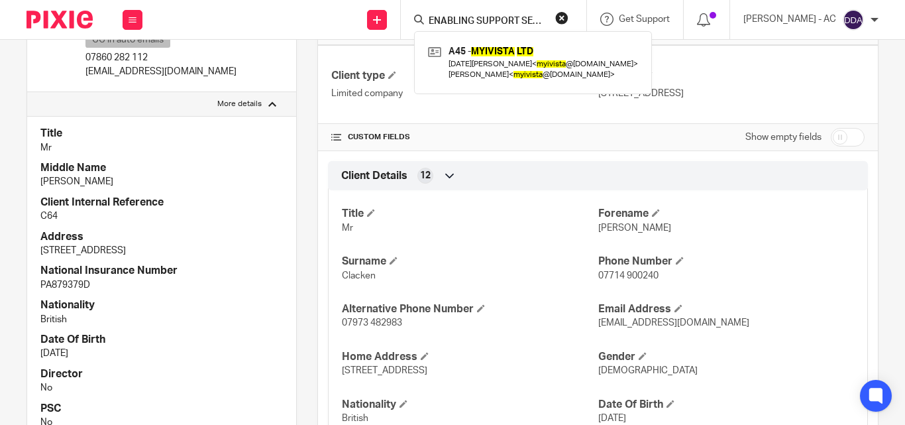
scroll to position [0, 58]
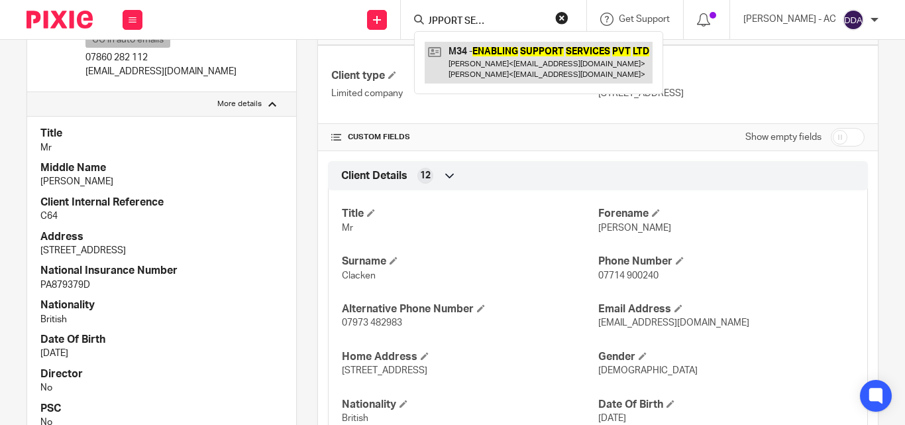
type input "ENABLING SUPPORT SERVICES PVT LTD"
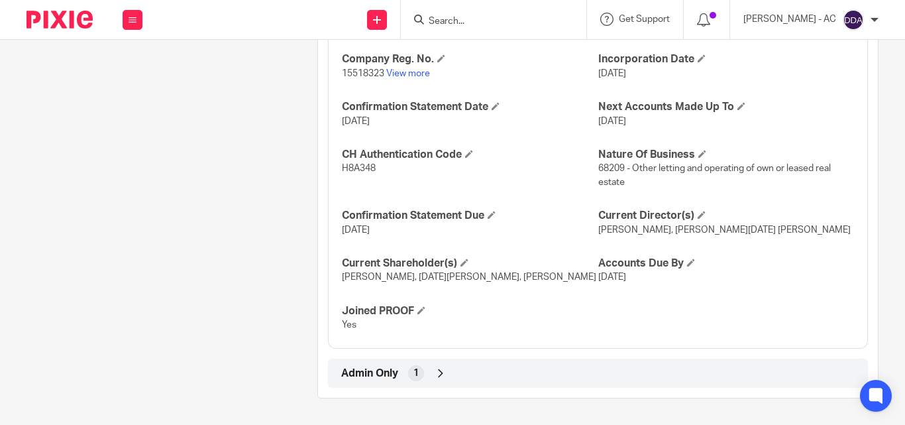
scroll to position [1134, 0]
click at [697, 209] on h4 "Current Director(s)" at bounding box center [726, 216] width 256 height 14
click at [698, 211] on span at bounding box center [702, 215] width 8 height 8
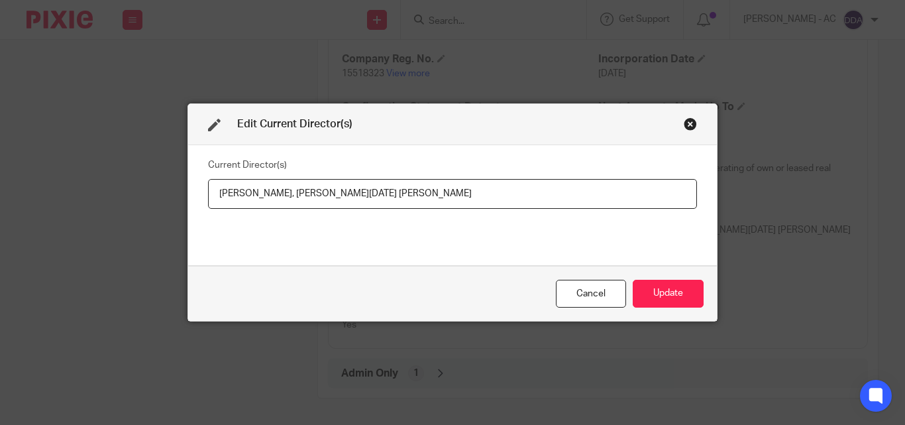
drag, startPoint x: 345, startPoint y: 190, endPoint x: 200, endPoint y: 186, distance: 144.5
click at [200, 186] on div "Current Director(s) [PERSON_NAME], [PERSON_NAME][DATE] [PERSON_NAME]" at bounding box center [452, 205] width 529 height 120
drag, startPoint x: 362, startPoint y: 193, endPoint x: 562, endPoint y: 205, distance: 200.4
click at [562, 205] on input "[PERSON_NAME], [PERSON_NAME][DATE] [PERSON_NAME]" at bounding box center [452, 194] width 489 height 30
paste input "NDERSON"
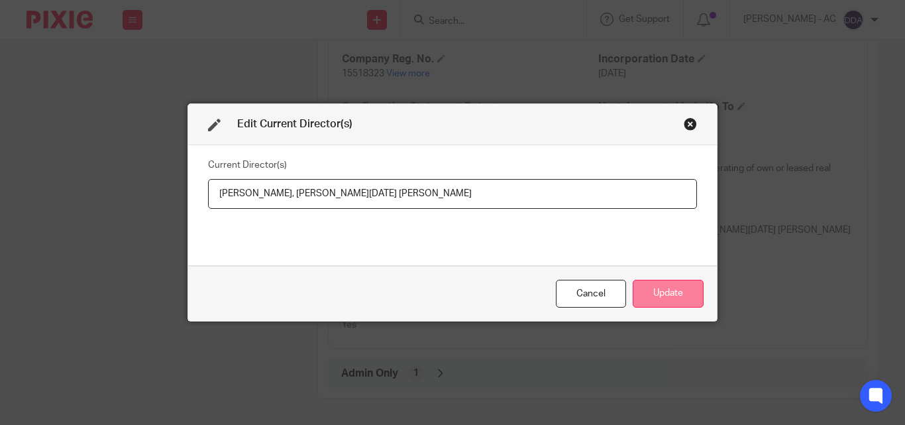
type input "[PERSON_NAME], [PERSON_NAME][DATE] [PERSON_NAME]"
click at [671, 288] on button "Update" at bounding box center [668, 294] width 71 height 28
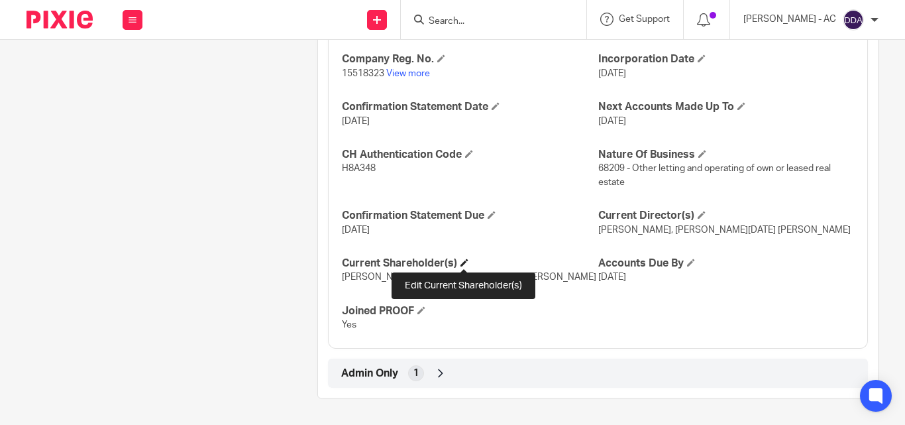
click at [466, 259] on span at bounding box center [464, 262] width 8 height 8
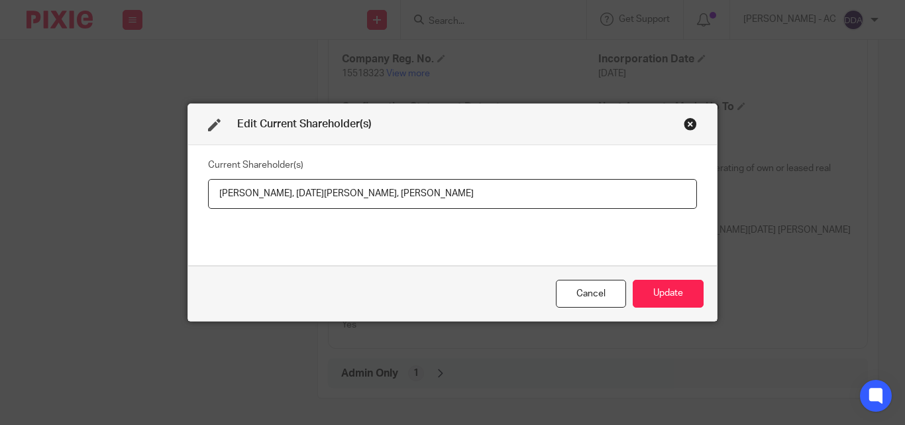
drag, startPoint x: 304, startPoint y: 189, endPoint x: 211, endPoint y: 186, distance: 92.8
click at [211, 186] on input "[PERSON_NAME], [DATE][PERSON_NAME], [PERSON_NAME]" at bounding box center [452, 194] width 489 height 30
paste input "NDERSON"
drag, startPoint x: 319, startPoint y: 194, endPoint x: 378, endPoint y: 186, distance: 59.5
click at [378, 186] on input "[PERSON_NAME], [DATE][PERSON_NAME], [PERSON_NAME]" at bounding box center [452, 194] width 489 height 30
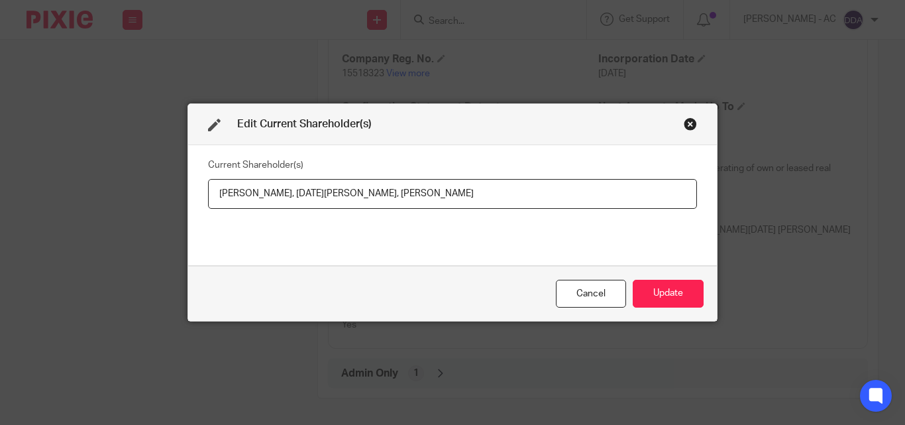
paste input "NDERSON"
drag, startPoint x: 392, startPoint y: 193, endPoint x: 451, endPoint y: 193, distance: 59.0
click at [451, 193] on input "[PERSON_NAME], [DATE][PERSON_NAME], [PERSON_NAME]" at bounding box center [452, 194] width 489 height 30
paste input "NDERSON"
drag, startPoint x: 390, startPoint y: 193, endPoint x: 500, endPoint y: 192, distance: 109.3
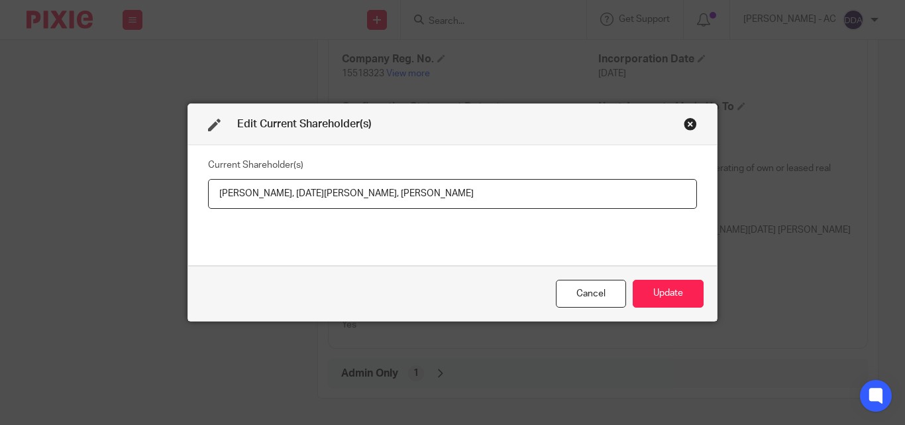
click at [500, 192] on input "[PERSON_NAME], [DATE][PERSON_NAME], [PERSON_NAME]" at bounding box center [452, 194] width 489 height 30
paste input "text"
type input "[PERSON_NAME], [DATE][PERSON_NAME], [PERSON_NAME]"
click at [659, 290] on button "Update" at bounding box center [668, 294] width 71 height 28
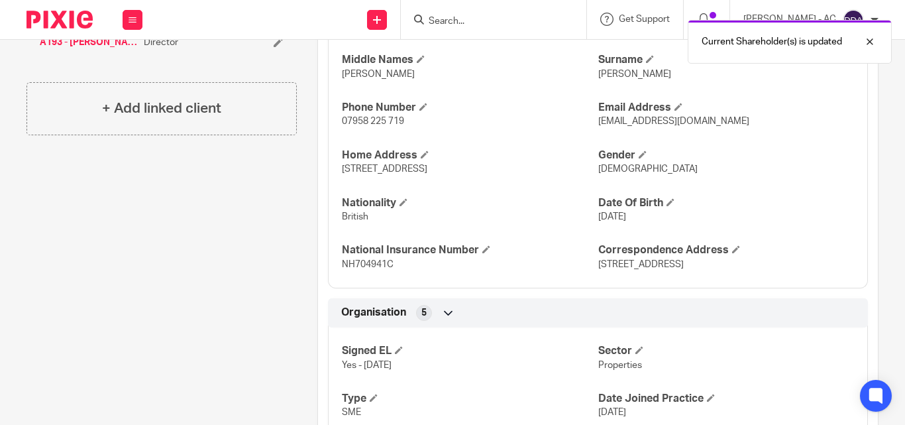
scroll to position [538, 0]
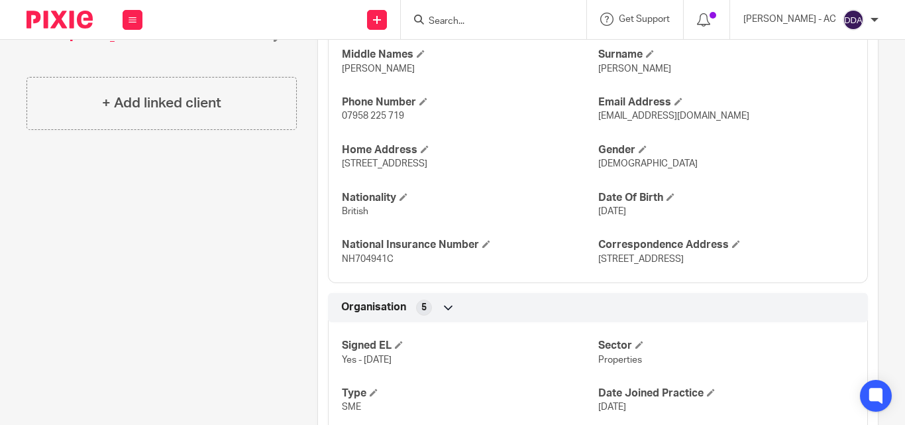
click at [142, 239] on div "Client contacts [PERSON_NAME] (Teacher) 07958 225 719 [EMAIL_ADDRESS][DOMAIN_NA…" at bounding box center [151, 291] width 291 height 1377
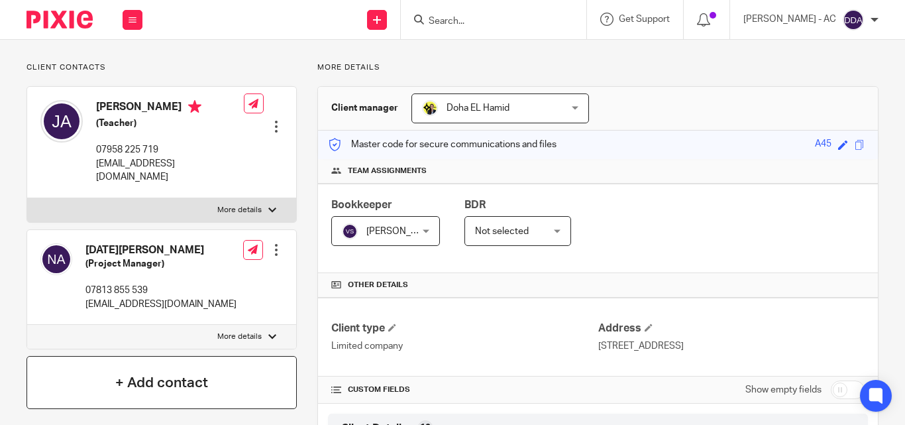
scroll to position [74, 0]
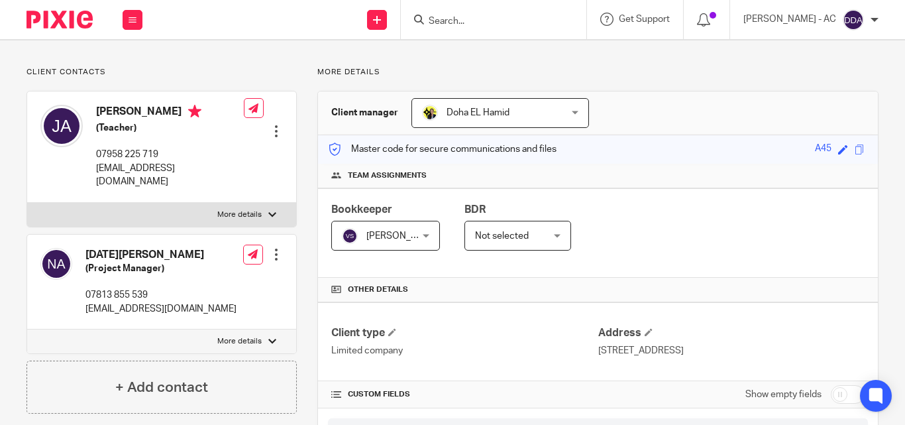
click at [211, 329] on label "More details" at bounding box center [161, 341] width 269 height 24
click at [27, 329] on input "More details" at bounding box center [27, 329] width 1 height 1
checkbox input "true"
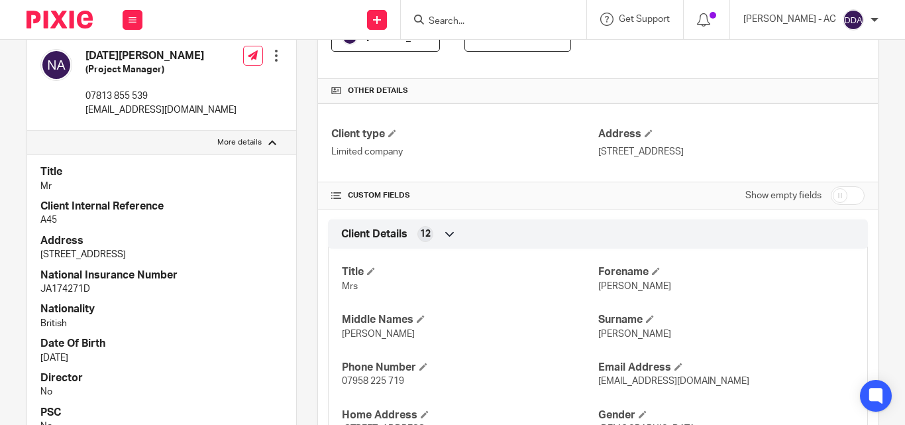
scroll to position [339, 0]
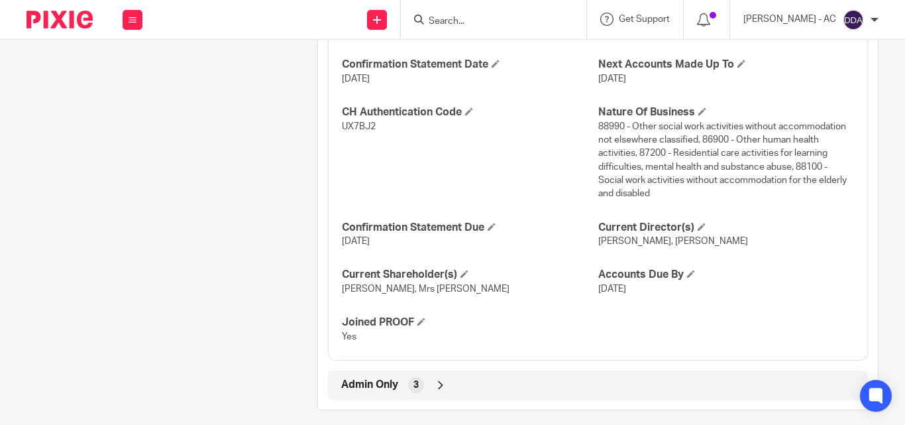
scroll to position [1365, 0]
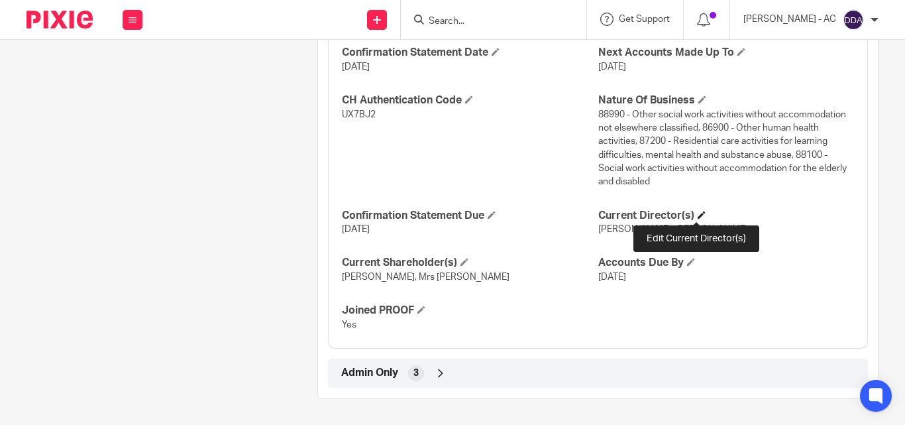
click at [698, 215] on span at bounding box center [702, 215] width 8 height 8
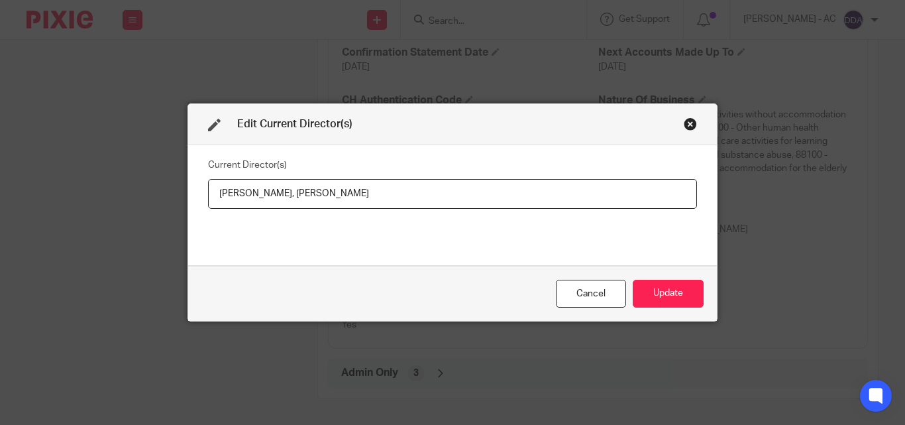
drag, startPoint x: 282, startPoint y: 189, endPoint x: 173, endPoint y: 194, distance: 109.4
click at [173, 194] on div "Edit Current Director(s) Current Director(s) [PERSON_NAME], [PERSON_NAME] Cance…" at bounding box center [452, 212] width 905 height 425
drag, startPoint x: 305, startPoint y: 192, endPoint x: 425, endPoint y: 199, distance: 119.4
click at [425, 199] on input "[PERSON_NAME], [PERSON_NAME]" at bounding box center [452, 194] width 489 height 30
paste input "Mrs [PERSON_NAME]"
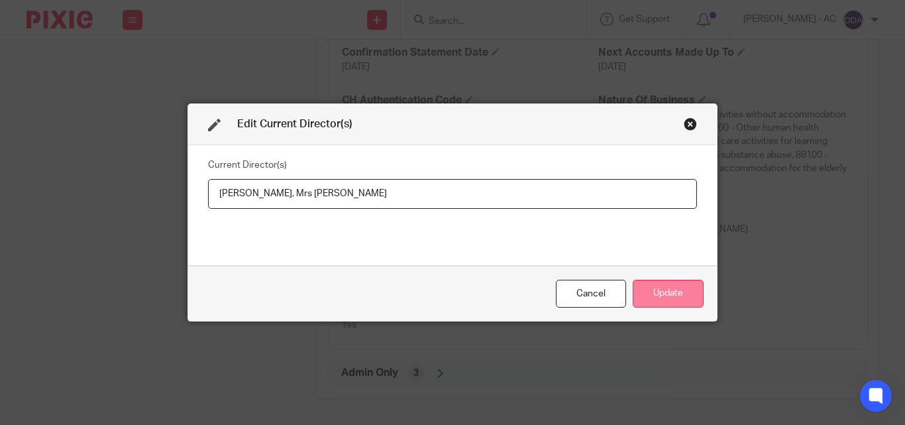
type input "[PERSON_NAME], Mrs [PERSON_NAME]"
click at [669, 297] on button "Update" at bounding box center [668, 294] width 71 height 28
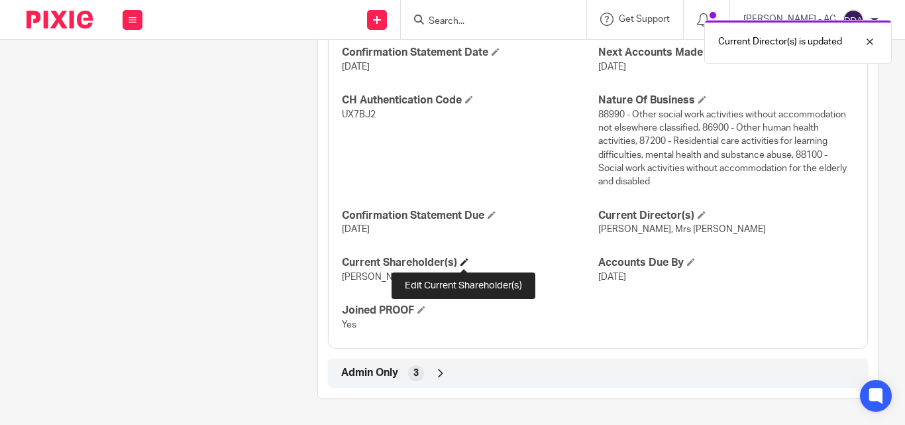
click at [464, 262] on span at bounding box center [464, 262] width 8 height 8
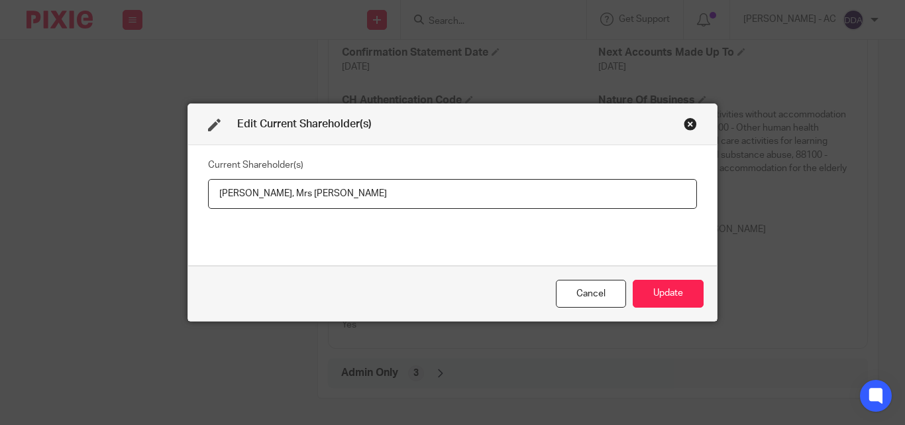
drag, startPoint x: 293, startPoint y: 191, endPoint x: 192, endPoint y: 193, distance: 101.4
click at [192, 193] on div "Current Shareholder(s) [PERSON_NAME], Mrs [PERSON_NAME]" at bounding box center [452, 205] width 529 height 120
paste input "[PERSON_NAME]"
drag, startPoint x: 292, startPoint y: 191, endPoint x: 453, endPoint y: 192, distance: 161.0
click at [453, 192] on input "[PERSON_NAME], Mrs [PERSON_NAME]" at bounding box center [452, 194] width 489 height 30
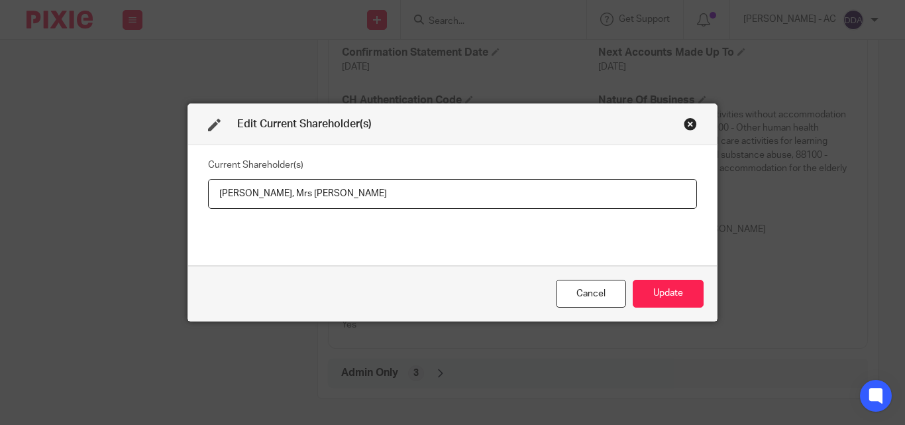
paste input "[PERSON_NAME], [PERSON_NAME]"
type input "[PERSON_NAME], [PERSON_NAME], [PERSON_NAME]"
click at [672, 285] on button "Update" at bounding box center [668, 294] width 71 height 28
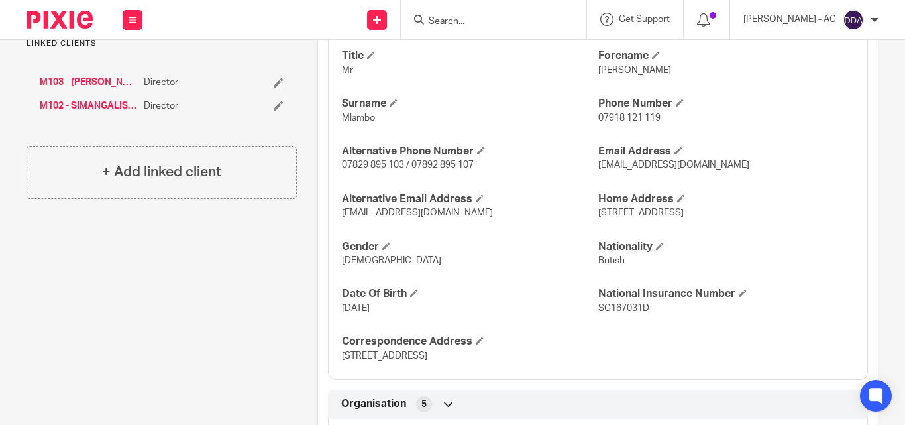
scroll to position [504, 0]
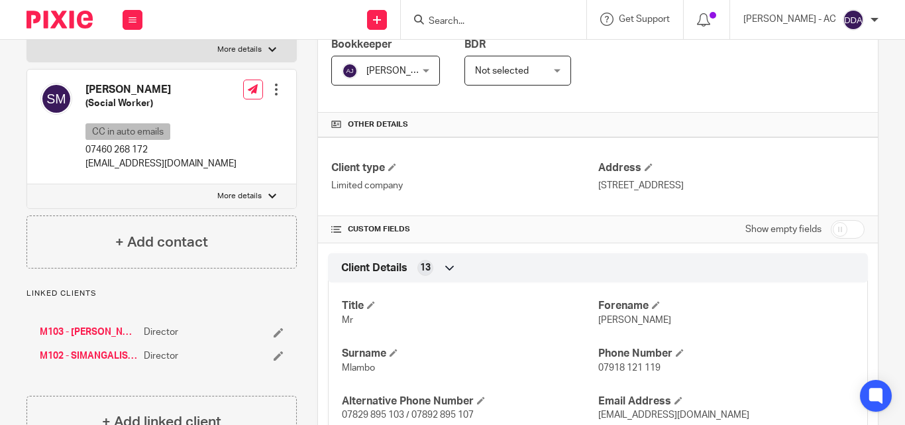
scroll to position [239, 0]
click at [238, 185] on label "More details" at bounding box center [161, 197] width 269 height 24
click at [27, 184] on input "More details" at bounding box center [27, 184] width 1 height 1
checkbox input "true"
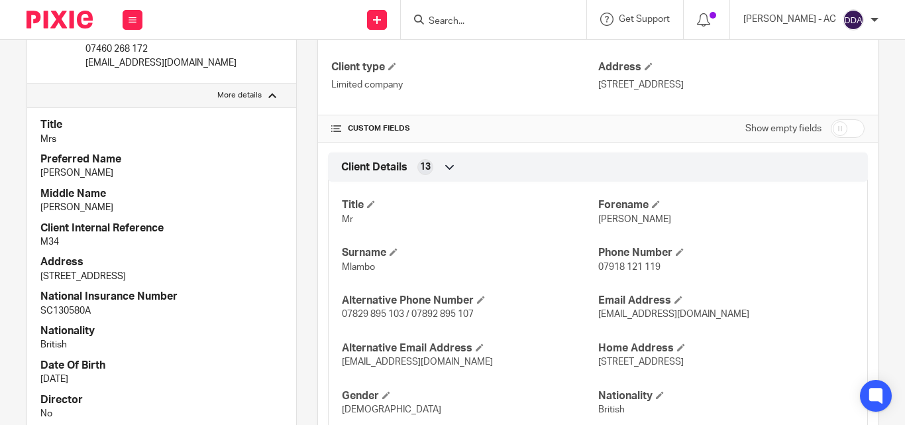
scroll to position [371, 0]
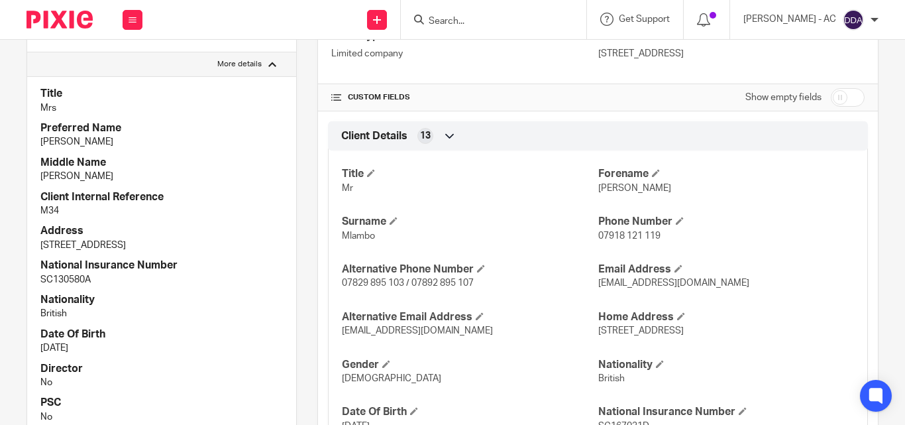
click at [467, 17] on input "Search" at bounding box center [486, 22] width 119 height 12
paste input "SRITA [PERSON_NAME] LIMITED"
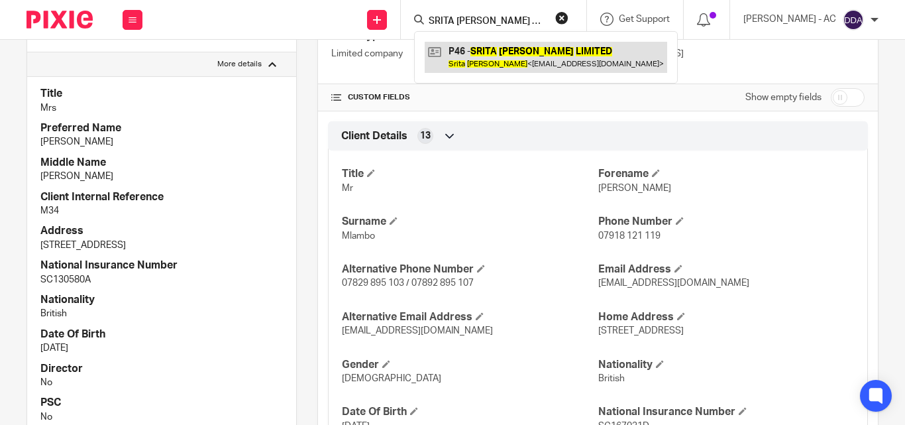
type input "SRITA [PERSON_NAME] LIMITED"
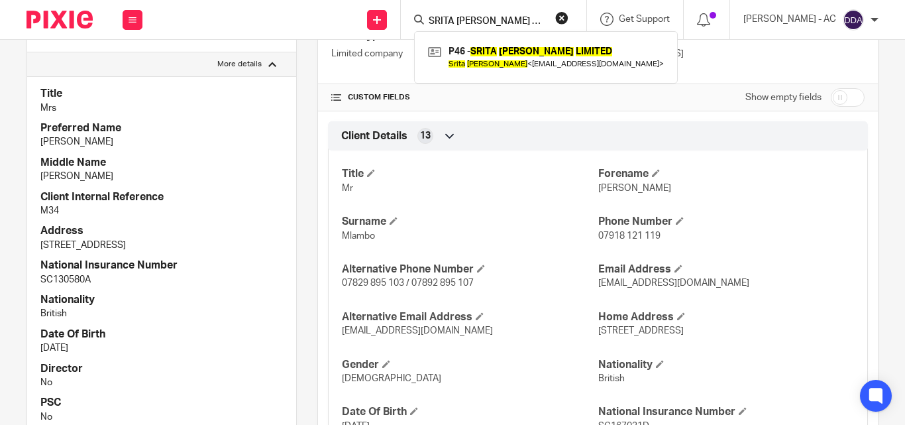
drag, startPoint x: 571, startPoint y: 23, endPoint x: 534, endPoint y: 23, distance: 37.1
click at [568, 23] on button "reset" at bounding box center [561, 17] width 13 height 13
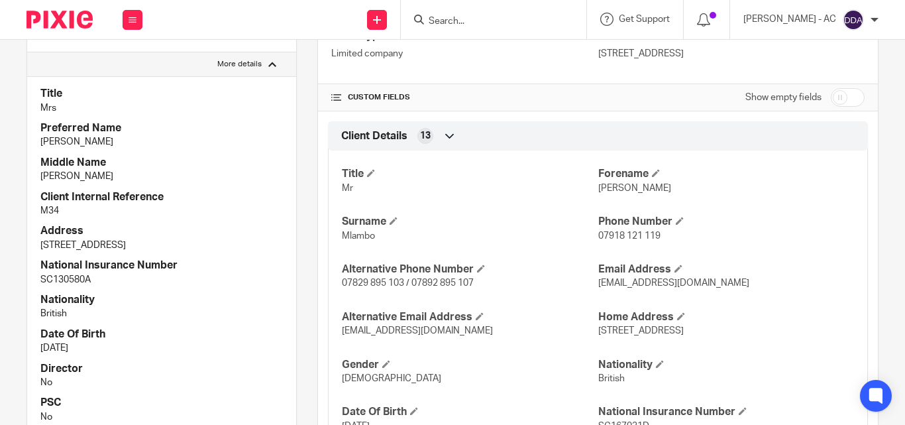
click at [476, 24] on input "Search" at bounding box center [486, 22] width 119 height 12
paste input "GENERATION-RE HOLDINGS LIMITED"
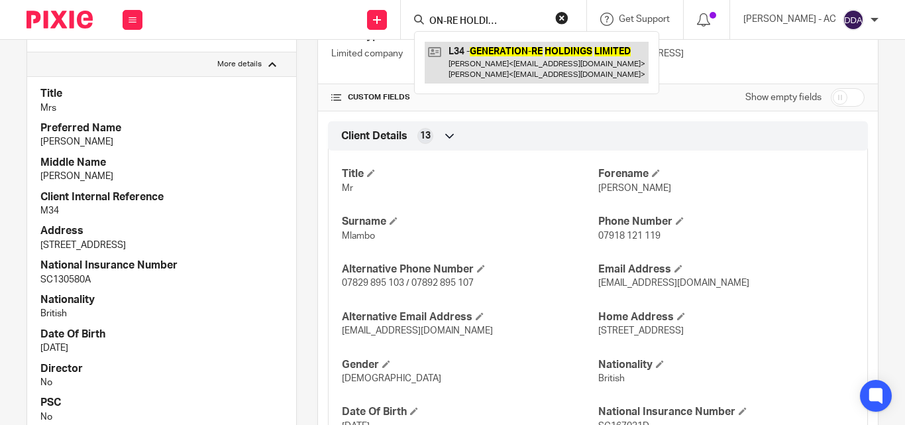
type input "GENERATION-RE HOLDINGS LIMITED"
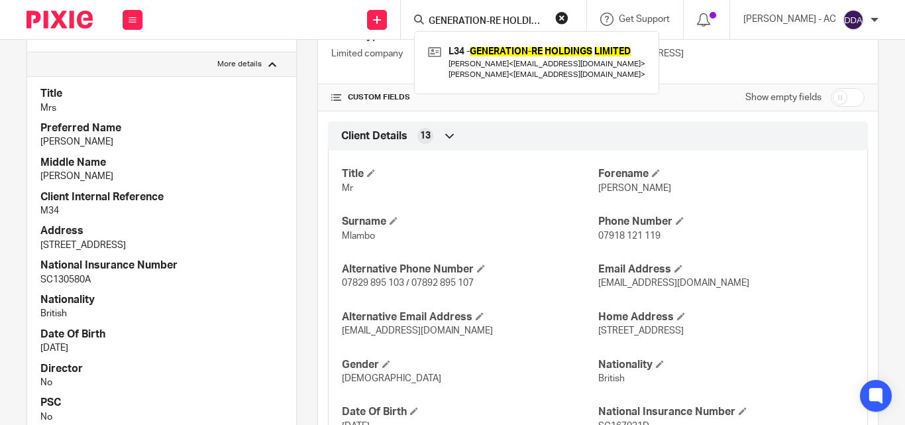
click at [568, 25] on form "GENERATION-RE HOLDINGS LIMITED" at bounding box center [497, 19] width 141 height 17
click at [568, 22] on button "reset" at bounding box center [561, 17] width 13 height 13
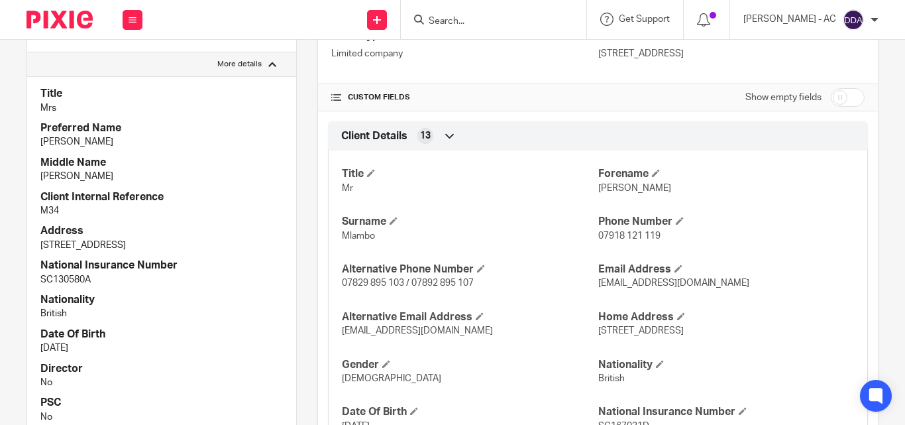
click at [521, 26] on input "Search" at bounding box center [486, 22] width 119 height 12
paste input "BAVEL PROPERTIES LTD"
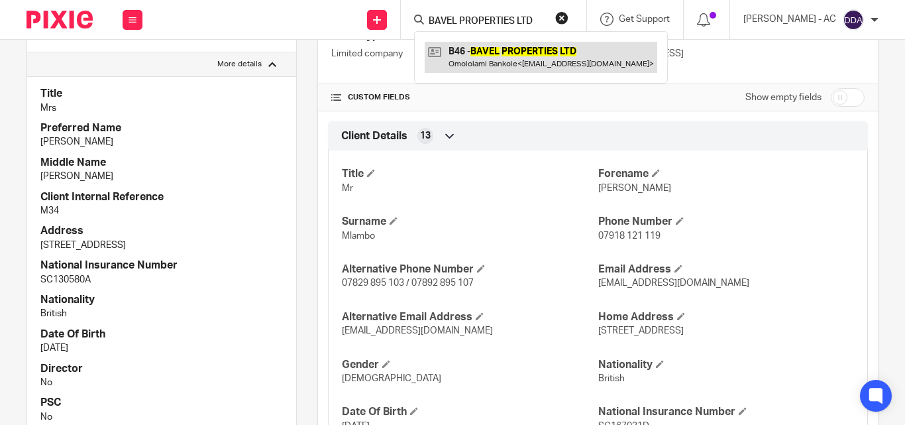
type input "BAVEL PROPERTIES LTD"
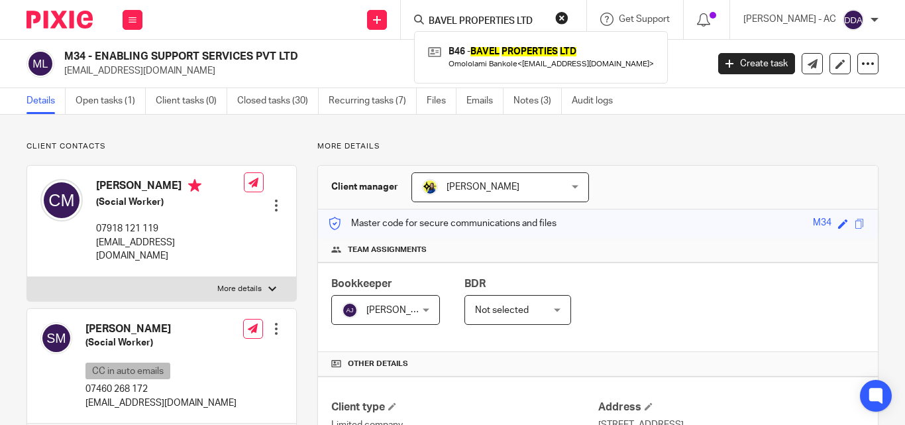
click at [568, 26] on form "BAVEL PROPERTIES LTD" at bounding box center [497, 19] width 141 height 17
click at [568, 20] on button "reset" at bounding box center [561, 17] width 13 height 13
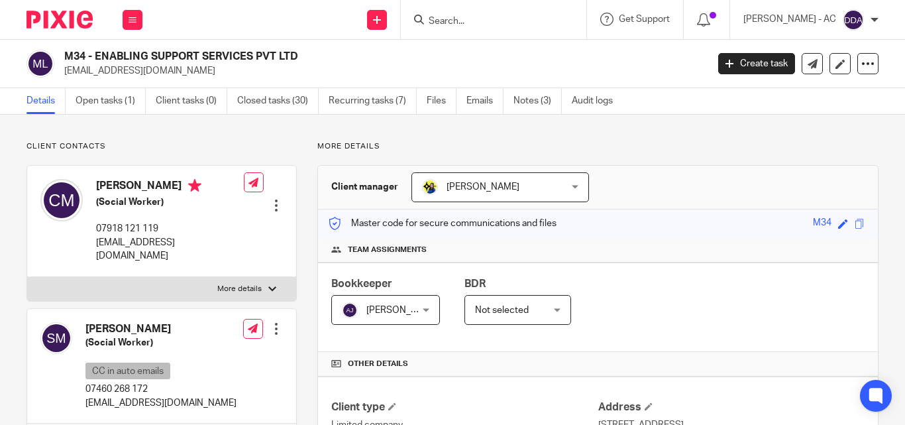
click at [511, 27] on input "Search" at bounding box center [486, 22] width 119 height 12
paste input "Omololami Bankole"
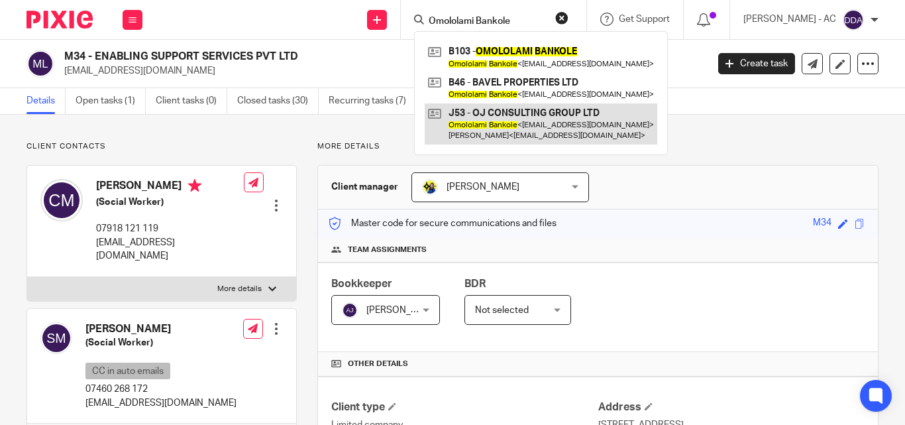
type input "Omololami Bankole"
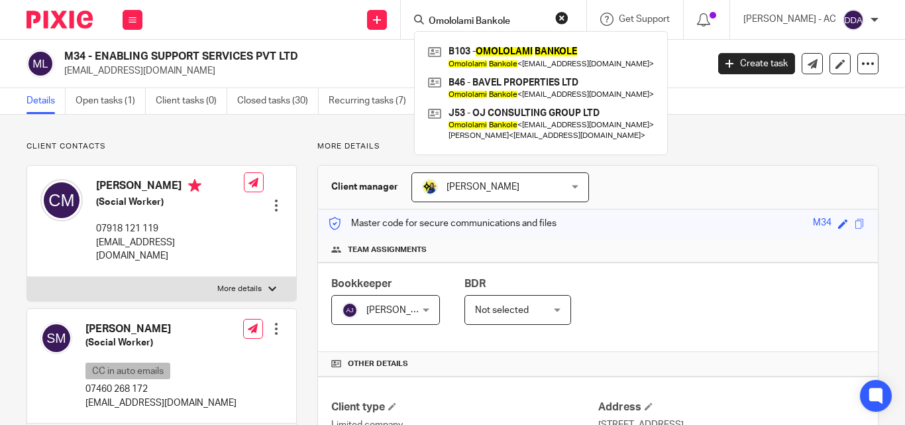
drag, startPoint x: 535, startPoint y: 24, endPoint x: 322, endPoint y: 24, distance: 213.3
click at [322, 24] on div "Send new email Create task Add client Request signature Omololami Bankole B103 …" at bounding box center [530, 19] width 749 height 39
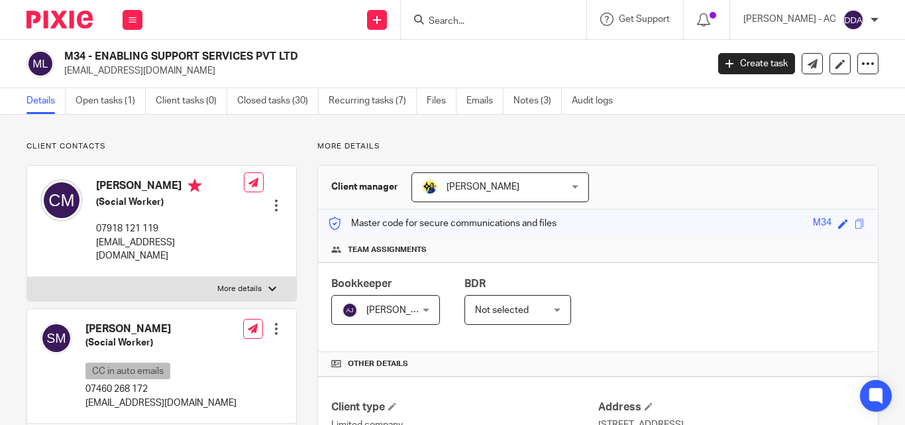
paste input "2FAR MEDIA LTD"
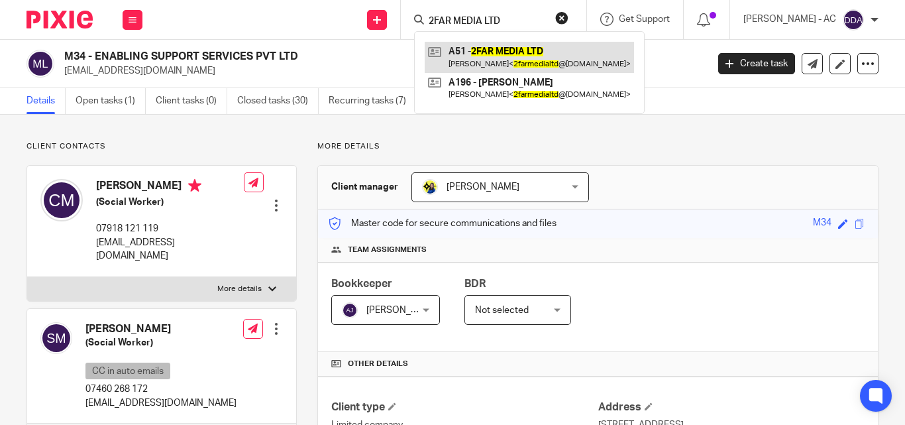
type input "2FAR MEDIA LTD"
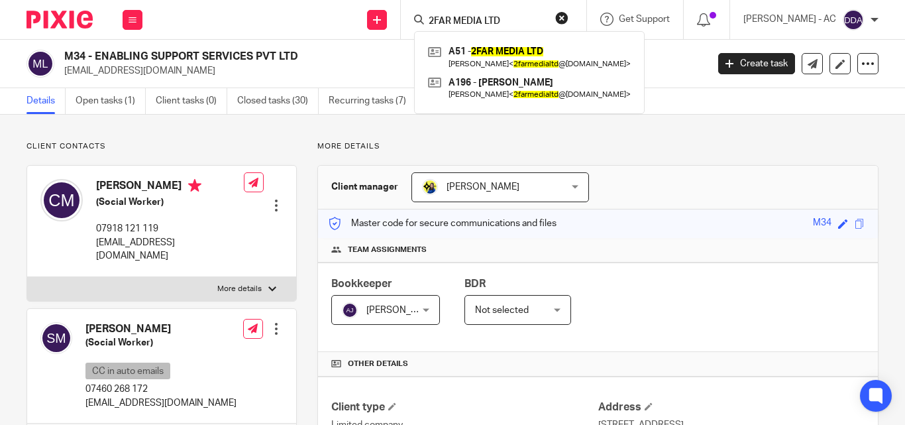
drag, startPoint x: 523, startPoint y: 21, endPoint x: 370, endPoint y: 25, distance: 152.5
click at [371, 25] on div "Send new email Create task Add client Request signature 2FAR MEDIA LTD A51 - 2F…" at bounding box center [530, 19] width 749 height 39
paste input "AMBER ELECTRICAL SERVICES LTD"
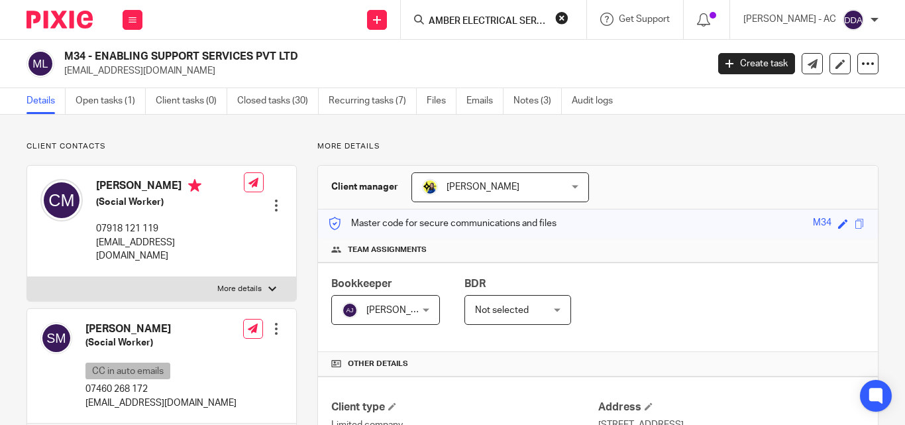
scroll to position [0, 36]
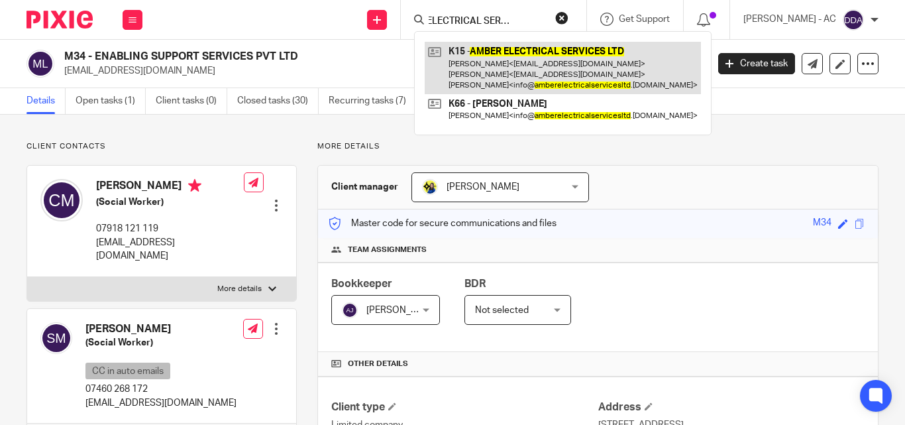
type input "AMBER ELECTRICAL SERVICES LTD"
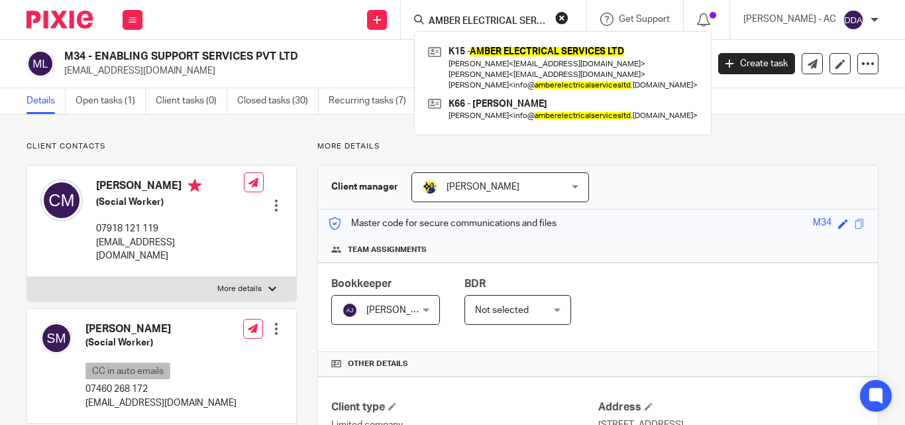
click at [568, 16] on button "reset" at bounding box center [561, 17] width 13 height 13
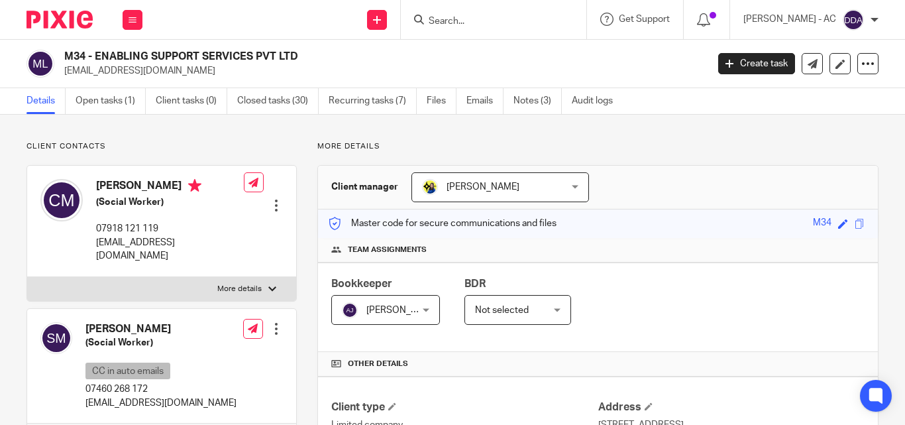
click at [509, 26] on input "Search" at bounding box center [486, 22] width 119 height 12
paste input "CARADISE FOODS LIMITED"
click at [441, 19] on input "CARADISE FOODS LIMITED" at bounding box center [486, 22] width 119 height 12
type input "CARADISE FOODS LIMITED"
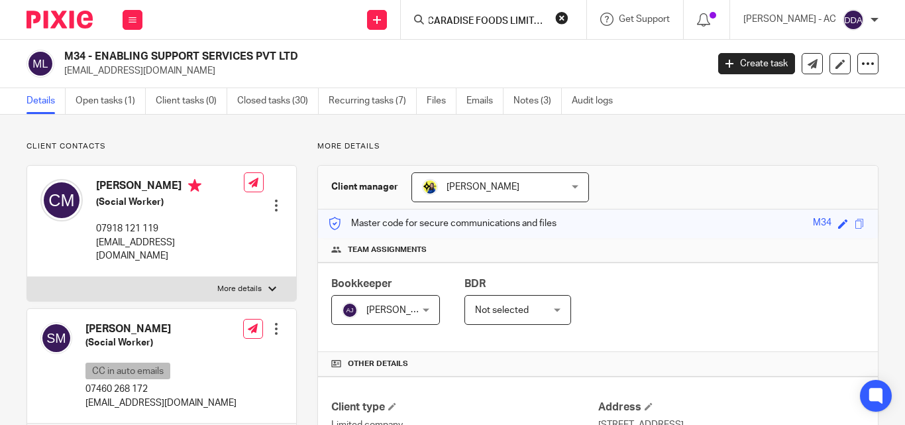
scroll to position [0, 0]
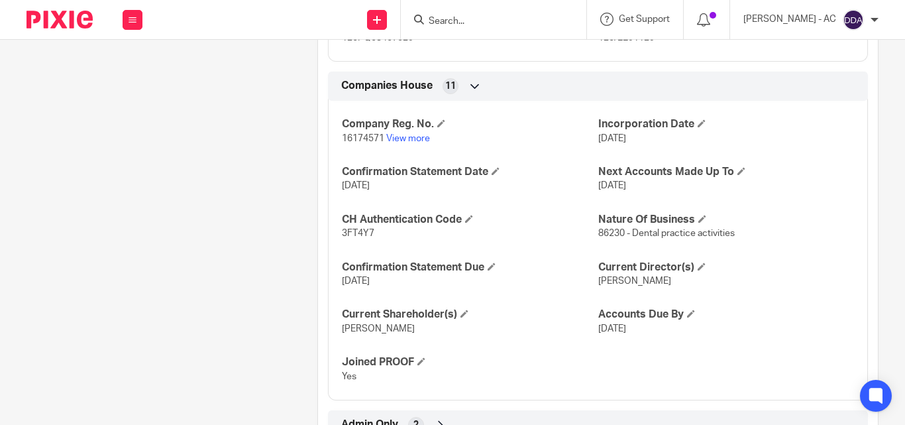
scroll to position [1126, 0]
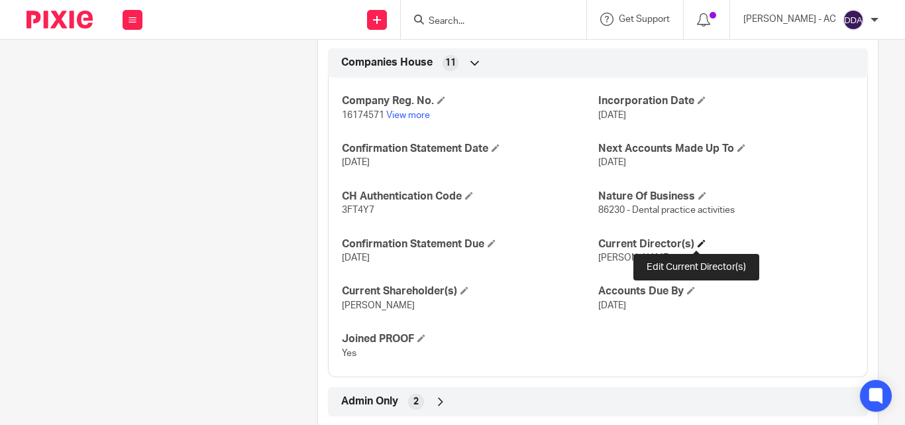
click at [700, 241] on span at bounding box center [702, 243] width 8 height 8
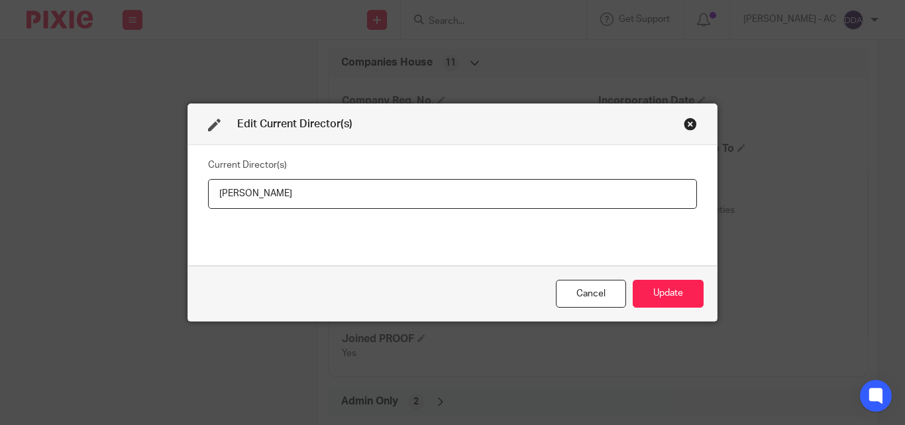
drag, startPoint x: 317, startPoint y: 197, endPoint x: 80, endPoint y: 195, distance: 236.5
click at [81, 195] on div "Edit Current Director(s) Current Director(s) Srita Paul Cancel Update" at bounding box center [452, 212] width 905 height 425
type input "Ms Srita PAUL"
click at [670, 298] on button "Update" at bounding box center [668, 294] width 71 height 28
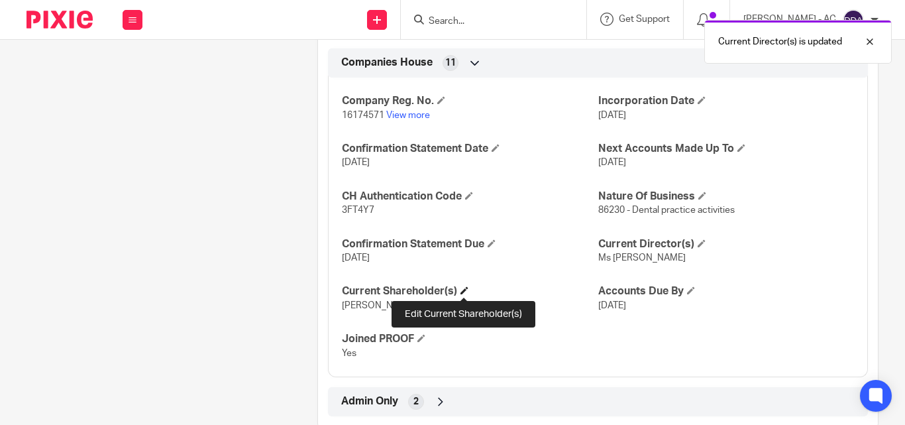
click at [463, 290] on span at bounding box center [464, 290] width 8 height 8
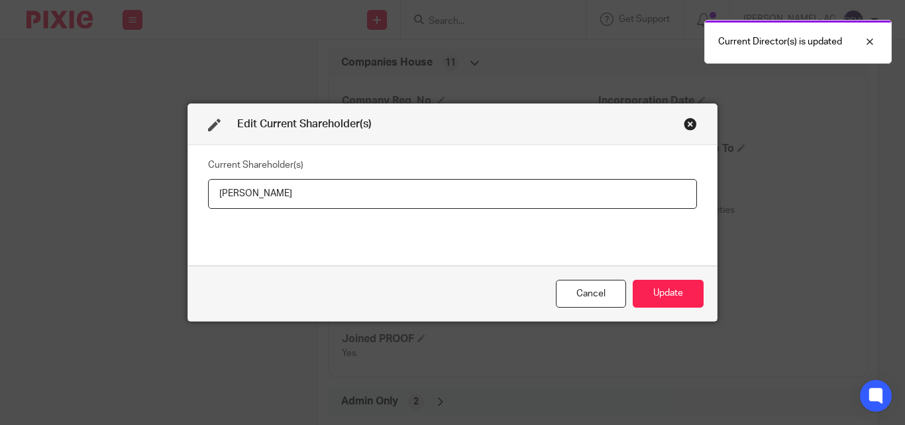
drag, startPoint x: 284, startPoint y: 189, endPoint x: 66, endPoint y: 208, distance: 218.8
click at [78, 208] on div "Edit Current Shareholder(s) Current Shareholder(s) Srita Paul Cancel Update" at bounding box center [452, 212] width 905 height 425
type input "Srita PAUL"
click at [668, 295] on button "Update" at bounding box center [668, 294] width 71 height 28
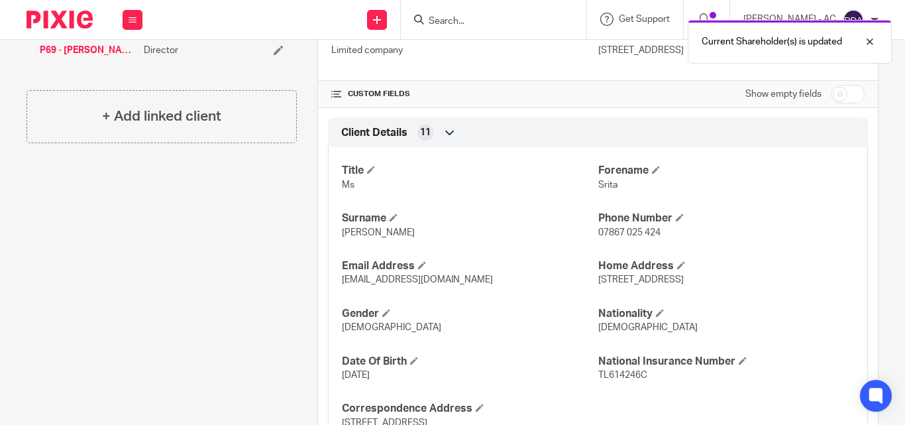
scroll to position [398, 0]
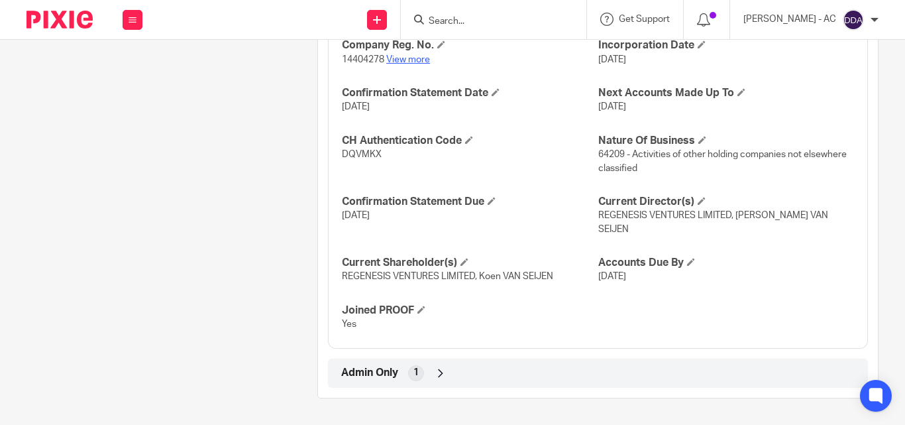
scroll to position [1208, 0]
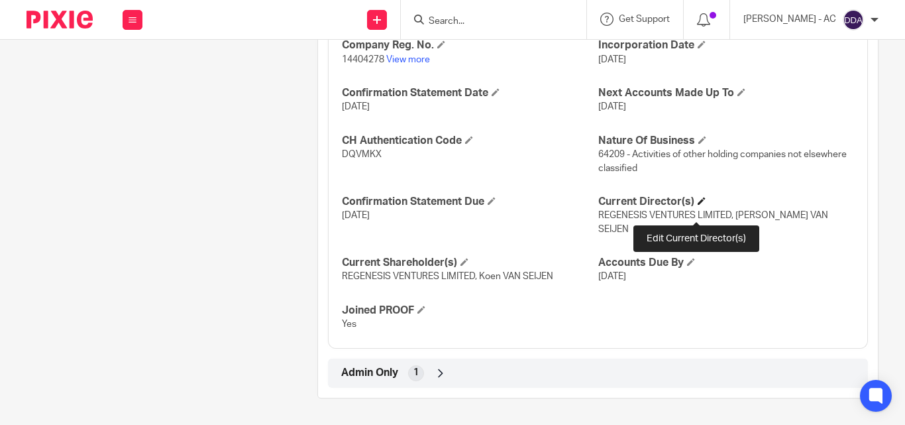
click at [698, 205] on span at bounding box center [702, 201] width 8 height 8
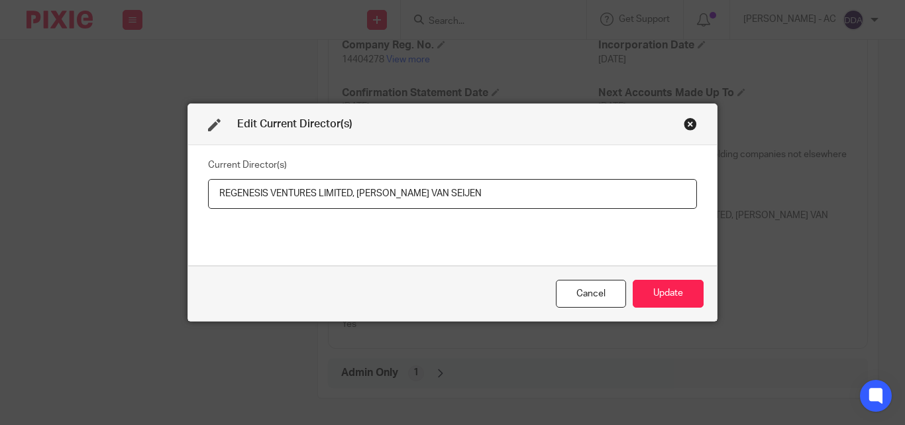
drag, startPoint x: 333, startPoint y: 192, endPoint x: 161, endPoint y: 193, distance: 171.6
click at [161, 193] on div "Edit Current Director(s) Current Director(s) REGENESIS VENTURES LIMITED, [PERSO…" at bounding box center [452, 212] width 905 height 425
drag, startPoint x: 353, startPoint y: 188, endPoint x: 480, endPoint y: 199, distance: 127.0
click at [480, 199] on input "REGENESIS VENTURES LIMITED, [PERSON_NAME] VAN SEIJEN" at bounding box center [452, 194] width 489 height 30
paste input "REGENESIS VENTURES LIMITED"
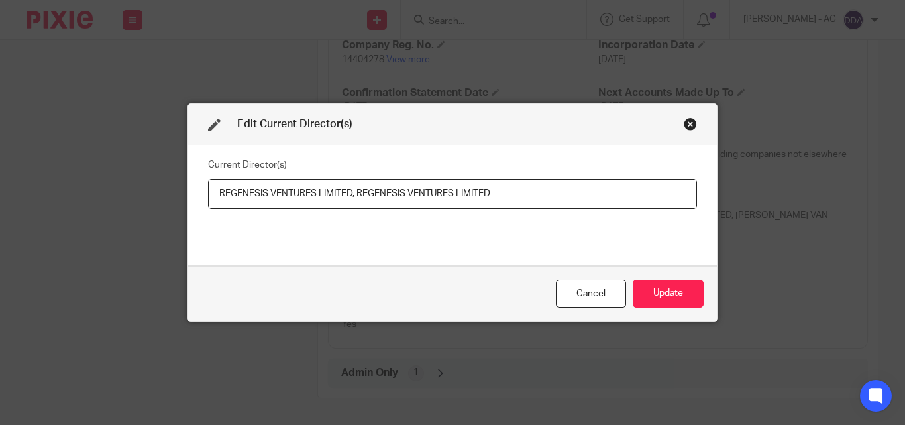
drag, startPoint x: 354, startPoint y: 188, endPoint x: 522, endPoint y: 187, distance: 168.3
click at [521, 187] on input "REGENESIS VENTURES LIMITED, REGENESIS VENTURES LIMITED" at bounding box center [452, 194] width 489 height 30
paste input "[PERSON_NAME] VAN SEIJEN"
type input "REGENESIS VENTURES LIMITED, [PERSON_NAME] VAN SEIJEN"
click at [641, 296] on button "Update" at bounding box center [668, 294] width 71 height 28
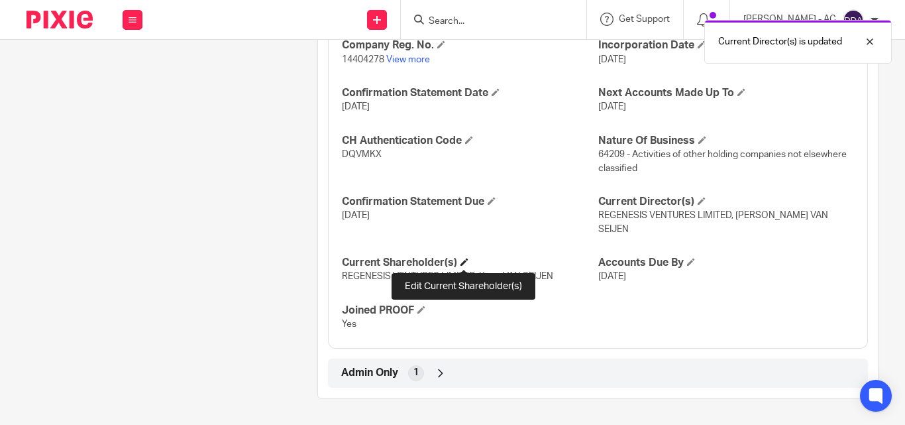
click at [462, 259] on span at bounding box center [464, 262] width 8 height 8
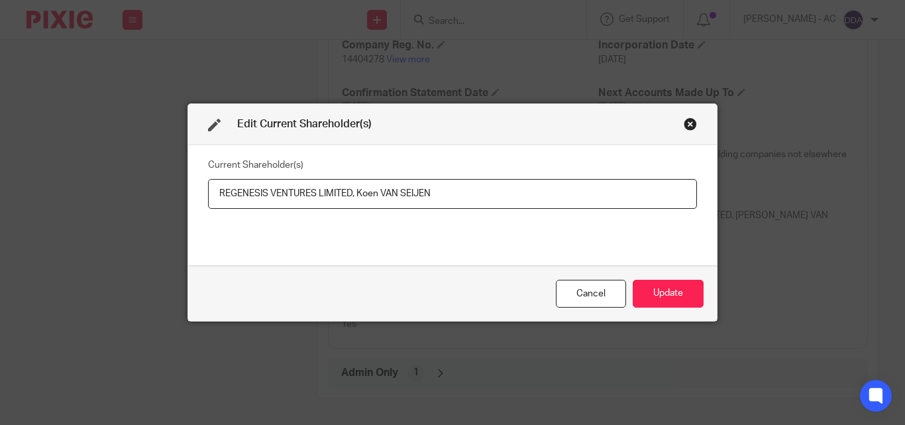
drag, startPoint x: 348, startPoint y: 190, endPoint x: 195, endPoint y: 186, distance: 153.8
click at [195, 186] on div "Current Shareholder(s) REGENESIS VENTURES LIMITED, Koen VAN SEIJEN" at bounding box center [452, 205] width 529 height 120
drag, startPoint x: 356, startPoint y: 194, endPoint x: 454, endPoint y: 195, distance: 98.1
click at [454, 195] on input "REGENESIS VENTURES LIMITED, Koen VAN SEIJEN" at bounding box center [452, 194] width 489 height 30
click at [678, 292] on button "Update" at bounding box center [668, 294] width 71 height 28
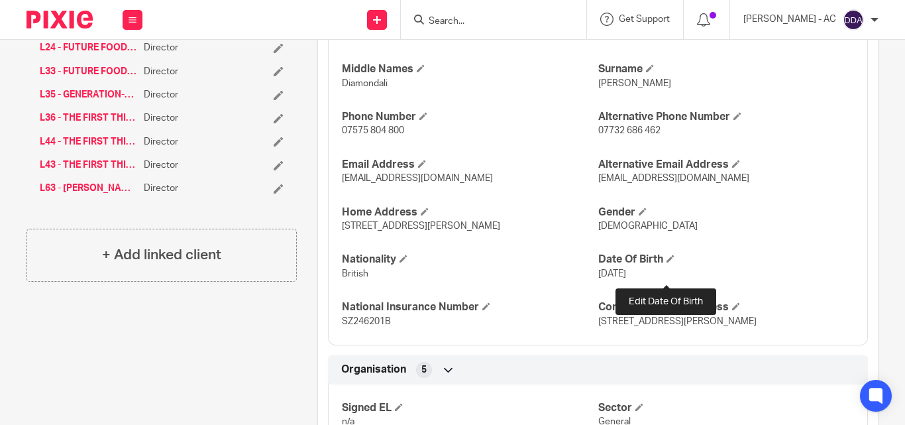
scroll to position [546, 0]
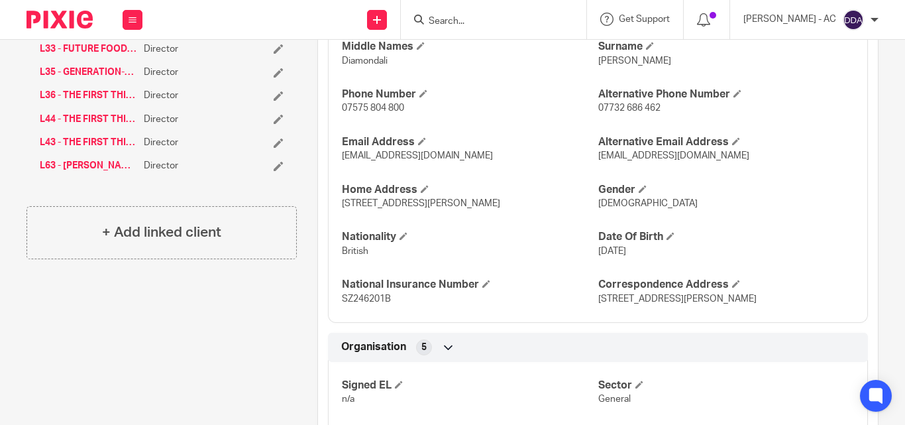
click at [187, 384] on div "Client contacts [PERSON_NAME] (Director) CC in auto emails 07575 804 800 [EMAIL…" at bounding box center [151, 314] width 291 height 1439
click at [129, 303] on div "Client contacts [PERSON_NAME] (Director) CC in auto emails 07575 804 800 [EMAIL…" at bounding box center [151, 314] width 291 height 1439
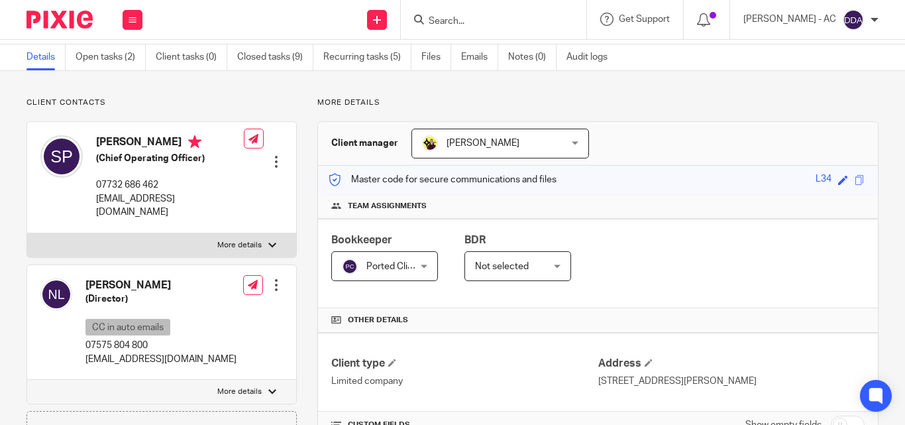
scroll to position [66, 0]
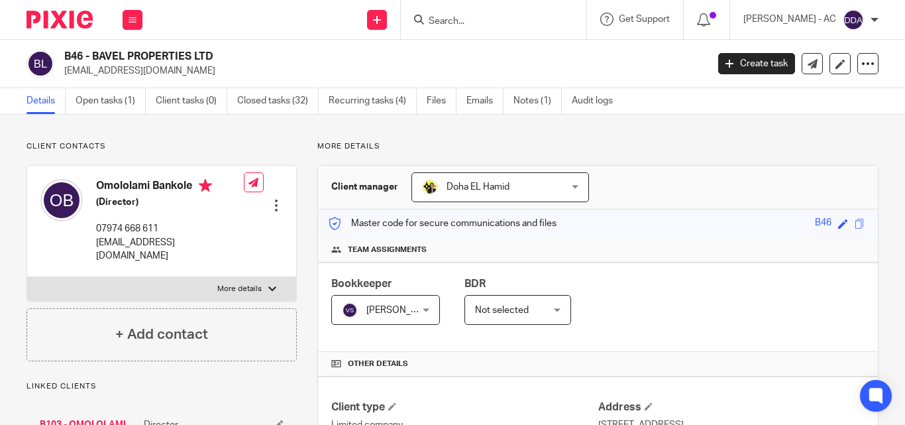
click at [243, 145] on p "Client contacts" at bounding box center [162, 146] width 270 height 11
click at [586, 104] on link "Audit logs" at bounding box center [597, 101] width 51 height 26
click at [585, 101] on link "Audit logs" at bounding box center [597, 101] width 51 height 26
drag, startPoint x: 193, startPoint y: 180, endPoint x: 99, endPoint y: 180, distance: 94.1
click at [99, 180] on h4 "Omololami Bankole" at bounding box center [170, 187] width 148 height 17
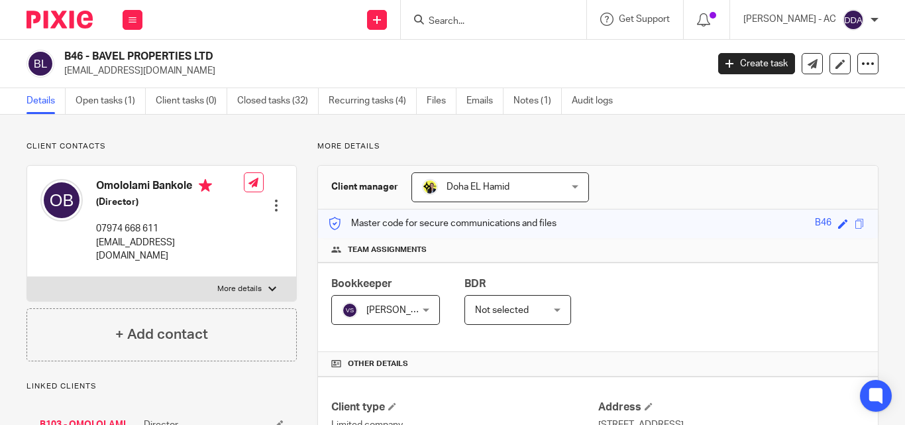
copy h4 "Omololami Bankole"
drag, startPoint x: 93, startPoint y: 55, endPoint x: 217, endPoint y: 59, distance: 124.0
click at [217, 59] on h2 "B46 - BAVEL PROPERTIES LTD" at bounding box center [317, 57] width 507 height 14
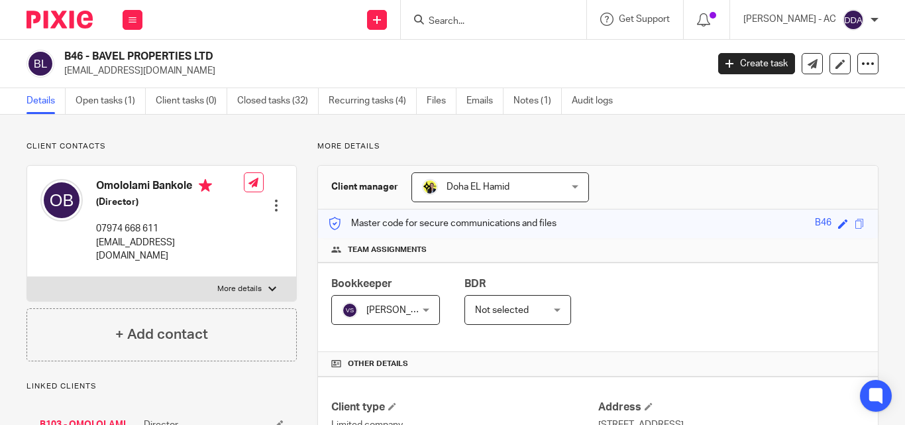
copy h2 "BAVEL PROPERTIES LTD"
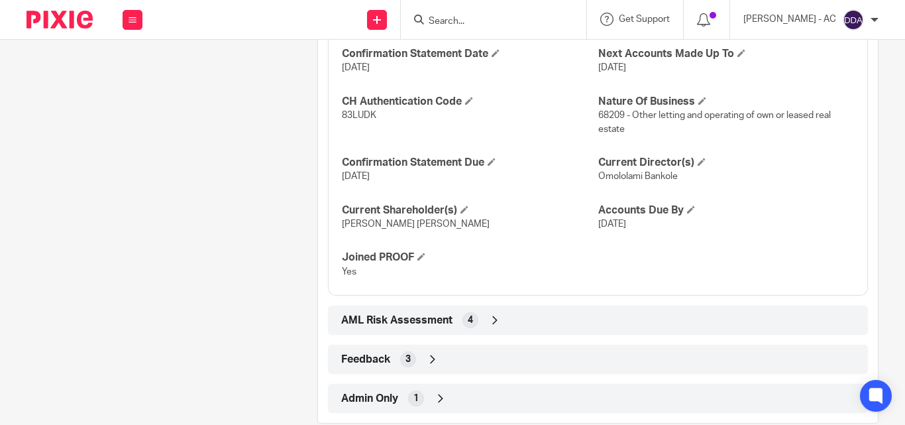
scroll to position [1246, 0]
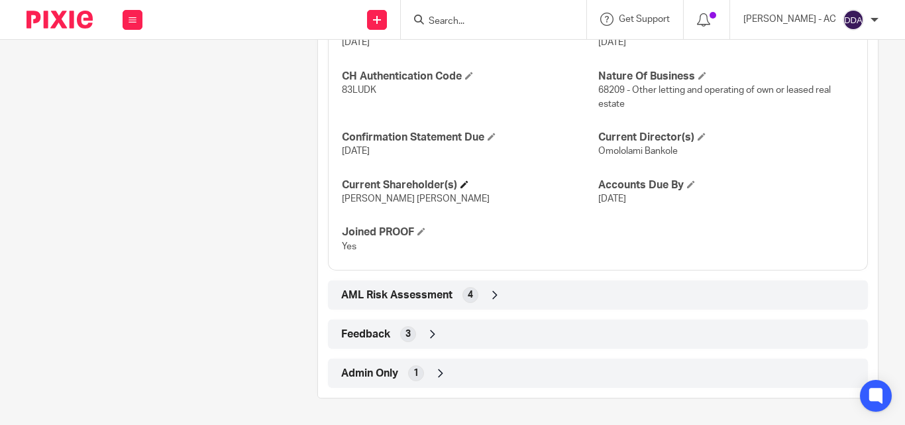
click at [469, 178] on h4 "Current Shareholder(s)" at bounding box center [470, 185] width 256 height 14
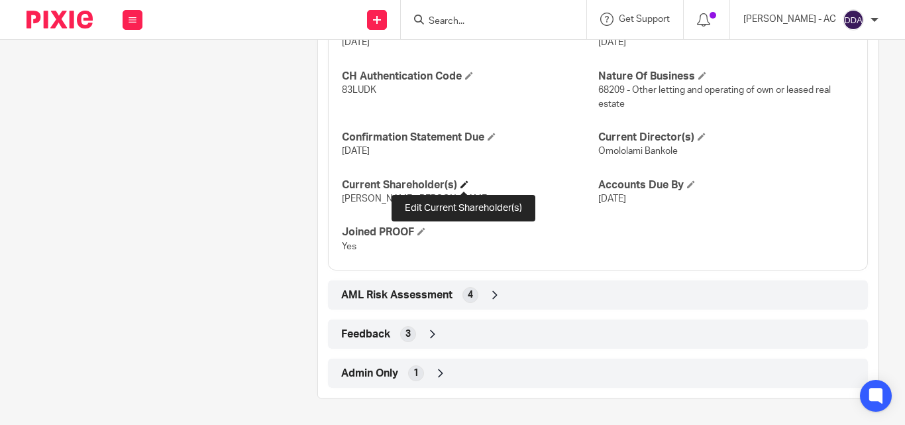
click at [467, 183] on span at bounding box center [464, 184] width 8 height 8
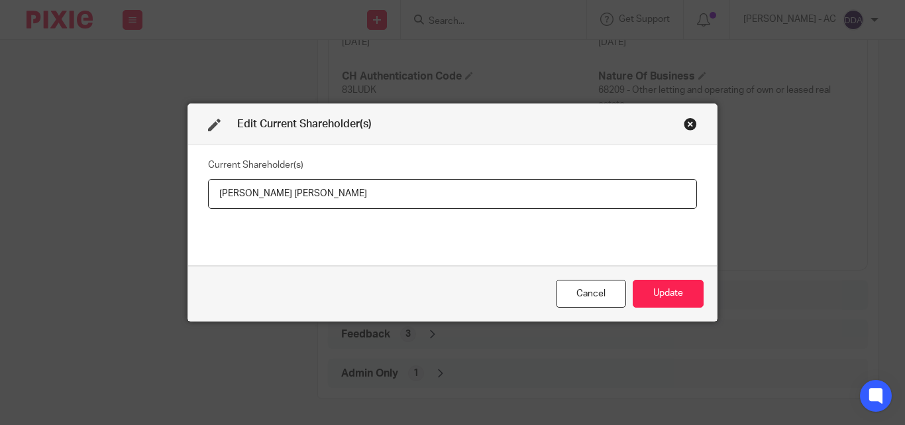
drag, startPoint x: 438, startPoint y: 194, endPoint x: 61, endPoint y: 201, distance: 377.0
click at [61, 201] on div "Edit Current Shareholder(s) Current Shareholder(s) Omololami JOHNSON, Adeyemi O…" at bounding box center [452, 212] width 905 height 425
click at [309, 188] on input "Omololami JOHNSON, Adeyemi Olumide BANKOLE" at bounding box center [452, 194] width 489 height 30
drag, startPoint x: 307, startPoint y: 188, endPoint x: 182, endPoint y: 194, distance: 125.4
click at [187, 194] on div "Edit Current Shareholder(s) Current Shareholder(s) Omololami JOHNSON, Adeyemi O…" at bounding box center [452, 212] width 530 height 218
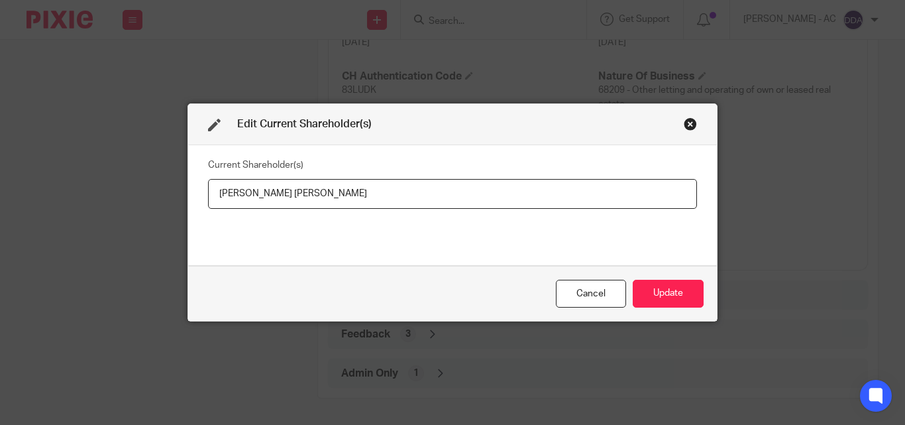
drag, startPoint x: 311, startPoint y: 195, endPoint x: 435, endPoint y: 197, distance: 123.2
click at [435, 197] on input "Omololami JOHNSON, Adeyemi Olumide BANKOLE" at bounding box center [452, 194] width 489 height 30
paste input "Omololami JOHNSON"
drag, startPoint x: 311, startPoint y: 195, endPoint x: 435, endPoint y: 201, distance: 124.7
click at [435, 201] on input "Omololami JOHNSON, Omololami JOHNSON" at bounding box center [452, 194] width 489 height 30
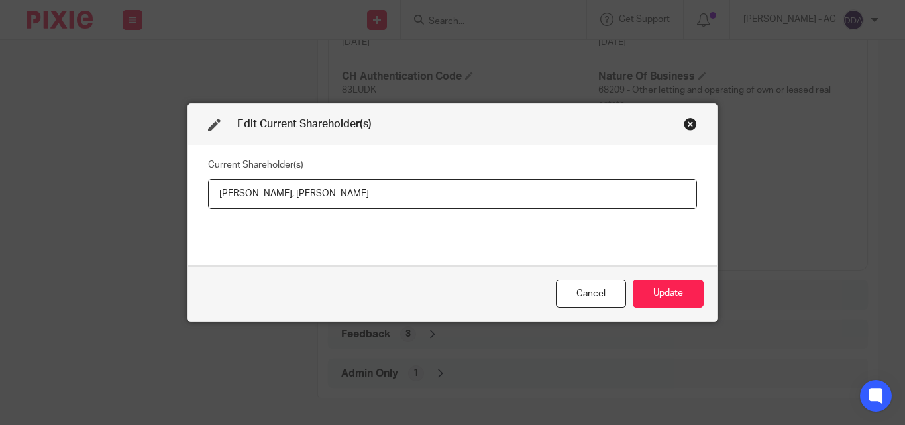
paste input "Adeyemi Olumide BANKOLE"
type input "Omololami JOHNSON, Adeyemi Olumide BANKOLE"
click at [651, 289] on button "Update" at bounding box center [668, 294] width 71 height 28
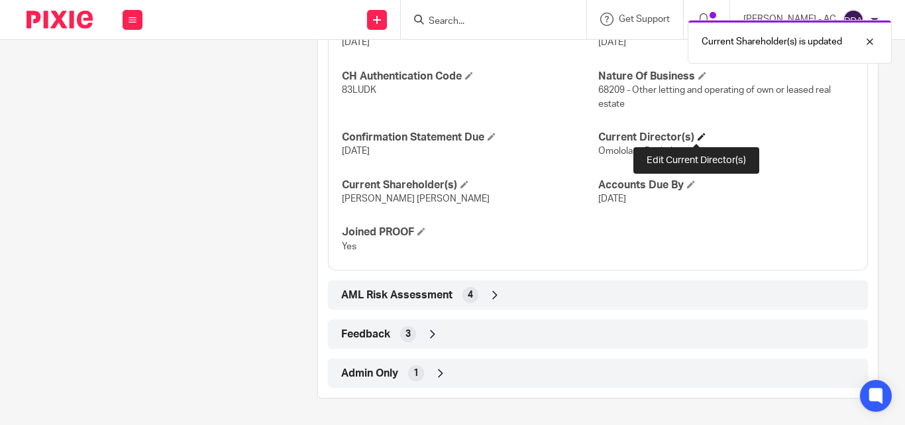
click at [698, 139] on span at bounding box center [702, 137] width 8 height 8
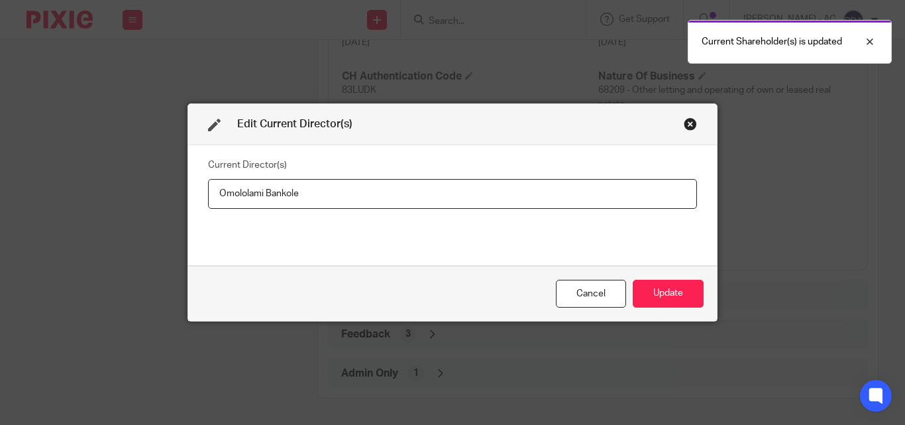
drag, startPoint x: -10, startPoint y: 191, endPoint x: -64, endPoint y: 202, distance: 55.4
click at [0, 202] on html "Work Email Clients Team Reports Settings Work Email Clients Team Reports Settin…" at bounding box center [452, 212] width 905 height 425
type input "Miss Omololami JOHNSON"
click at [653, 303] on button "Update" at bounding box center [668, 294] width 71 height 28
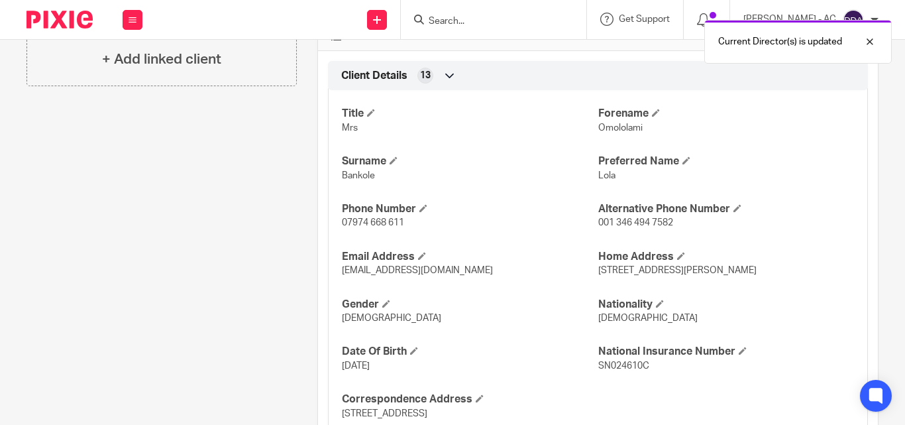
scroll to position [464, 0]
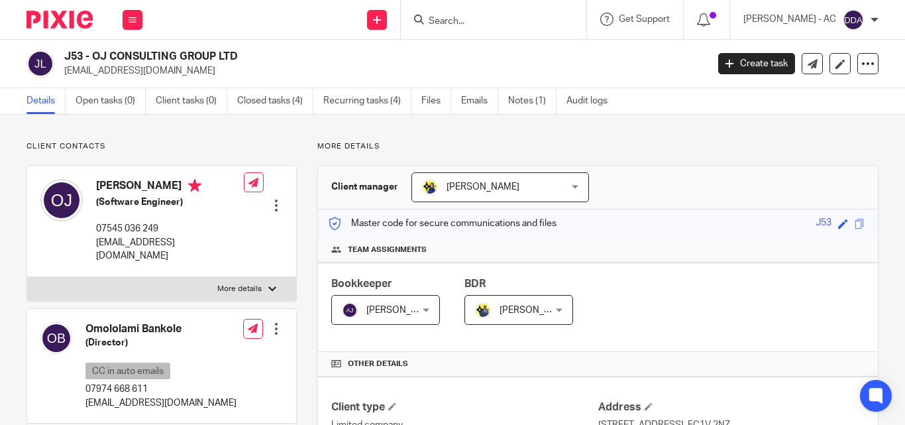
drag, startPoint x: 91, startPoint y: 308, endPoint x: 173, endPoint y: 308, distance: 81.5
click at [173, 322] on h4 "Omololami Bankole" at bounding box center [160, 329] width 151 height 14
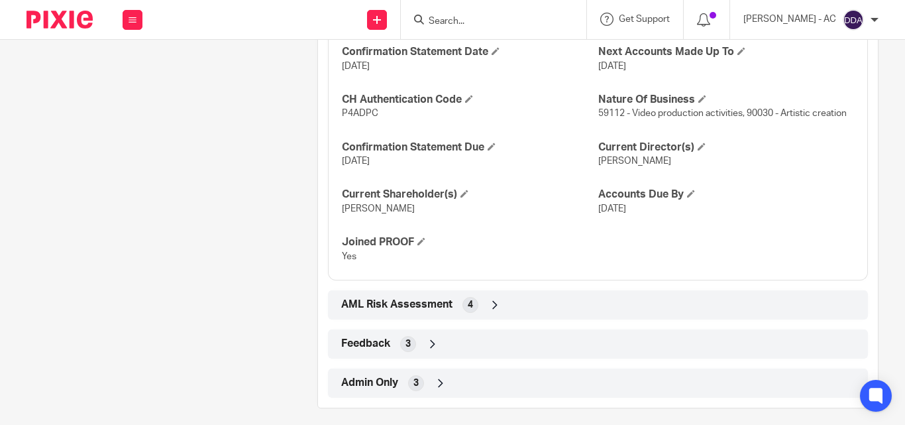
scroll to position [1423, 0]
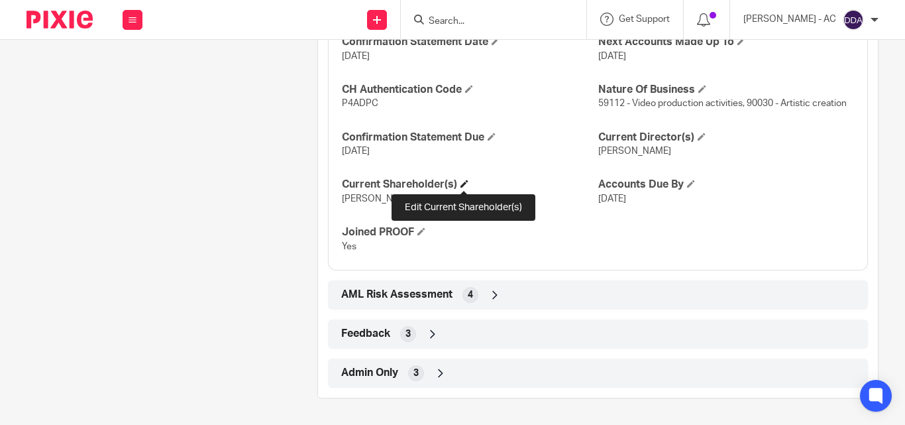
click at [463, 184] on span at bounding box center [464, 184] width 8 height 8
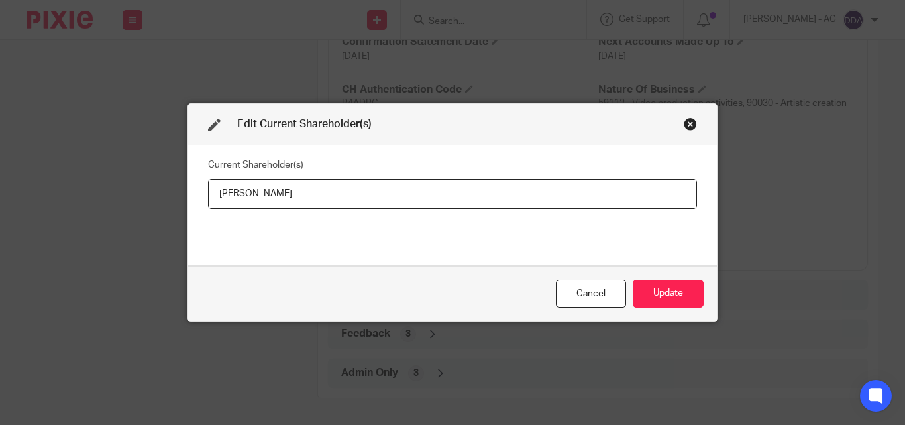
drag, startPoint x: 302, startPoint y: 193, endPoint x: 3, endPoint y: 221, distance: 300.7
click at [3, 221] on div "Edit Current Shareholder(s) Current Shareholder(s) [PERSON_NAME] Cancel Update" at bounding box center [452, 212] width 905 height 425
type input "[PERSON_NAME]"
click at [665, 293] on button "Update" at bounding box center [668, 294] width 71 height 28
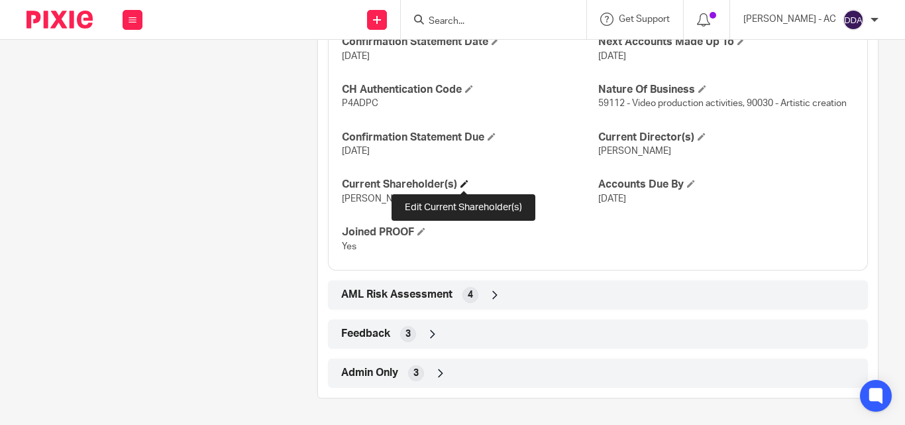
click at [460, 183] on span at bounding box center [464, 184] width 8 height 8
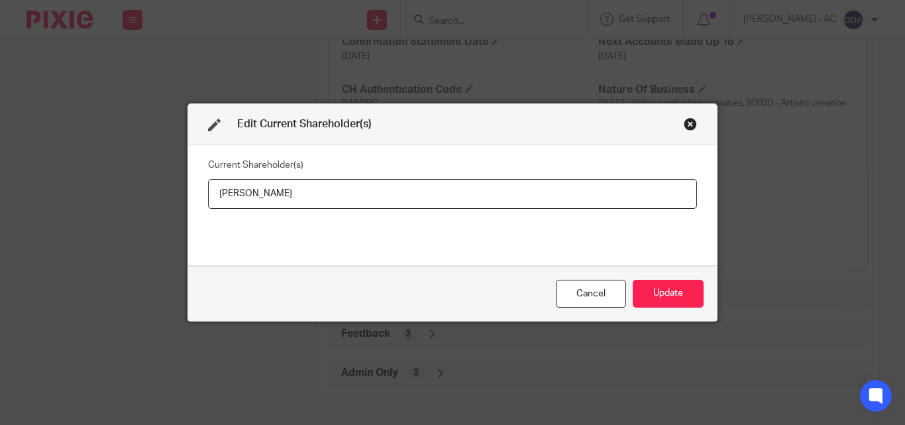
drag, startPoint x: 362, startPoint y: 195, endPoint x: -60, endPoint y: 195, distance: 421.4
click at [0, 195] on html "Work Email Clients Team Reports Settings Work Email Clients Team Reports Settin…" at bounding box center [452, 212] width 905 height 425
drag, startPoint x: 361, startPoint y: 201, endPoint x: 97, endPoint y: 205, distance: 263.7
click at [97, 205] on div "Edit Current Shareholder(s) Current Shareholder(s) [PERSON_NAME] Cancel Update" at bounding box center [452, 212] width 905 height 425
paste input "Abimbol"
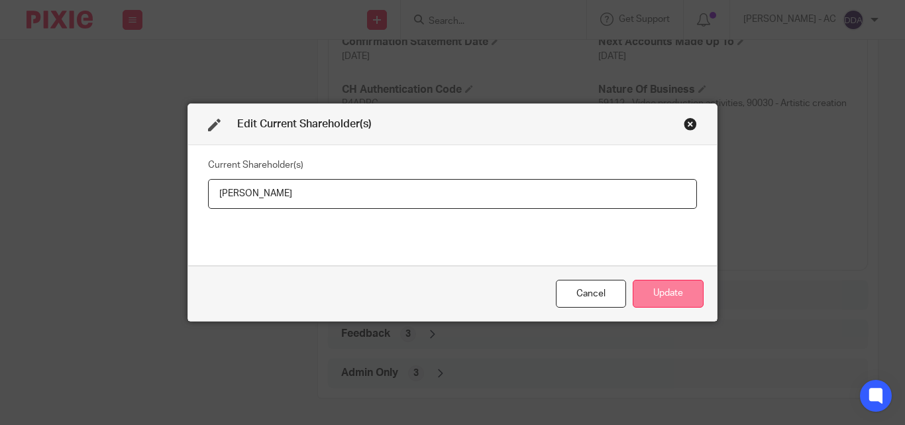
type input "[PERSON_NAME]"
click at [676, 287] on button "Update" at bounding box center [668, 294] width 71 height 28
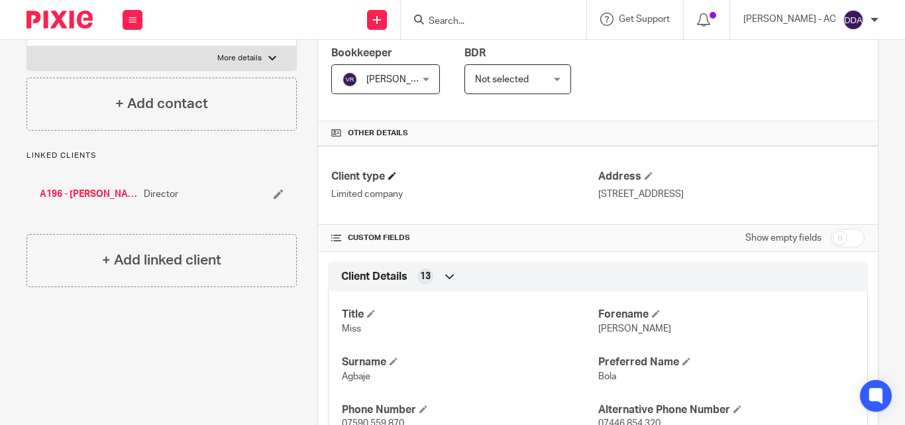
scroll to position [429, 0]
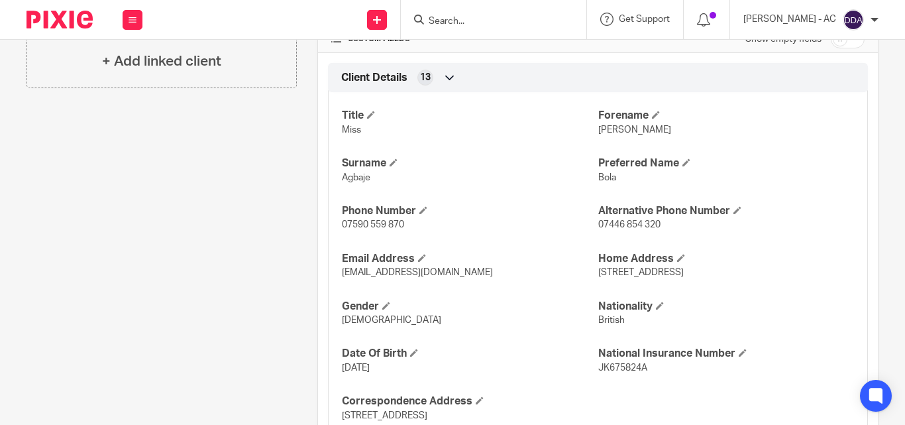
drag, startPoint x: 388, startPoint y: 371, endPoint x: 321, endPoint y: 376, distance: 67.8
click at [321, 376] on div "Client Details 13 Title Miss Forename Abimbola Surname Agbaje Preferred Name Bo…" at bounding box center [598, 251] width 560 height 376
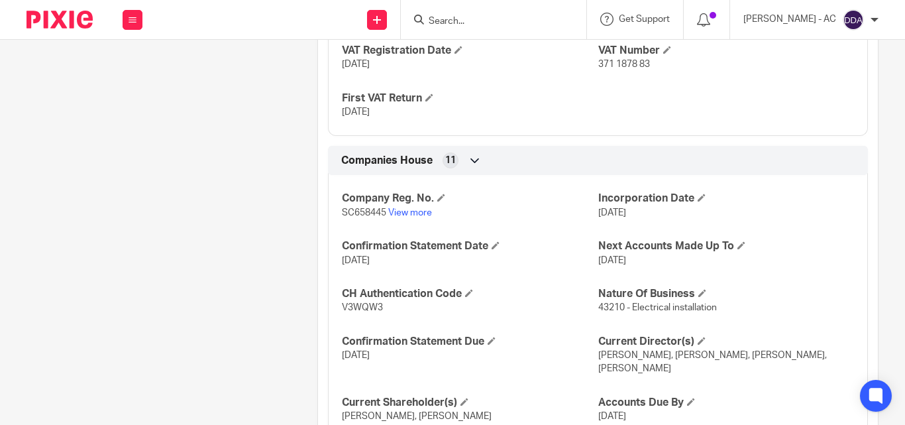
scroll to position [1325, 0]
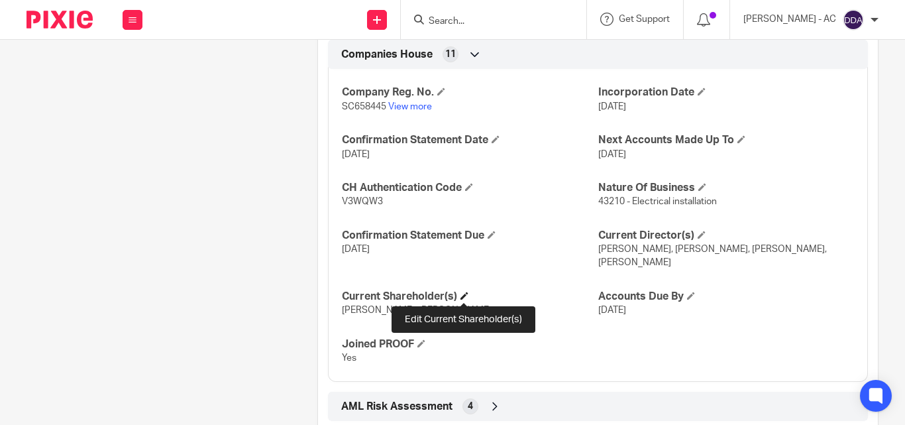
click at [464, 293] on span at bounding box center [464, 296] width 8 height 8
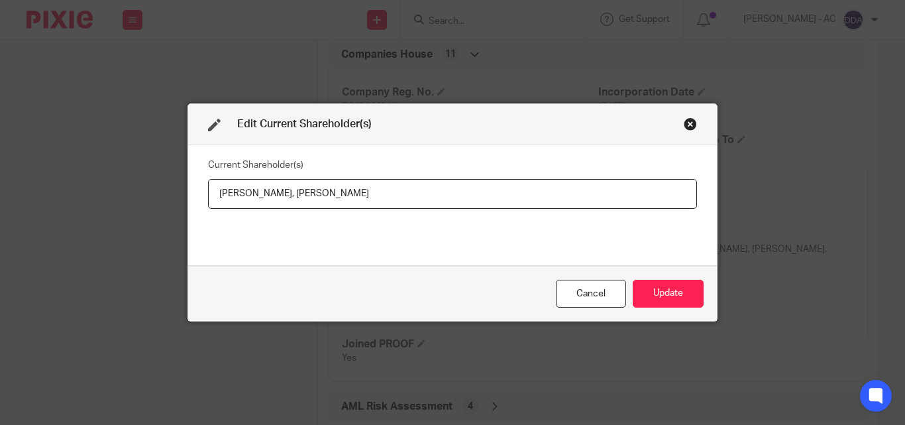
drag, startPoint x: 282, startPoint y: 187, endPoint x: 168, endPoint y: 187, distance: 114.0
click at [168, 187] on div "Edit Current Shareholder(s) Current Shareholder(s) [PERSON_NAME], [PERSON_NAME]…" at bounding box center [452, 212] width 905 height 425
drag, startPoint x: 293, startPoint y: 190, endPoint x: 381, endPoint y: 194, distance: 88.2
click at [381, 194] on input "[PERSON_NAME], [PERSON_NAME]" at bounding box center [452, 194] width 489 height 30
paste input "ENNEDY"
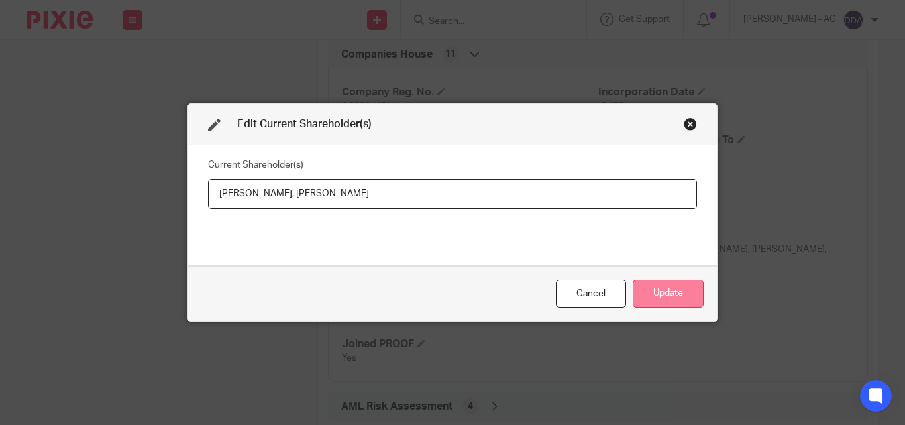
type input "[PERSON_NAME], [PERSON_NAME]"
click at [657, 297] on button "Update" at bounding box center [668, 294] width 71 height 28
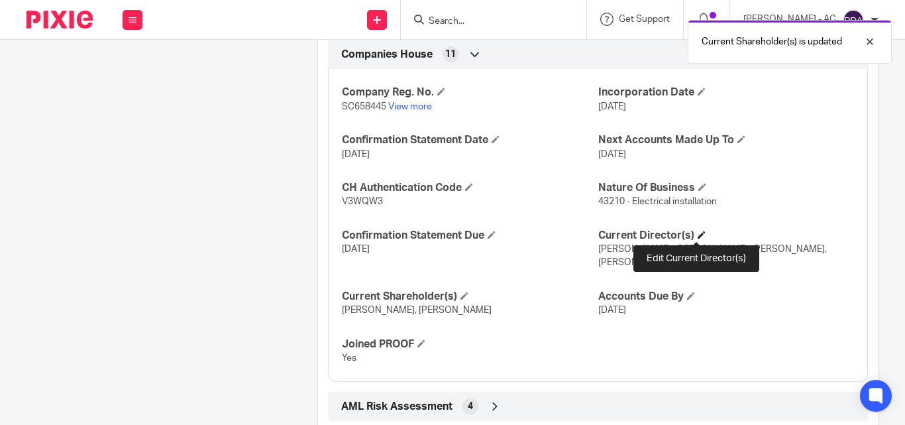
click at [698, 235] on span at bounding box center [702, 235] width 8 height 8
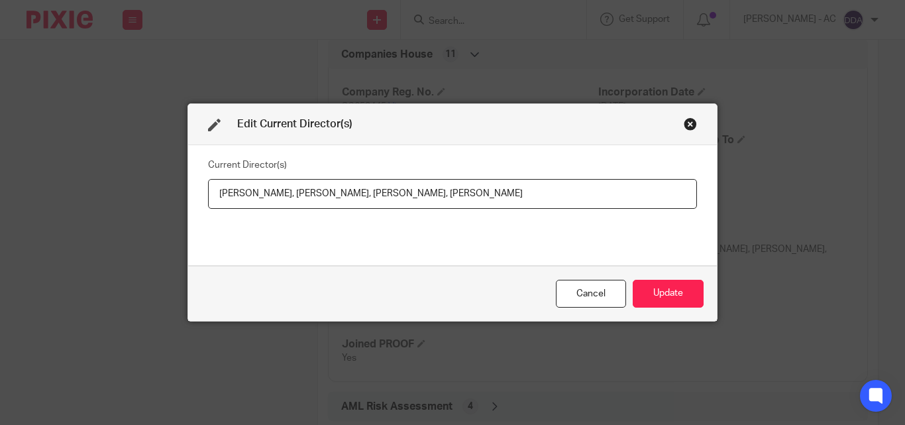
drag, startPoint x: 350, startPoint y: 192, endPoint x: 391, endPoint y: 189, distance: 41.2
click at [391, 189] on input "[PERSON_NAME], [PERSON_NAME], [PERSON_NAME], [PERSON_NAME]" at bounding box center [452, 194] width 489 height 30
paste input "r [PERSON_NAME]"
drag, startPoint x: 411, startPoint y: 189, endPoint x: 512, endPoint y: 191, distance: 100.7
click at [512, 191] on input "[PERSON_NAME], [PERSON_NAME], [PERSON_NAME], [PERSON_NAME]" at bounding box center [452, 194] width 489 height 30
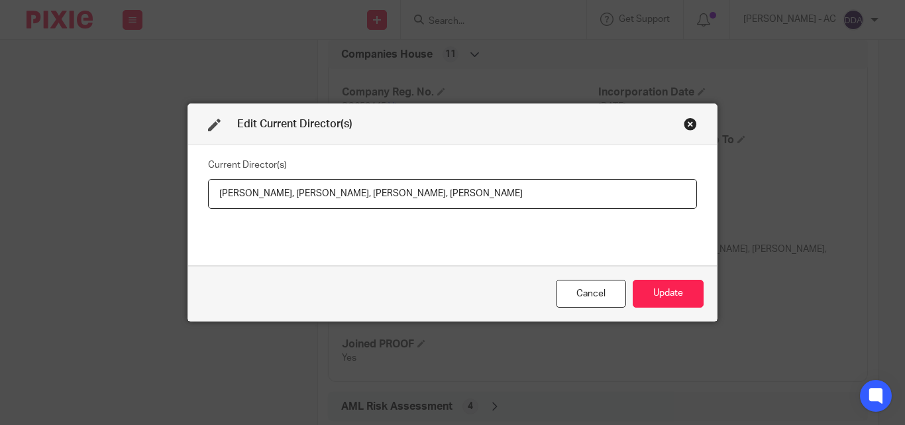
paste input "Mr [PERSON_NAME]"
drag, startPoint x: 339, startPoint y: 189, endPoint x: 288, endPoint y: 189, distance: 50.4
click at [288, 189] on input "[PERSON_NAME], [PERSON_NAME], [PERSON_NAME], Mr [PERSON_NAME]" at bounding box center [452, 194] width 489 height 30
paste input "Mr [PERSON_NAME]"
drag, startPoint x: 283, startPoint y: 189, endPoint x: 203, endPoint y: 189, distance: 79.5
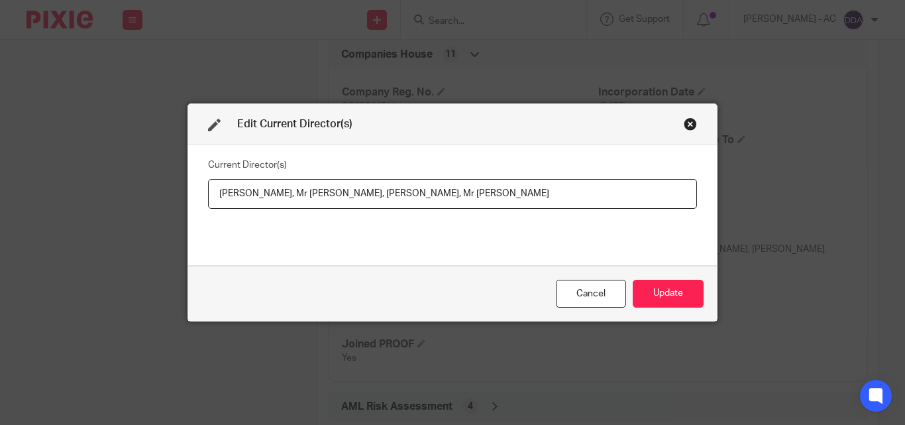
click at [208, 189] on input "[PERSON_NAME], Mr [PERSON_NAME], [PERSON_NAME], Mr [PERSON_NAME]" at bounding box center [452, 194] width 489 height 30
paste input "Mr [PERSON_NAME]"
type input "Mr [PERSON_NAME], Mr [PERSON_NAME], [PERSON_NAME], Mr [PERSON_NAME]"
click at [674, 286] on button "Update" at bounding box center [668, 294] width 71 height 28
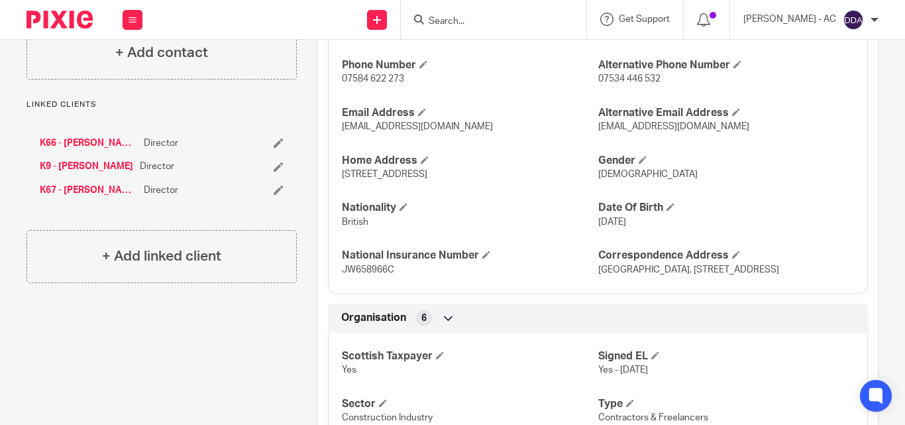
scroll to position [530, 0]
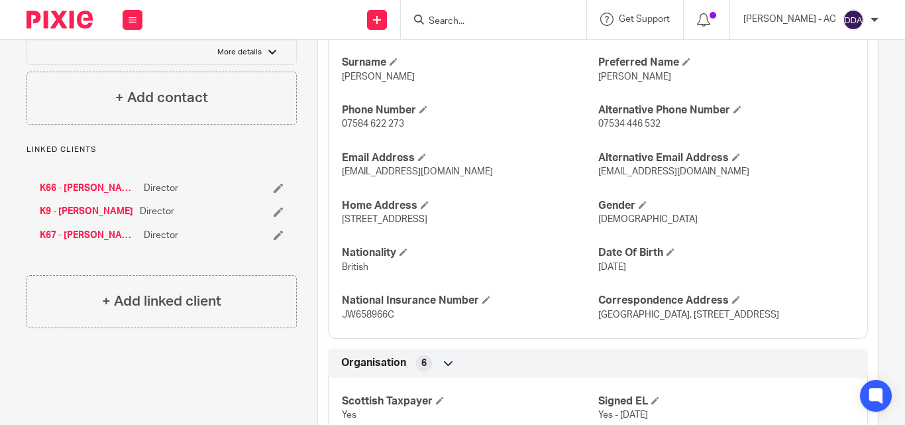
click at [551, 236] on div "Title Mr [PERSON_NAME] Surname [PERSON_NAME] Preferred Name [PERSON_NAME] Phone…" at bounding box center [598, 159] width 540 height 357
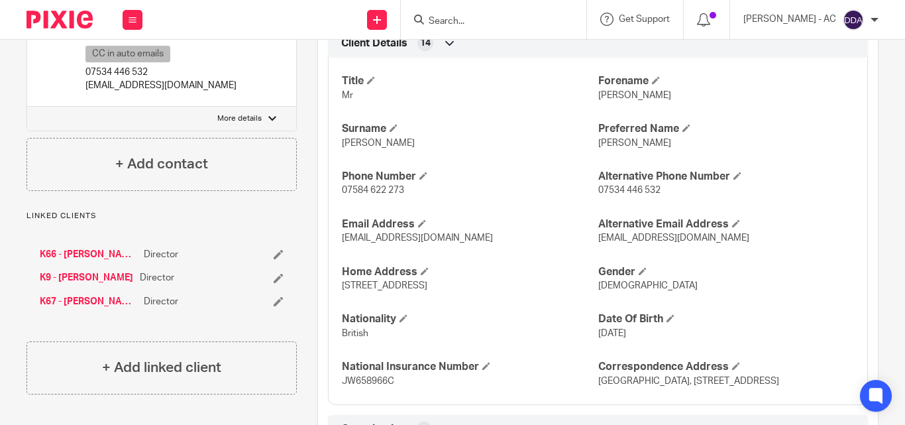
scroll to position [398, 0]
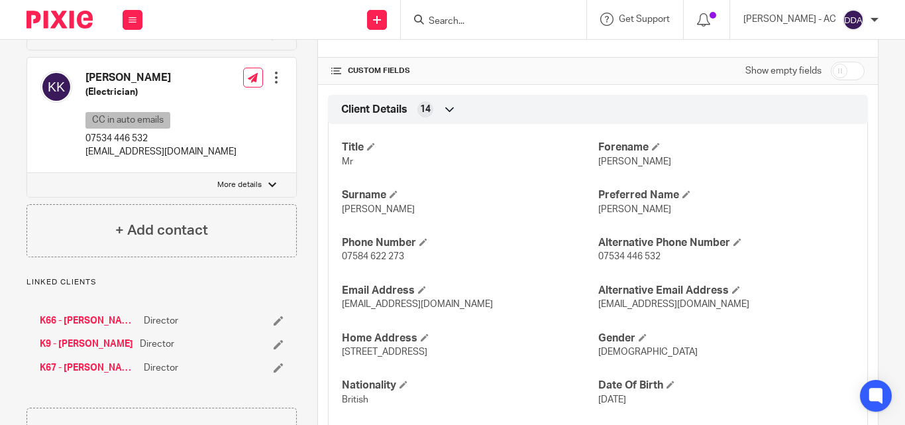
click at [245, 126] on div "Edit contact Create client from contact Export data Make primary CC in auto ema…" at bounding box center [263, 114] width 40 height 101
click at [204, 177] on label "More details" at bounding box center [161, 185] width 269 height 24
click at [27, 173] on input "More details" at bounding box center [27, 172] width 1 height 1
checkbox input "true"
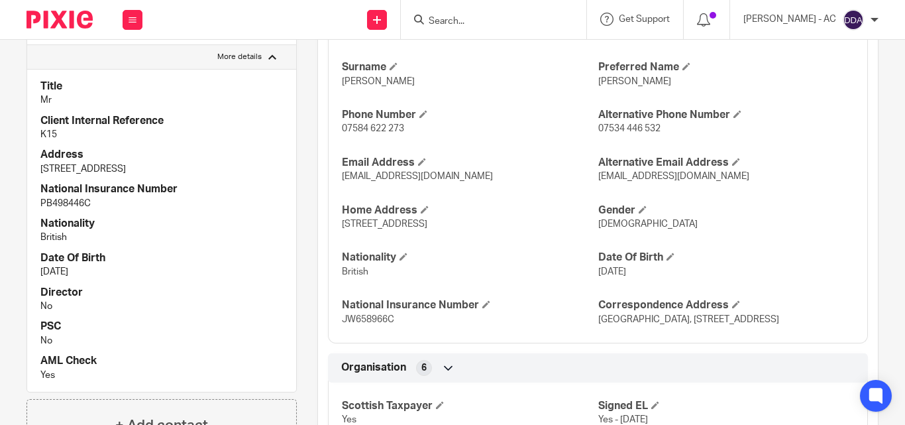
scroll to position [530, 0]
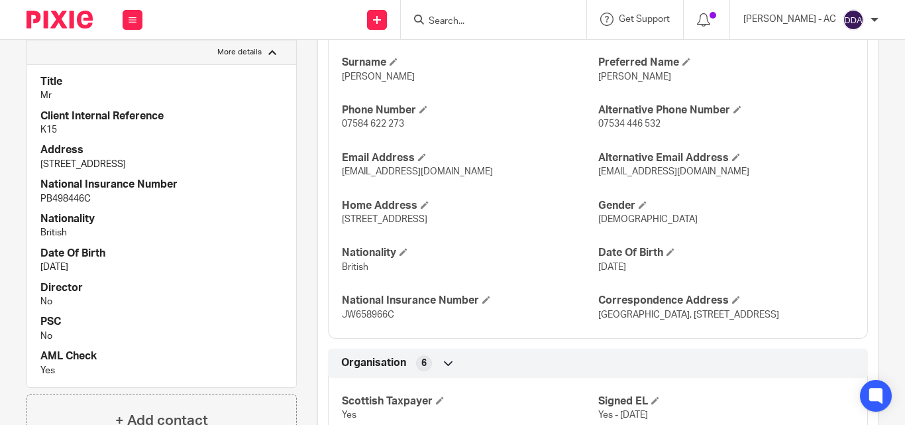
click at [184, 238] on p "British" at bounding box center [161, 232] width 242 height 13
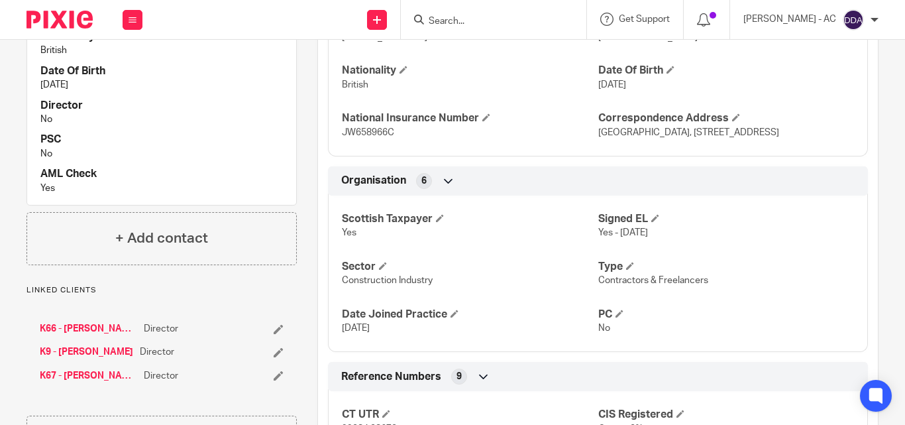
scroll to position [729, 0]
